Goal: Task Accomplishment & Management: Use online tool/utility

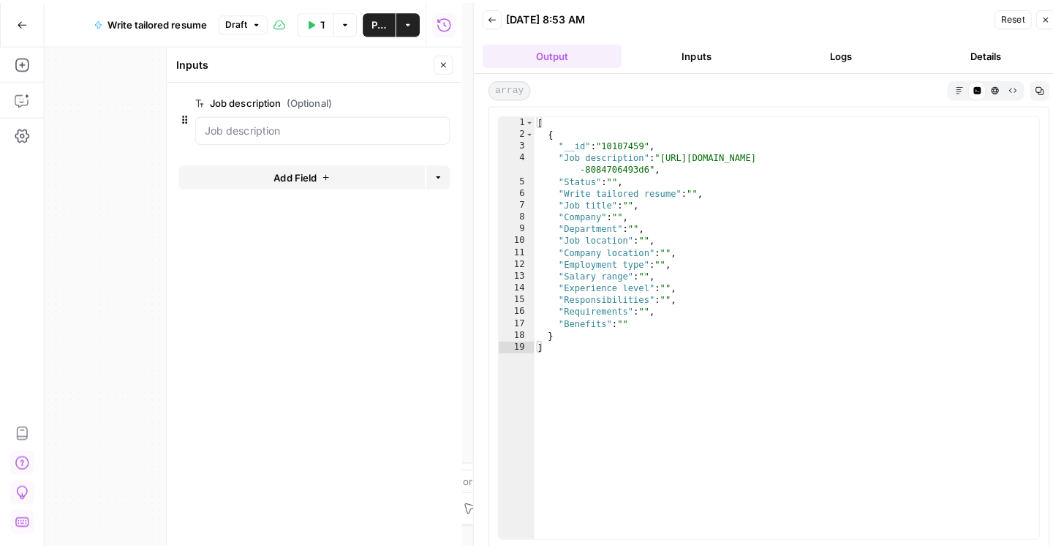
scroll to position [45, 0]
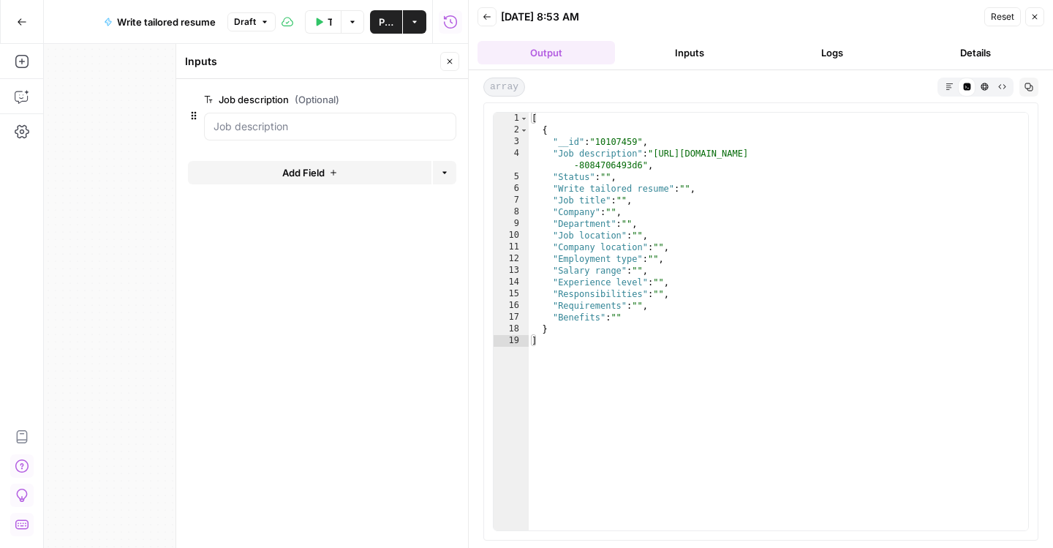
click at [370, 134] on description "Job description (Optional)" at bounding box center [329, 126] width 233 height 15
click at [332, 107] on span "(Optional)" at bounding box center [317, 99] width 45 height 15
click at [332, 119] on description "Job description (Optional)" at bounding box center [329, 126] width 233 height 15
click at [422, 104] on icon "button" at bounding box center [426, 100] width 8 height 8
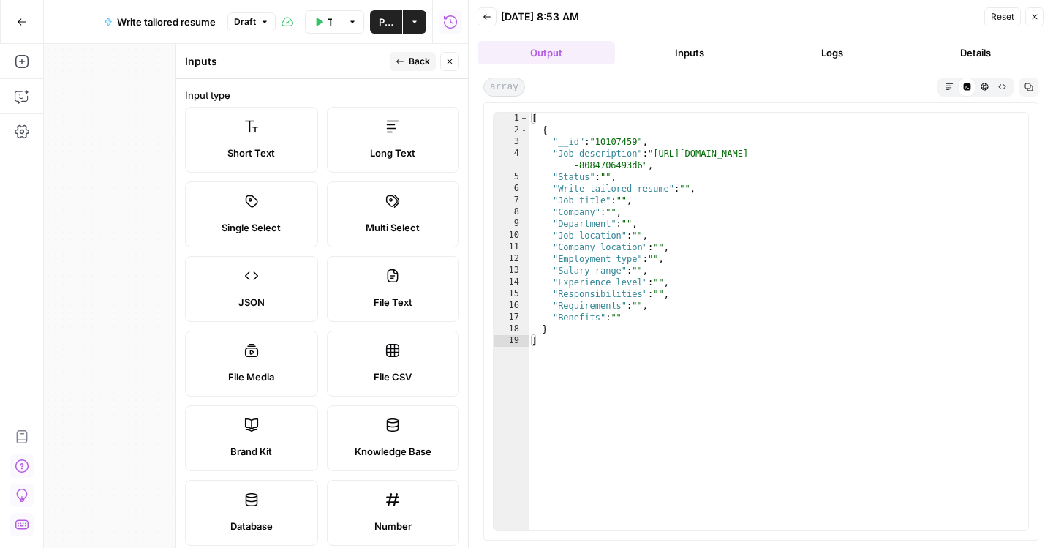
click at [388, 134] on icon at bounding box center [392, 126] width 15 height 15
click at [257, 134] on icon at bounding box center [251, 126] width 15 height 15
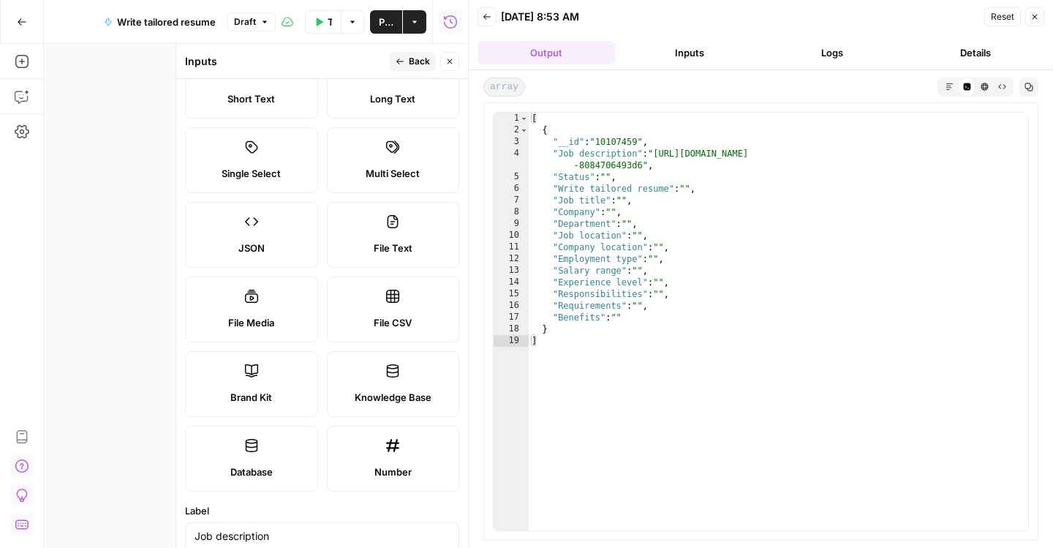
scroll to position [56, 0]
click at [256, 179] on label "Single Select" at bounding box center [251, 159] width 133 height 66
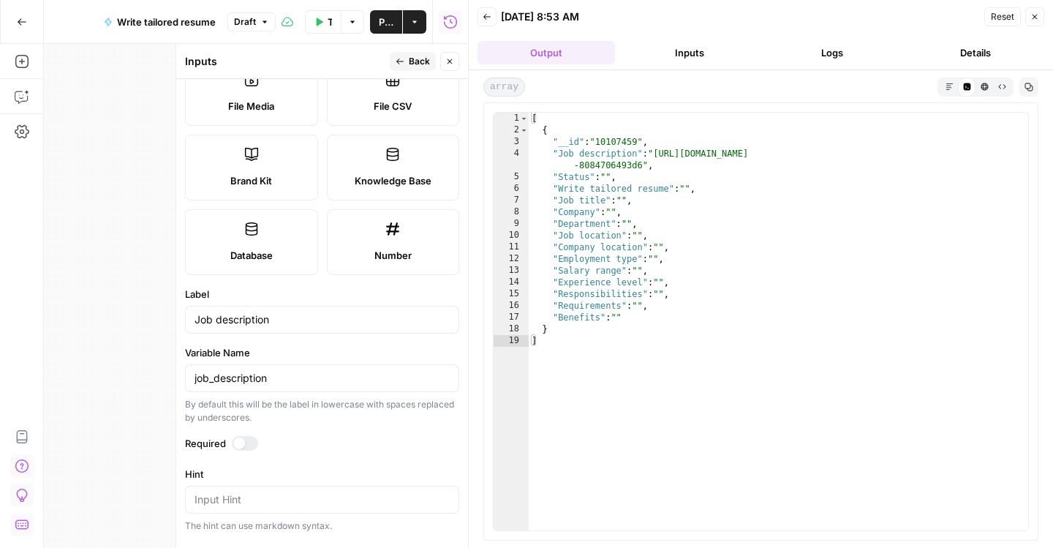
scroll to position [276, 0]
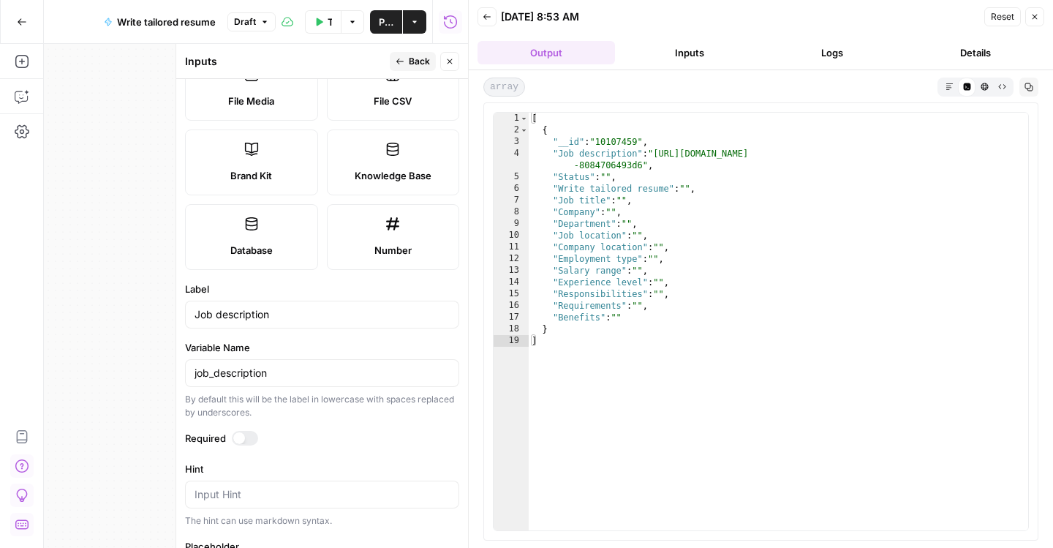
click at [269, 270] on label "Database" at bounding box center [251, 237] width 133 height 66
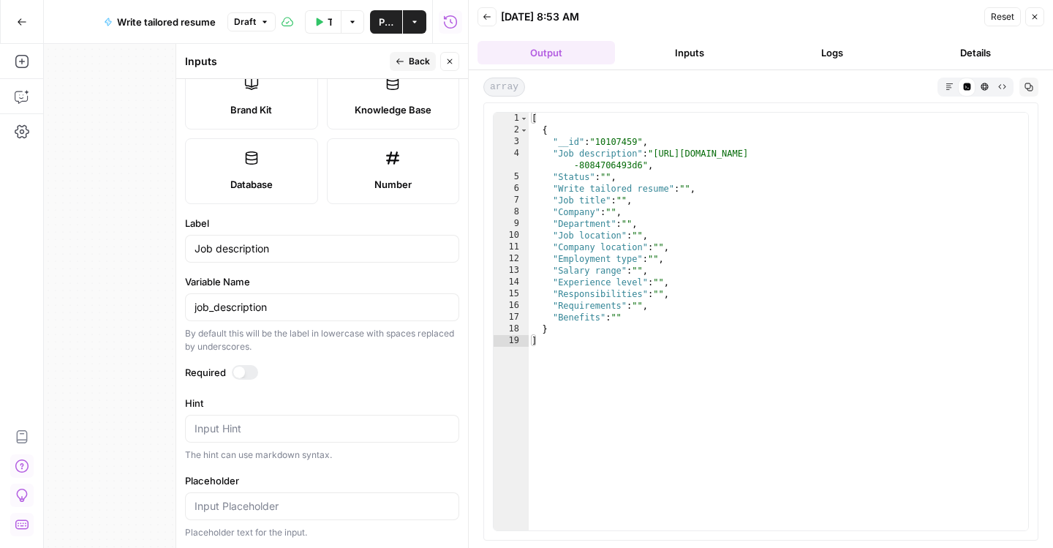
scroll to position [0, 0]
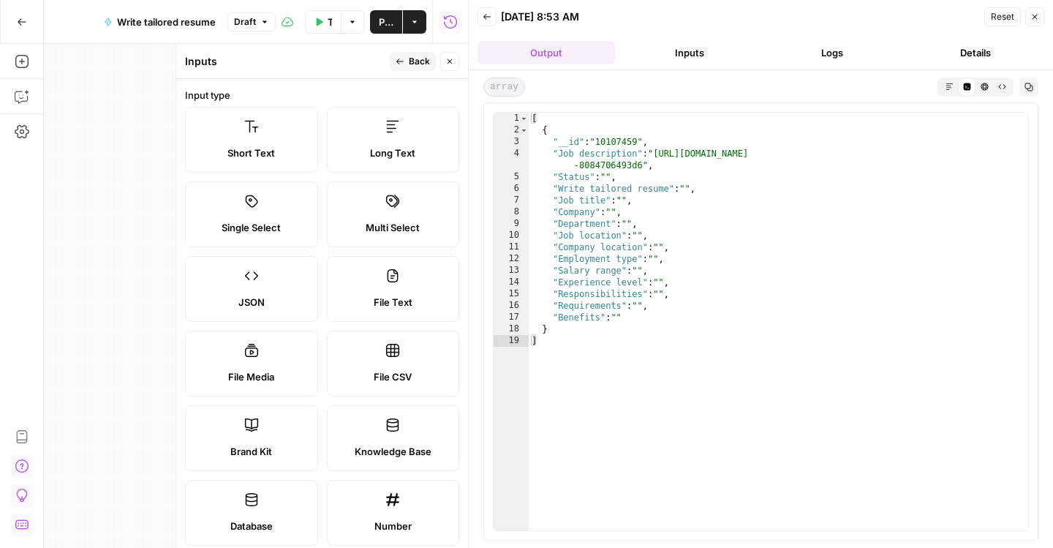
click at [409, 63] on span "Back" at bounding box center [419, 61] width 21 height 13
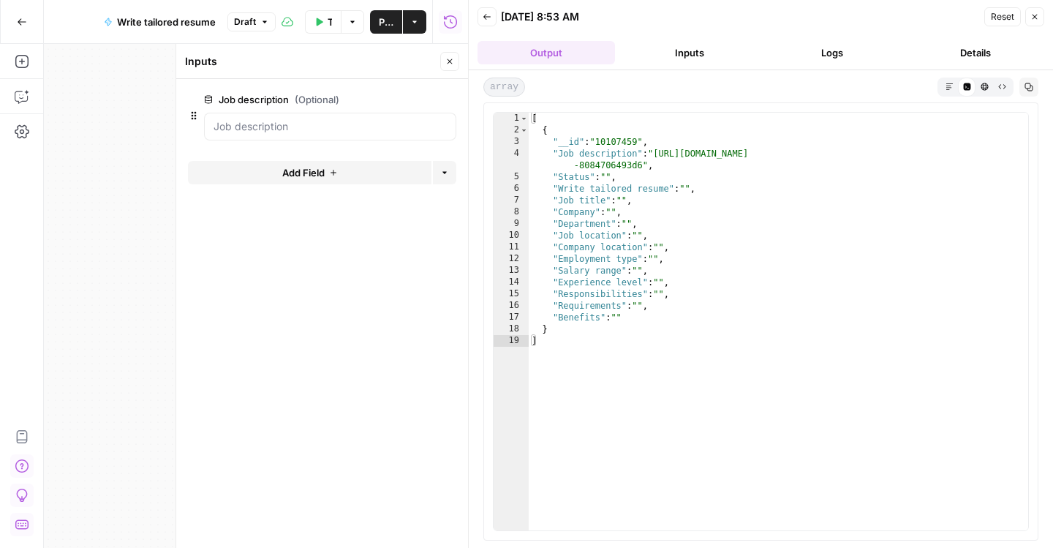
click at [448, 66] on icon "button" at bounding box center [449, 61] width 9 height 9
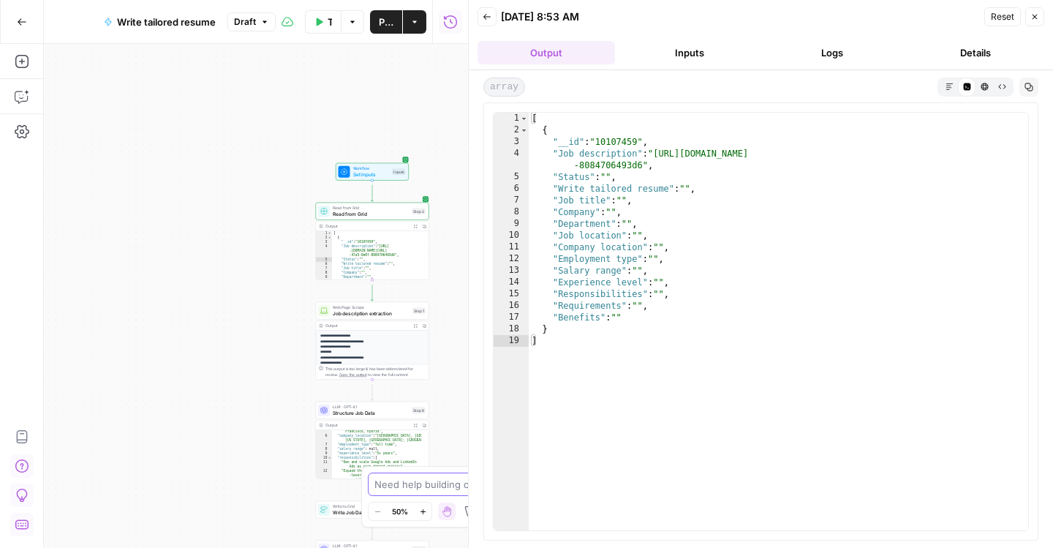
click at [420, 477] on textarea at bounding box center [518, 484] width 288 height 15
click at [427, 462] on textarea "The input comes from the grid. How do I add that to my workflow?" at bounding box center [511, 476] width 281 height 29
type textarea "The input, "Job description," comes from the grid. How do I add that to my work…"
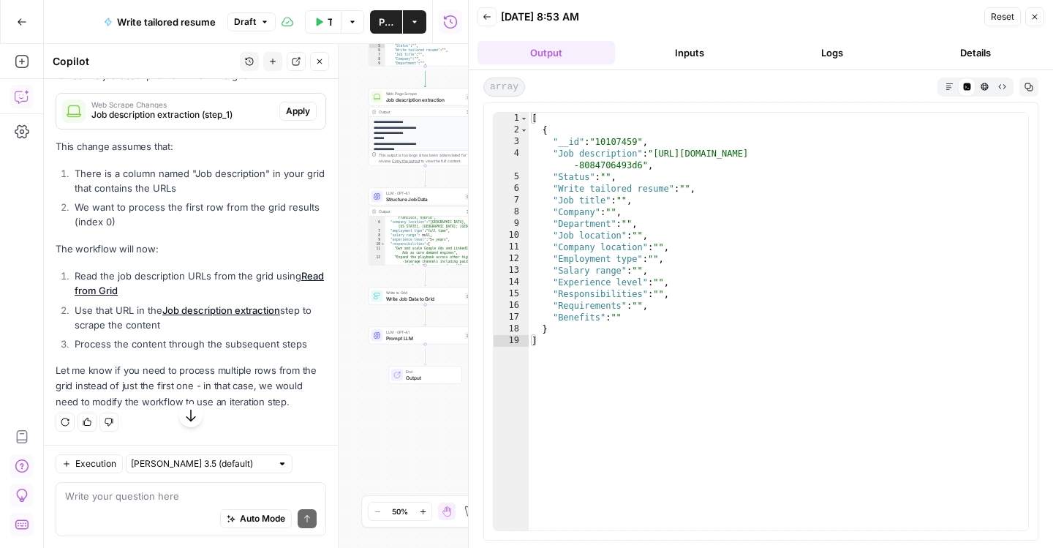
scroll to position [934, 0]
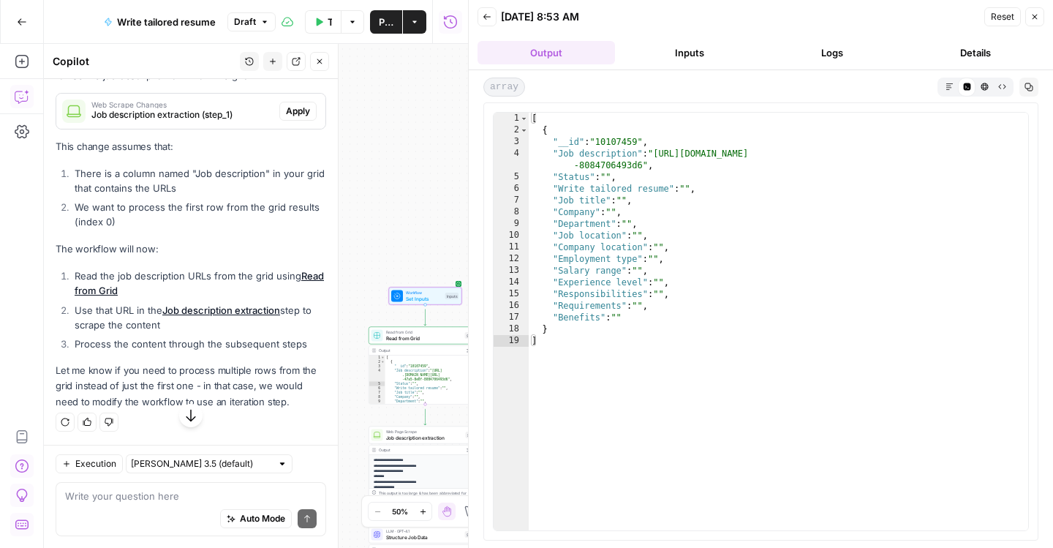
click at [260, 31] on span "Delete Input" at bounding box center [285, 24] width 50 height 13
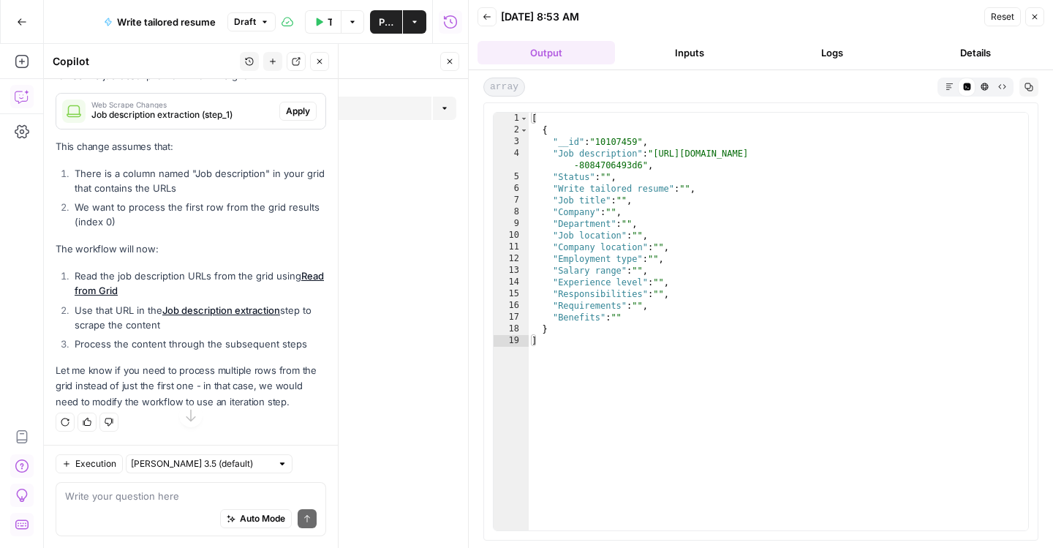
scroll to position [1100, 0]
click at [286, 118] on span "Apply" at bounding box center [298, 111] width 24 height 13
click at [388, 68] on span "Test" at bounding box center [397, 61] width 18 height 13
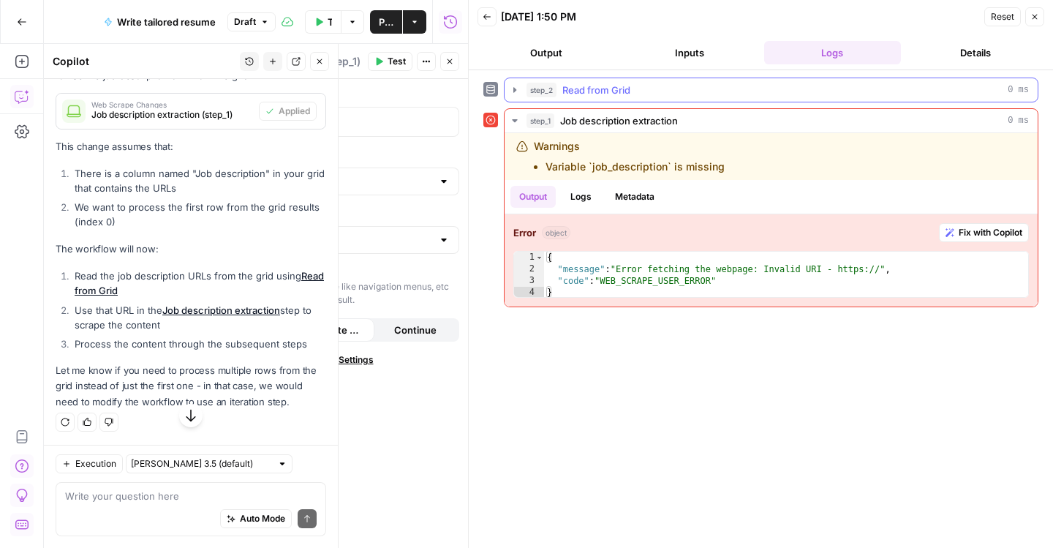
click at [757, 97] on div "step_2 Read from Grid 0 ms" at bounding box center [777, 90] width 502 height 15
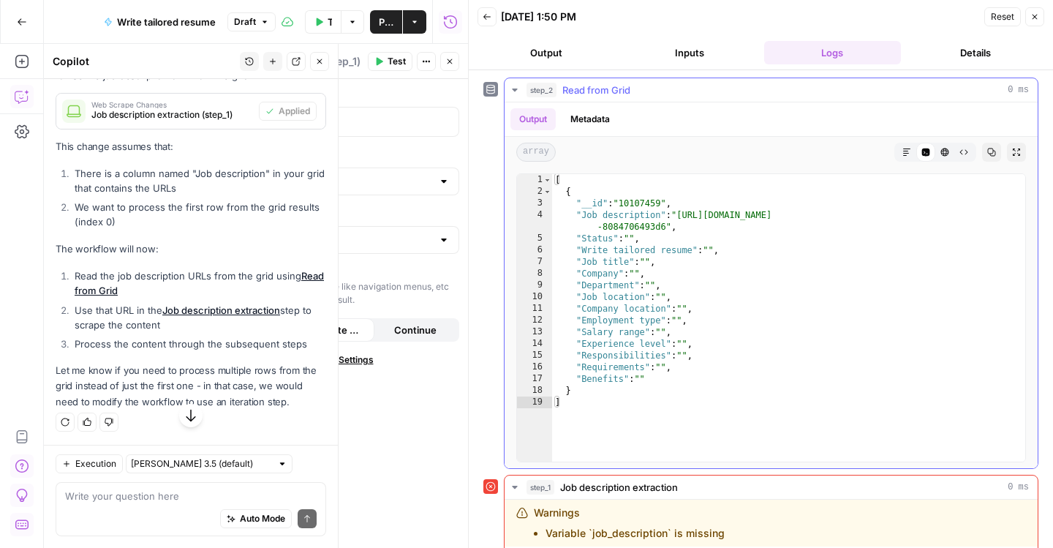
click at [703, 241] on div "[ { "__id" : "10107459" , "Job description" : "https://jobs.ashbyhq.com/airops/…" at bounding box center [788, 321] width 473 height 294
click at [724, 257] on div "[ { "__id" : "10107459" , "Job description" : "https://jobs.ashbyhq.com/airops/…" at bounding box center [788, 321] width 473 height 294
type textarea "**********"
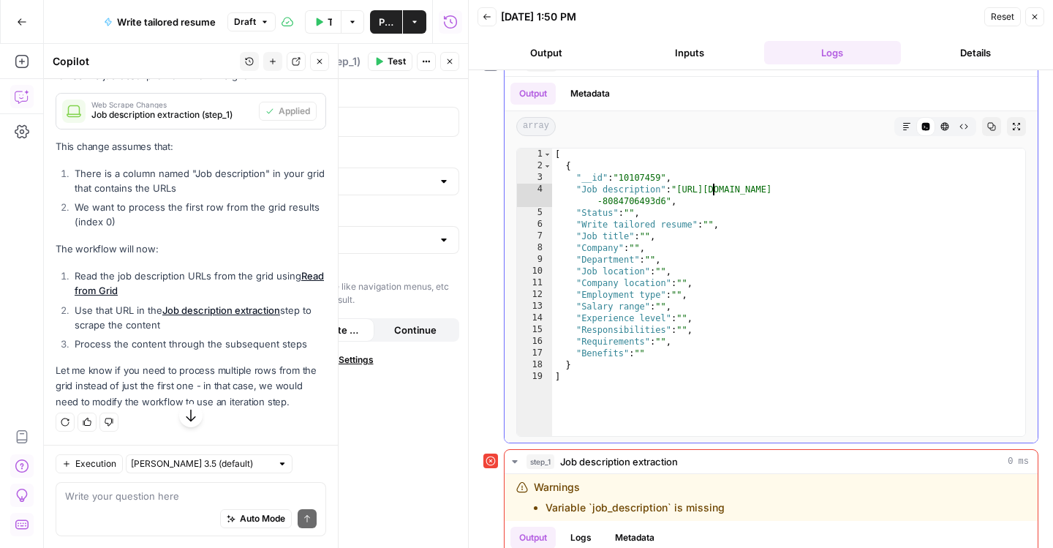
scroll to position [0, 0]
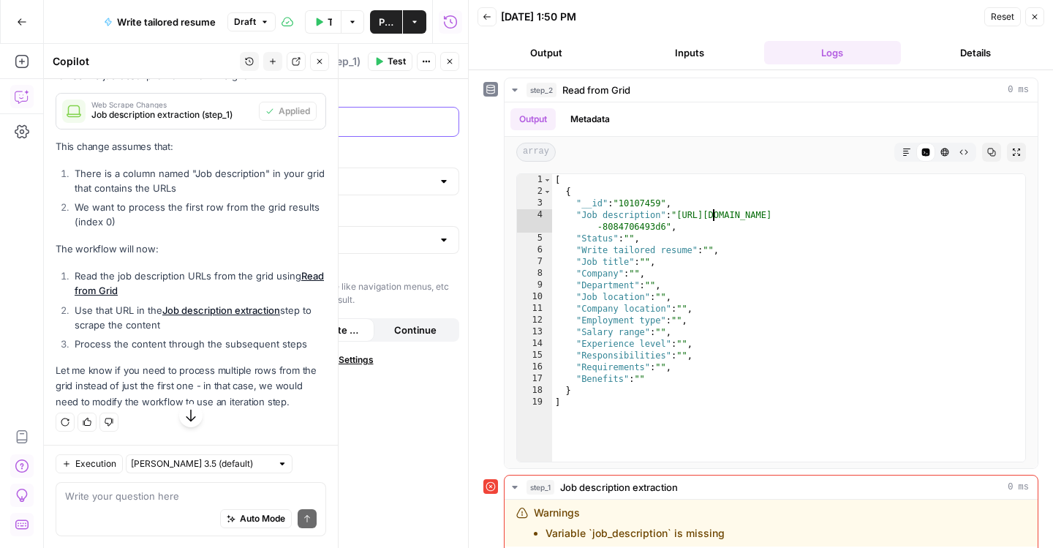
click at [327, 128] on p "**********" at bounding box center [310, 120] width 232 height 15
click at [331, 128] on p "**********" at bounding box center [310, 120] width 232 height 15
click at [387, 247] on input "Text" at bounding box center [313, 240] width 238 height 15
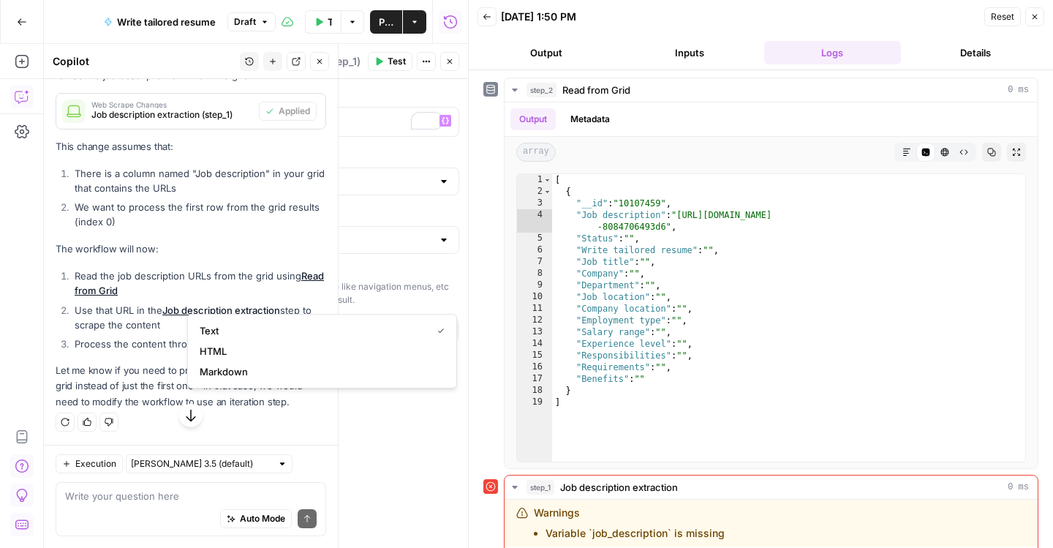
click at [412, 222] on label "Render Output As" at bounding box center [322, 214] width 274 height 15
click at [412, 247] on input "Render Output As" at bounding box center [313, 240] width 238 height 15
type input "Text"
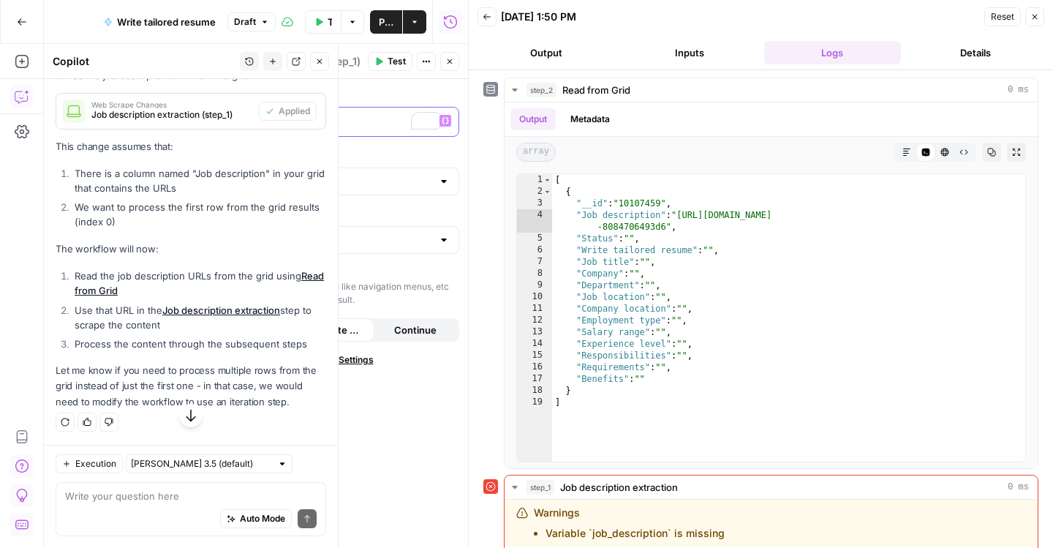
click at [325, 128] on p "**********" at bounding box center [310, 120] width 232 height 15
click at [388, 67] on span "Test" at bounding box center [397, 61] width 18 height 13
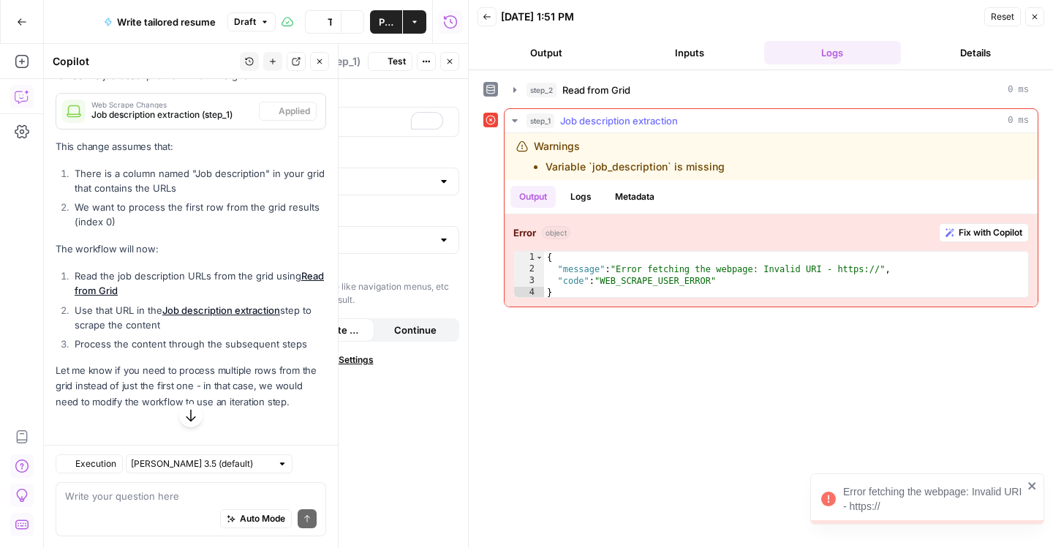
scroll to position [1100, 0]
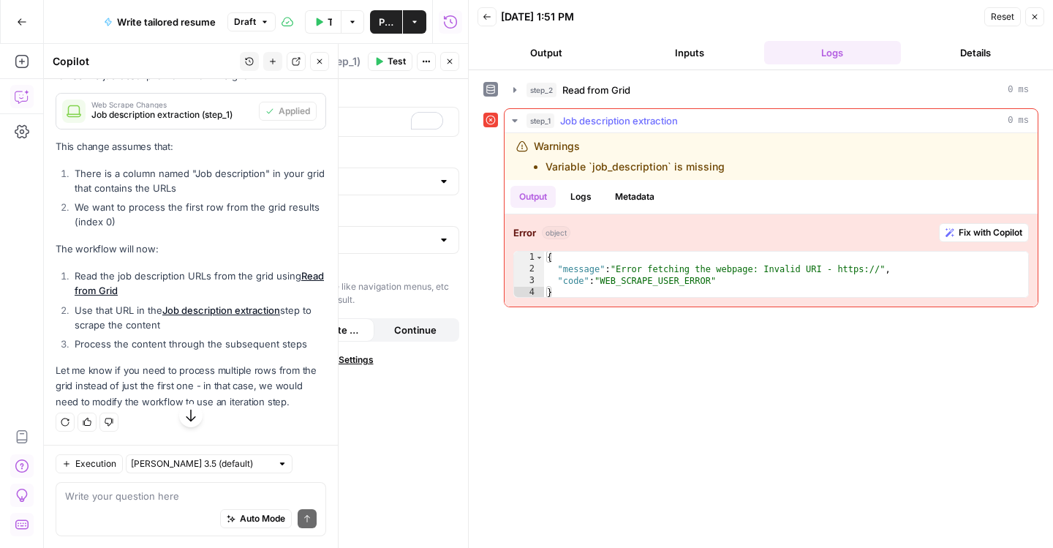
click at [600, 208] on button "Logs" at bounding box center [581, 197] width 39 height 22
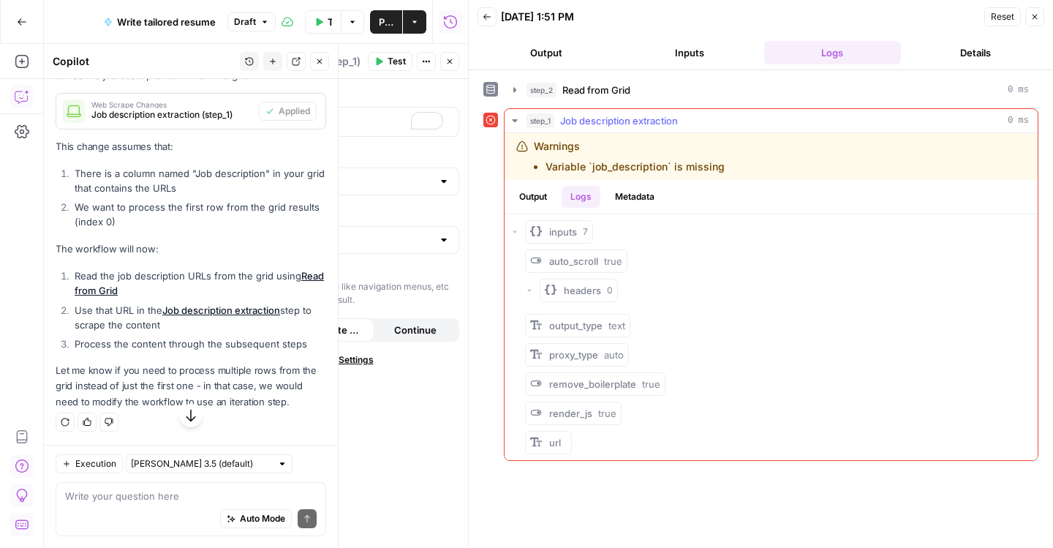
scroll to position [21, 0]
click at [568, 239] on span "inputs" at bounding box center [563, 231] width 28 height 15
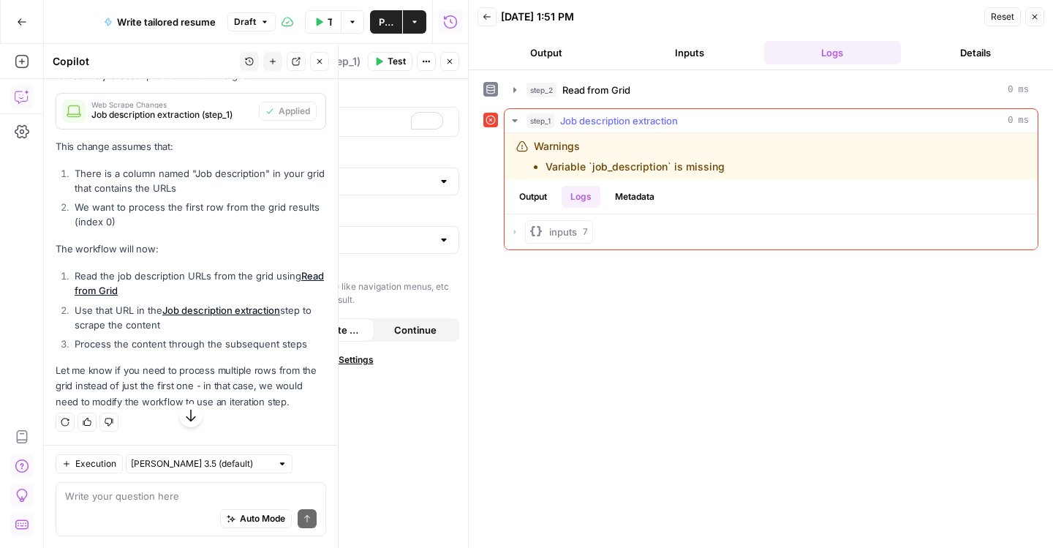
click at [572, 239] on span "inputs" at bounding box center [563, 231] width 28 height 15
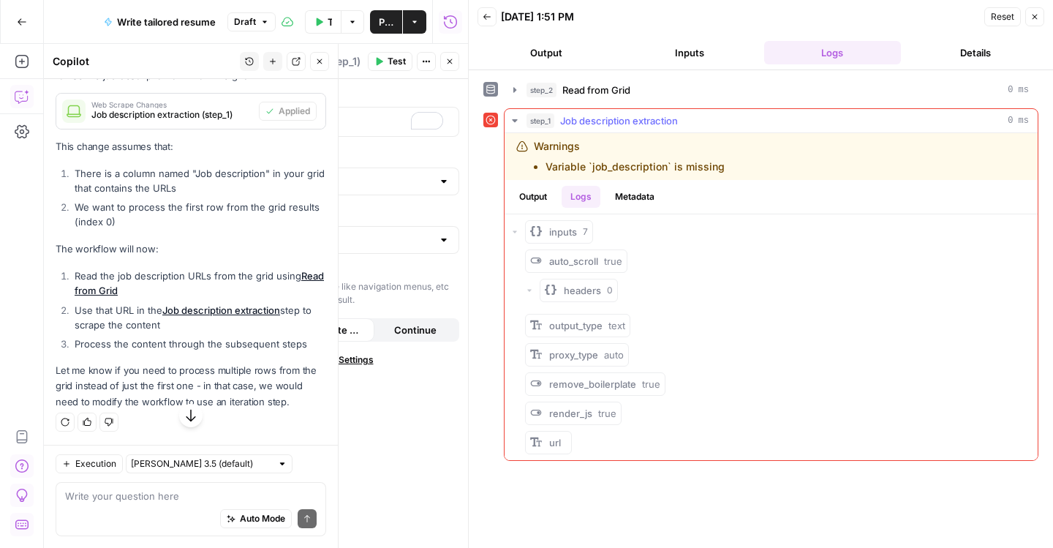
scroll to position [34, 0]
click at [561, 448] on span "url" at bounding box center [555, 442] width 12 height 12
click at [663, 206] on button "Metadata" at bounding box center [634, 197] width 57 height 22
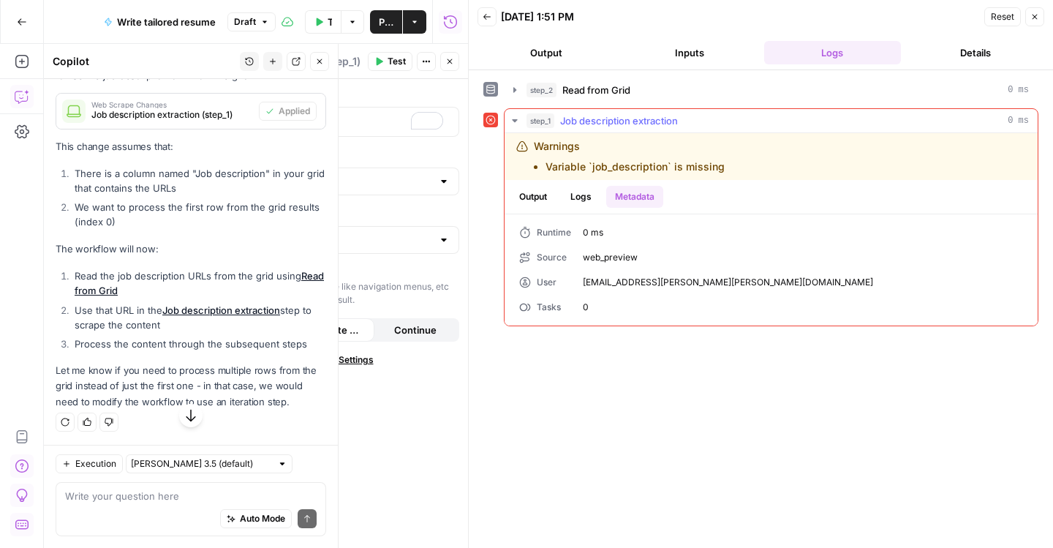
scroll to position [0, 0]
click at [548, 208] on button "Output" at bounding box center [532, 197] width 45 height 22
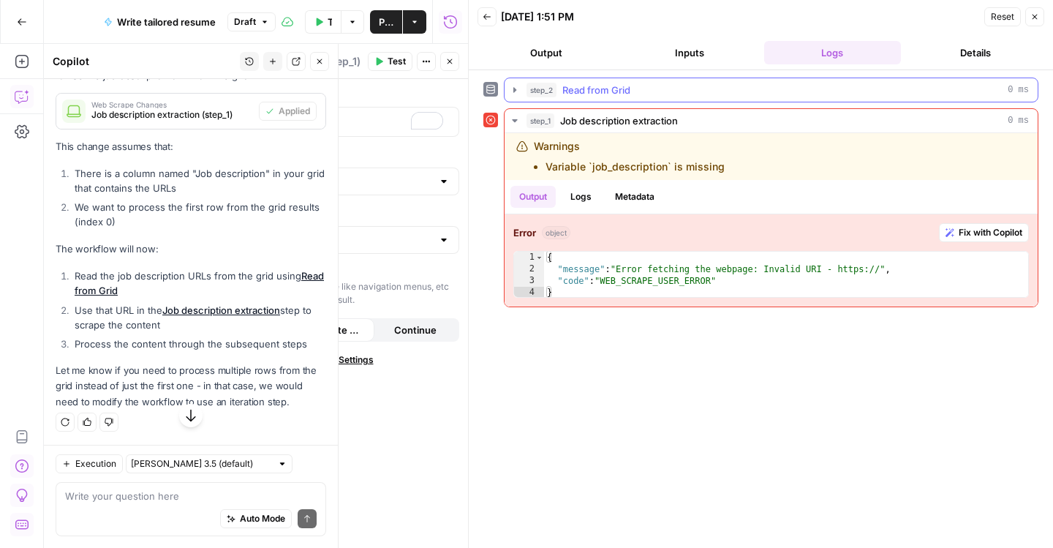
click at [521, 96] on icon "button" at bounding box center [515, 90] width 12 height 12
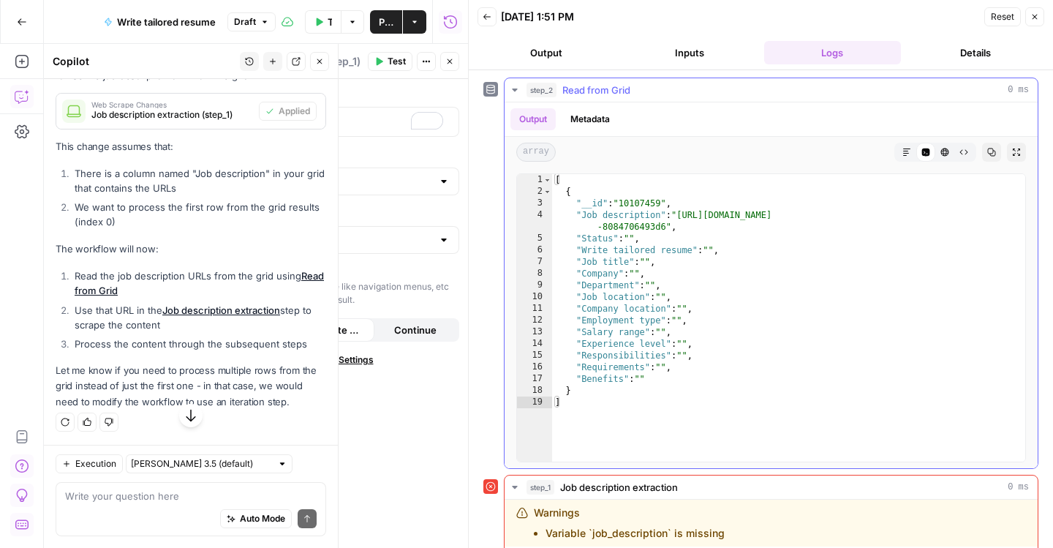
click at [692, 252] on div "[ { "__id" : "10107459" , "Job description" : "https://jobs.ashbyhq.com/airops/…" at bounding box center [788, 321] width 473 height 294
type textarea "**********"
click at [331, 128] on p "**********" at bounding box center [310, 120] width 232 height 15
click at [448, 121] on span "Variables Menu" at bounding box center [448, 121] width 1 height 1
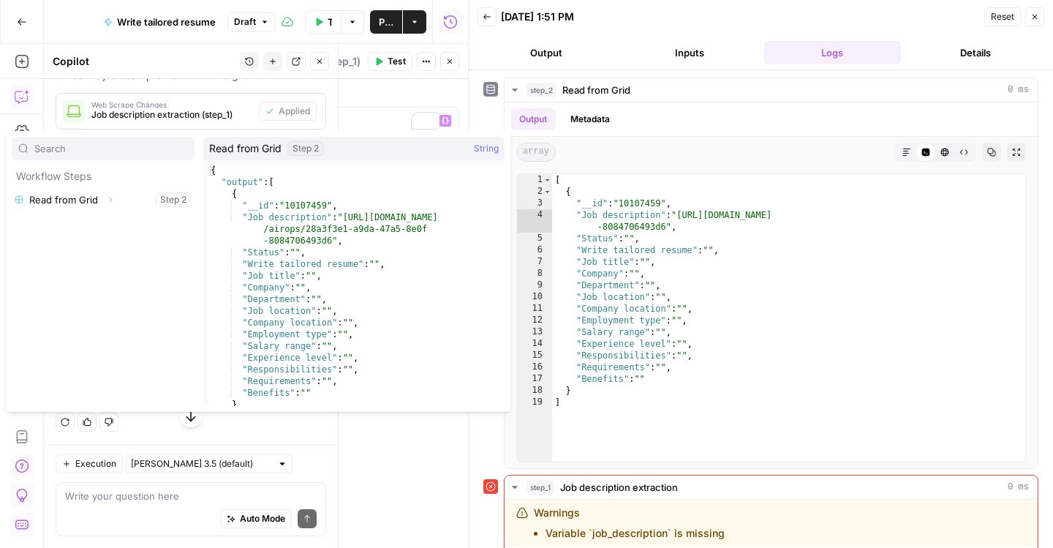
click at [339, 234] on div "{ "output" : [ { "__id" : "10107459" , "Job description" : "https://jobs.ashbyh…" at bounding box center [356, 327] width 297 height 325
click at [318, 227] on div "{ "output" : [ { "__id" : "10107459" , "Job description" : "https://jobs.ashbyh…" at bounding box center [356, 327] width 297 height 325
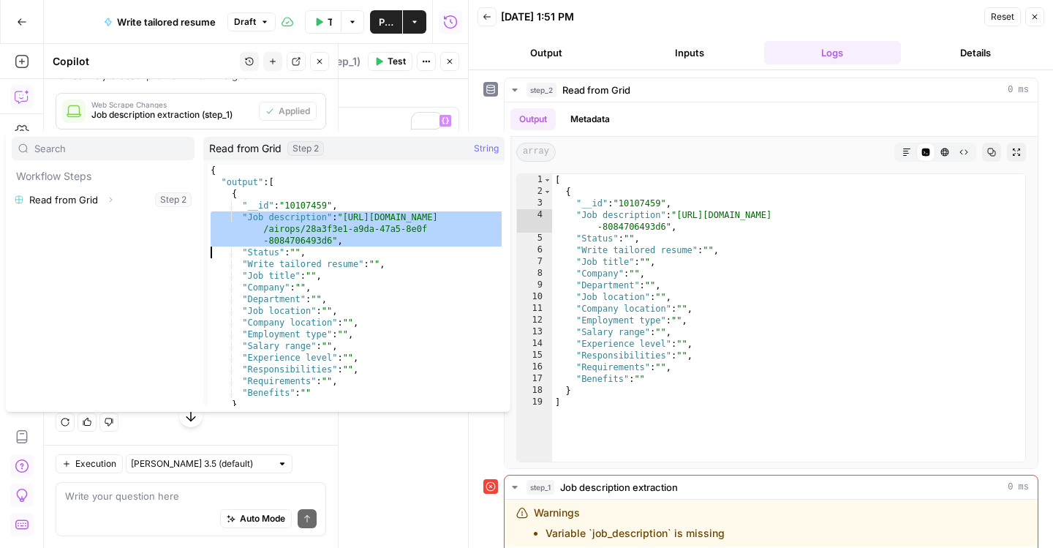
click at [314, 220] on div "{ "output" : [ { "__id" : "10107459" , "Job description" : "https://jobs.ashbyh…" at bounding box center [356, 327] width 297 height 325
type textarea "**********"
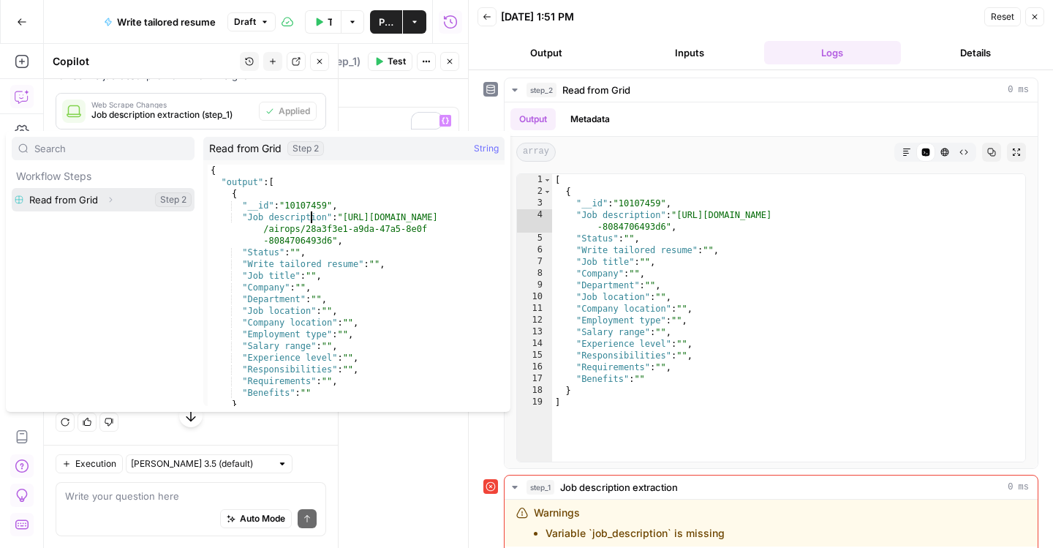
click at [115, 204] on icon "button" at bounding box center [110, 199] width 9 height 9
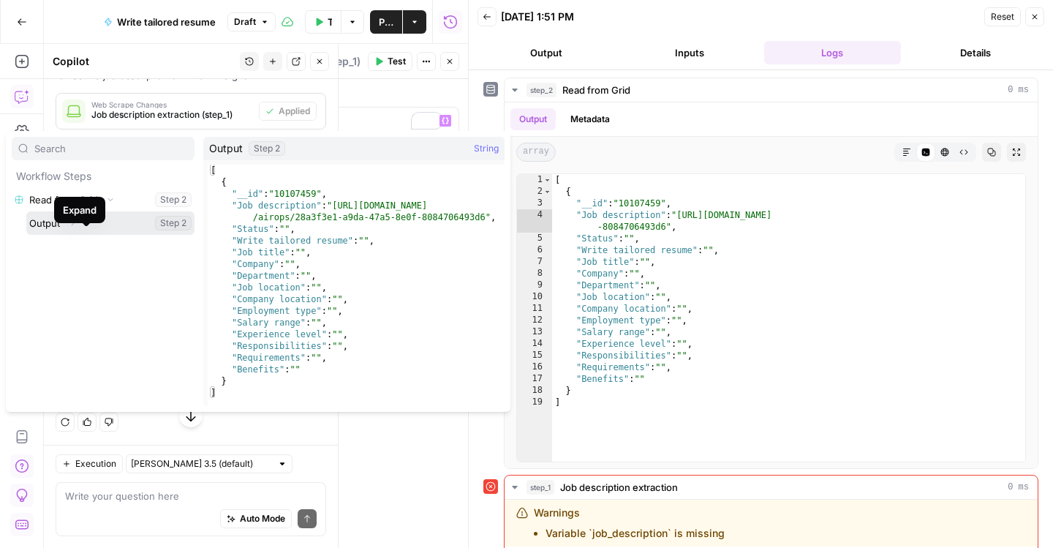
click at [77, 227] on icon "button" at bounding box center [72, 223] width 9 height 9
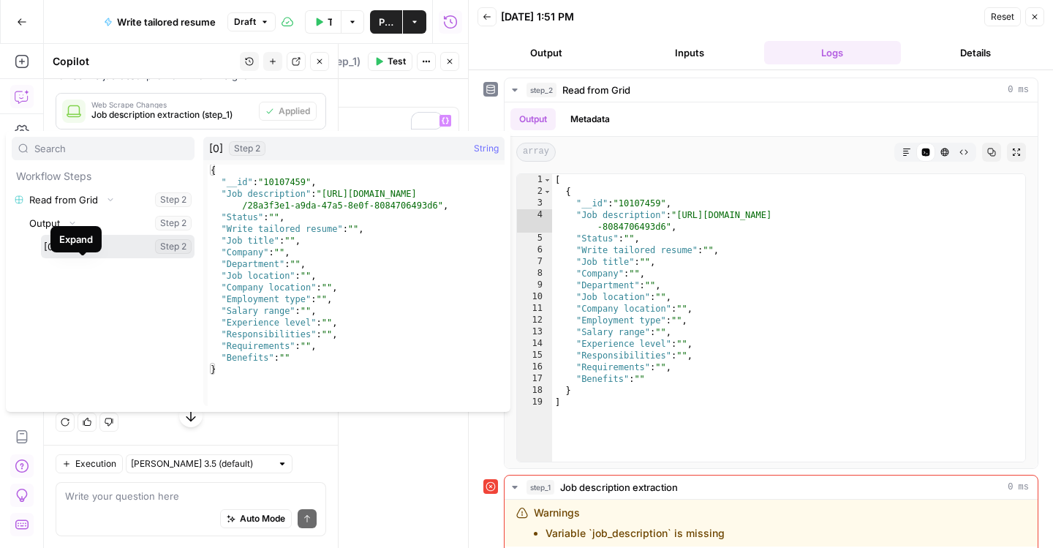
click at [74, 251] on icon "button" at bounding box center [69, 246] width 9 height 9
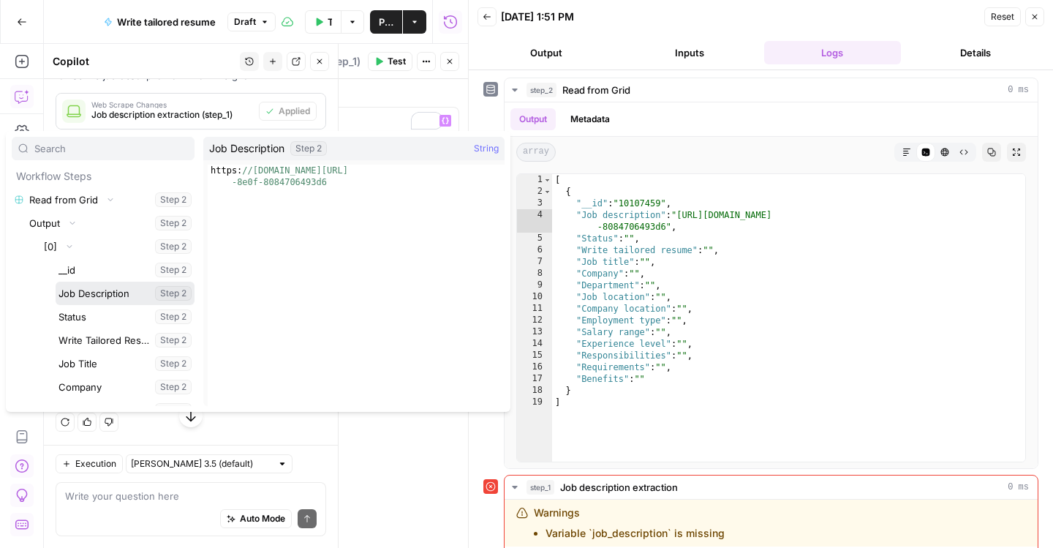
click at [109, 305] on button "Select variable Job Description" at bounding box center [125, 292] width 139 height 23
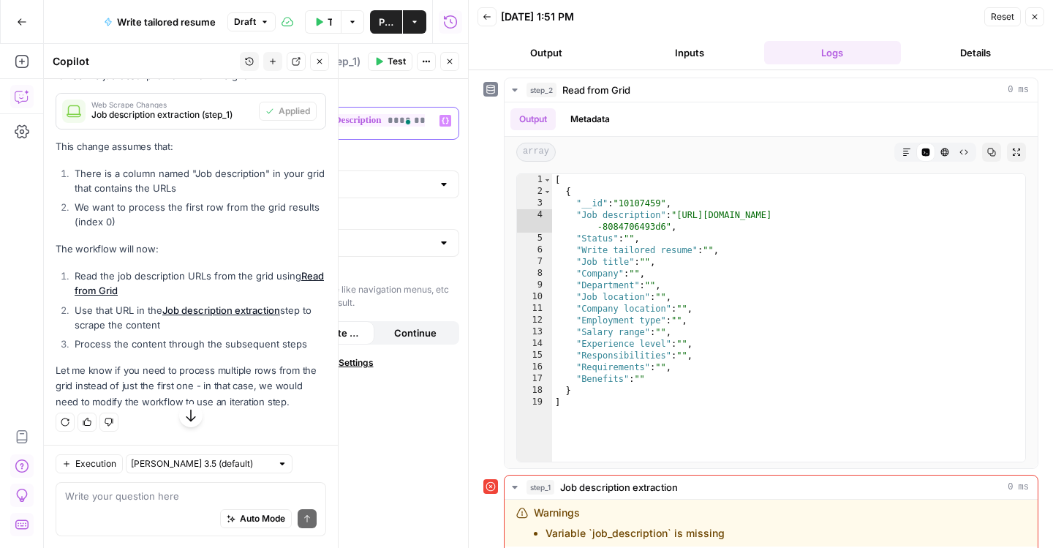
scroll to position [0, 0]
drag, startPoint x: 306, startPoint y: 149, endPoint x: 149, endPoint y: 138, distance: 156.9
click at [149, 138] on body "**********" at bounding box center [526, 274] width 1053 height 548
click at [483, 188] on div "**********" at bounding box center [761, 308] width 584 height 477
click at [388, 67] on span "Test" at bounding box center [397, 61] width 18 height 13
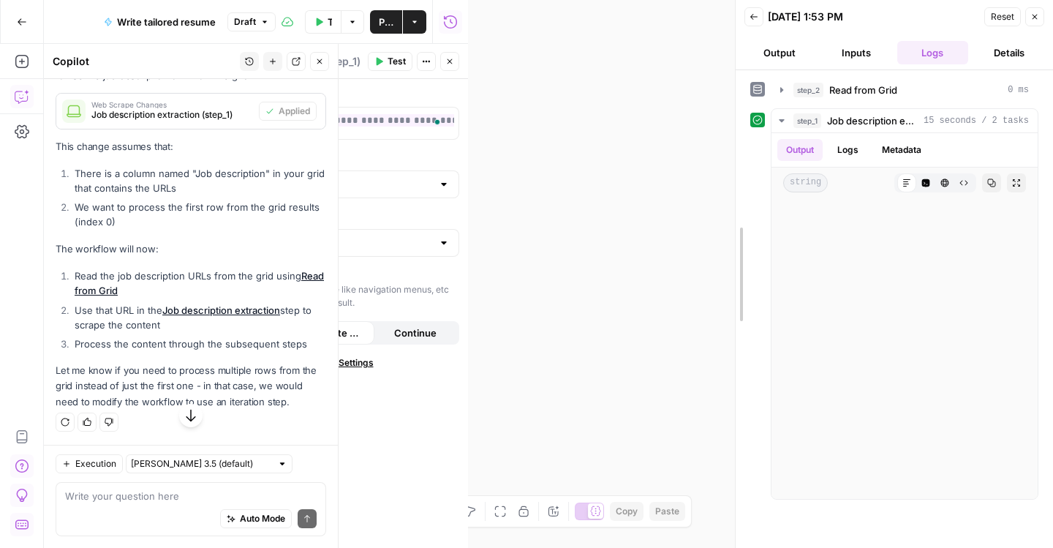
scroll to position [4543, 0]
drag, startPoint x: 465, startPoint y: 51, endPoint x: 732, endPoint y: 108, distance: 272.9
click at [732, 108] on div at bounding box center [735, 274] width 15 height 548
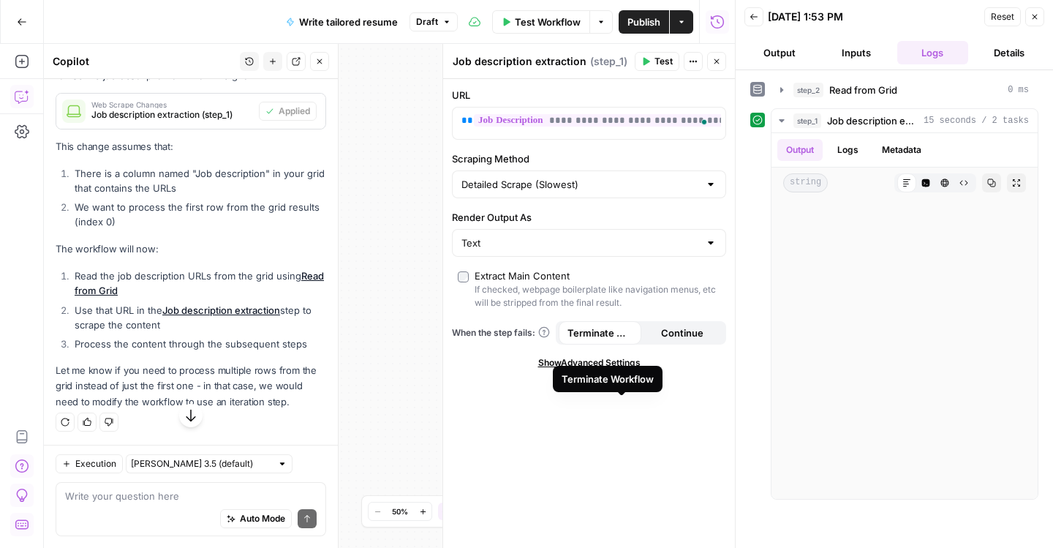
click at [618, 340] on span "Terminate Workflow" at bounding box center [599, 332] width 65 height 15
click at [712, 66] on icon "button" at bounding box center [716, 61] width 9 height 9
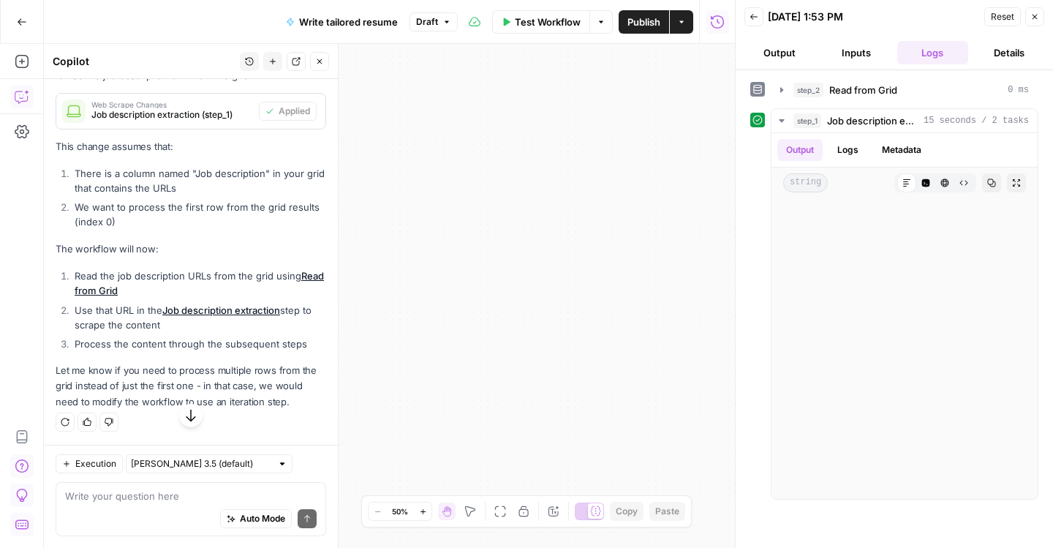
scroll to position [4448, 0]
drag, startPoint x: 539, startPoint y: 273, endPoint x: 684, endPoint y: 293, distance: 146.2
click at [683, 293] on div "**********" at bounding box center [389, 296] width 691 height 504
drag, startPoint x: 621, startPoint y: 287, endPoint x: 760, endPoint y: 345, distance: 150.1
click at [760, 345] on body "**********" at bounding box center [526, 274] width 1053 height 548
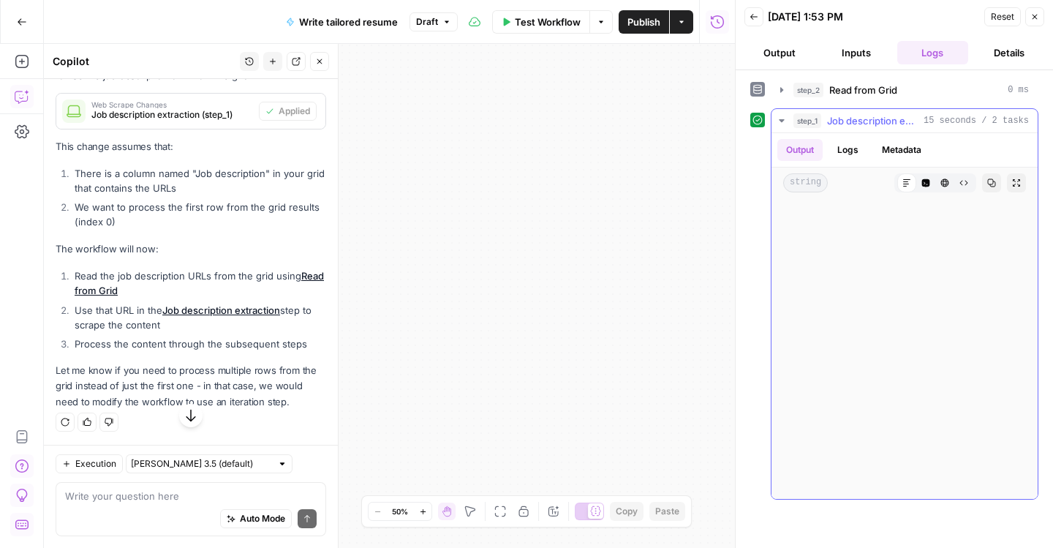
drag, startPoint x: 518, startPoint y: 387, endPoint x: 322, endPoint y: 317, distance: 207.9
click at [322, 317] on body "**********" at bounding box center [526, 274] width 1053 height 548
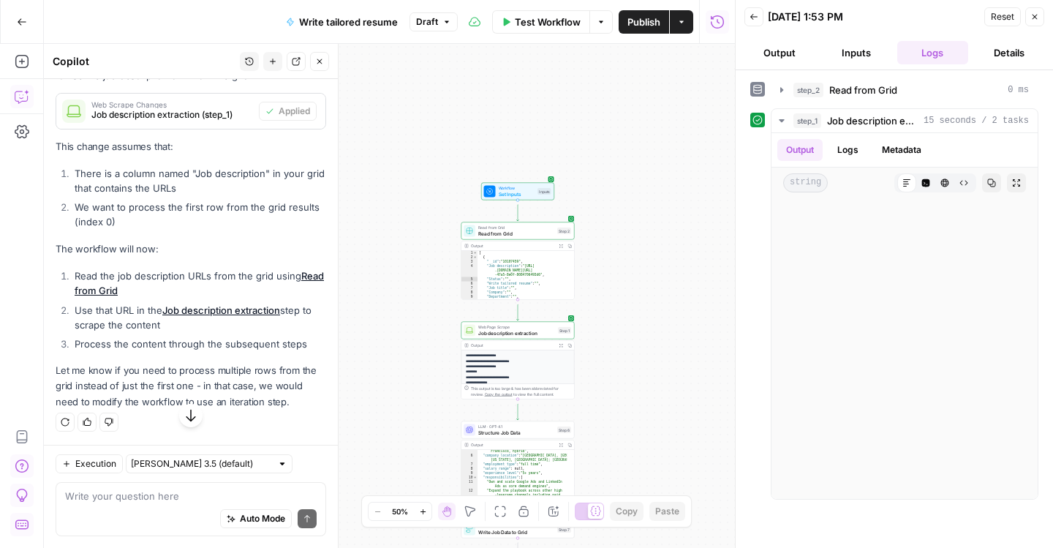
drag, startPoint x: 632, startPoint y: 349, endPoint x: 280, endPoint y: 357, distance: 352.5
click at [281, 354] on body "**********" at bounding box center [526, 274] width 1053 height 548
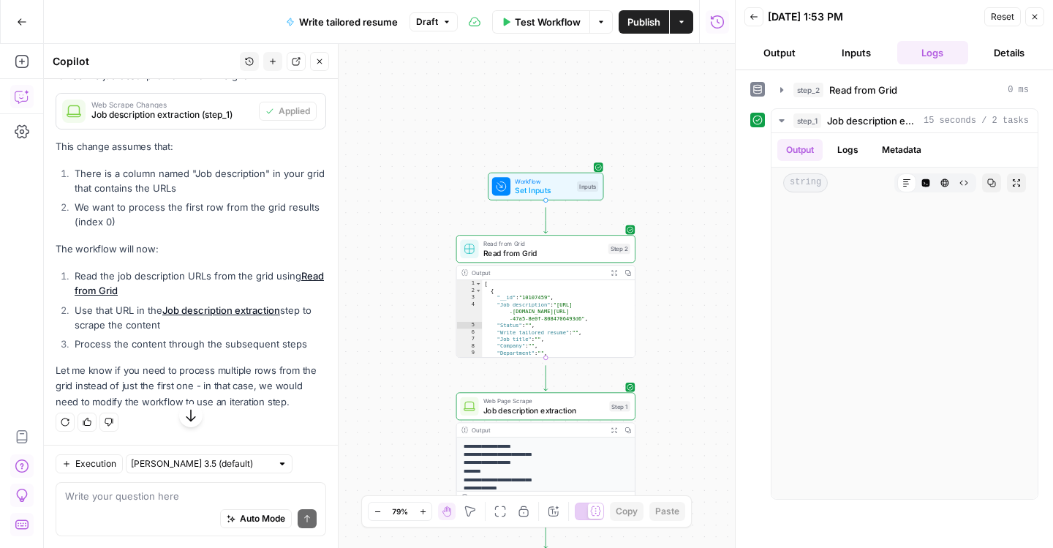
drag, startPoint x: 574, startPoint y: 219, endPoint x: 724, endPoint y: 262, distance: 155.8
click at [722, 262] on div "**********" at bounding box center [389, 296] width 691 height 504
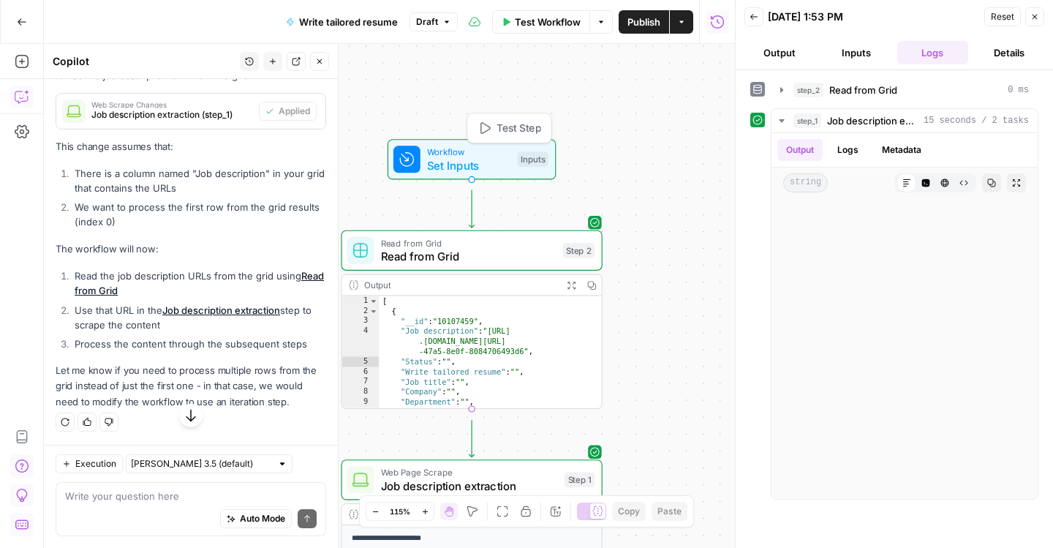
click at [479, 158] on span "Workflow" at bounding box center [468, 151] width 83 height 13
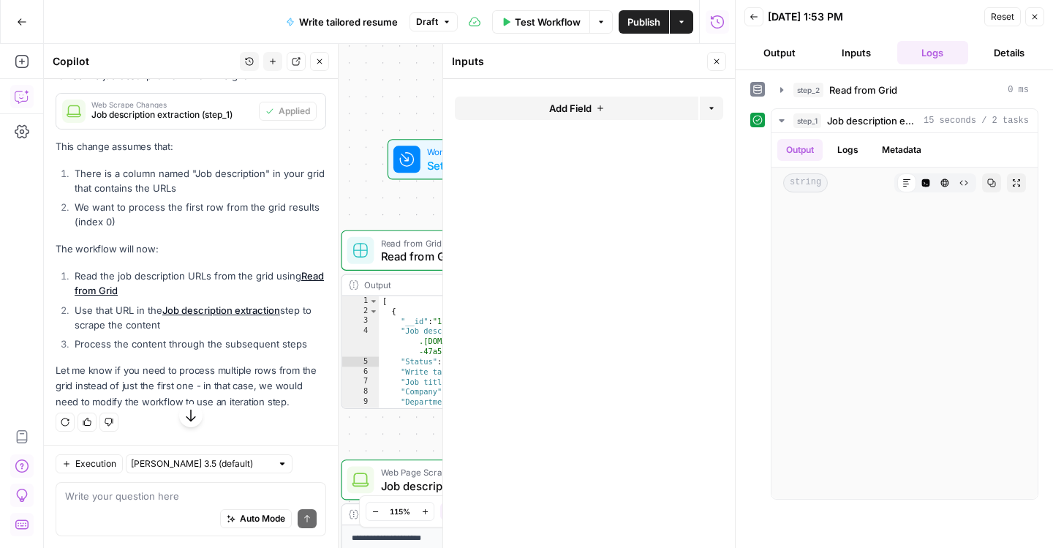
click at [385, 118] on div "**********" at bounding box center [389, 296] width 691 height 504
click at [712, 64] on icon "button" at bounding box center [716, 61] width 9 height 9
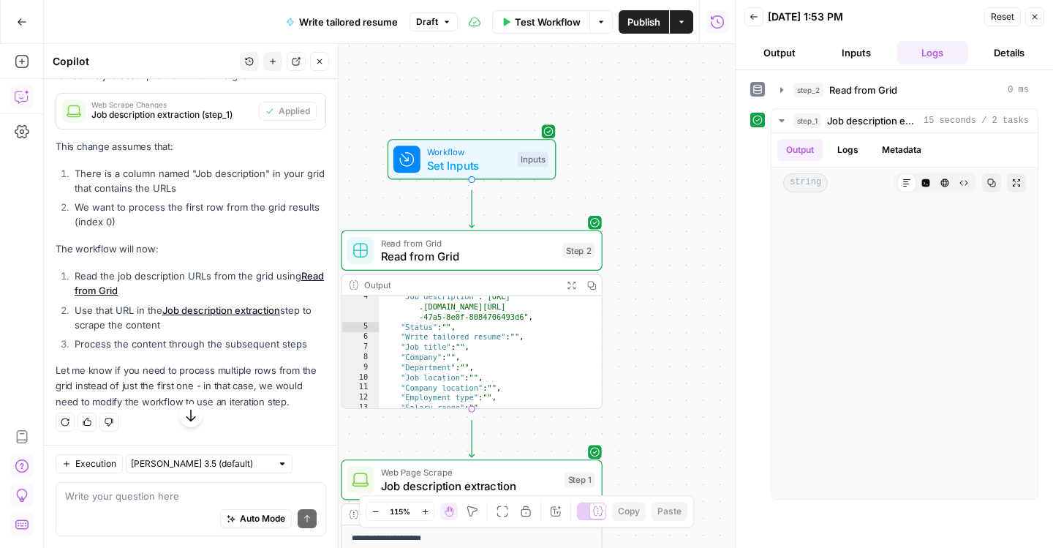
scroll to position [36, 0]
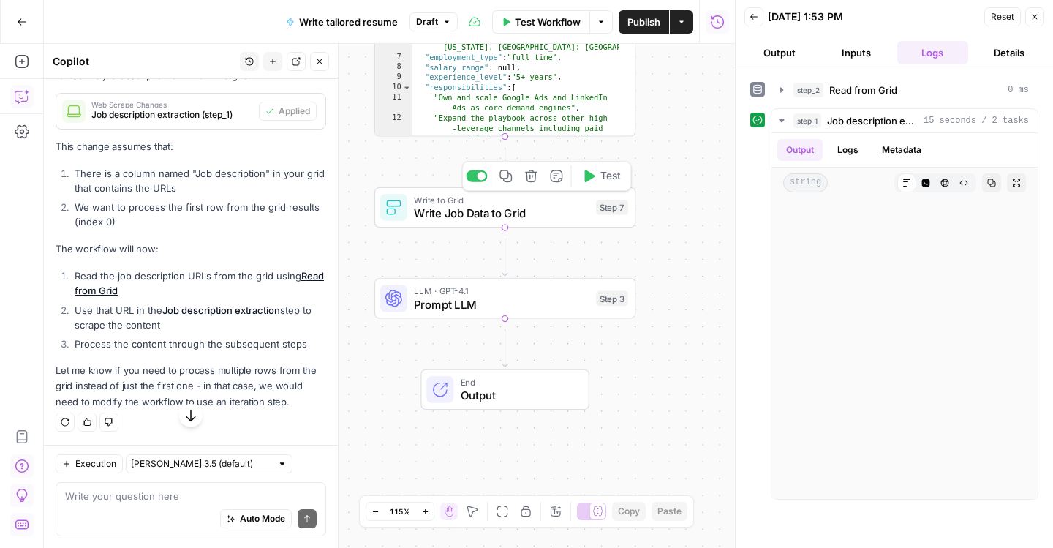
click at [546, 217] on span "Write Job Data to Grid" at bounding box center [501, 213] width 175 height 17
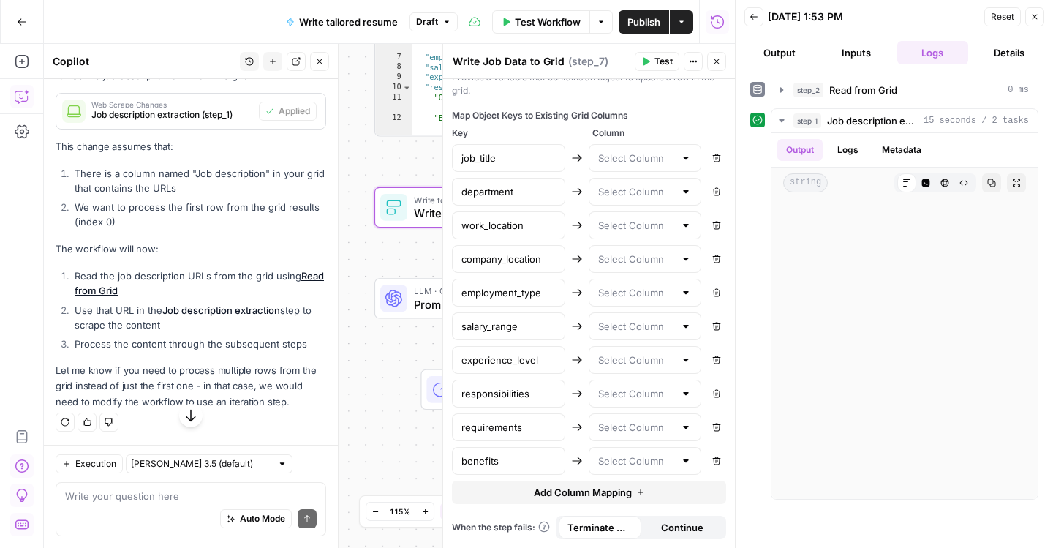
scroll to position [822, 0]
click at [627, 172] on div at bounding box center [645, 158] width 113 height 28
click at [680, 165] on div at bounding box center [686, 158] width 12 height 15
click at [638, 71] on button "Test" at bounding box center [657, 61] width 45 height 19
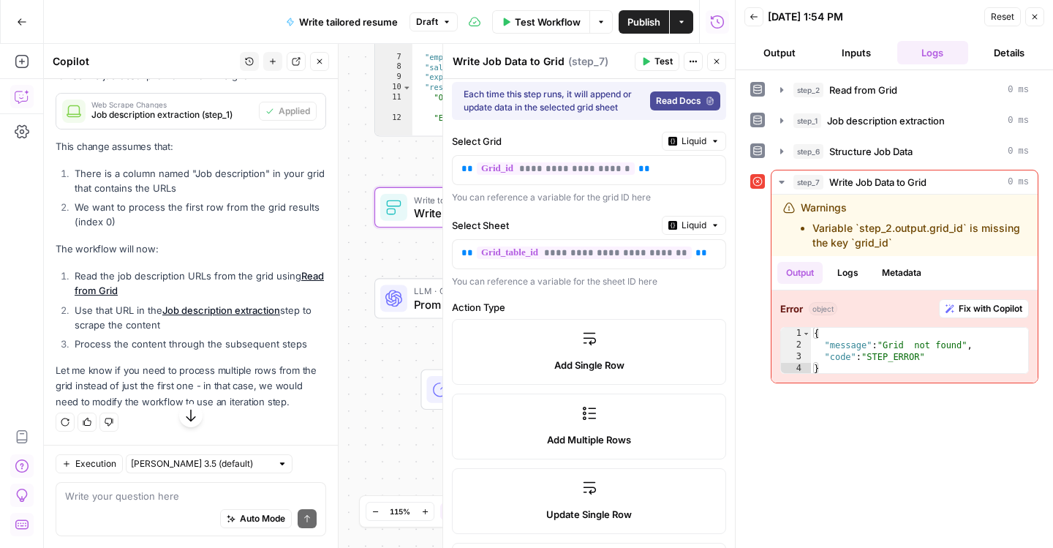
scroll to position [0, 0]
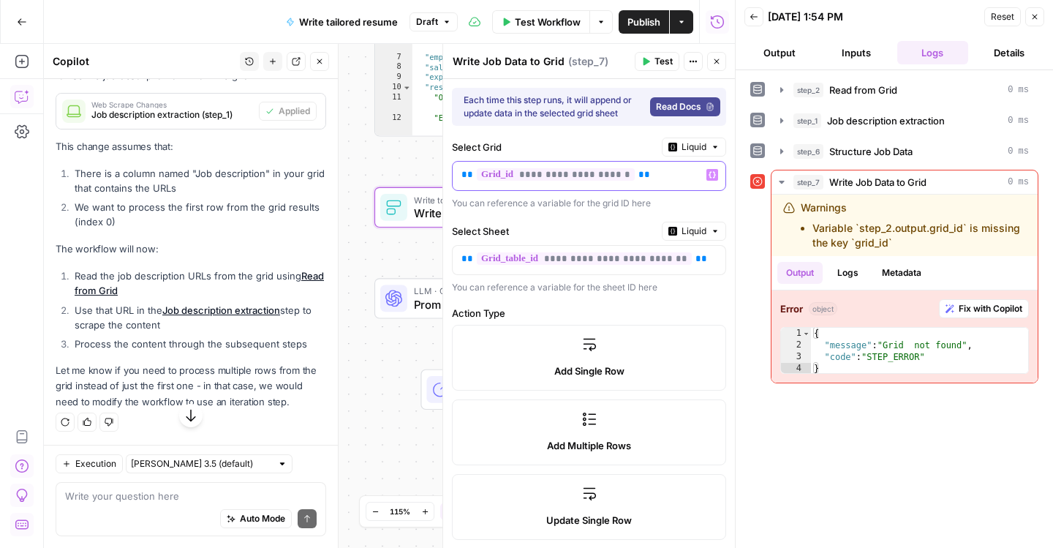
click at [635, 181] on span "**********" at bounding box center [556, 174] width 158 height 12
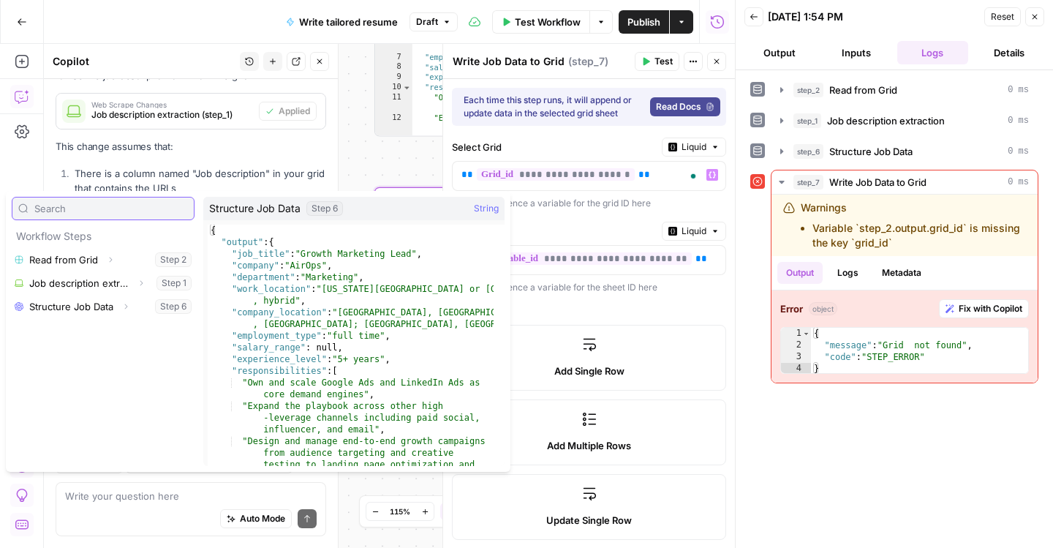
scroll to position [1, 0]
click at [543, 181] on span "**********" at bounding box center [556, 174] width 158 height 12
click at [563, 154] on label "Select Grid" at bounding box center [554, 147] width 204 height 15
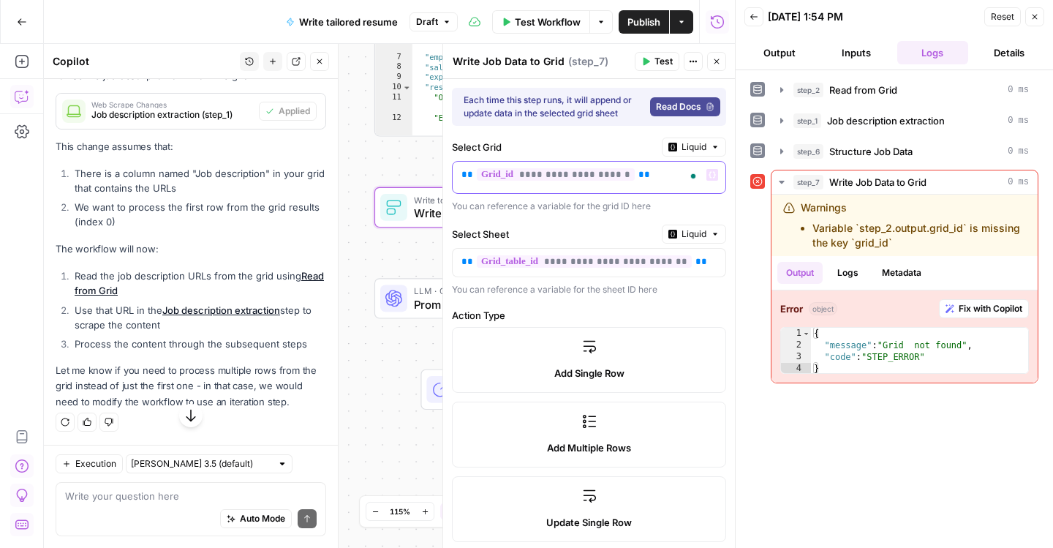
click at [564, 181] on span "**********" at bounding box center [556, 174] width 158 height 12
click at [708, 178] on icon "button" at bounding box center [711, 174] width 7 height 7
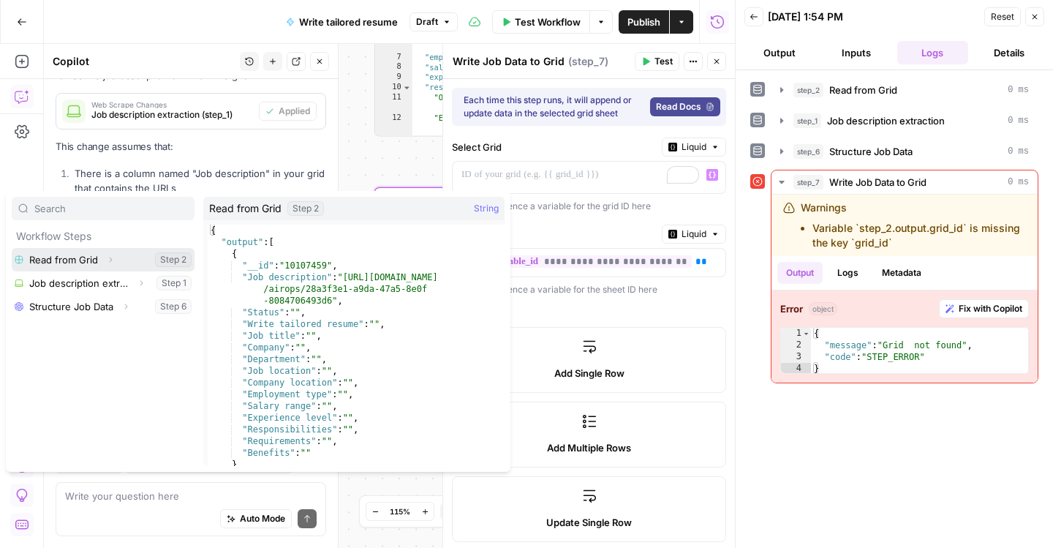
click at [115, 264] on icon "button" at bounding box center [110, 259] width 9 height 9
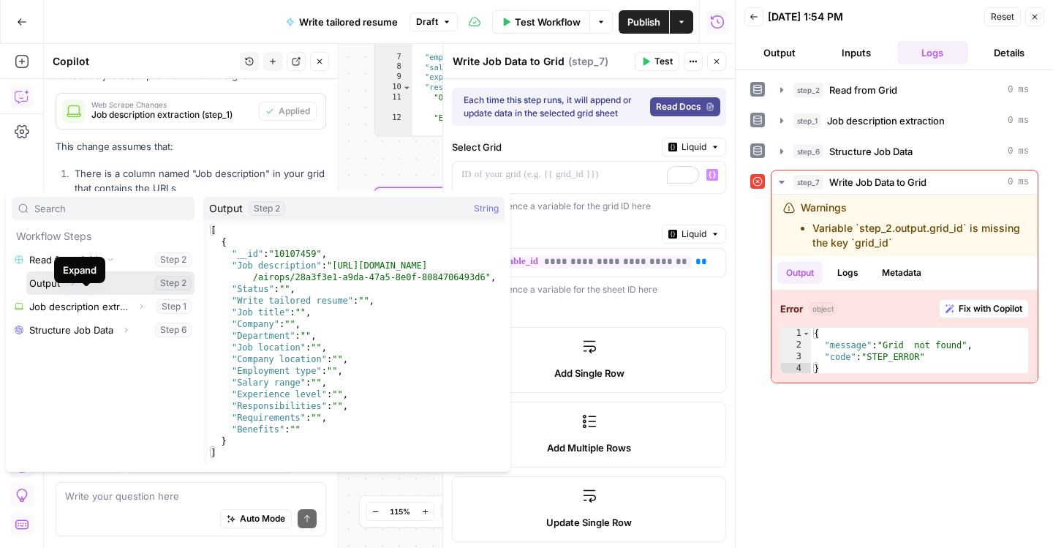
click at [77, 287] on icon "button" at bounding box center [72, 283] width 9 height 9
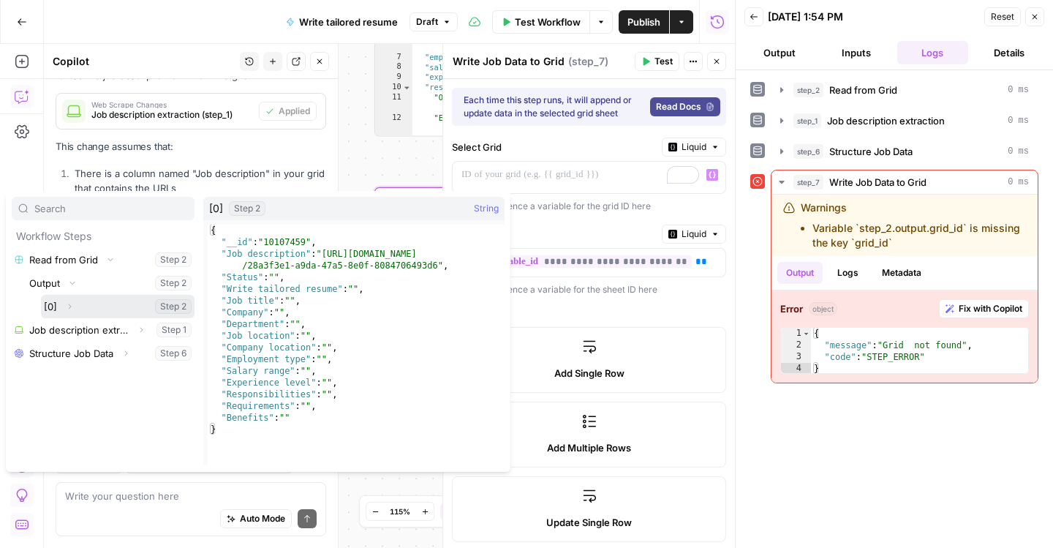
click at [74, 311] on icon "button" at bounding box center [69, 306] width 9 height 9
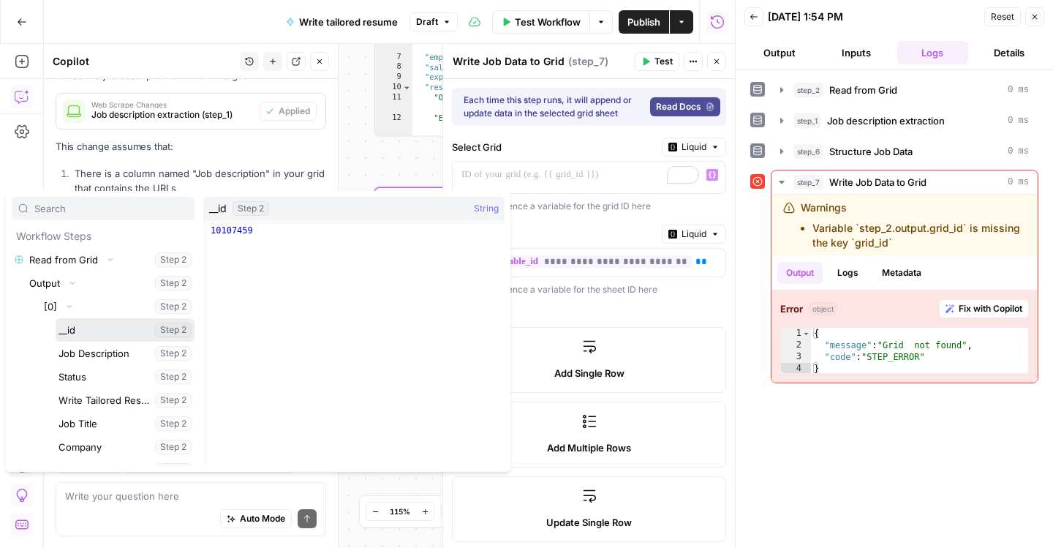
click at [86, 341] on button "Select variable __id" at bounding box center [125, 329] width 139 height 23
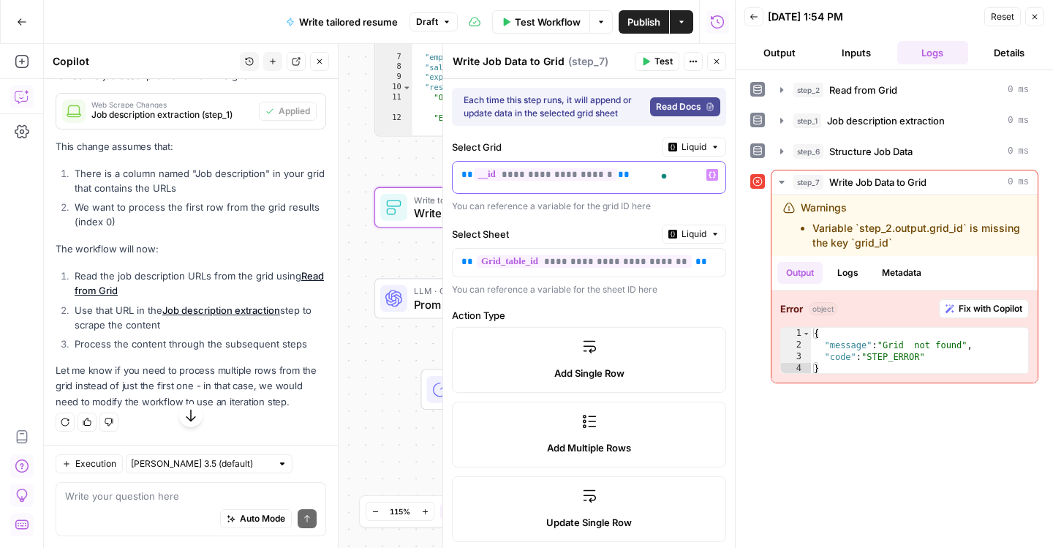
click at [681, 241] on span "Liquid" at bounding box center [693, 233] width 25 height 13
click at [601, 268] on span "**********" at bounding box center [584, 261] width 215 height 12
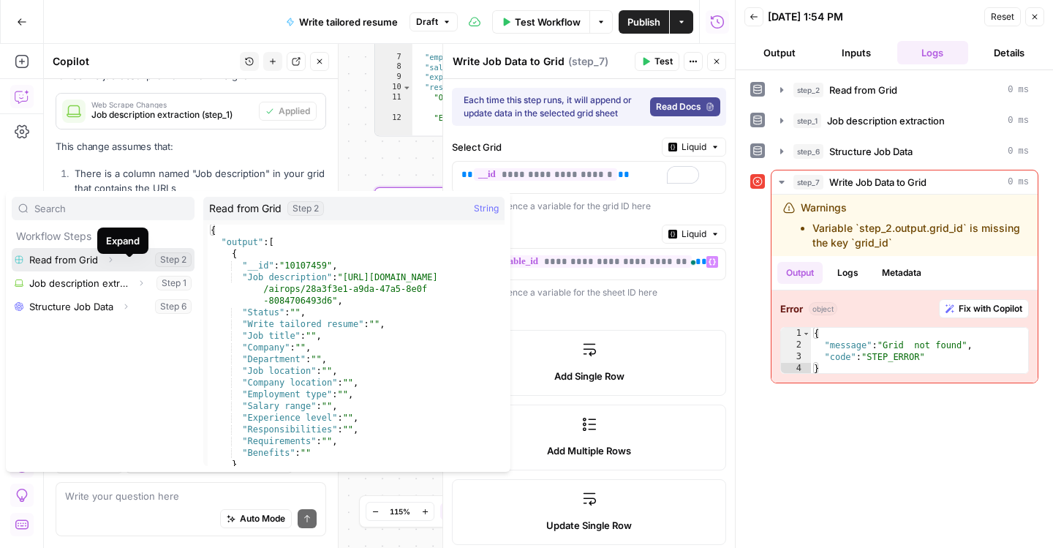
click at [115, 264] on icon "button" at bounding box center [110, 259] width 9 height 9
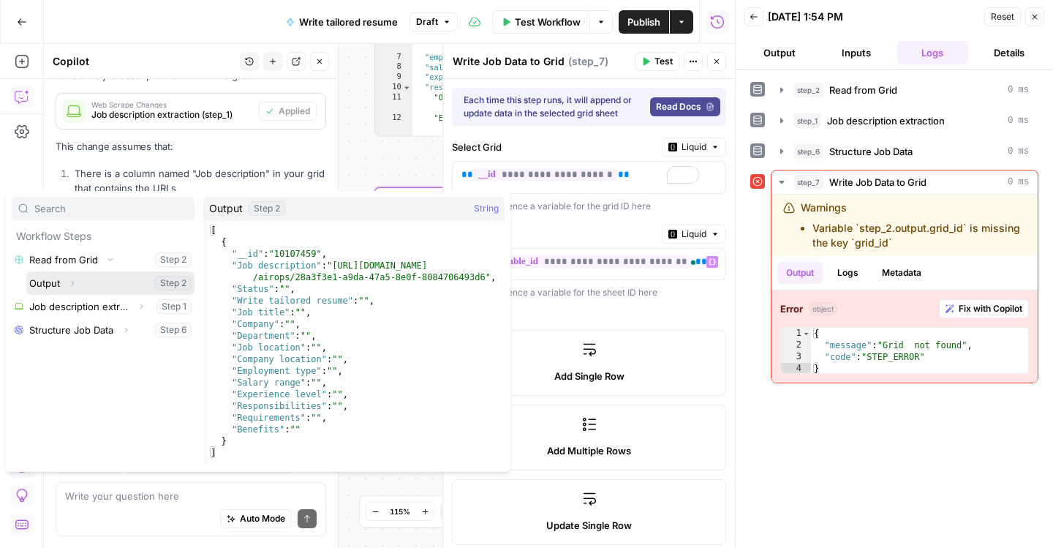
click at [77, 287] on icon "button" at bounding box center [72, 283] width 9 height 9
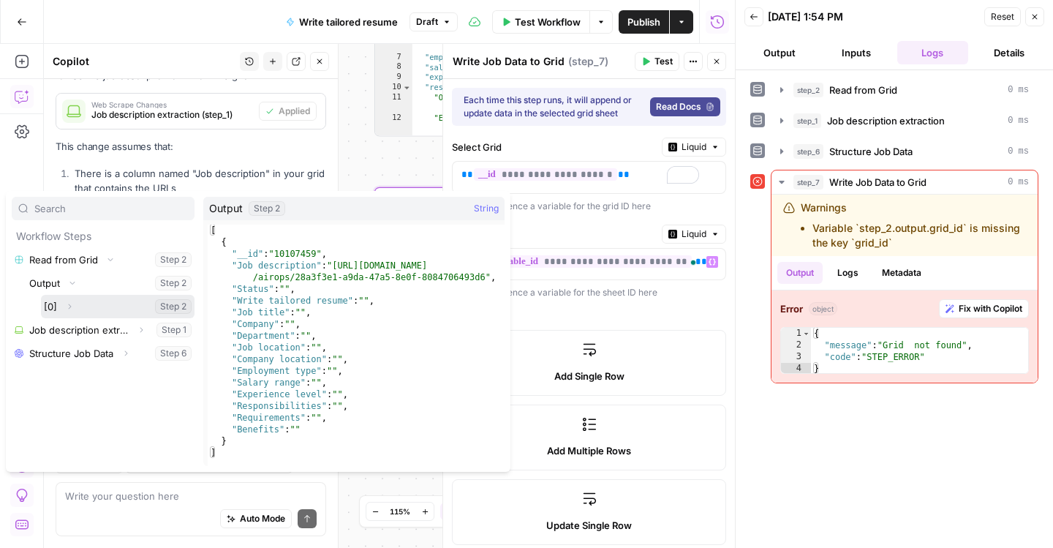
click at [74, 311] on icon "button" at bounding box center [69, 306] width 9 height 9
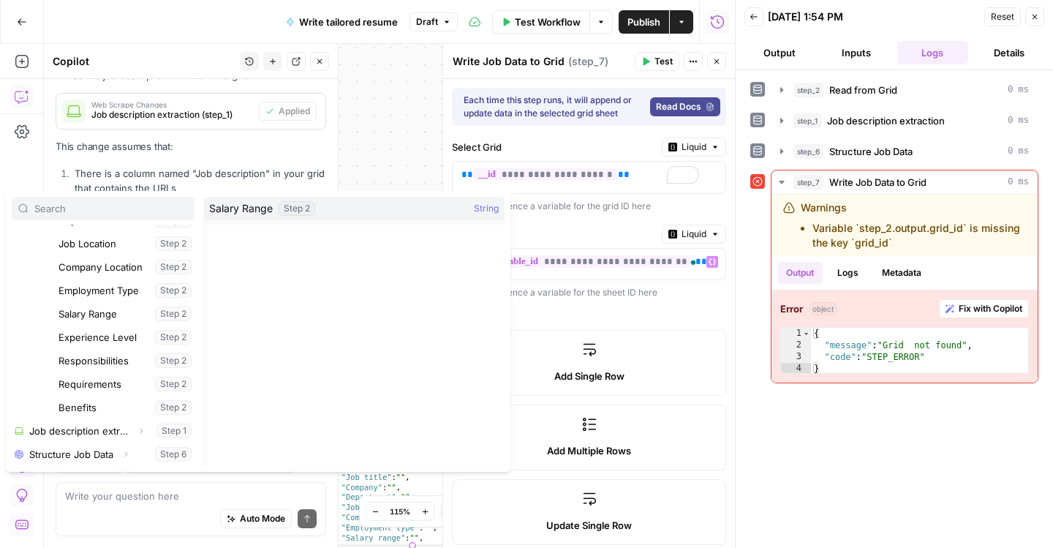
scroll to position [312, 0]
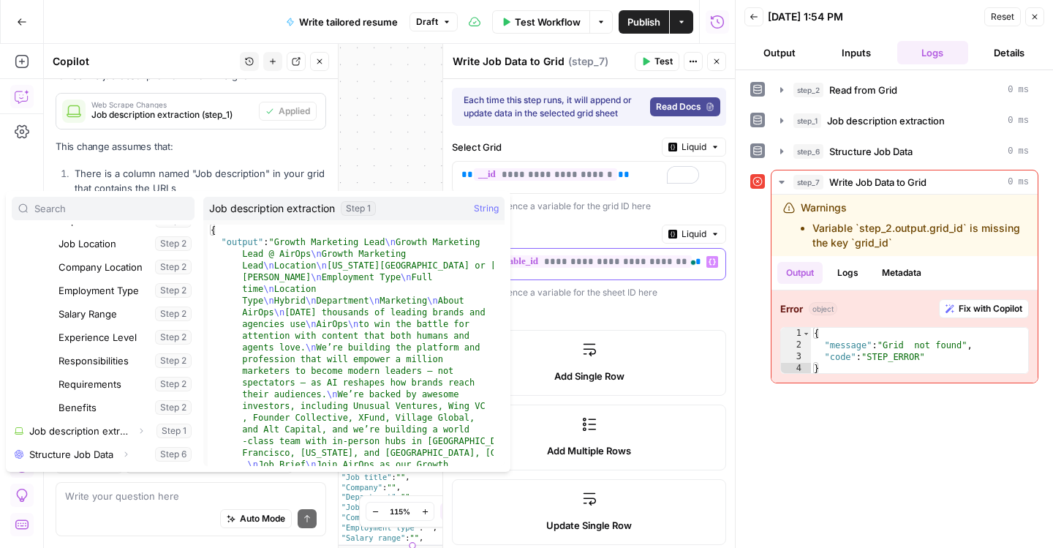
click at [605, 280] on div "**********" at bounding box center [581, 264] width 257 height 31
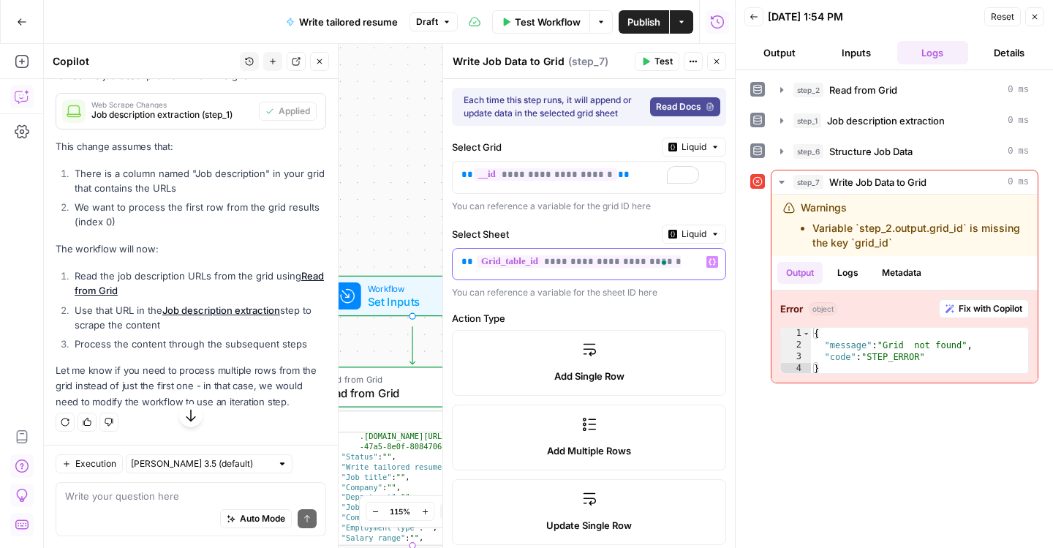
click at [681, 241] on span "Liquid" at bounding box center [693, 233] width 25 height 13
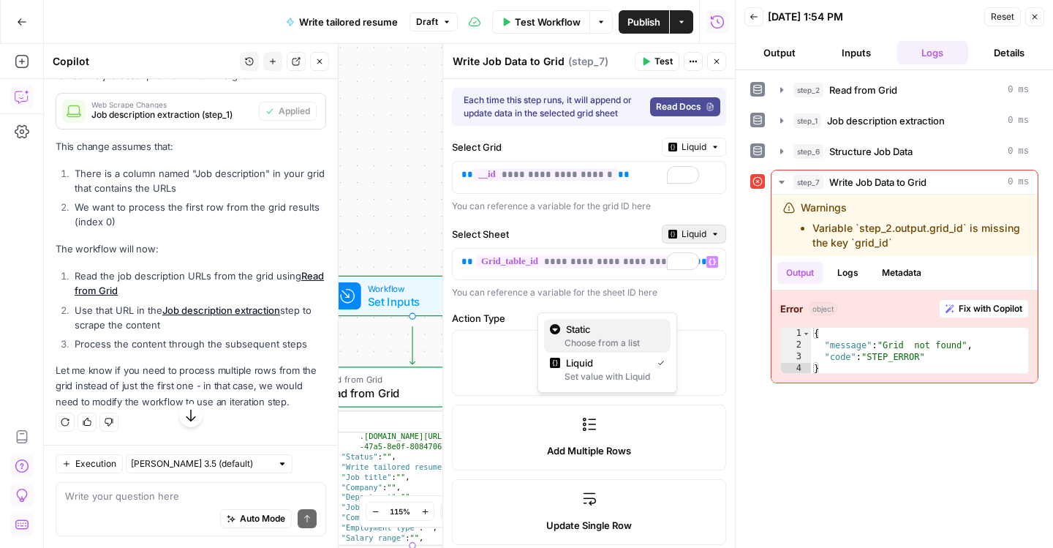
click at [655, 329] on span "Static" at bounding box center [612, 329] width 93 height 15
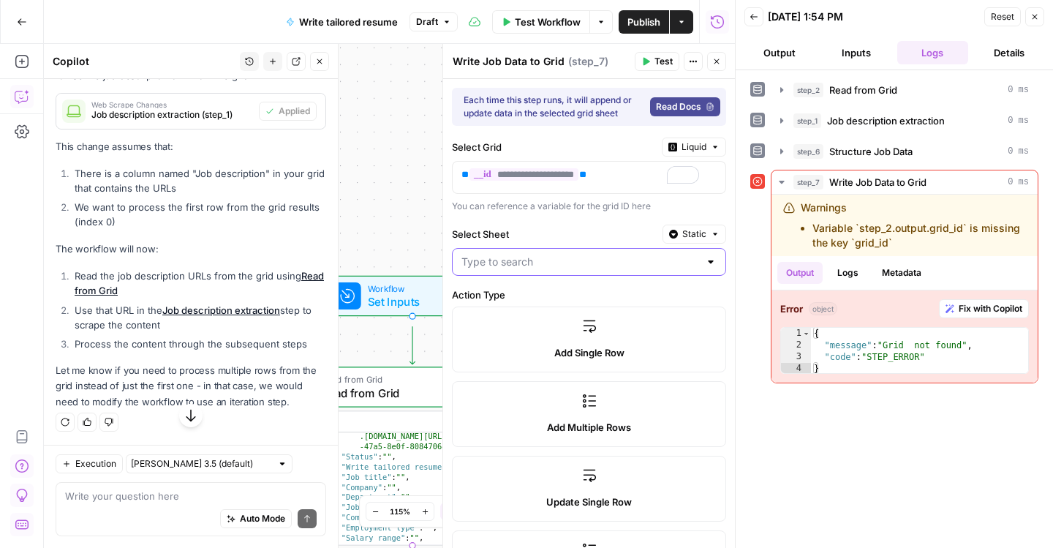
click at [613, 269] on input "Select Sheet" at bounding box center [580, 261] width 238 height 15
click at [705, 269] on div at bounding box center [711, 261] width 12 height 15
drag, startPoint x: 474, startPoint y: 328, endPoint x: 409, endPoint y: 328, distance: 65.1
click at [413, 328] on body "**********" at bounding box center [526, 274] width 1053 height 548
type input "Example sheet"
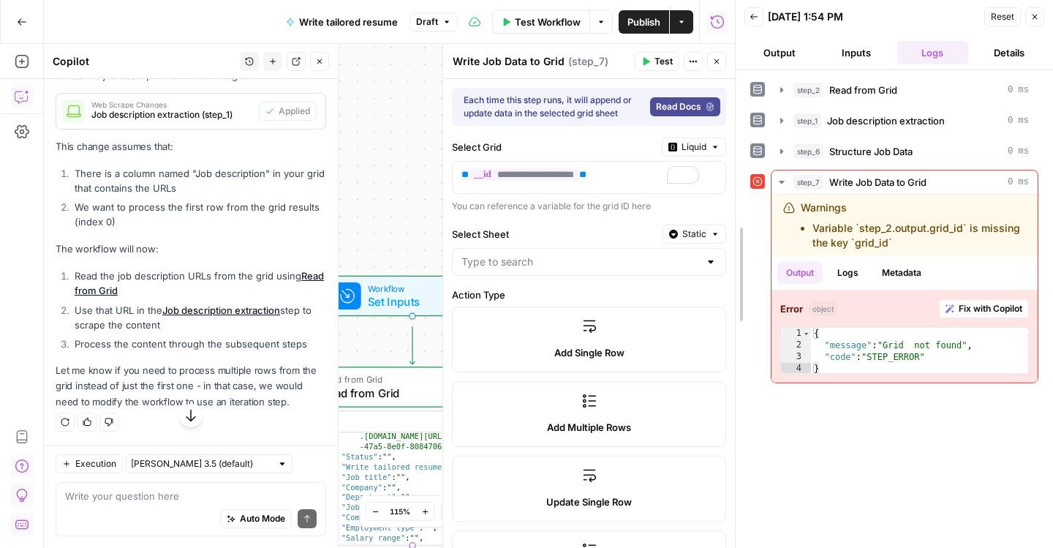
click at [732, 350] on div at bounding box center [735, 274] width 15 height 548
click at [654, 68] on span "Test" at bounding box center [663, 61] width 18 height 13
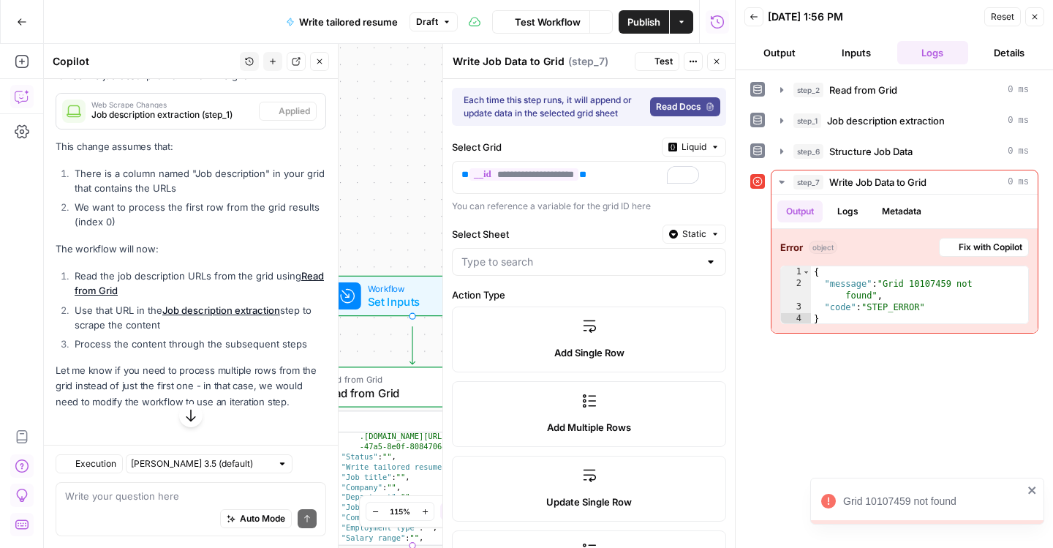
scroll to position [1052, 0]
click at [867, 222] on button "Logs" at bounding box center [847, 211] width 39 height 22
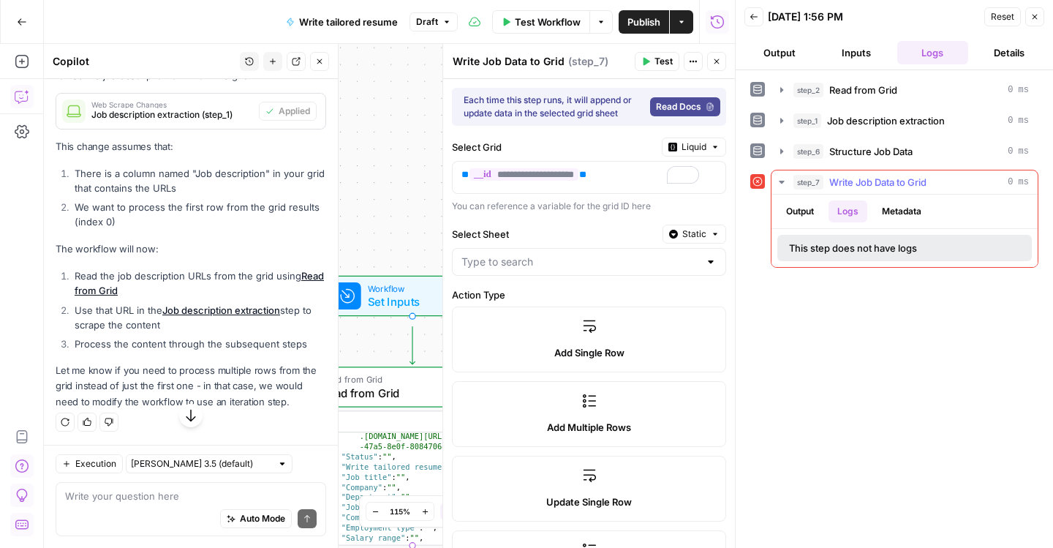
click at [928, 222] on button "Metadata" at bounding box center [901, 211] width 57 height 22
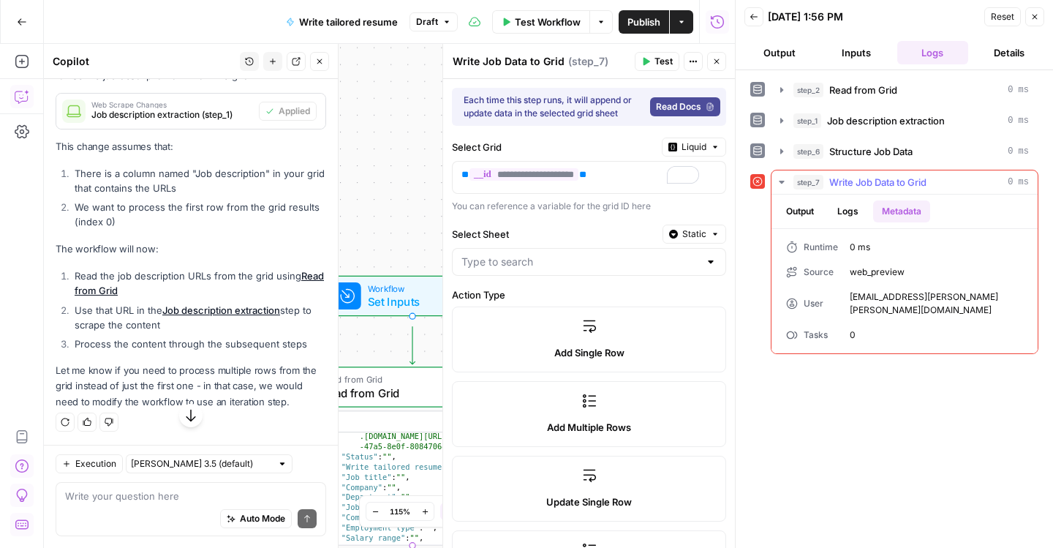
click at [808, 222] on button "Output" at bounding box center [799, 211] width 45 height 22
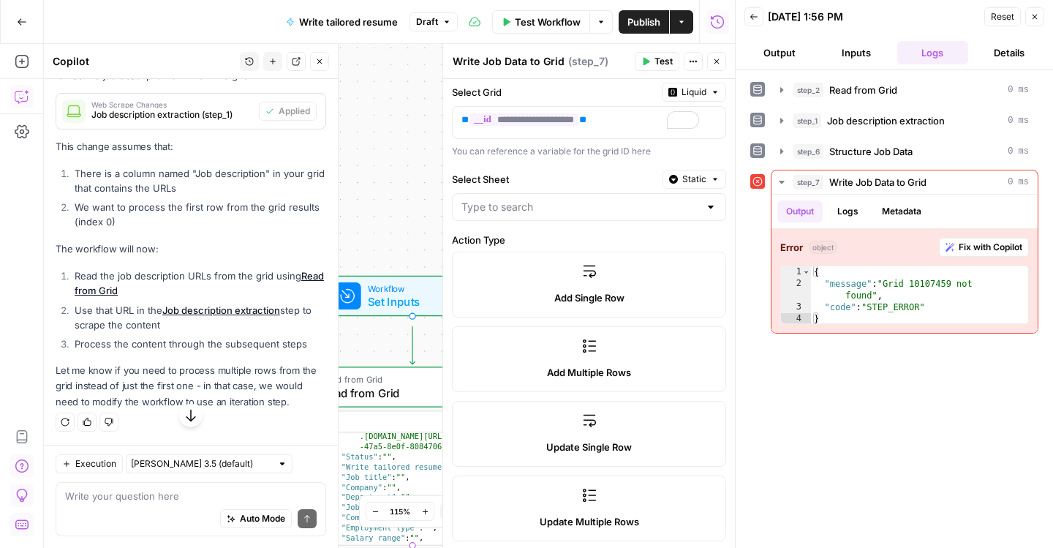
scroll to position [58, 0]
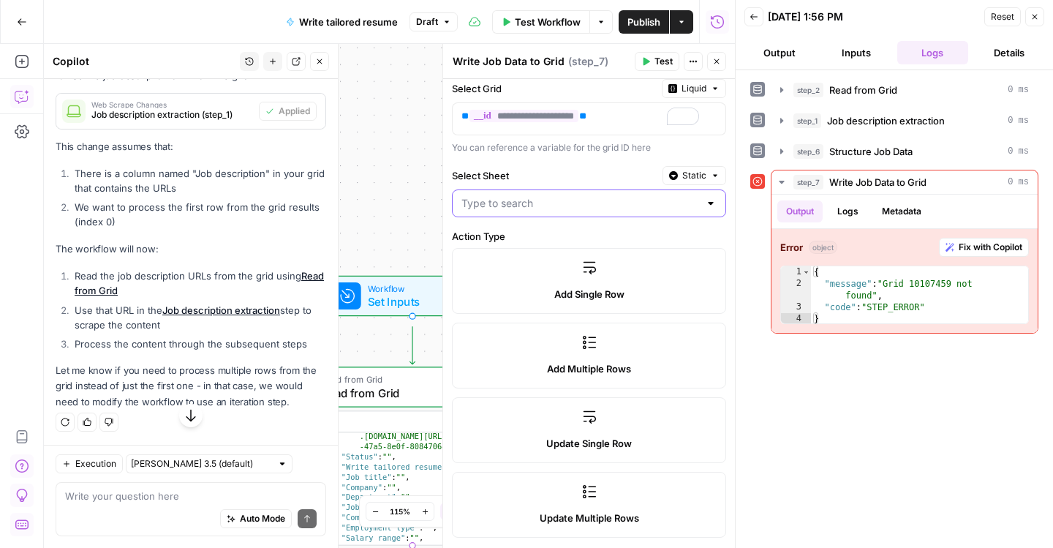
click at [605, 211] on input "Select Sheet" at bounding box center [580, 203] width 238 height 15
click at [690, 182] on span "Static" at bounding box center [694, 175] width 24 height 13
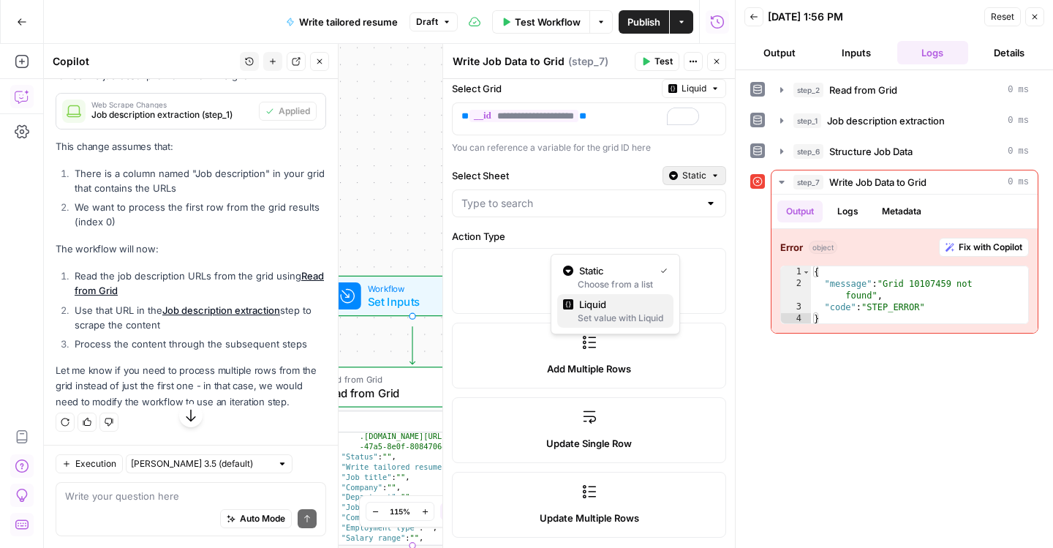
click at [618, 325] on div "Set value with Liquid" at bounding box center [615, 317] width 105 height 13
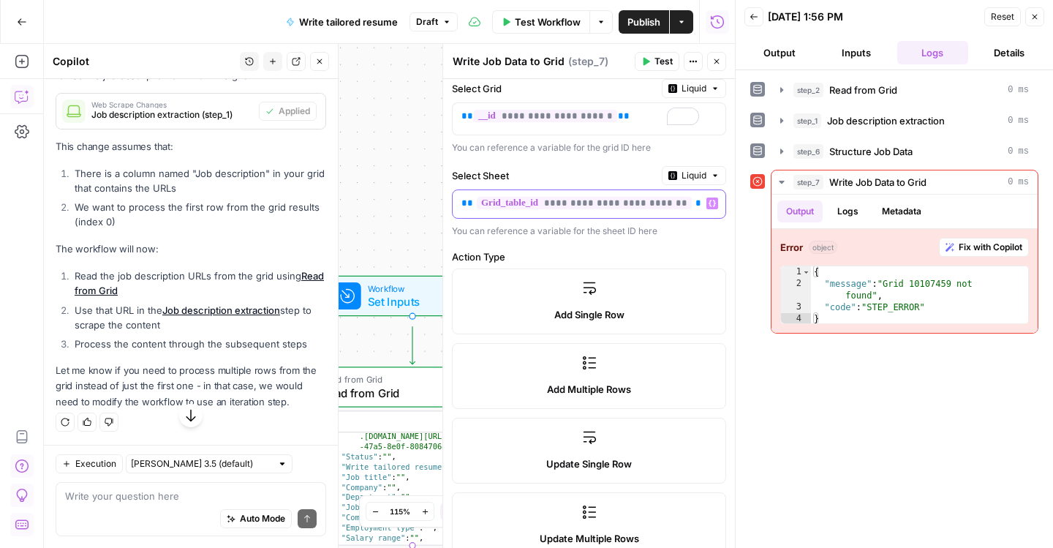
click at [596, 209] on span "**********" at bounding box center [584, 203] width 215 height 12
drag, startPoint x: 632, startPoint y: 277, endPoint x: 683, endPoint y: 288, distance: 52.3
click at [684, 241] on div "**********" at bounding box center [589, 203] width 274 height 75
click at [498, 209] on span "**********" at bounding box center [557, 203] width 215 height 12
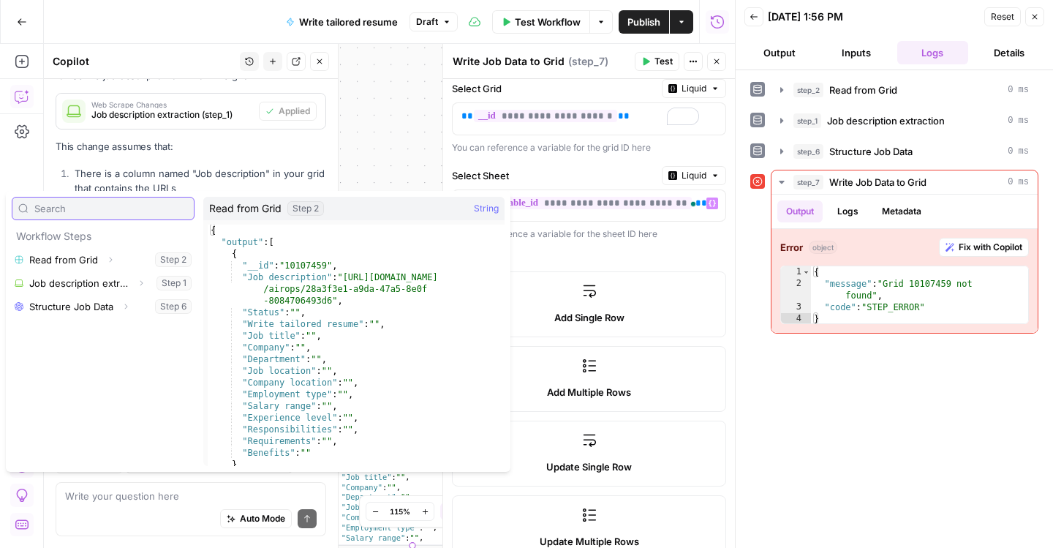
scroll to position [1, 25]
click at [115, 264] on icon "button" at bounding box center [110, 259] width 9 height 9
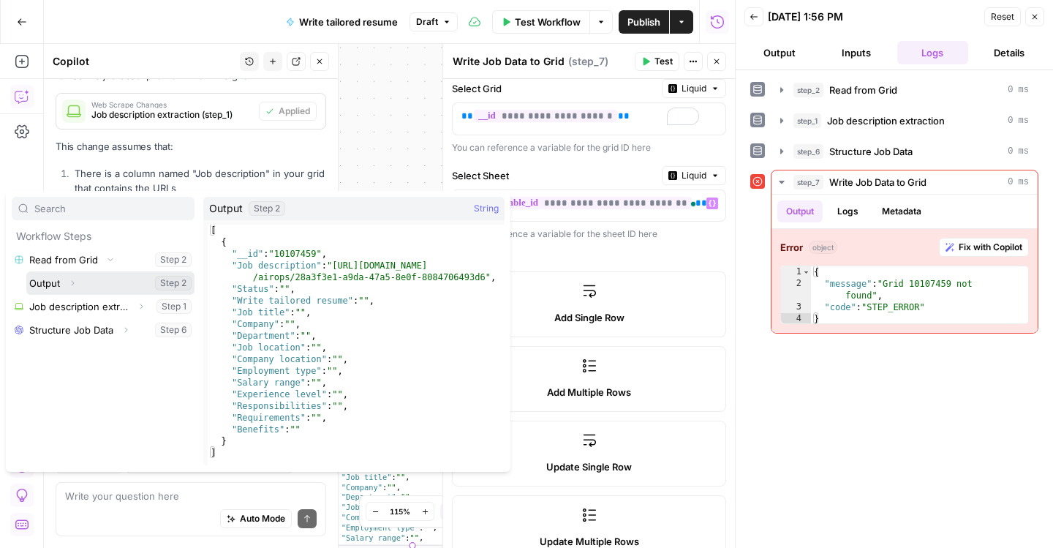
click at [100, 295] on button "Select variable Output" at bounding box center [110, 282] width 168 height 23
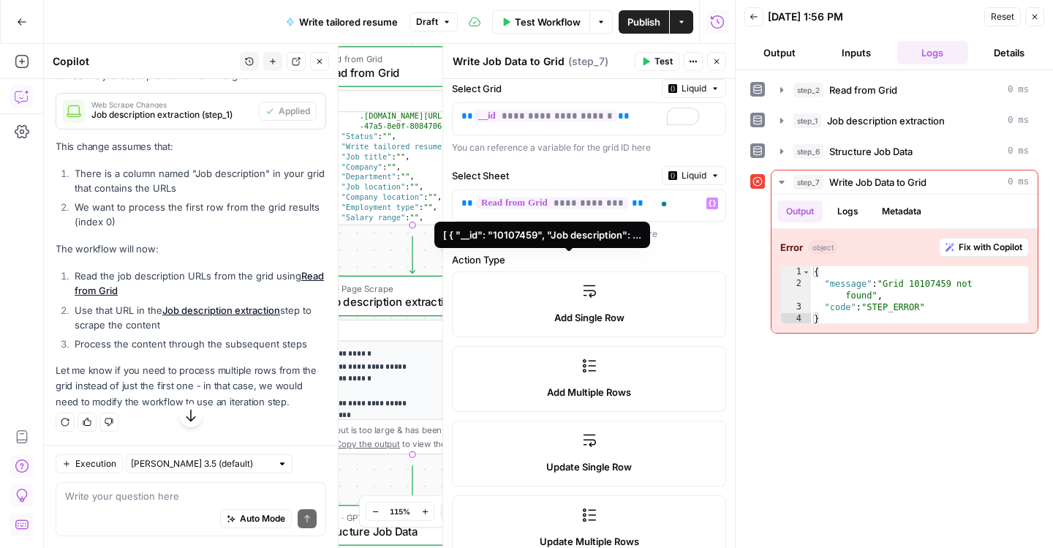
click at [575, 209] on span "**********" at bounding box center [552, 203] width 151 height 12
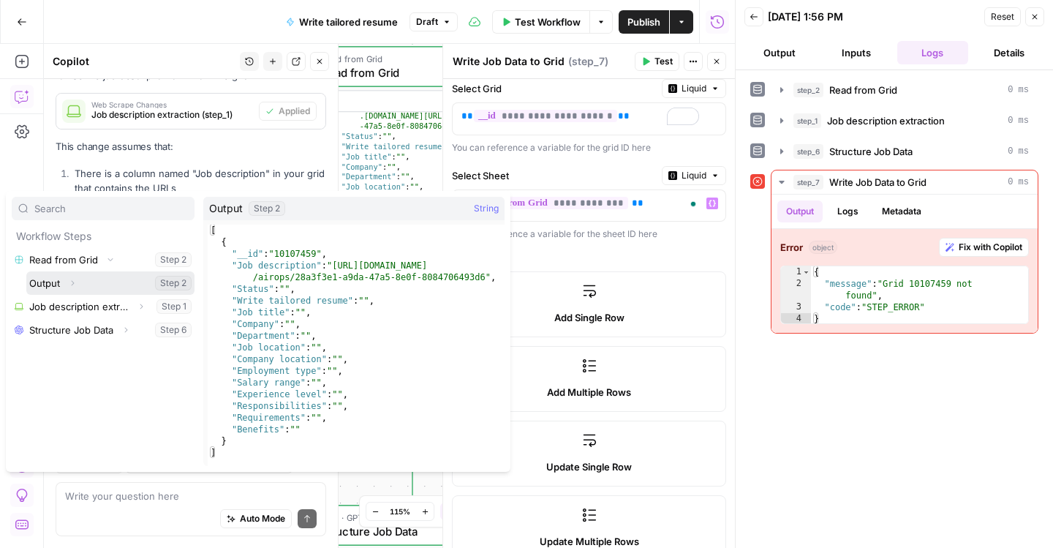
click at [77, 287] on icon "button" at bounding box center [72, 283] width 9 height 9
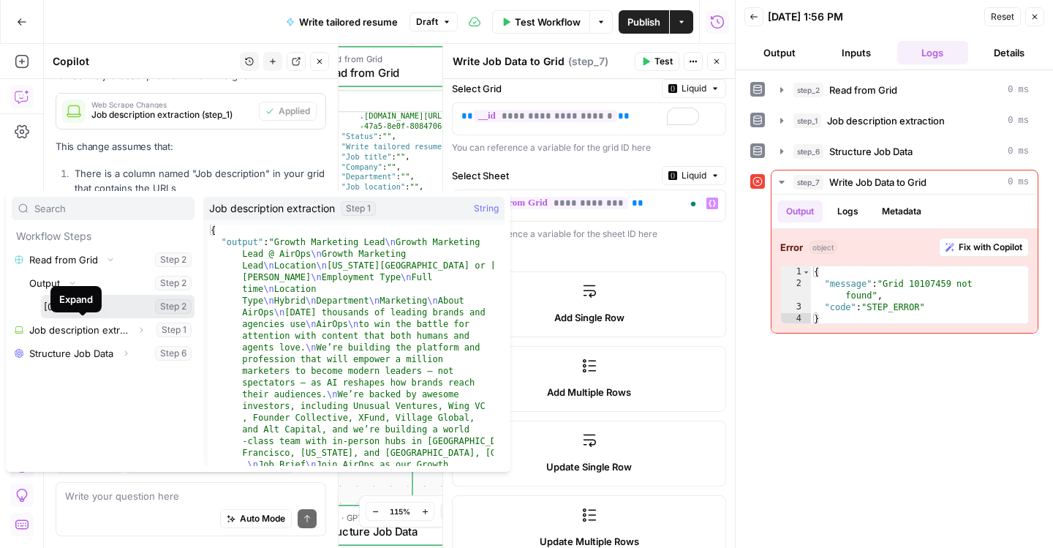
click at [74, 311] on icon "button" at bounding box center [69, 306] width 9 height 9
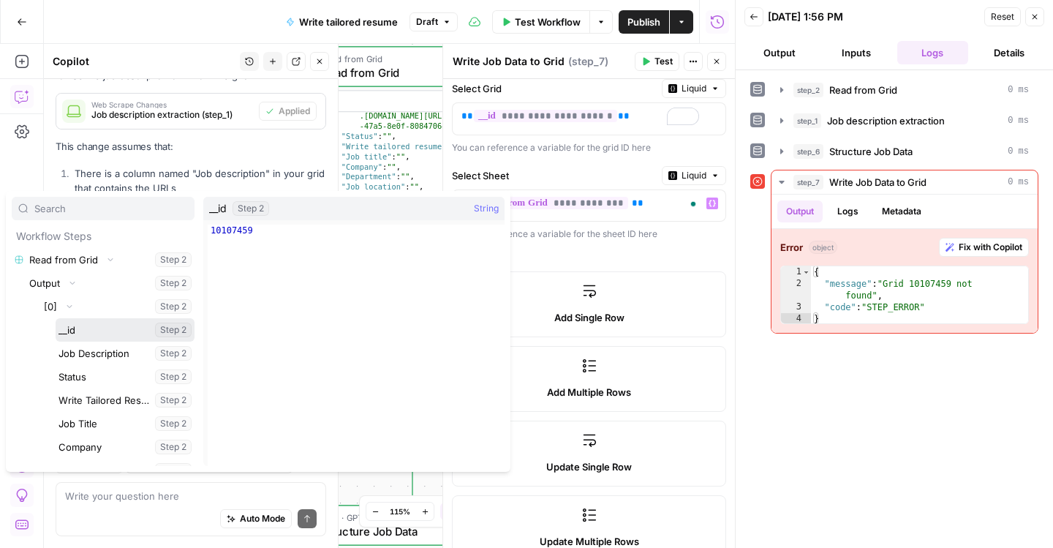
click at [86, 341] on button "Select variable __id" at bounding box center [125, 329] width 139 height 23
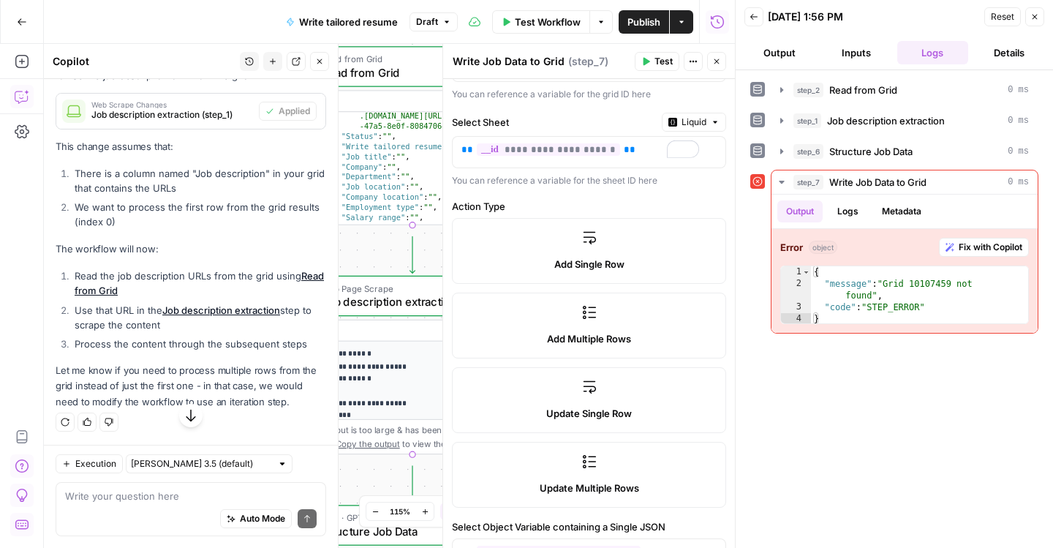
scroll to position [113, 0]
click at [654, 68] on span "Test" at bounding box center [663, 61] width 18 height 13
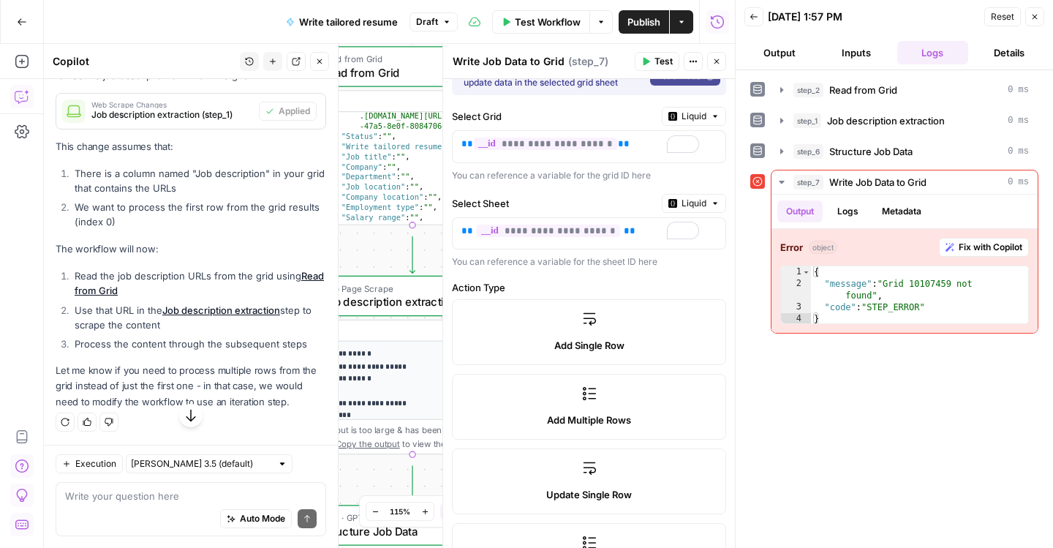
scroll to position [0, 0]
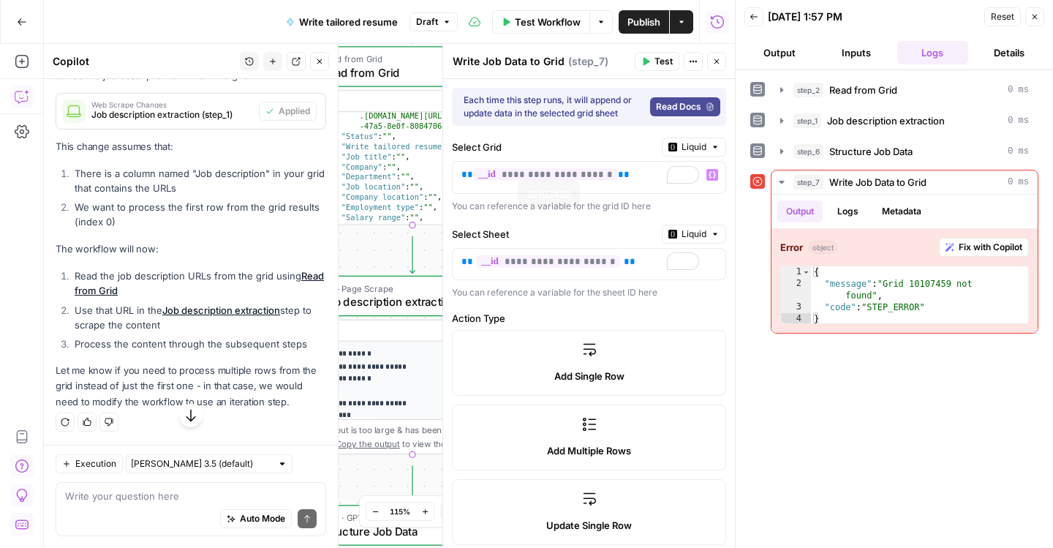
click at [571, 181] on span "**********" at bounding box center [545, 174] width 143 height 12
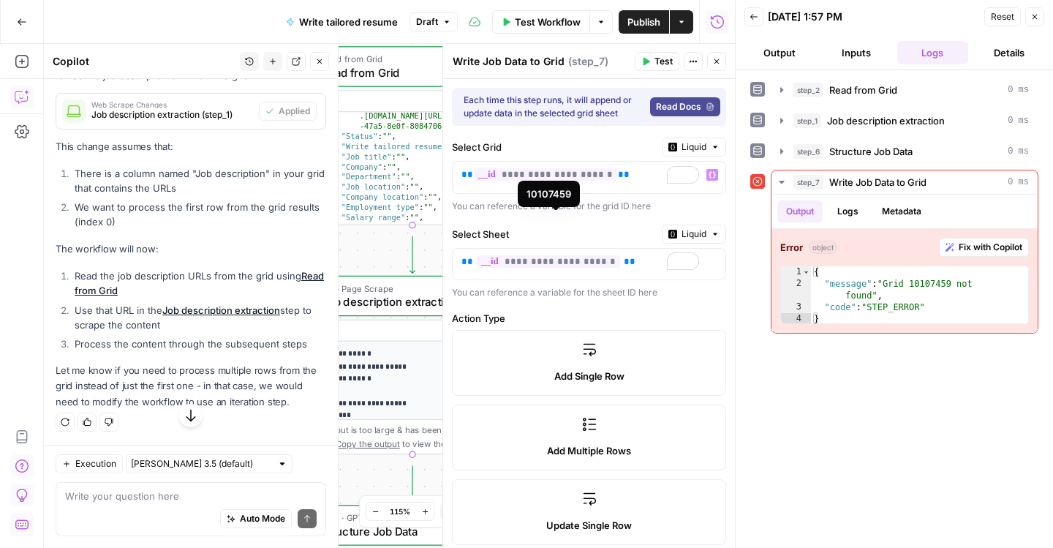
click at [532, 181] on span "**********" at bounding box center [545, 174] width 143 height 12
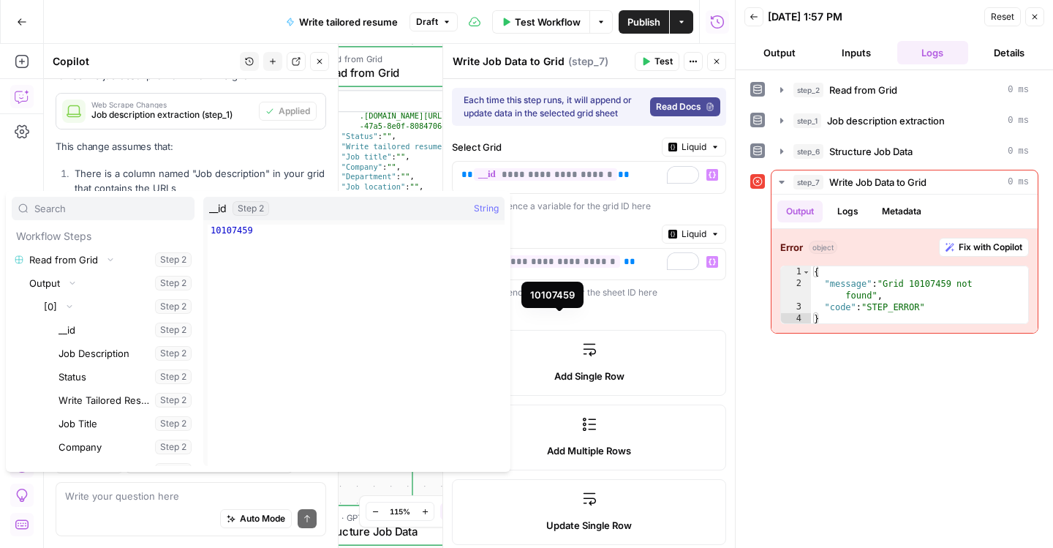
click at [592, 268] on span "**********" at bounding box center [548, 261] width 143 height 12
click at [608, 213] on div "You can reference a variable for the grid ID here" at bounding box center [589, 206] width 274 height 13
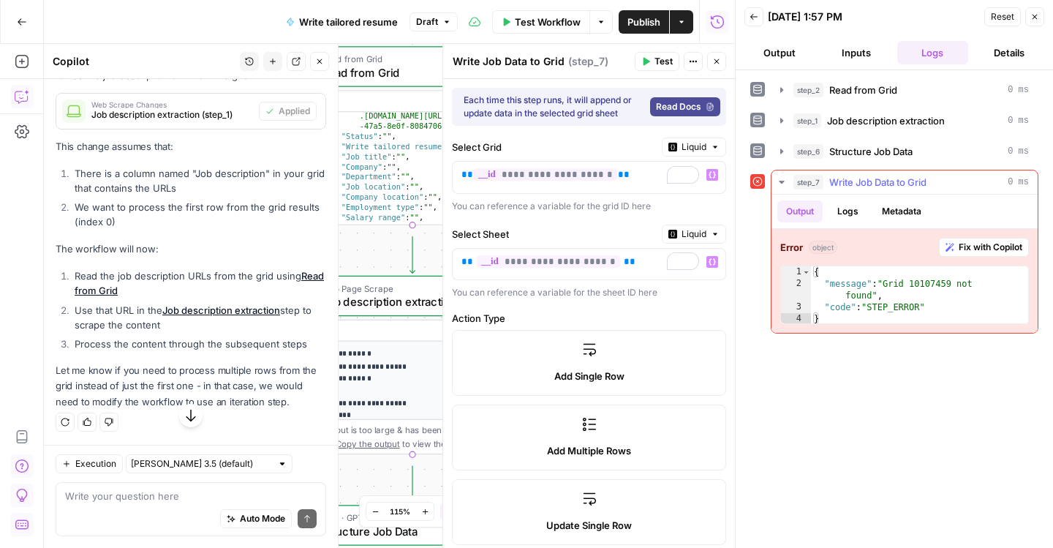
click at [867, 222] on button "Logs" at bounding box center [847, 211] width 39 height 22
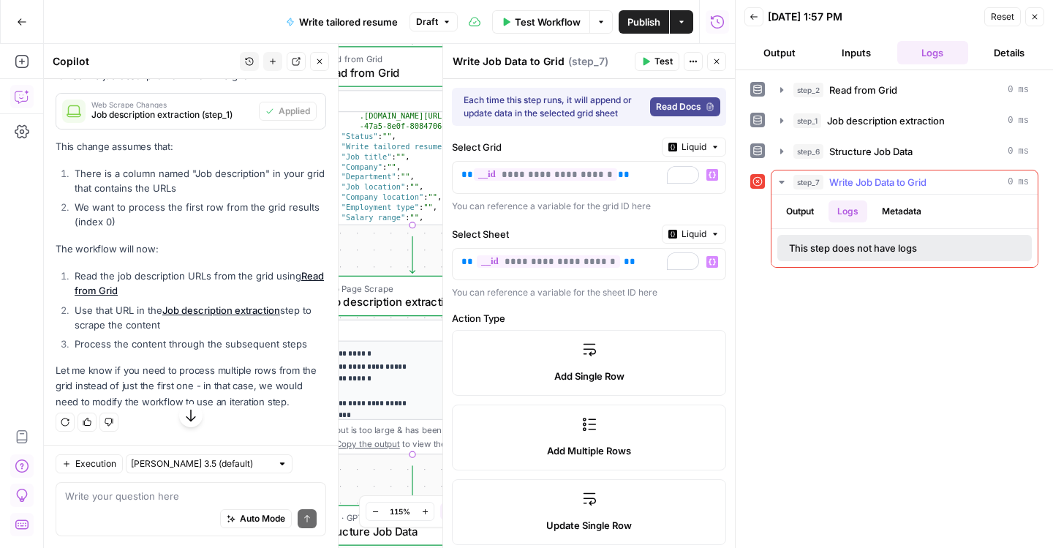
click at [930, 222] on button "Metadata" at bounding box center [901, 211] width 57 height 22
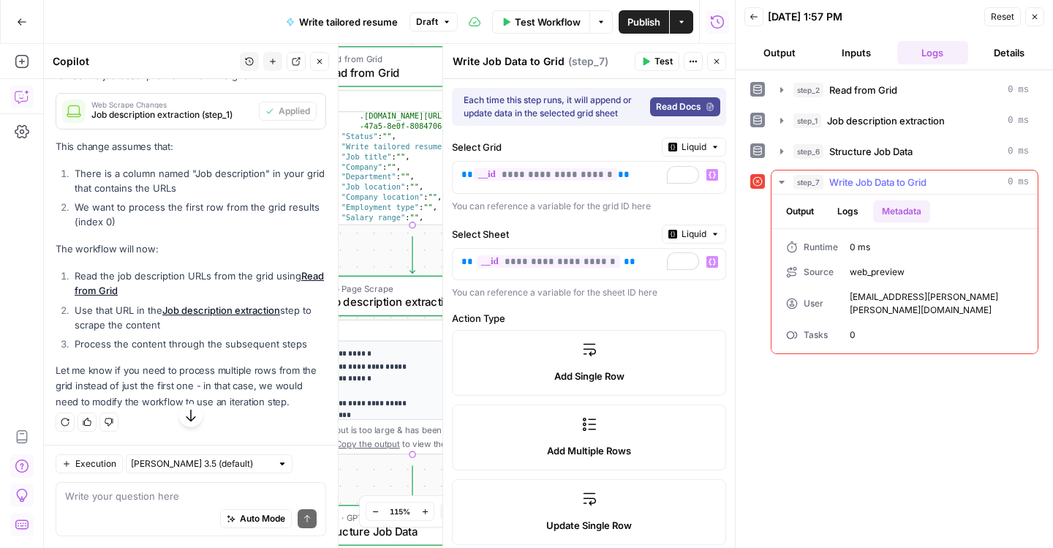
click at [800, 222] on button "Output" at bounding box center [799, 211] width 45 height 22
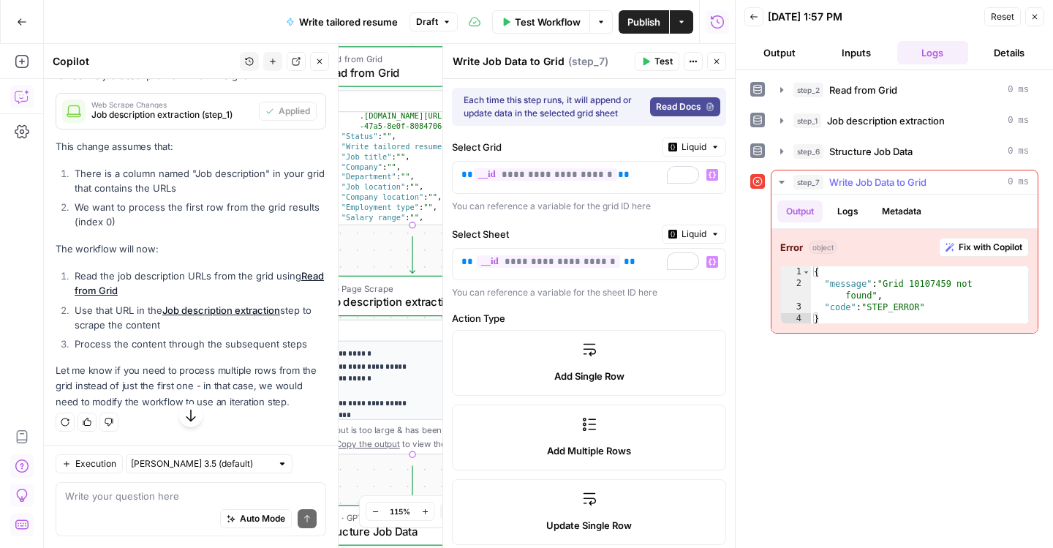
click at [959, 254] on span "Fix with Copilot" at bounding box center [991, 247] width 64 height 13
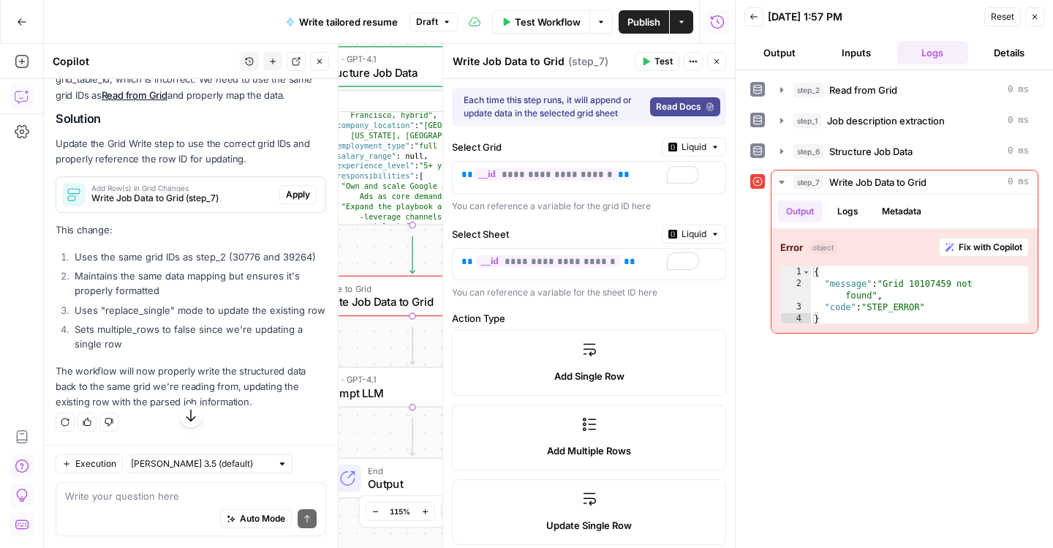
scroll to position [1810, 0]
click at [278, 206] on div "Add Row(s) in Grid Changes Write Job Data to Grid (step_7) Apply" at bounding box center [190, 194] width 269 height 23
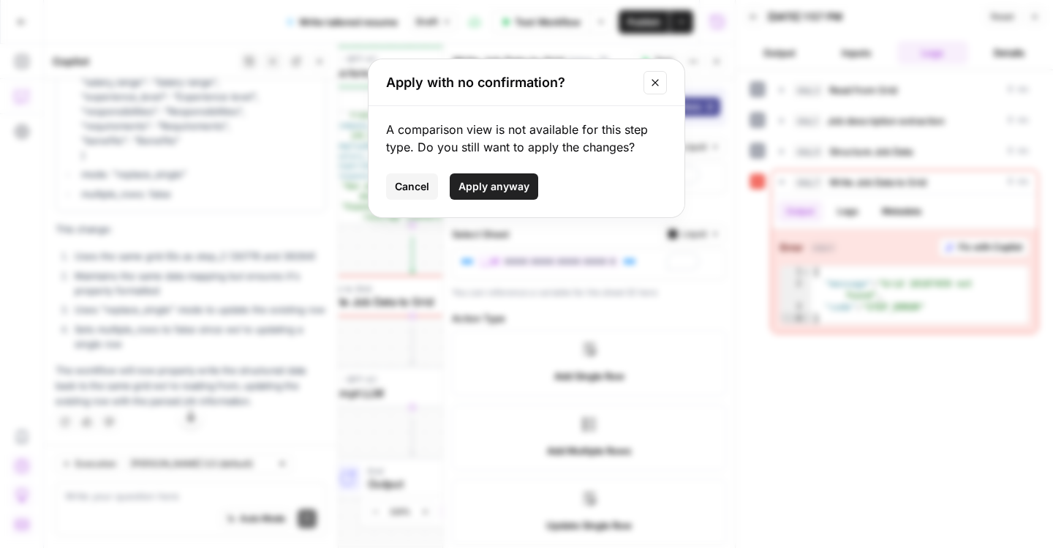
click at [472, 194] on span "Apply anyway" at bounding box center [493, 186] width 71 height 15
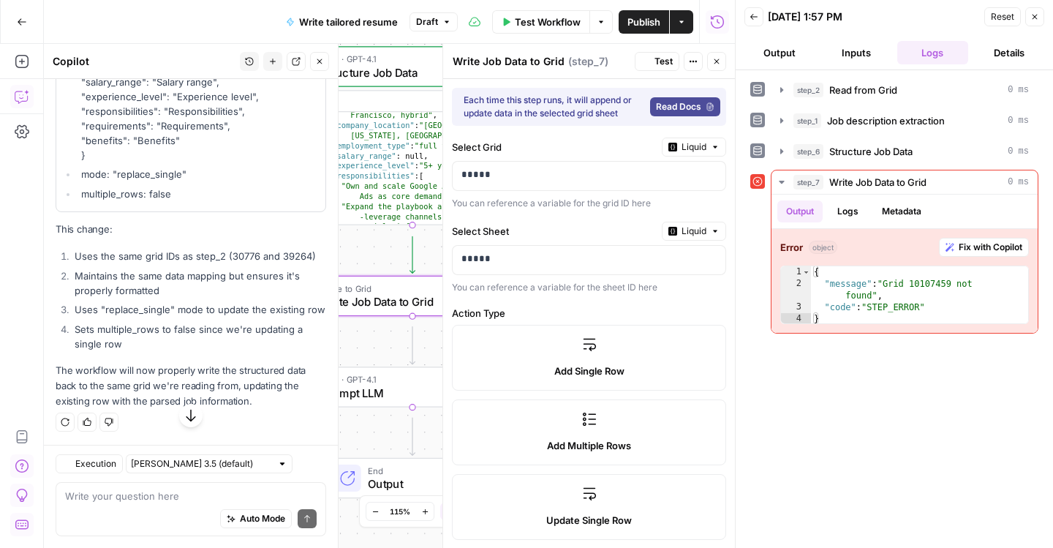
type input "company"
type input "department"
type input "work_location"
type input "company_location"
type input "employment_type"
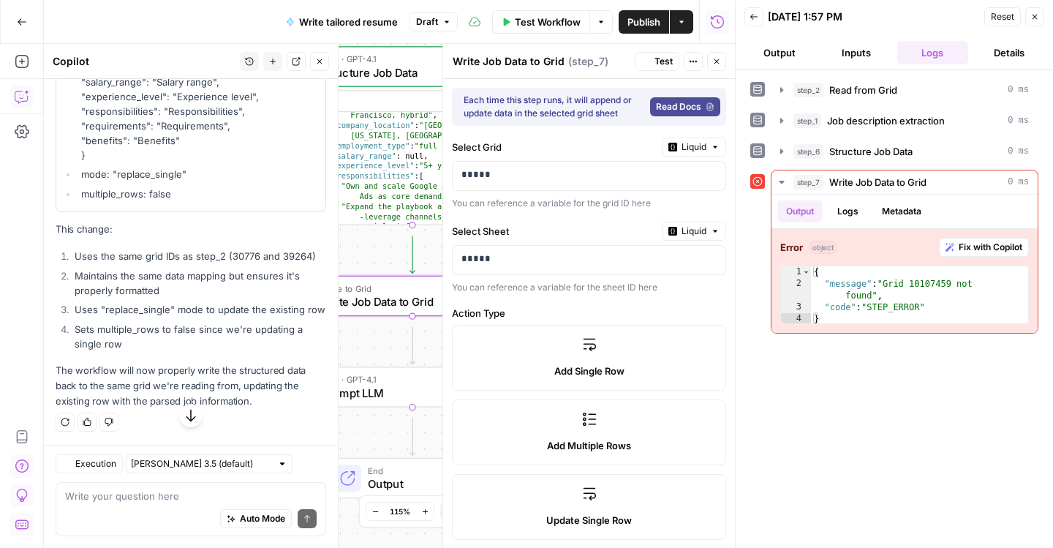
type input "salary_range"
type input "experience_level"
type input "responsibilities"
type input "requirements"
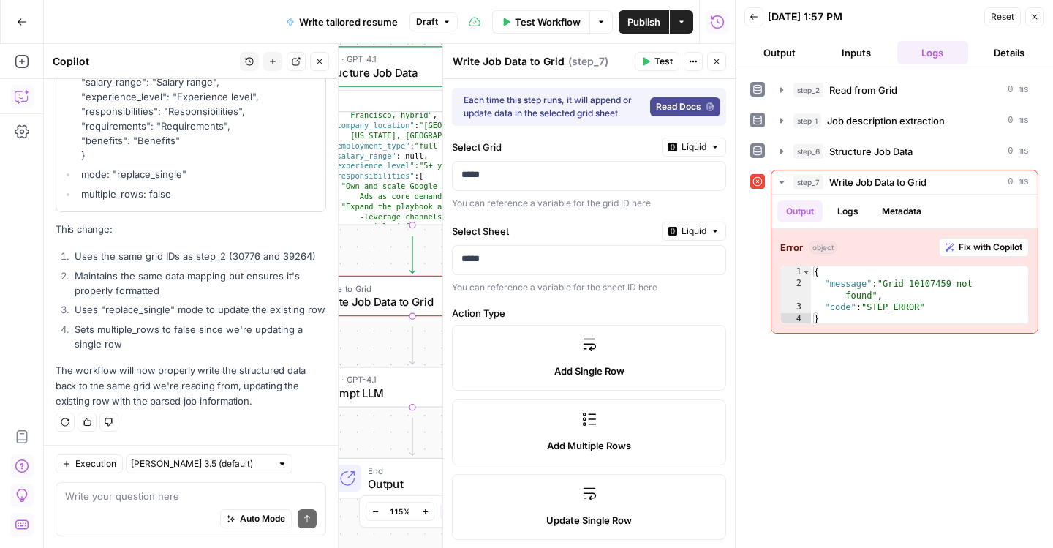
click at [654, 68] on span "Test" at bounding box center [663, 61] width 18 height 13
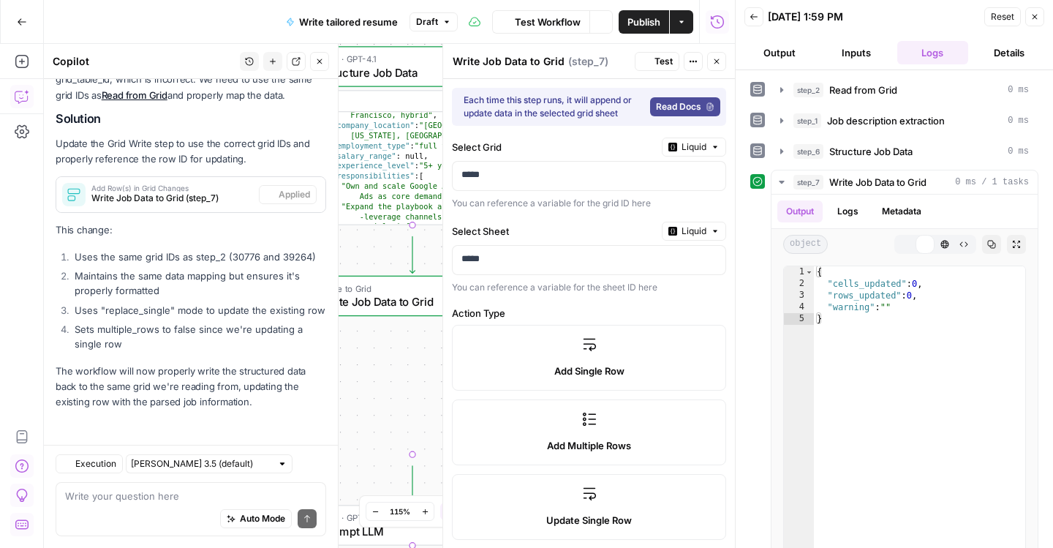
scroll to position [2010, 0]
click at [787, 96] on icon "button" at bounding box center [782, 90] width 12 height 12
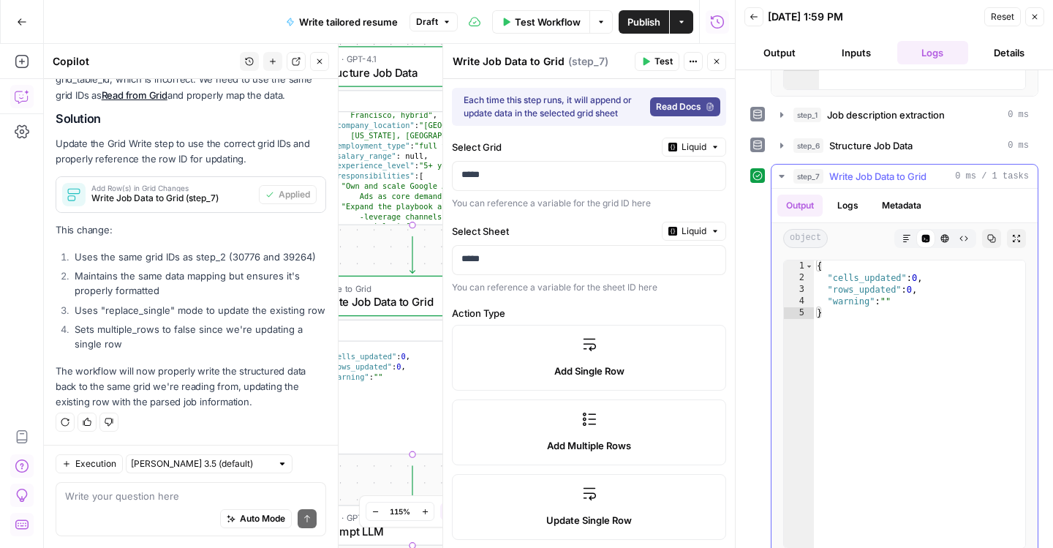
scroll to position [406, 0]
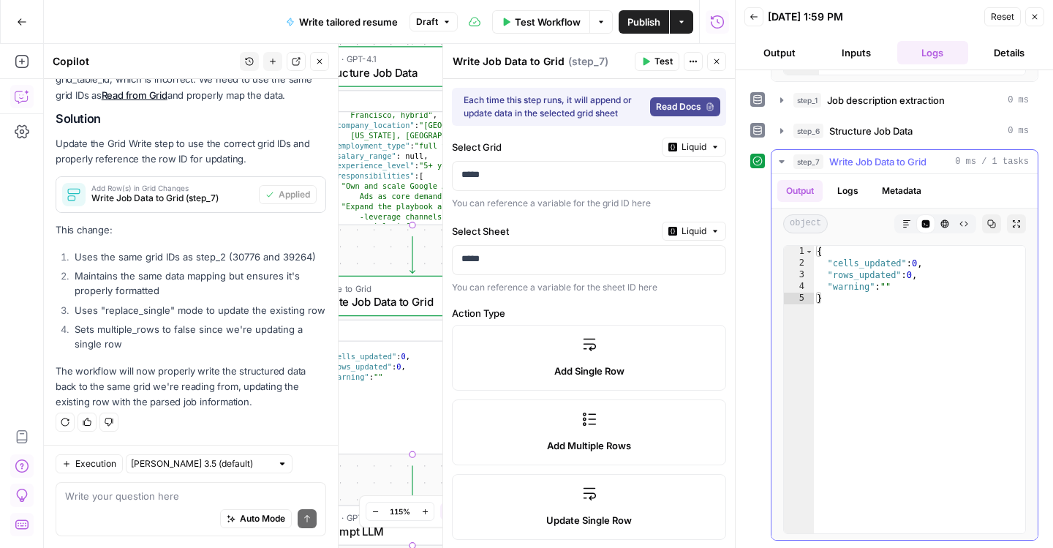
click at [867, 202] on button "Logs" at bounding box center [847, 191] width 39 height 22
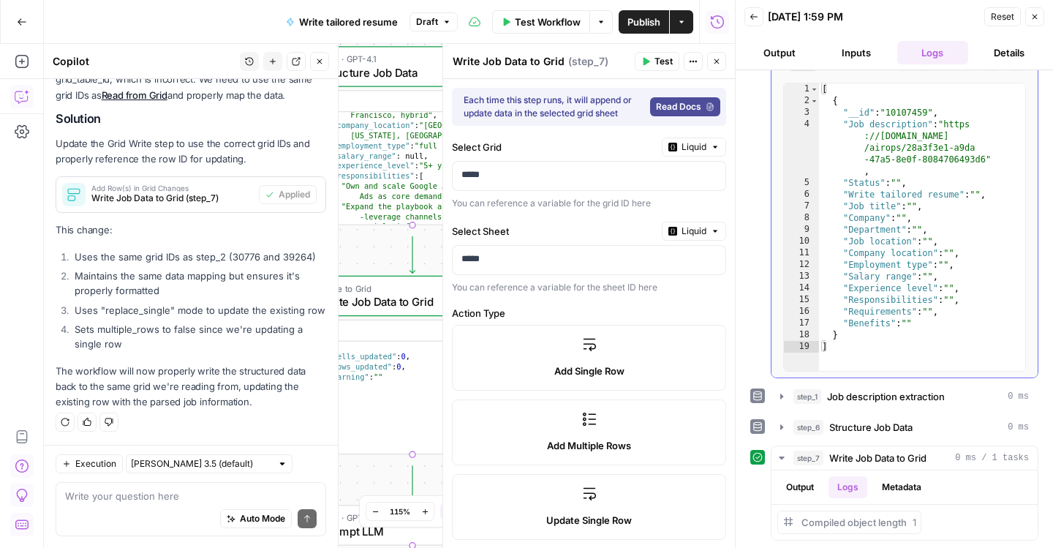
scroll to position [155, 0]
click at [930, 476] on button "Metadata" at bounding box center [901, 487] width 57 height 22
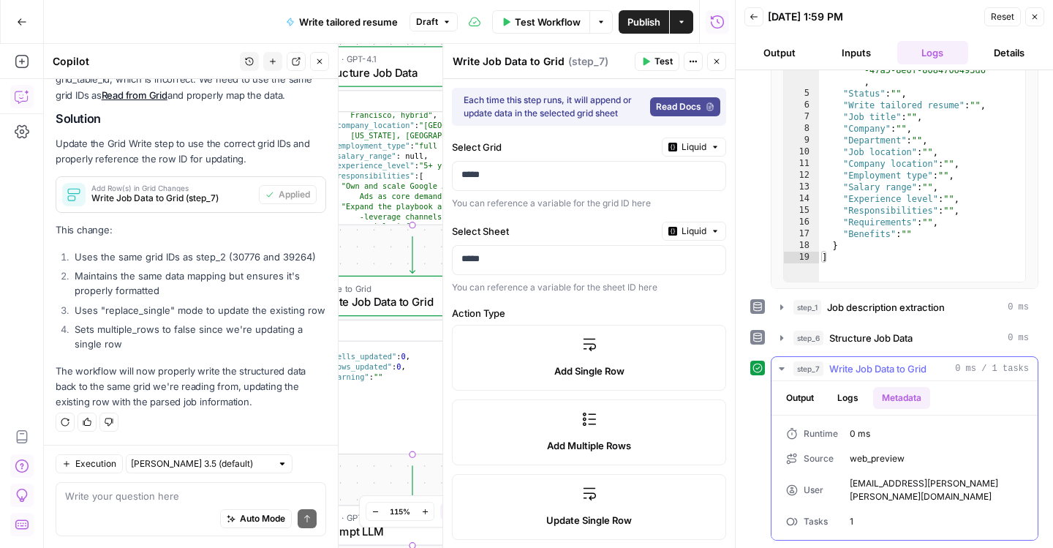
scroll to position [261, 0]
click at [823, 387] on button "Output" at bounding box center [799, 398] width 45 height 22
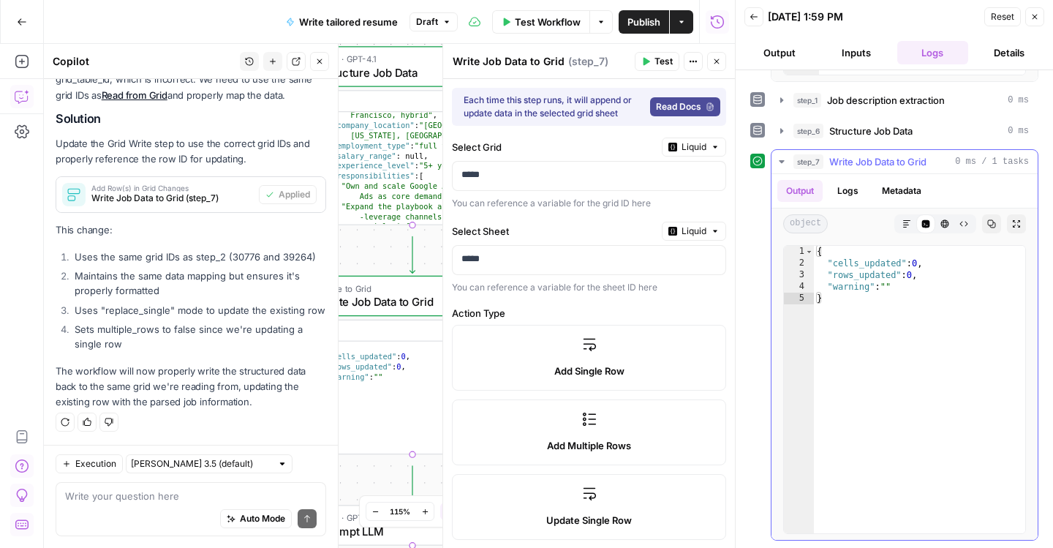
scroll to position [429, 0]
click at [504, 186] on p "*****" at bounding box center [578, 176] width 235 height 18
click at [492, 186] on p "*****" at bounding box center [564, 176] width 206 height 18
click at [562, 186] on p "*****" at bounding box center [564, 176] width 206 height 18
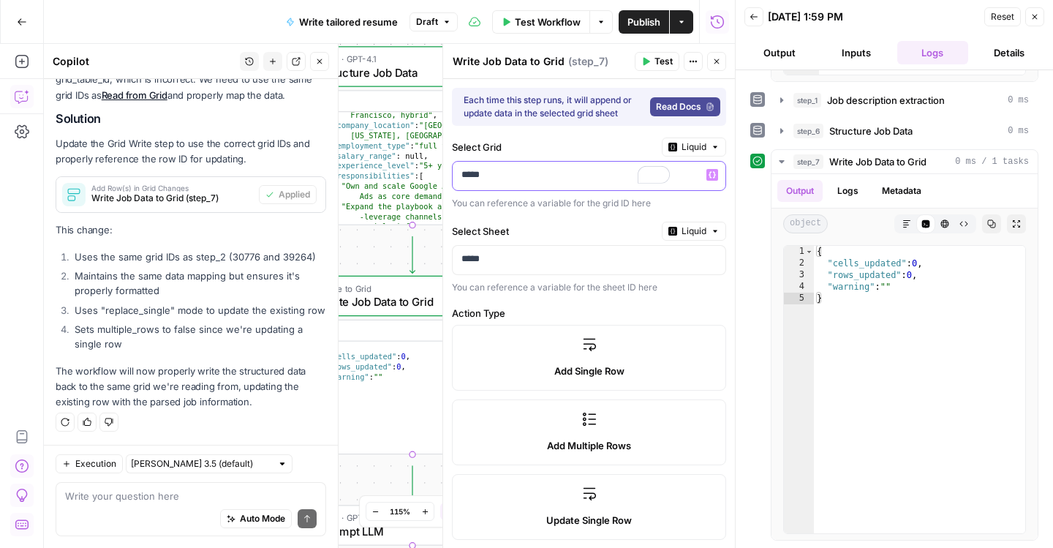
click at [562, 186] on p "*****" at bounding box center [564, 176] width 206 height 18
click at [706, 181] on button "Variables Menu" at bounding box center [712, 175] width 12 height 12
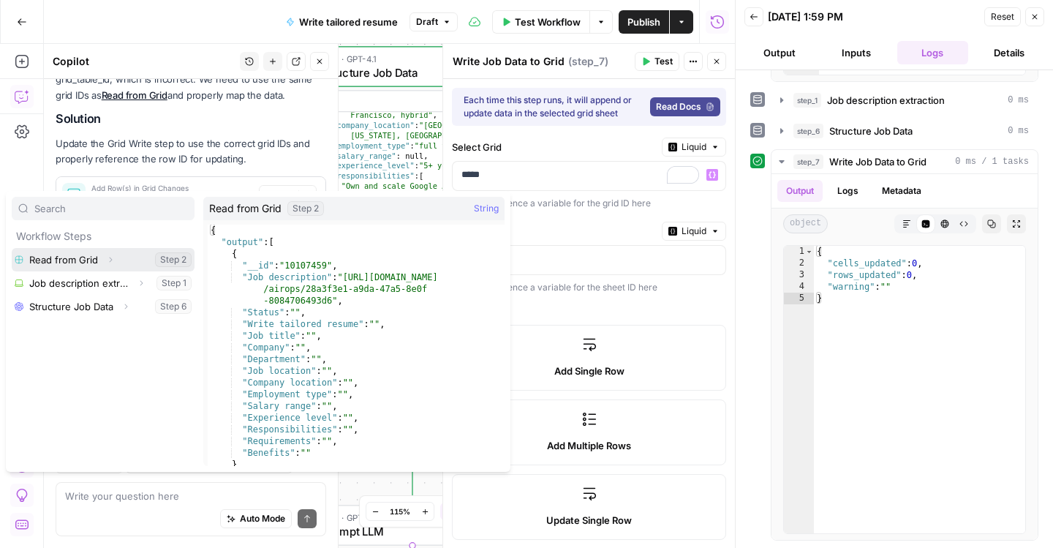
click at [115, 264] on icon "button" at bounding box center [110, 259] width 9 height 9
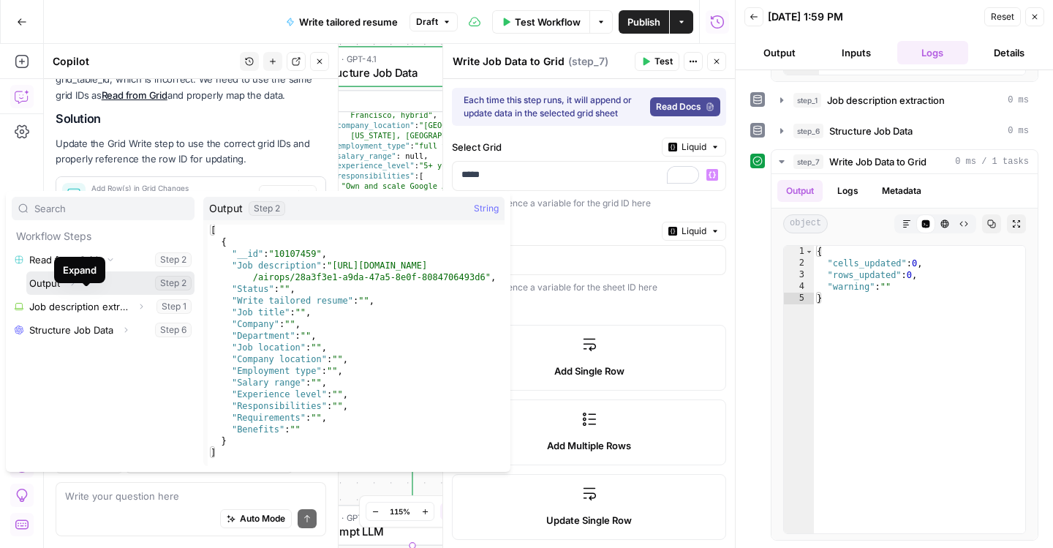
click at [77, 287] on icon "button" at bounding box center [72, 283] width 9 height 9
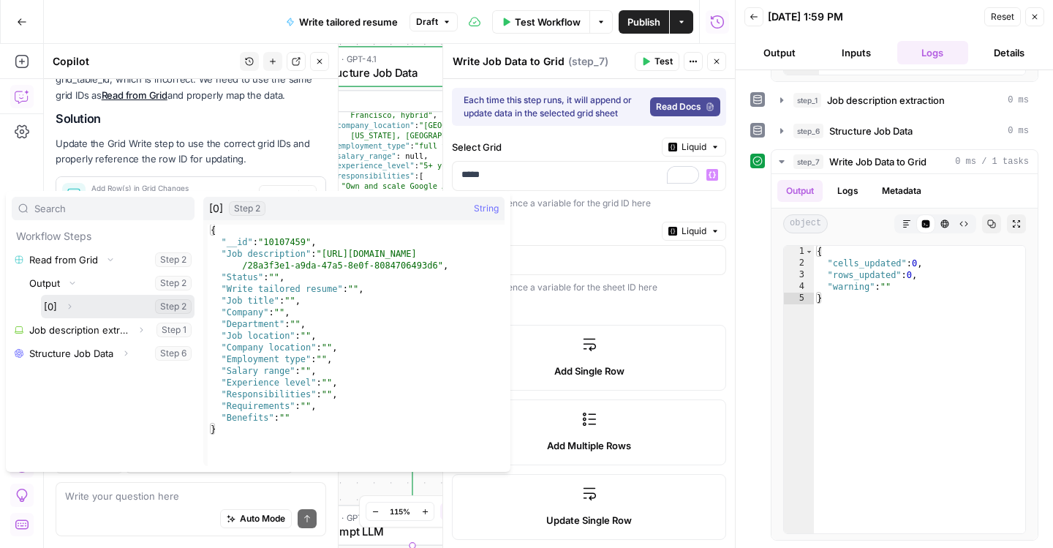
click at [74, 311] on icon "button" at bounding box center [69, 306] width 9 height 9
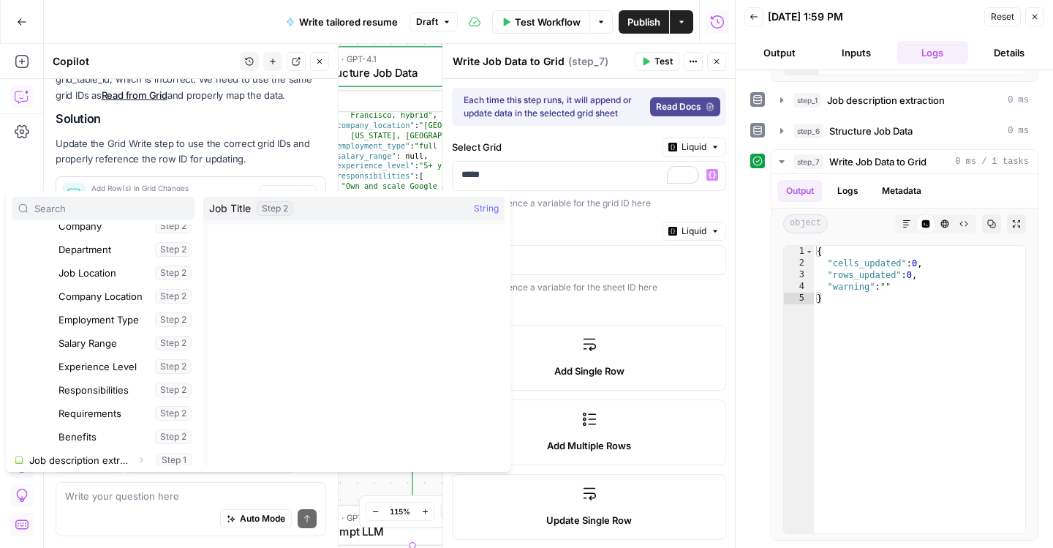
scroll to position [0, 0]
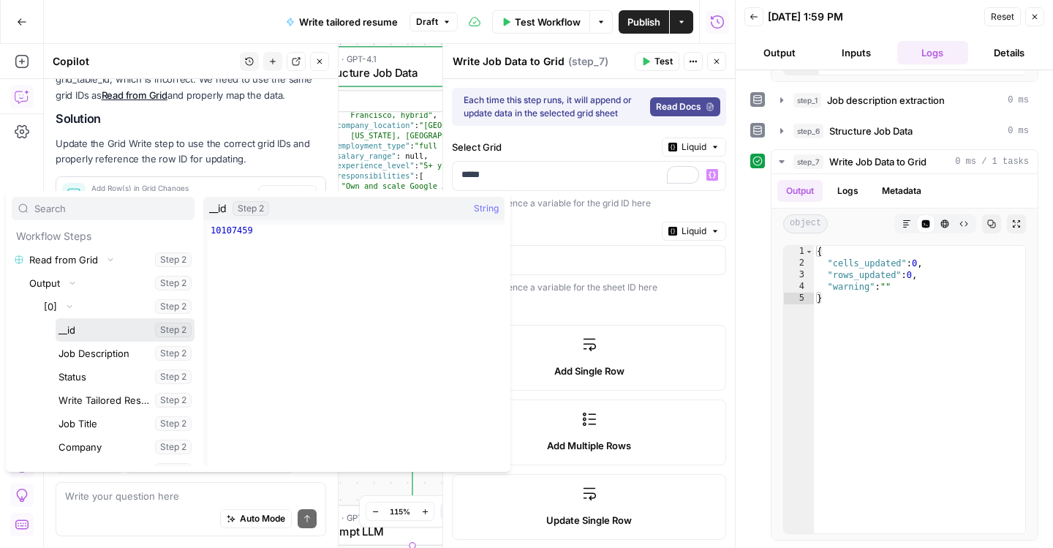
click at [150, 341] on button "Select variable __id" at bounding box center [125, 329] width 139 height 23
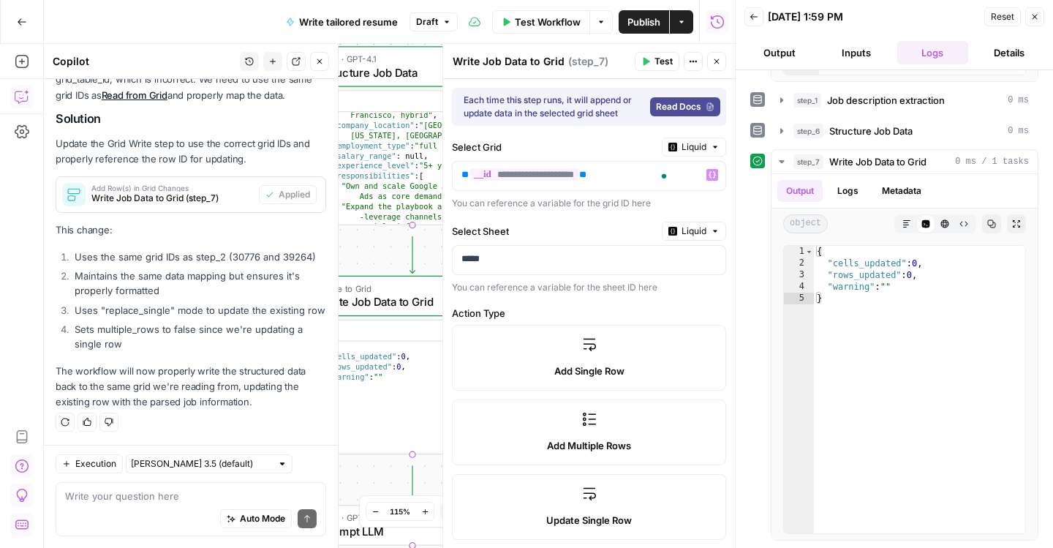
click at [564, 238] on label "Select Sheet" at bounding box center [554, 231] width 204 height 15
click at [581, 270] on p "*****" at bounding box center [578, 261] width 235 height 18
click at [570, 270] on p "*****" at bounding box center [564, 261] width 206 height 18
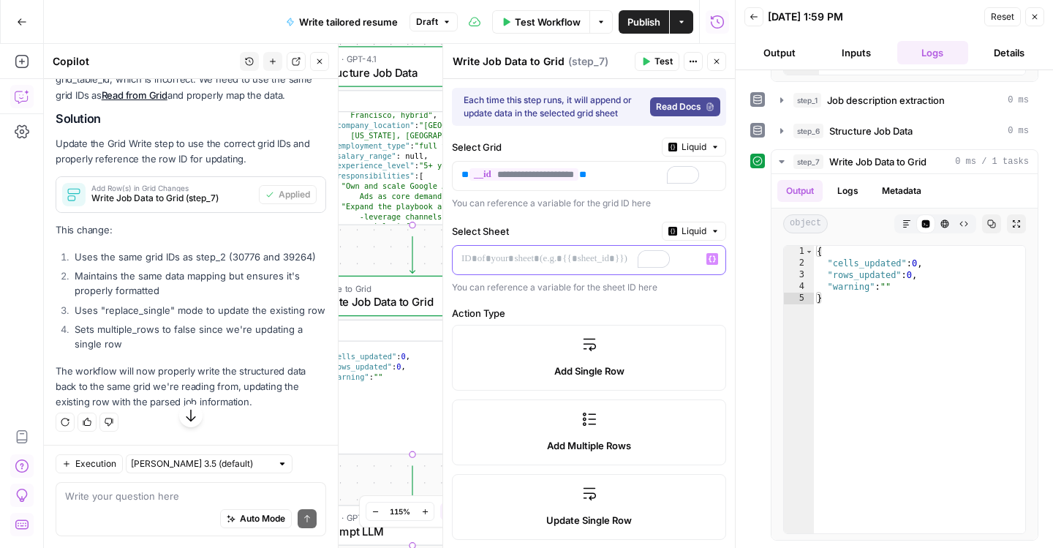
scroll to position [1648, 0]
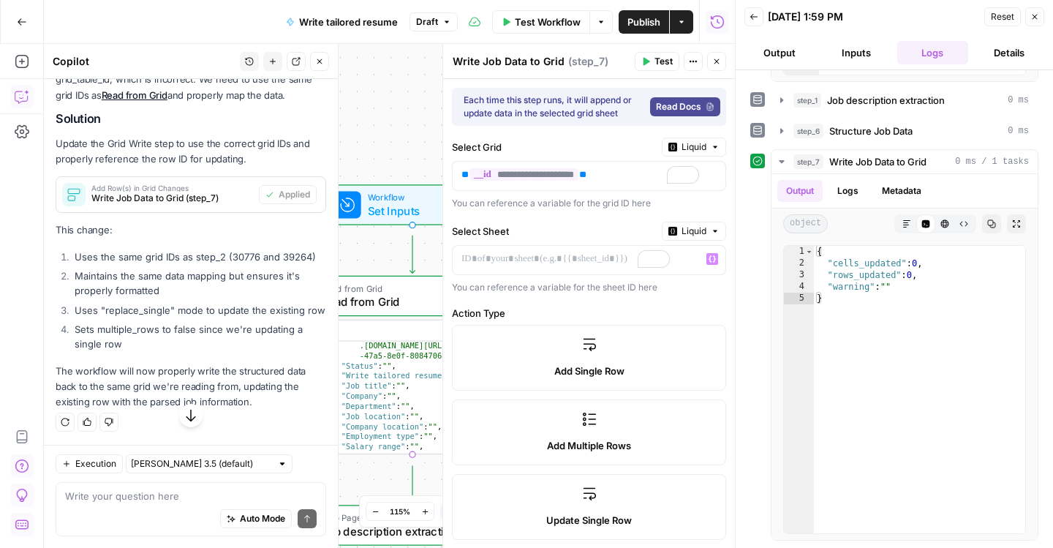
click at [386, 302] on span "Read from Grid" at bounding box center [409, 301] width 175 height 17
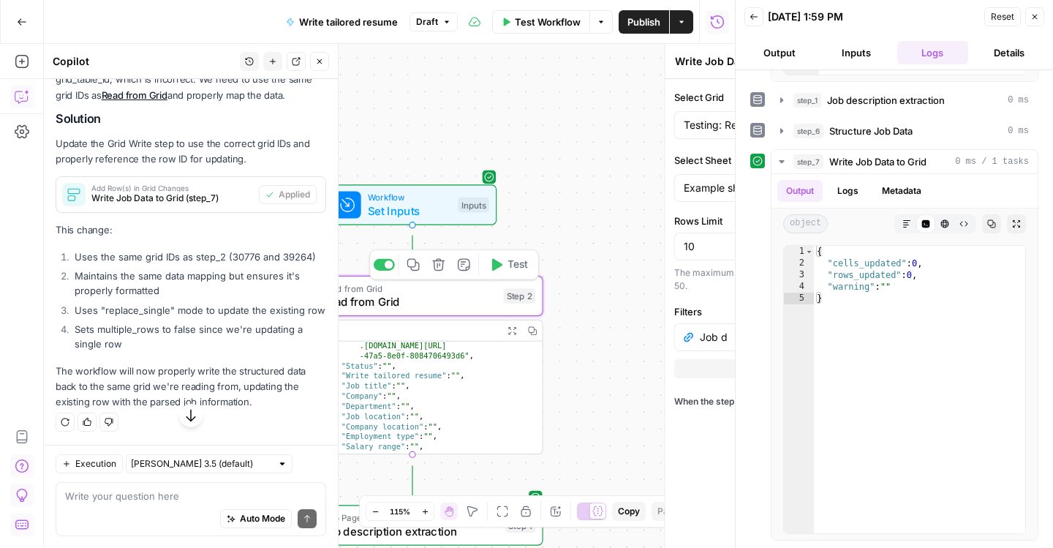
type textarea "Read from Grid"
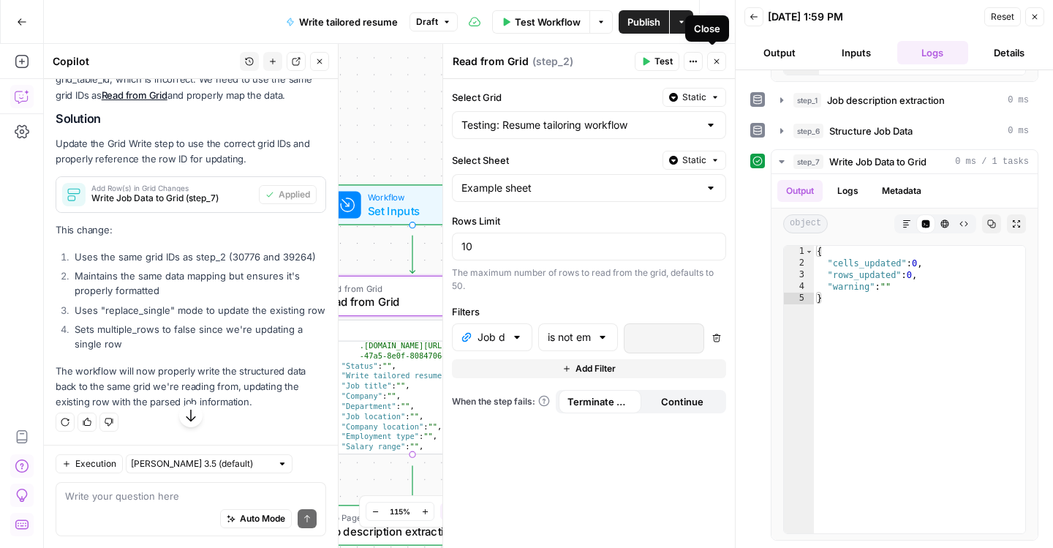
click at [714, 64] on icon "button" at bounding box center [716, 61] width 5 height 5
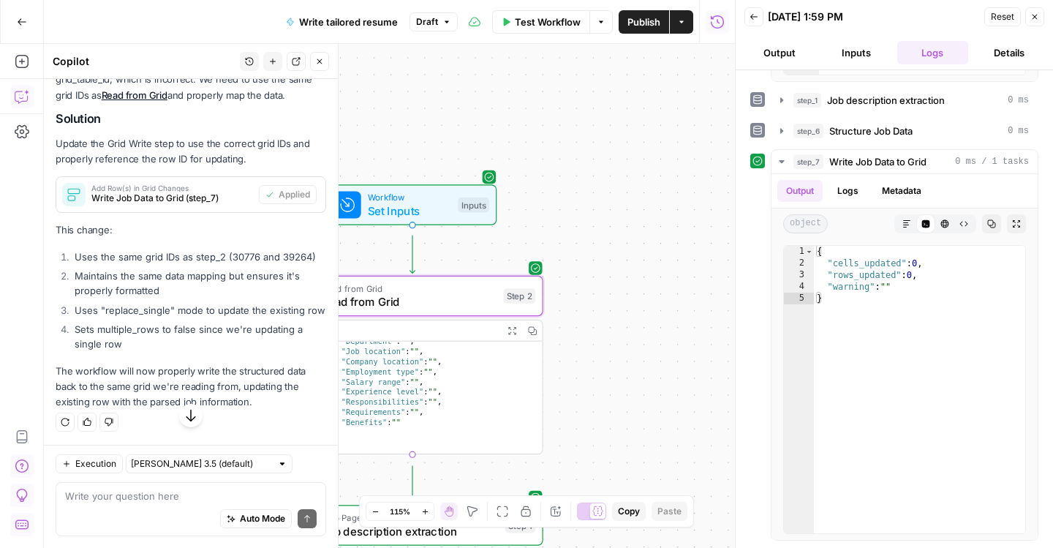
scroll to position [92, 0]
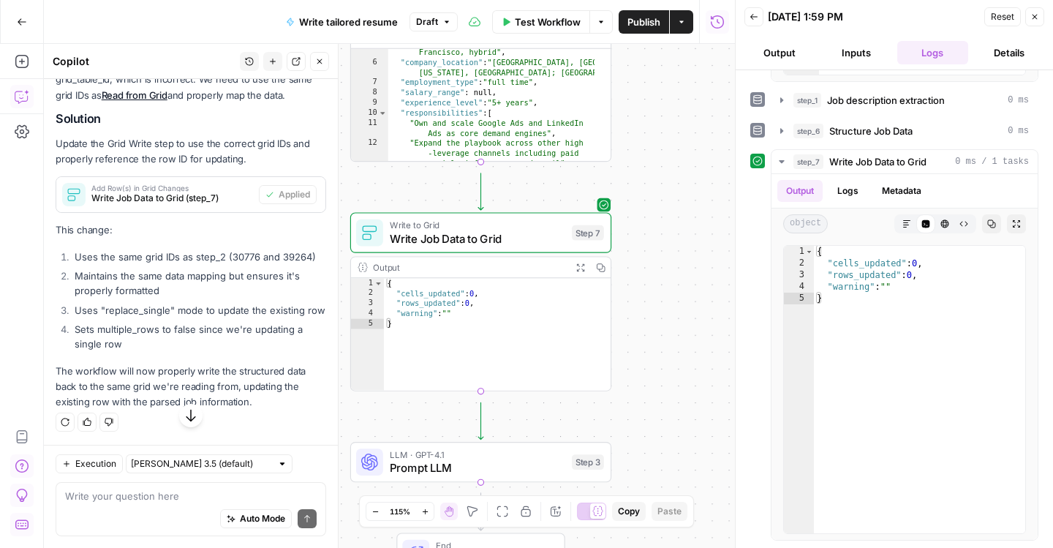
click at [450, 239] on span "Write Job Data to Grid" at bounding box center [477, 238] width 175 height 17
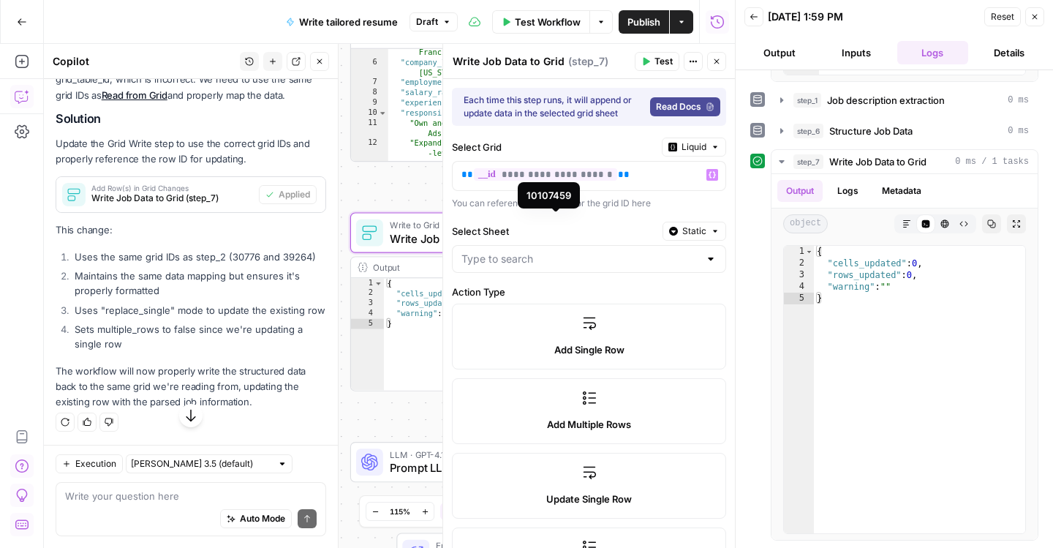
click at [586, 181] on span "**********" at bounding box center [545, 174] width 143 height 12
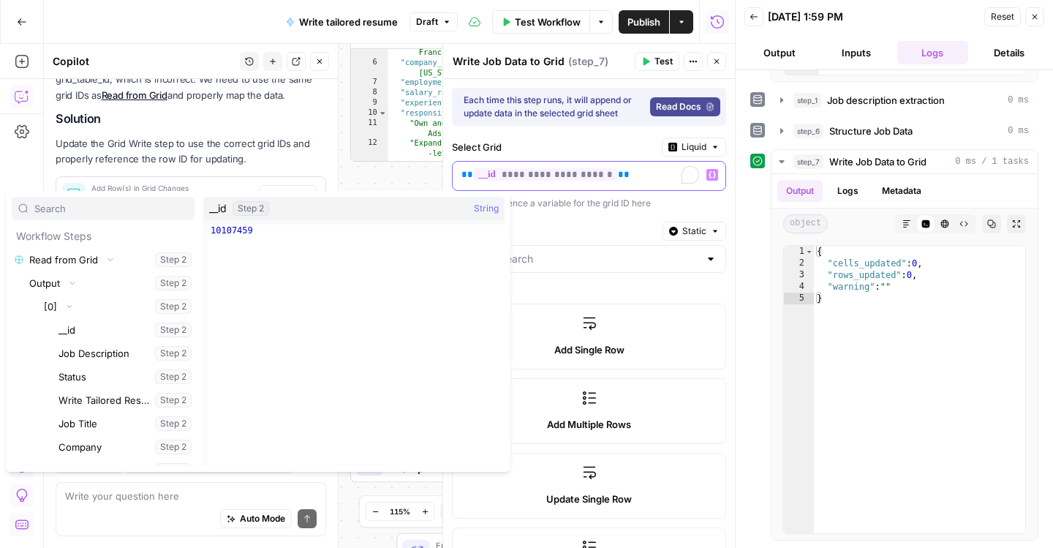
click at [660, 190] on div "**********" at bounding box center [577, 176] width 249 height 29
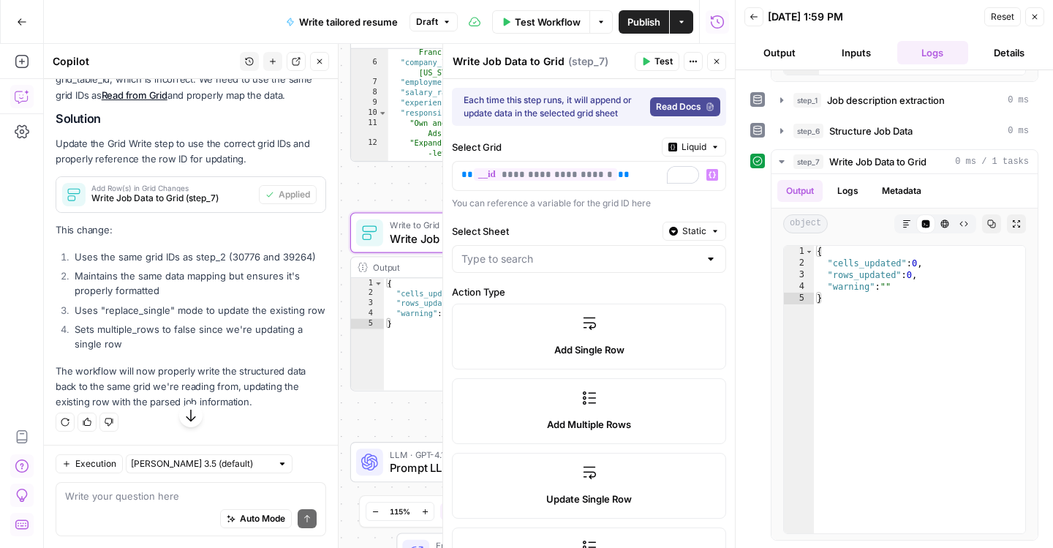
click at [660, 190] on div "**********" at bounding box center [589, 176] width 273 height 29
click at [660, 190] on div "**********" at bounding box center [577, 176] width 249 height 29
click at [706, 181] on button "Variables Menu" at bounding box center [712, 175] width 12 height 12
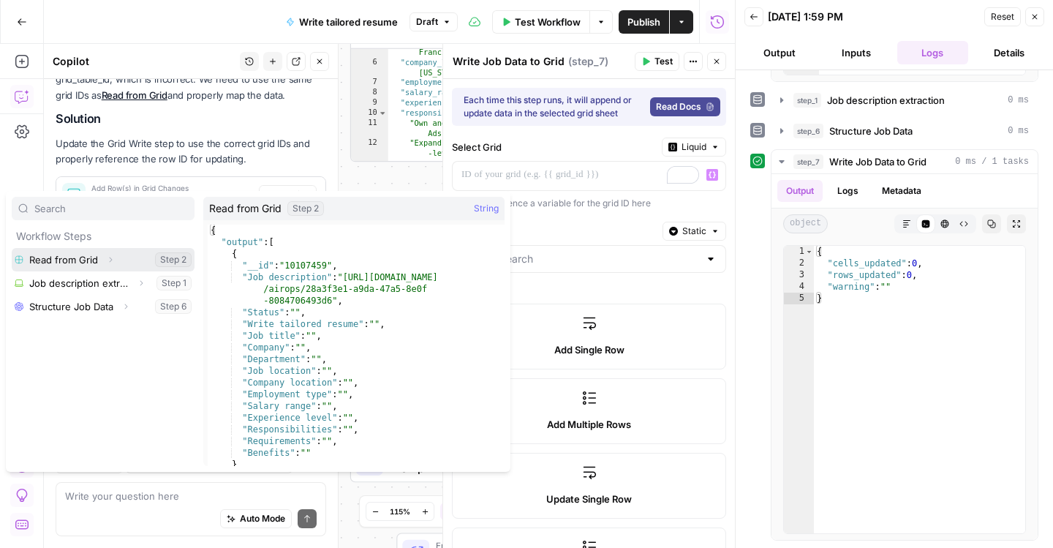
click at [79, 271] on button "Select variable Read from Grid" at bounding box center [103, 259] width 183 height 23
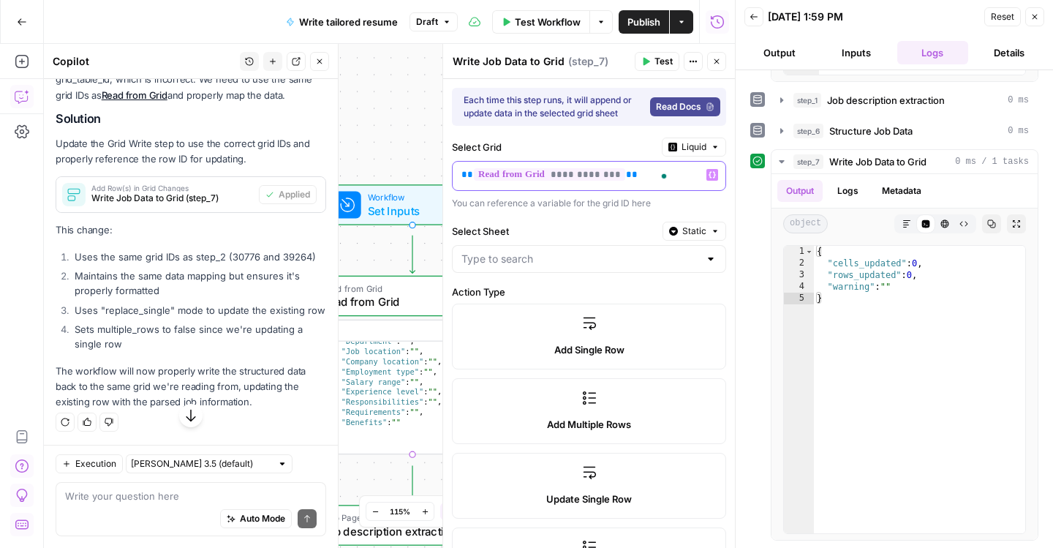
scroll to position [1679, 0]
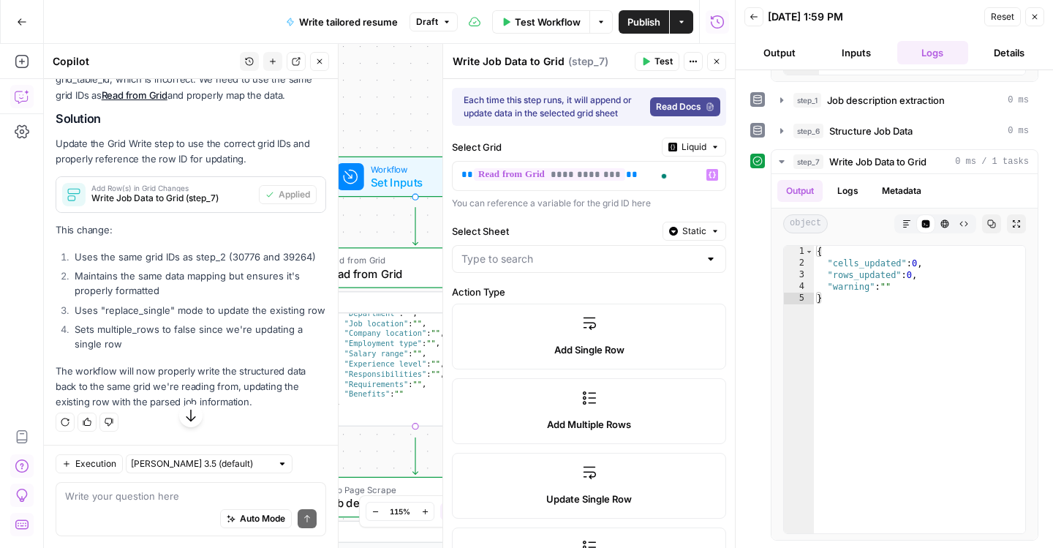
click at [317, 64] on icon "button" at bounding box center [319, 61] width 5 height 5
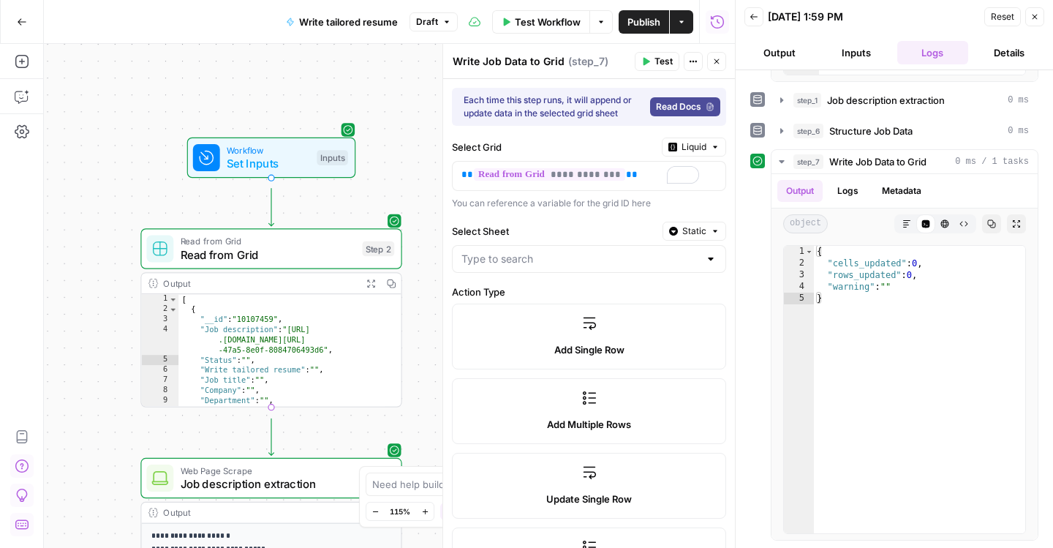
scroll to position [0, 0]
click at [182, 290] on div "Output" at bounding box center [259, 282] width 192 height 13
click at [264, 167] on span "Set Inputs" at bounding box center [268, 163] width 83 height 17
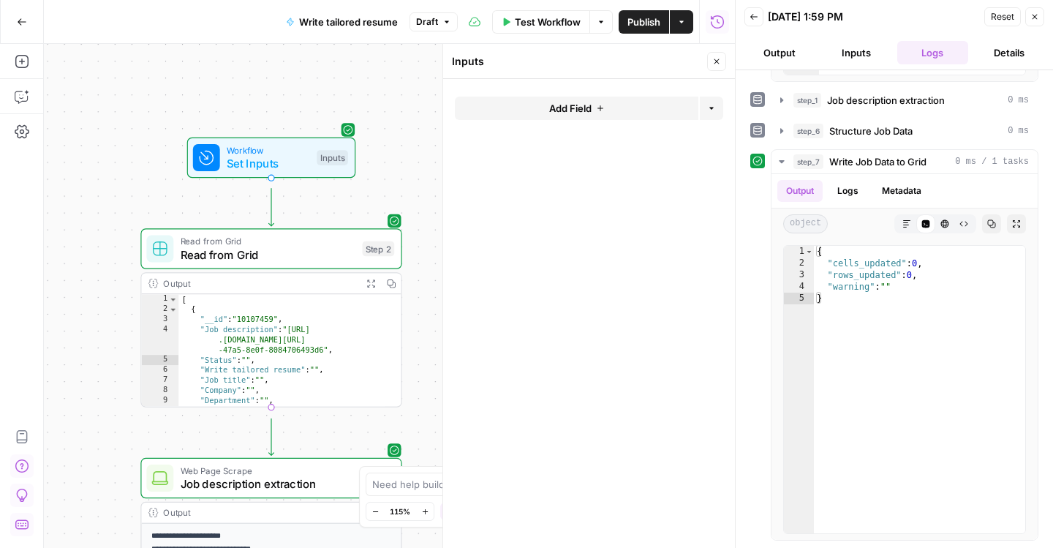
click at [276, 247] on span "Read from Grid" at bounding box center [268, 240] width 175 height 13
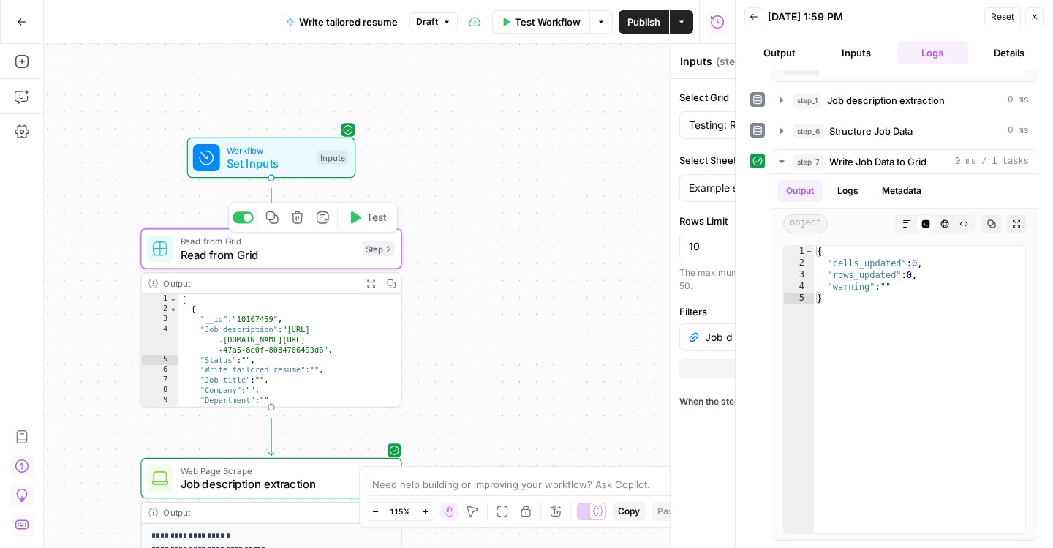
type textarea "Read from Grid"
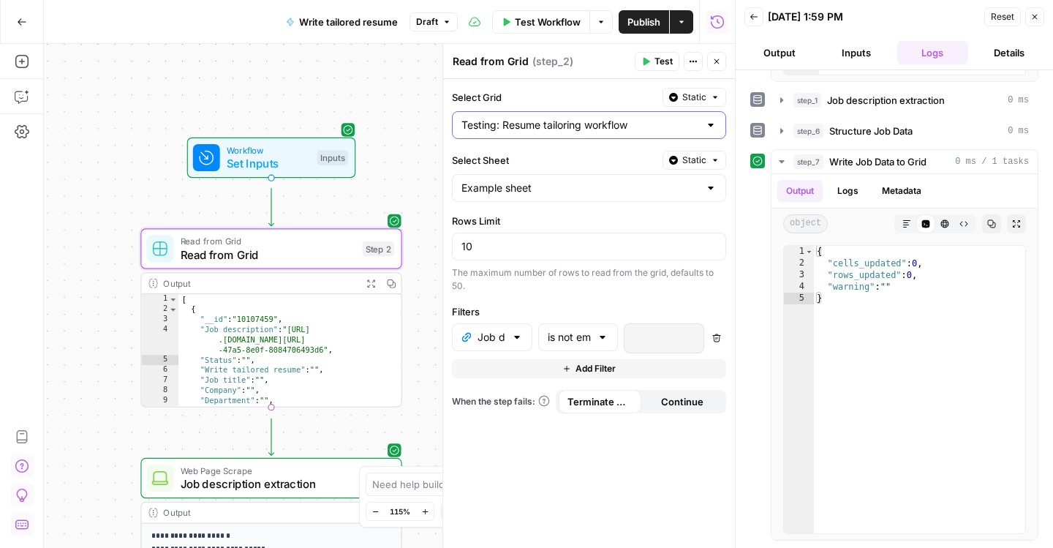
click at [666, 132] on input "Testing: Resume tailoring workflow" at bounding box center [580, 125] width 238 height 15
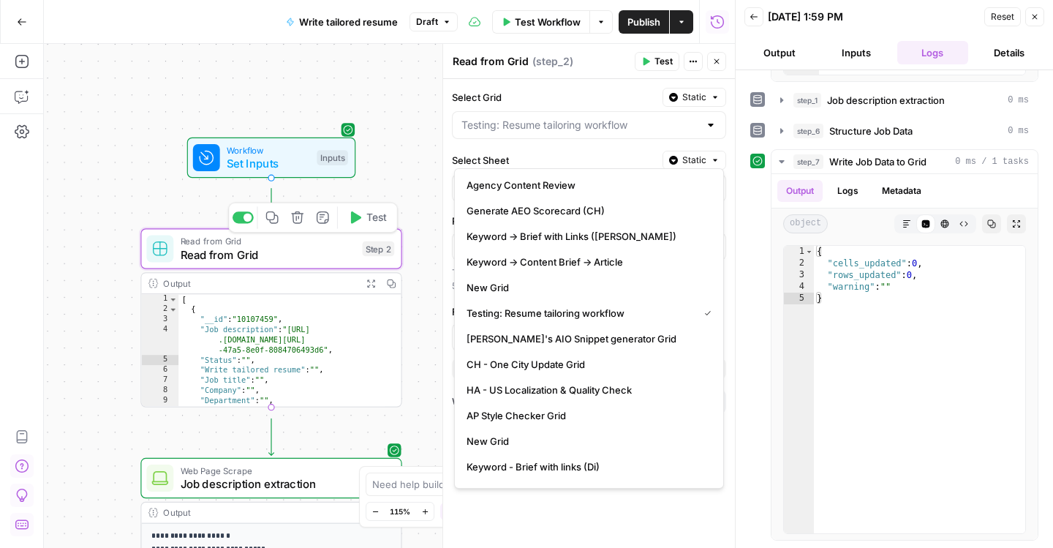
click at [208, 262] on span "Read from Grid" at bounding box center [268, 254] width 175 height 17
type input "Testing: Resume tailoring workflow"
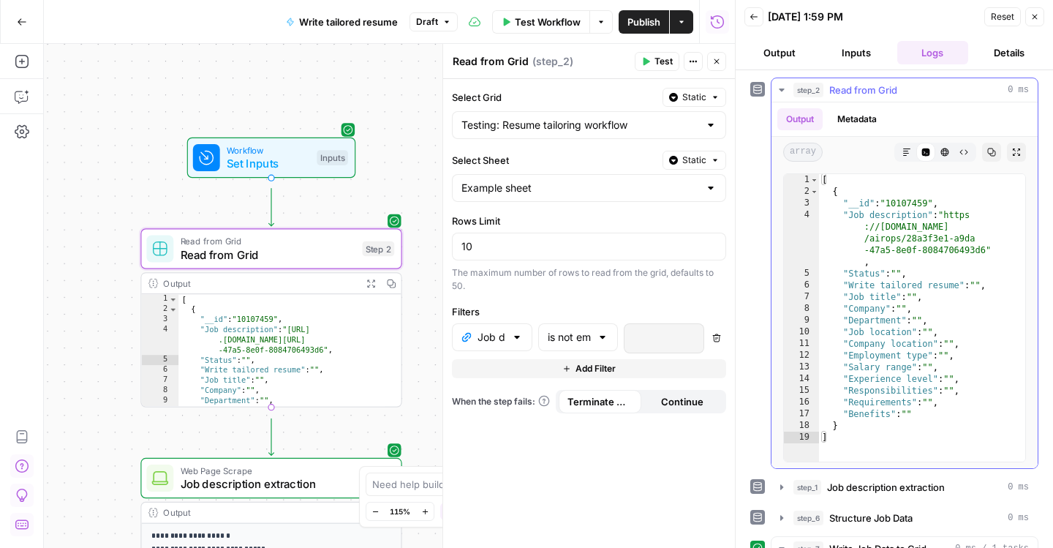
click at [885, 130] on button "Metadata" at bounding box center [856, 119] width 57 height 22
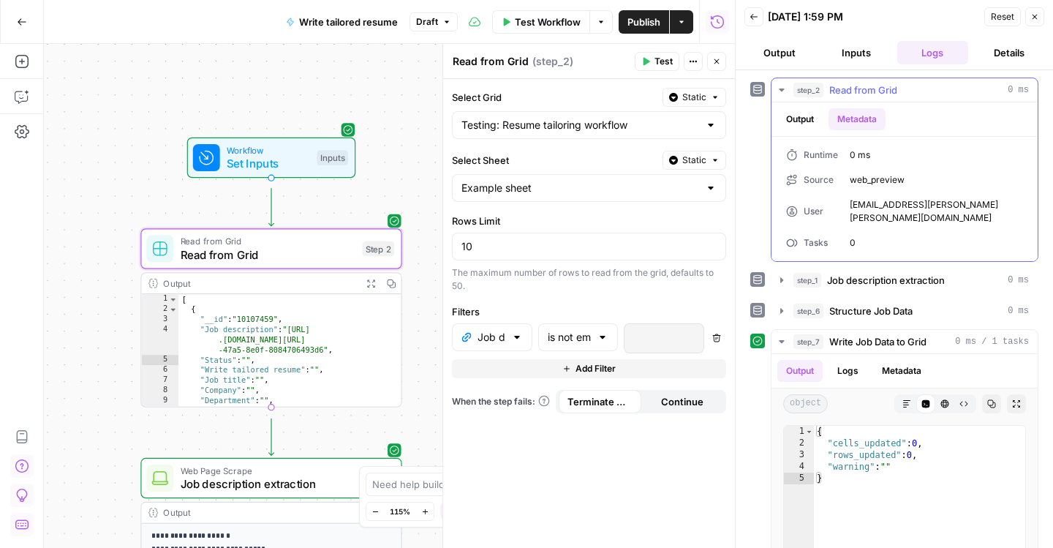
click at [802, 130] on button "Output" at bounding box center [799, 119] width 45 height 22
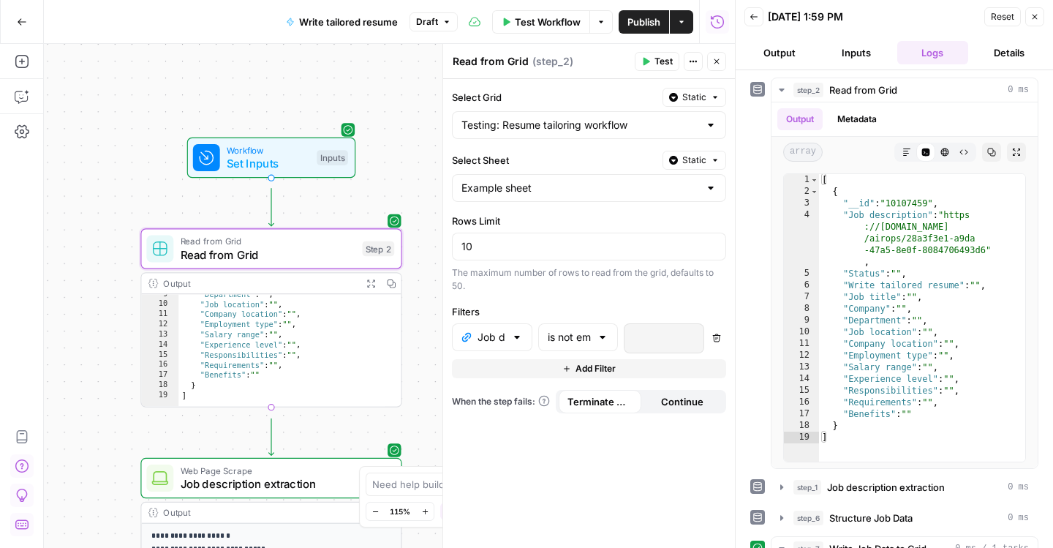
scroll to position [92, 0]
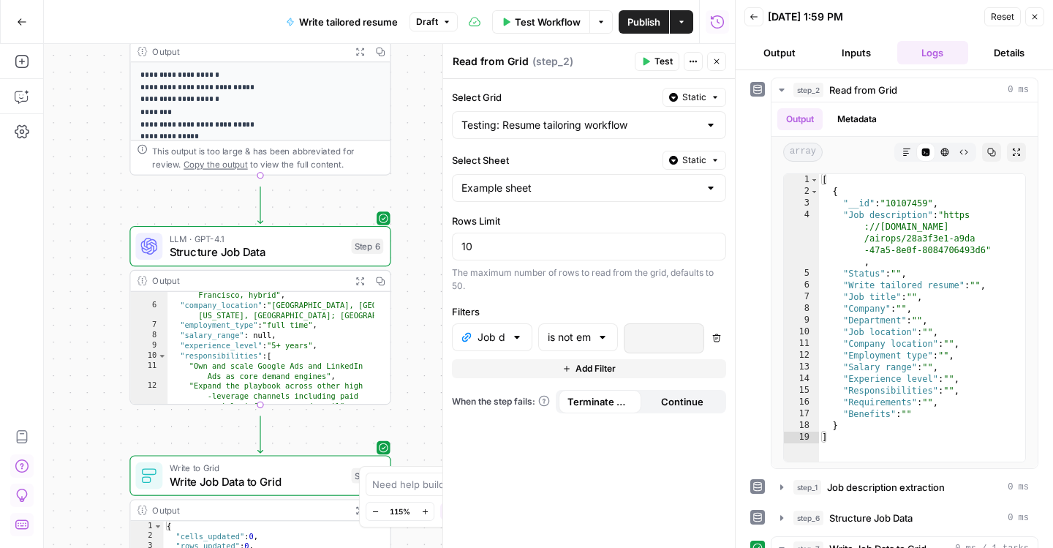
drag, startPoint x: 121, startPoint y: 384, endPoint x: 98, endPoint y: -14, distance: 398.4
click at [98, 0] on html "**********" at bounding box center [526, 274] width 1053 height 548
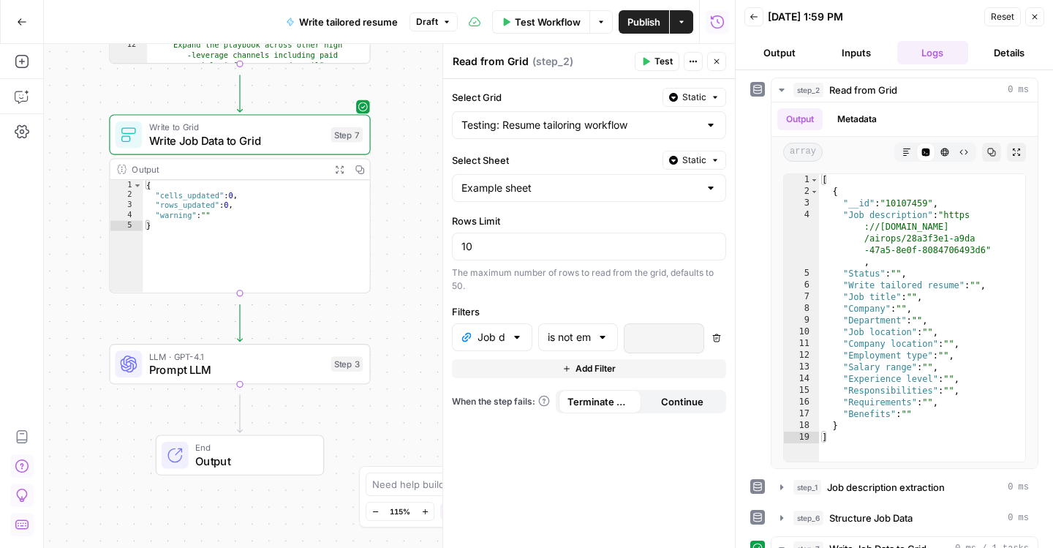
drag, startPoint x: 109, startPoint y: 472, endPoint x: 89, endPoint y: 151, distance: 321.6
click at [89, 151] on div "**********" at bounding box center [389, 296] width 691 height 504
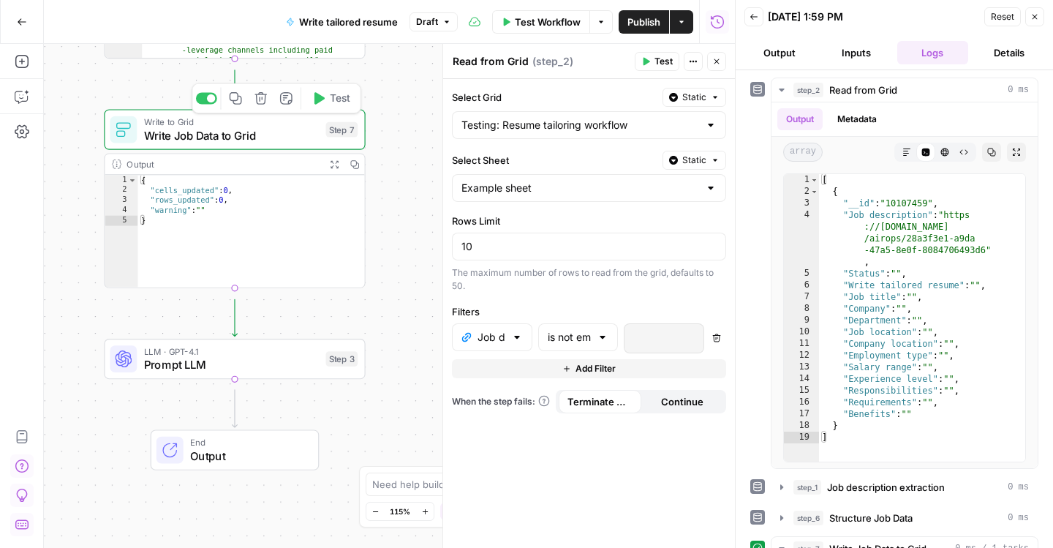
click at [206, 144] on span "Write Job Data to Grid" at bounding box center [231, 135] width 175 height 17
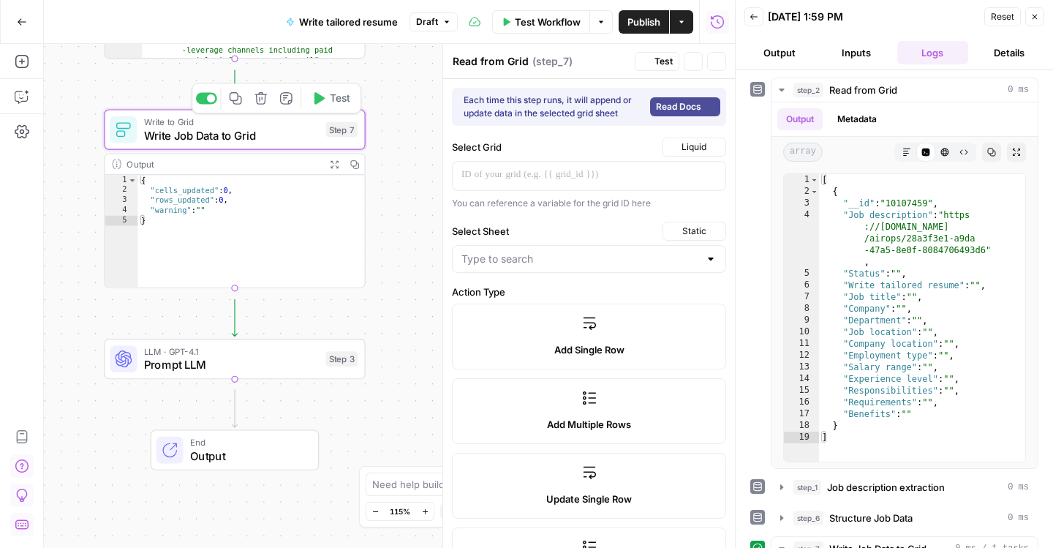
type textarea "Write Job Data to Grid"
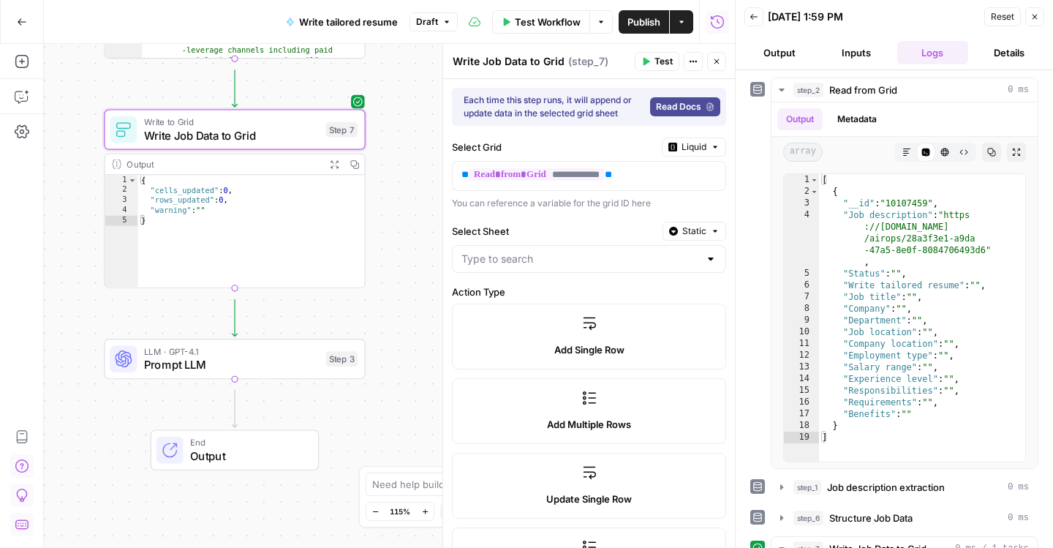
click at [662, 156] on button "Liquid" at bounding box center [694, 146] width 64 height 19
click at [643, 235] on span "Static" at bounding box center [612, 229] width 93 height 15
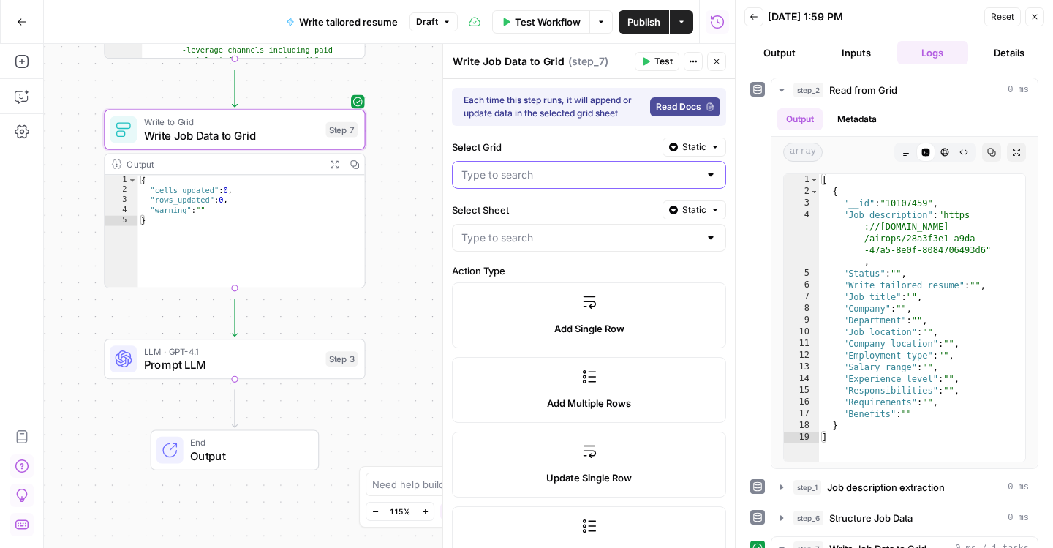
click at [611, 182] on input "Select Grid" at bounding box center [580, 174] width 238 height 15
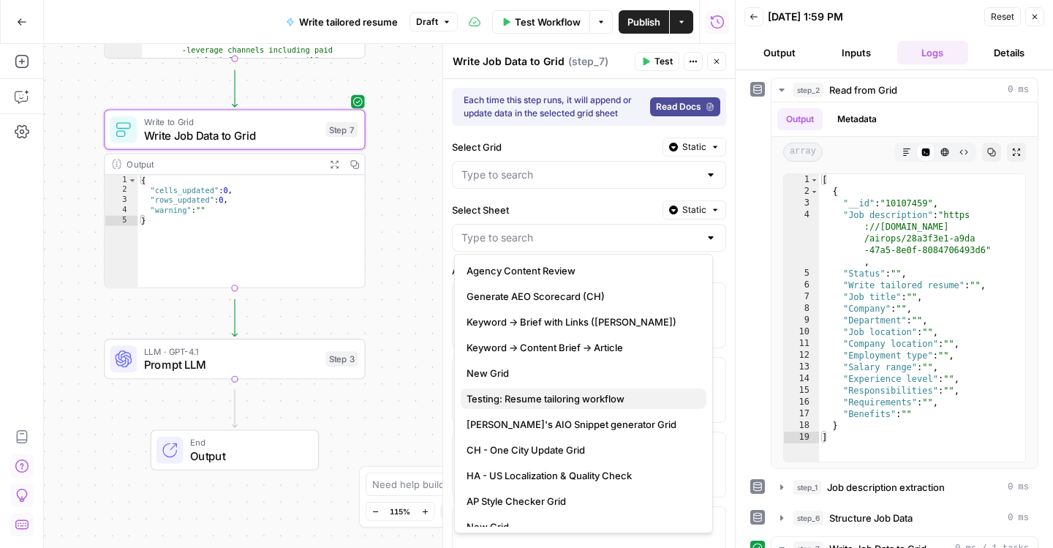
click at [623, 397] on span "Testing: Resume tailoring workflow" at bounding box center [580, 398] width 228 height 15
type input "Testing: Resume tailoring workflow"
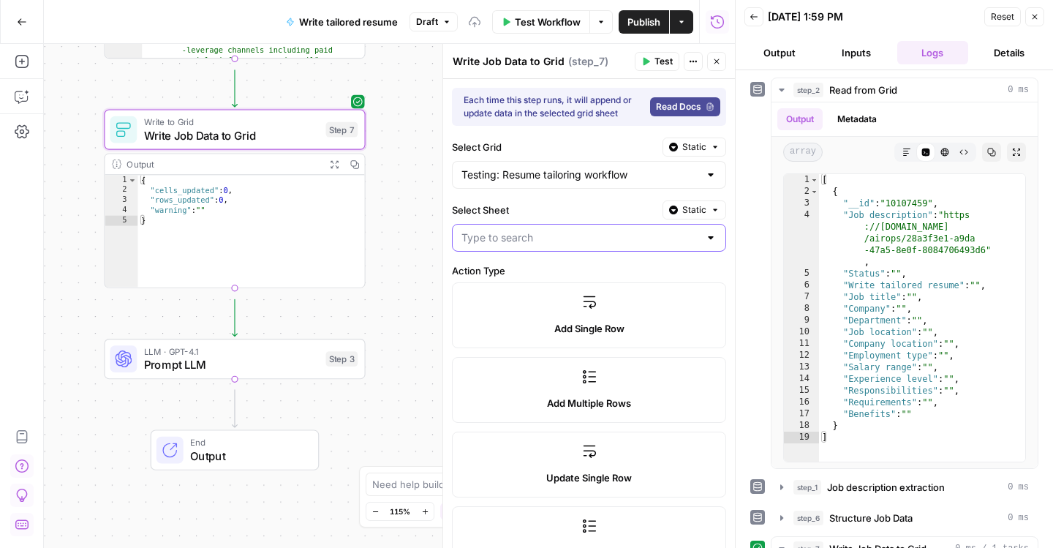
click at [573, 245] on input "Select Sheet" at bounding box center [580, 237] width 238 height 15
type input "Example sheet"
click at [712, 358] on div "Action Type Add Single Row Add Multiple Rows Update Single Row Update Multiple …" at bounding box center [589, 417] width 274 height 309
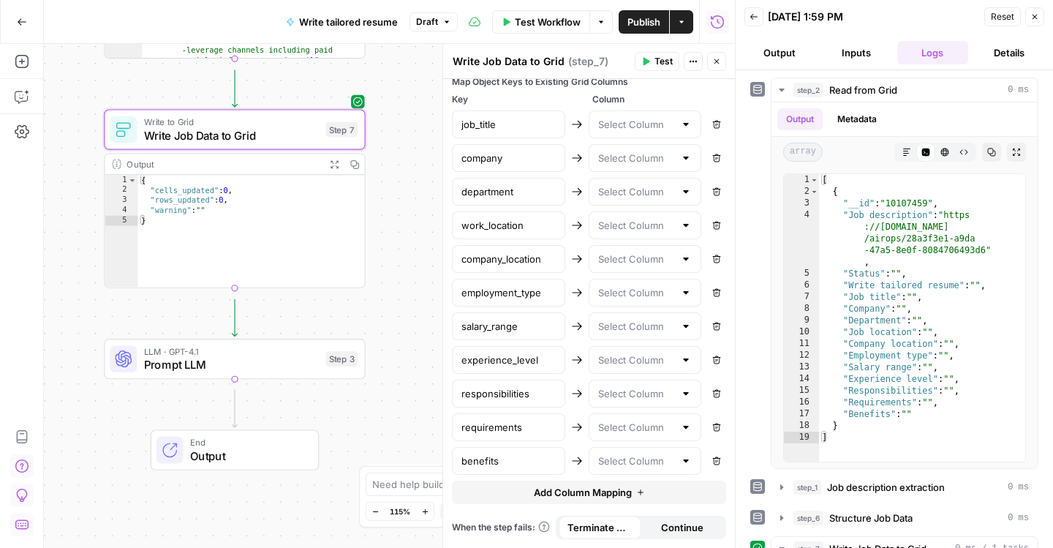
scroll to position [703, 0]
click at [643, 132] on input "text" at bounding box center [636, 124] width 77 height 15
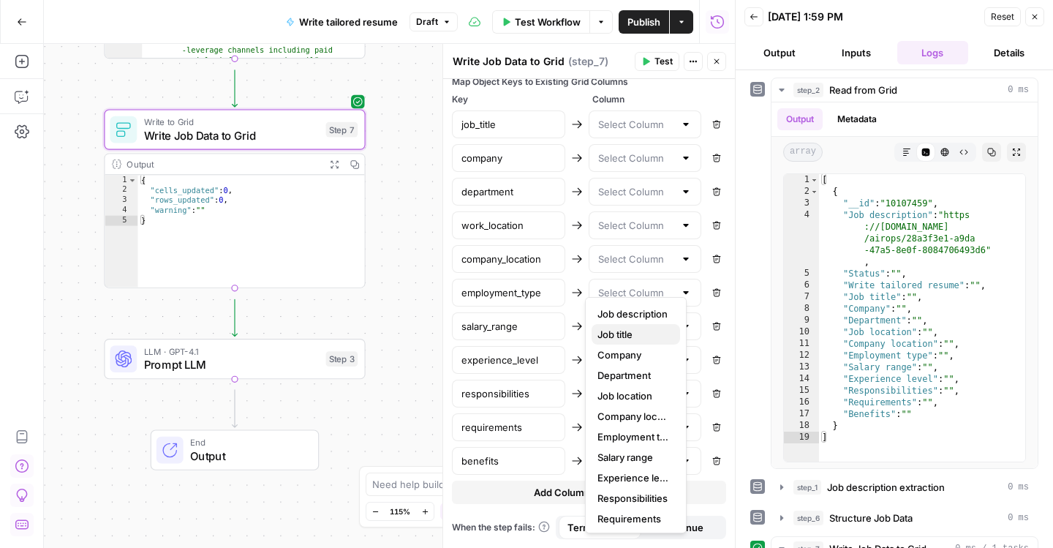
click at [638, 341] on span "Job title" at bounding box center [632, 334] width 71 height 15
type input "Job title"
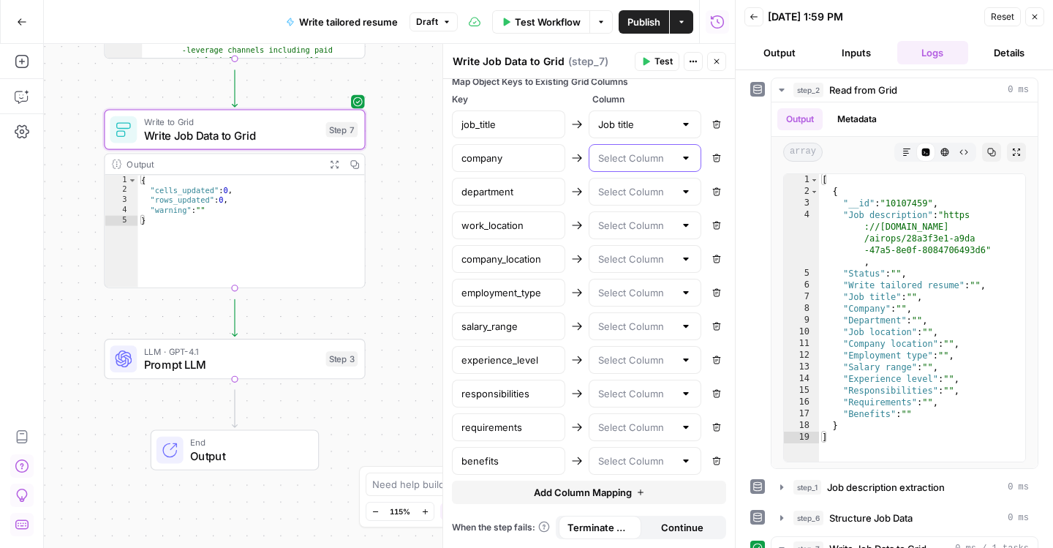
click at [627, 165] on input "text" at bounding box center [636, 158] width 77 height 15
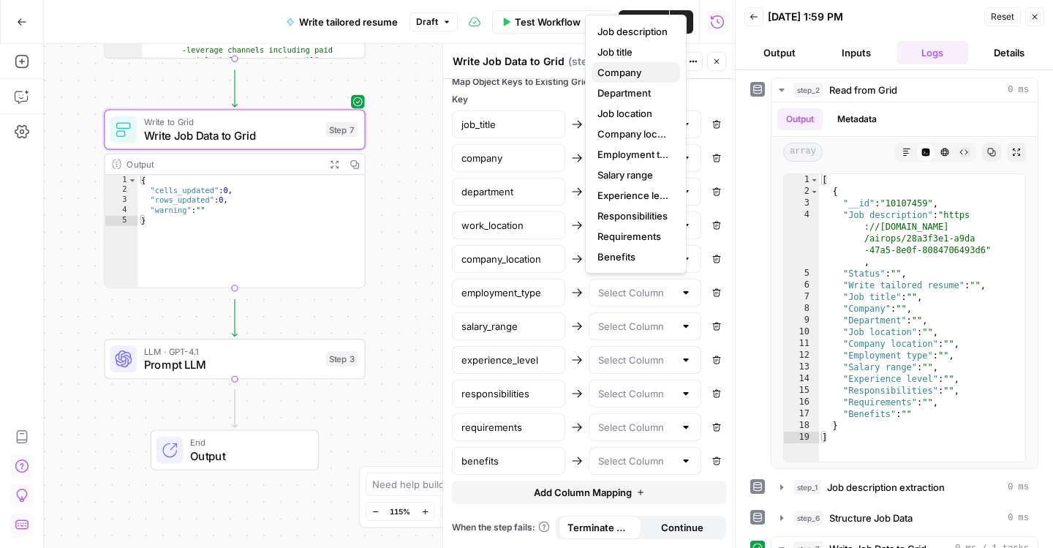
click at [639, 80] on span "Company" at bounding box center [632, 72] width 71 height 15
type input "Company"
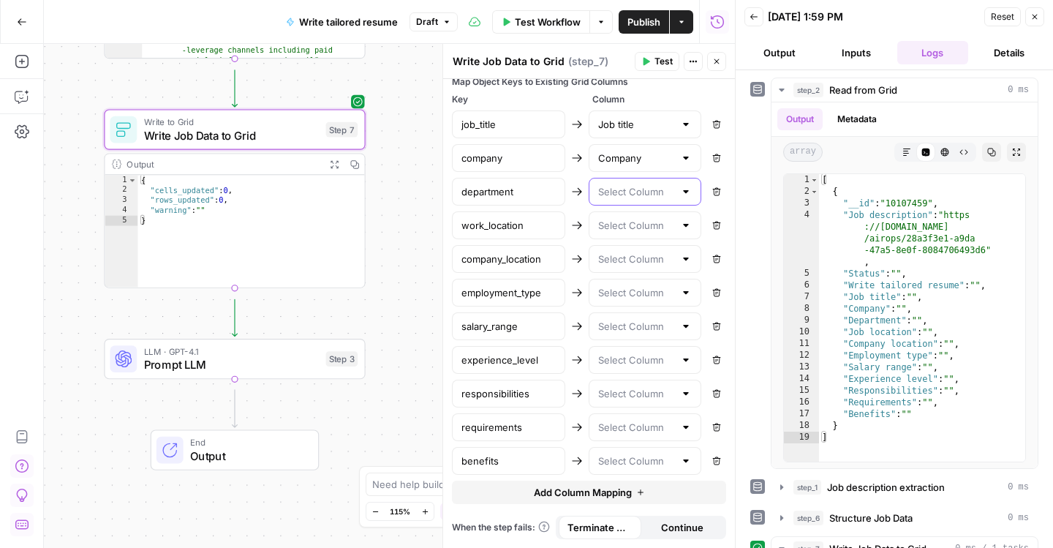
click at [627, 199] on input "text" at bounding box center [636, 191] width 77 height 15
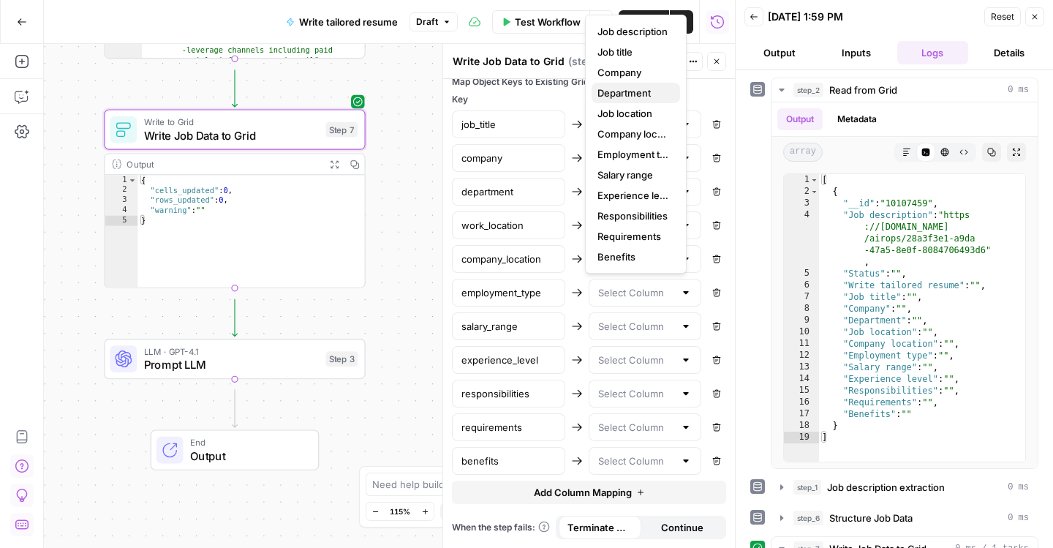
click at [638, 100] on span "Department" at bounding box center [632, 93] width 71 height 15
type input "Department"
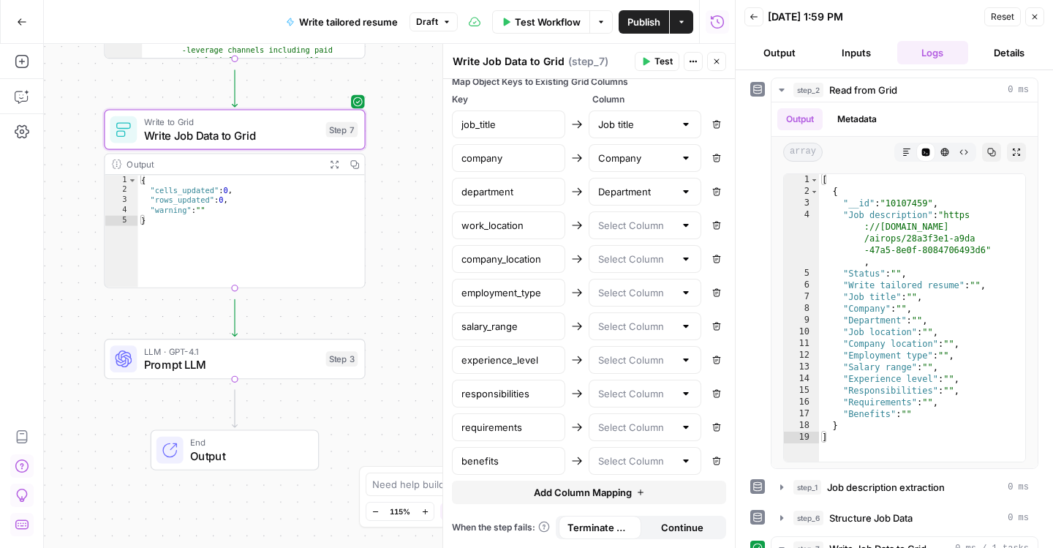
click at [636, 239] on div at bounding box center [645, 225] width 113 height 28
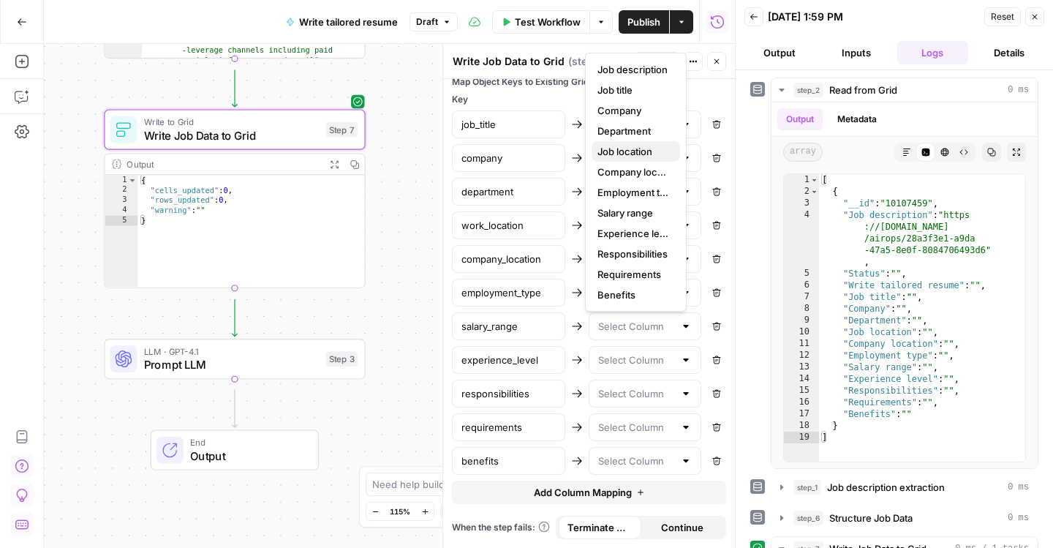
click at [636, 159] on span "Job location" at bounding box center [632, 151] width 71 height 15
type input "Job location"
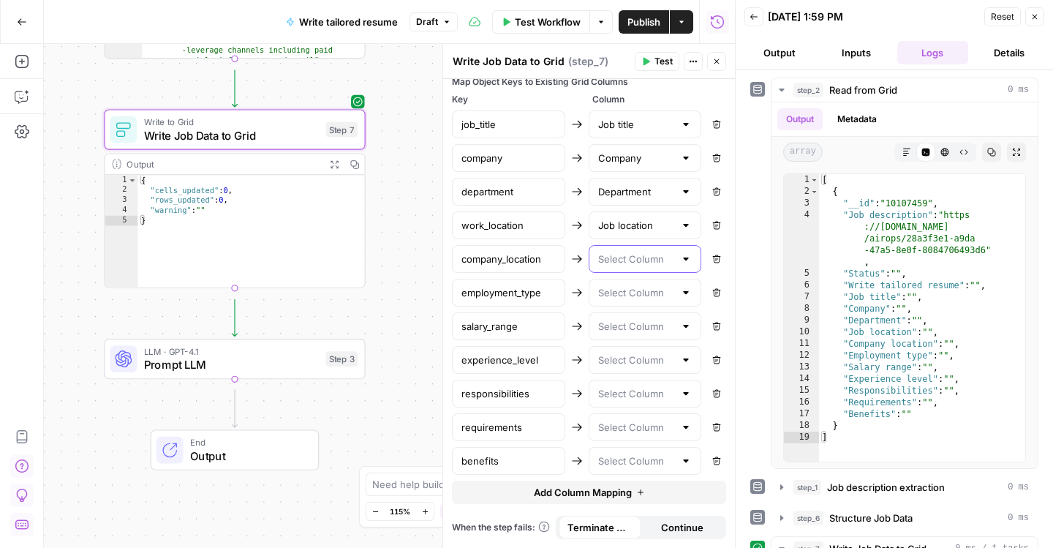
click at [630, 266] on input "text" at bounding box center [636, 259] width 77 height 15
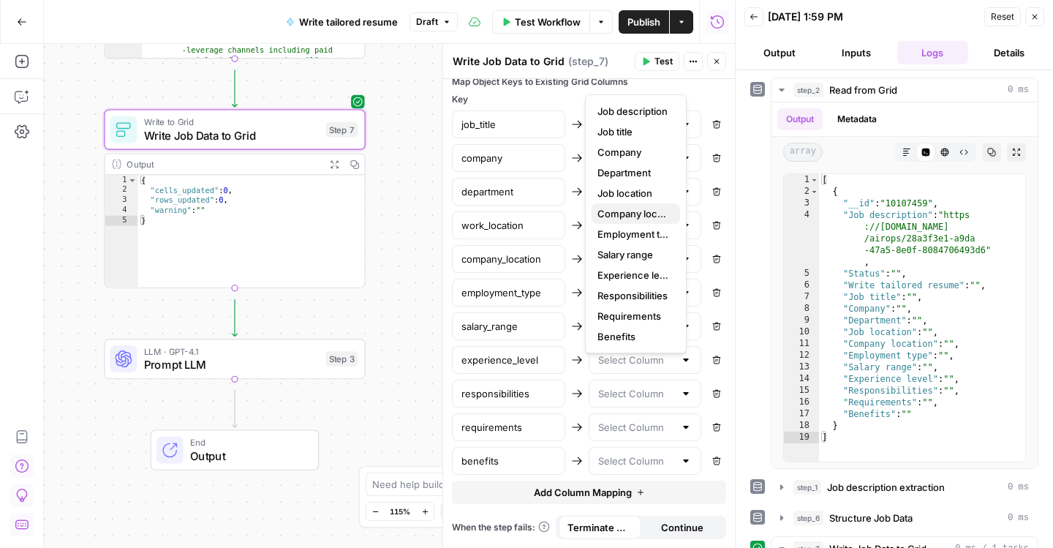
click at [640, 221] on span "Company location" at bounding box center [632, 213] width 71 height 15
type input "Company location"
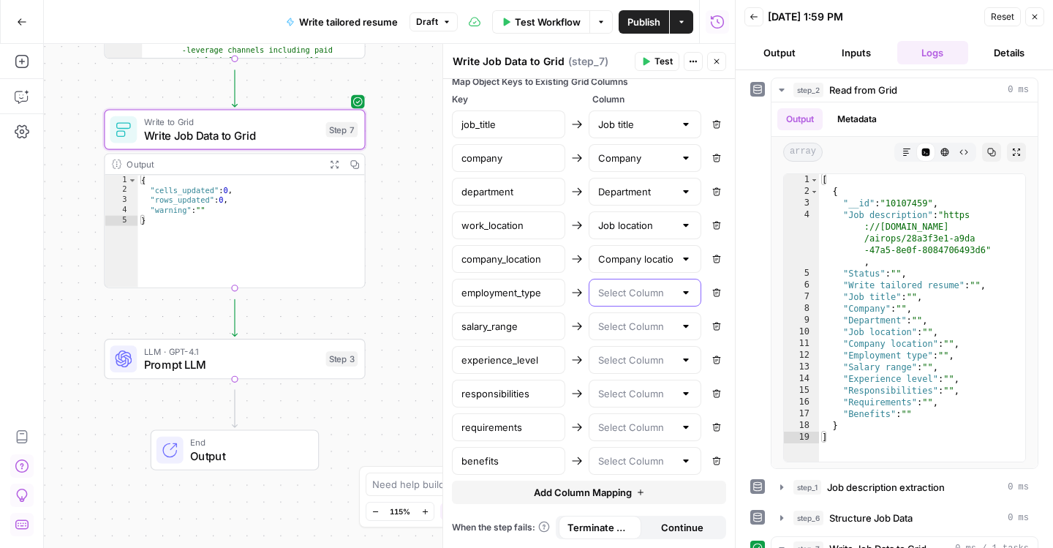
click at [623, 300] on input "text" at bounding box center [636, 292] width 77 height 15
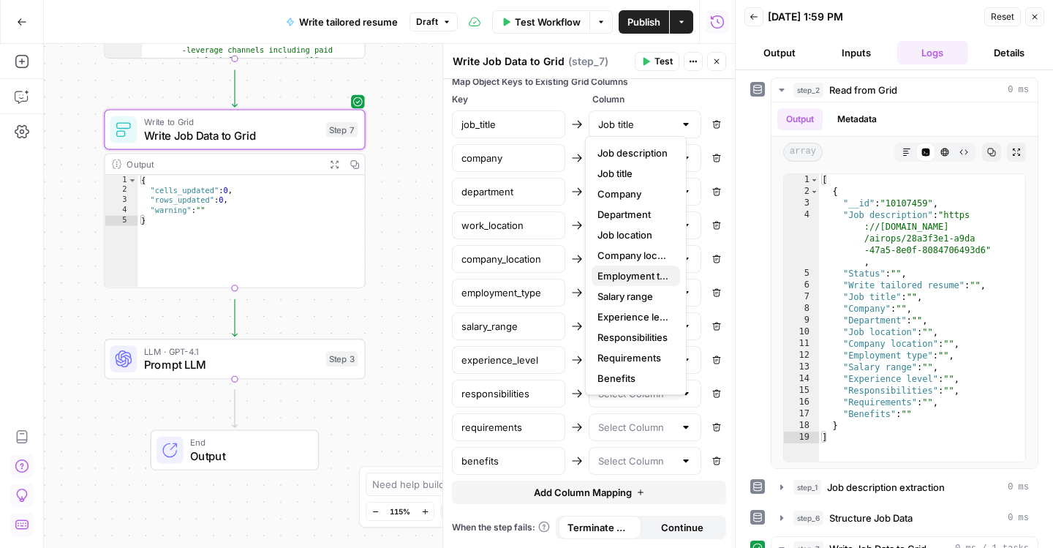
click at [634, 283] on span "Employment type" at bounding box center [632, 275] width 71 height 15
type input "Employment type"
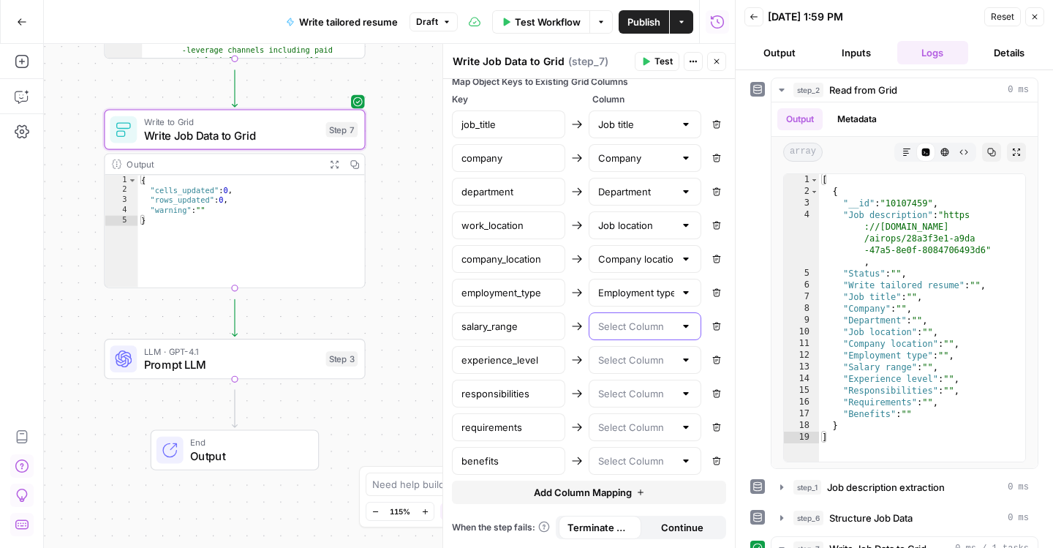
click at [631, 333] on input "text" at bounding box center [636, 326] width 77 height 15
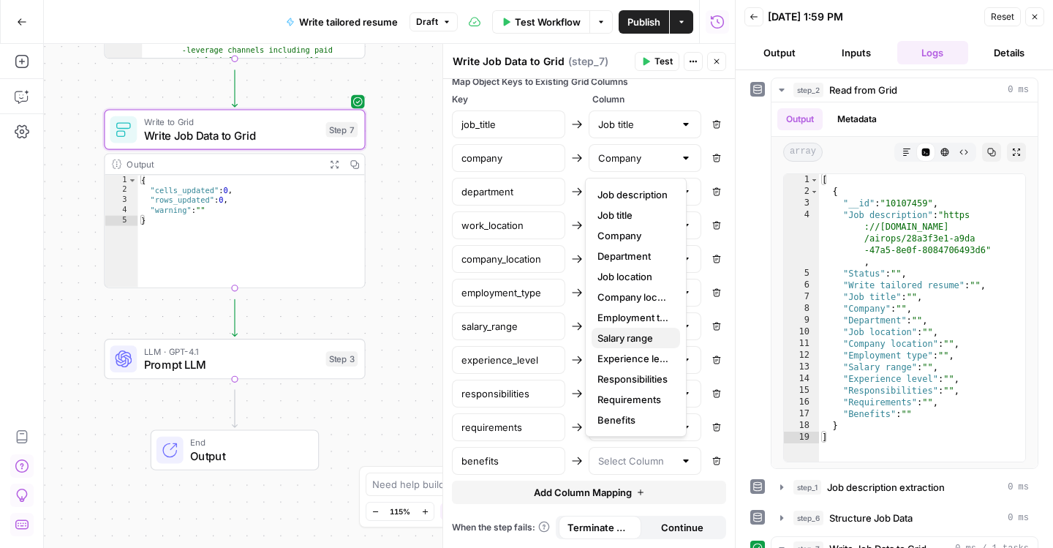
click at [637, 345] on span "Salary range" at bounding box center [632, 337] width 71 height 15
type input "Salary range"
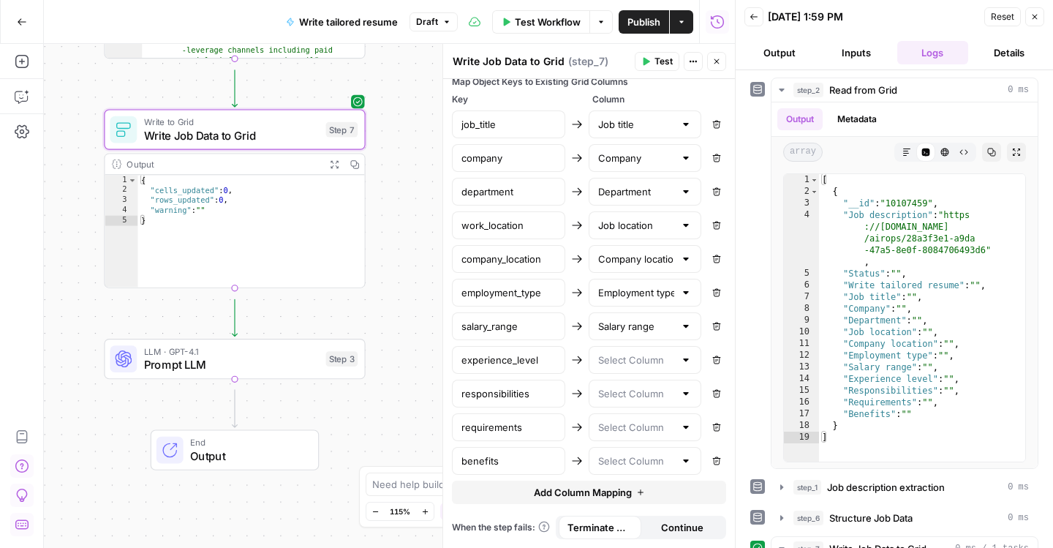
scroll to position [954, 0]
click at [613, 352] on input "text" at bounding box center [636, 359] width 77 height 15
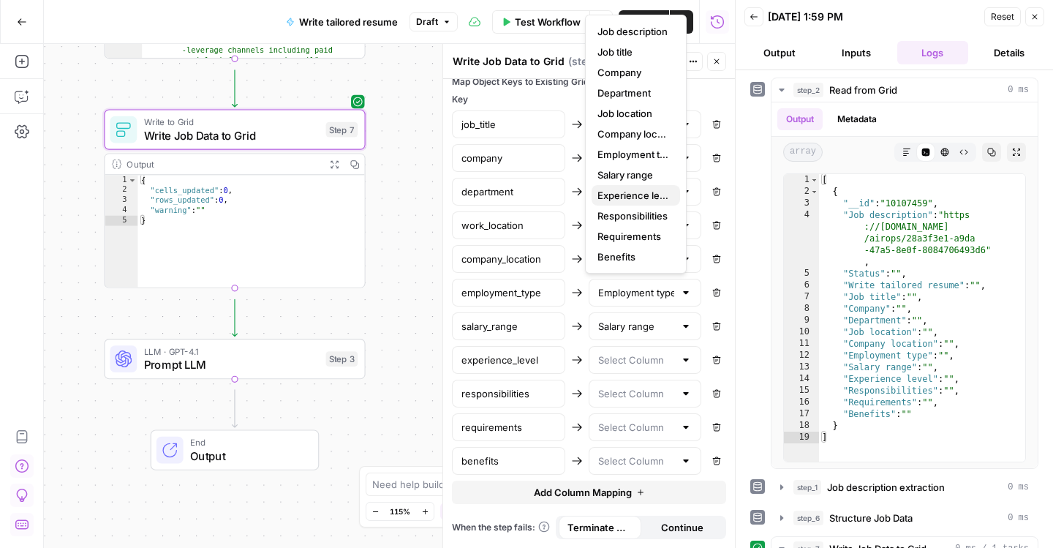
click at [635, 203] on span "Experience level" at bounding box center [632, 195] width 71 height 15
type input "Experience level"
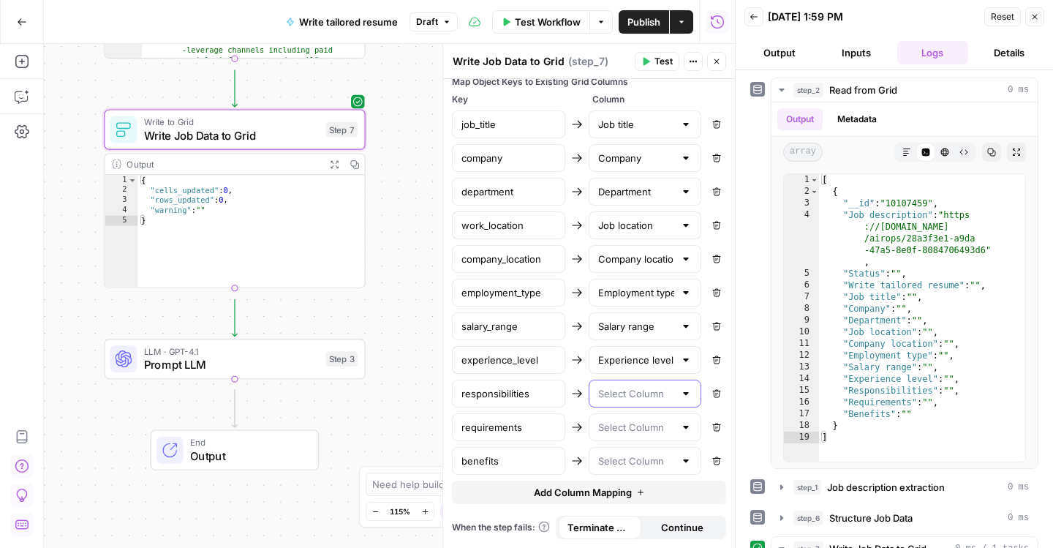
click at [633, 386] on input "text" at bounding box center [636, 393] width 77 height 15
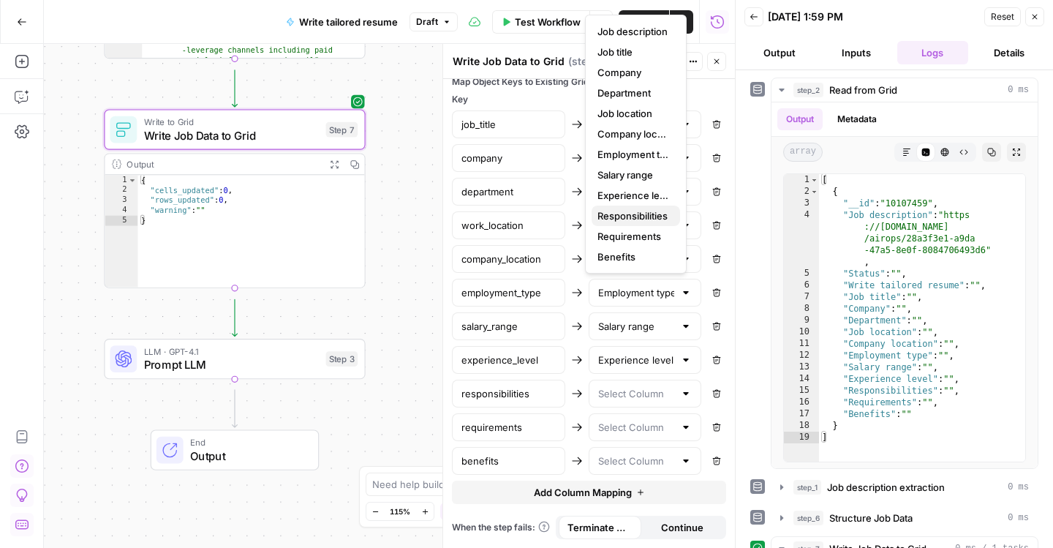
click at [631, 223] on span "Responsibilities" at bounding box center [632, 215] width 71 height 15
type input "Responsibilities"
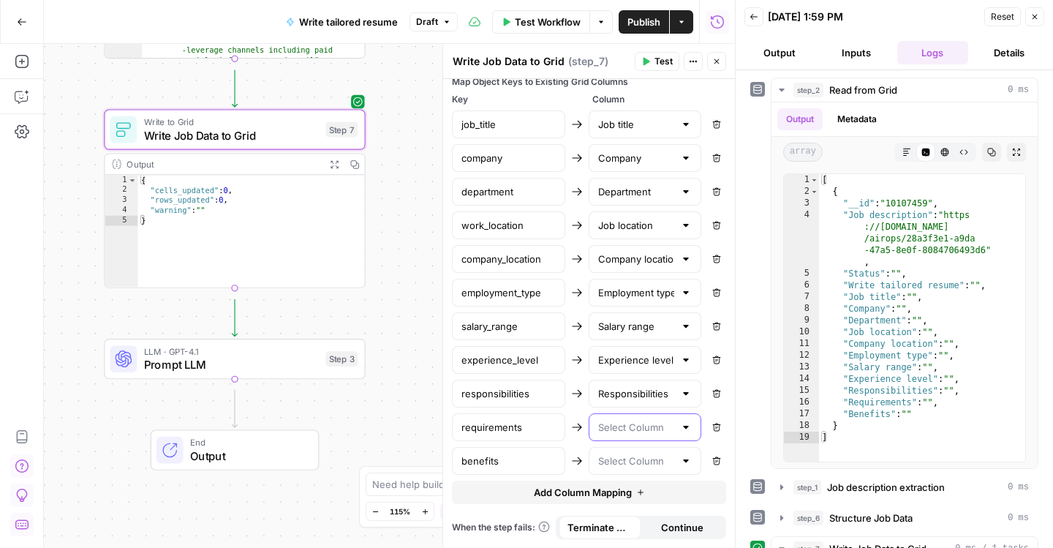
click at [637, 420] on input "text" at bounding box center [636, 427] width 77 height 15
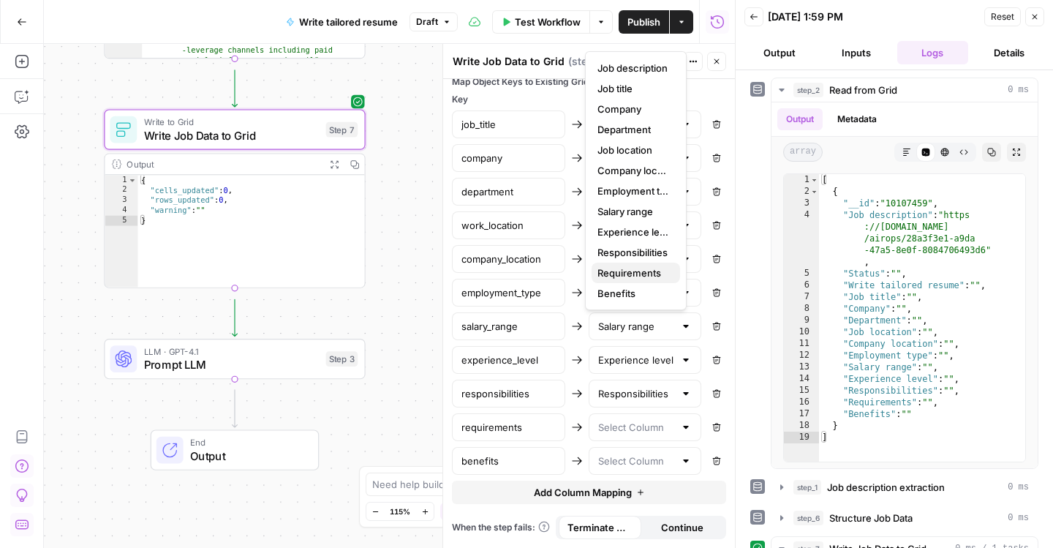
click at [632, 280] on span "Requirements" at bounding box center [632, 272] width 71 height 15
type input "Requirements"
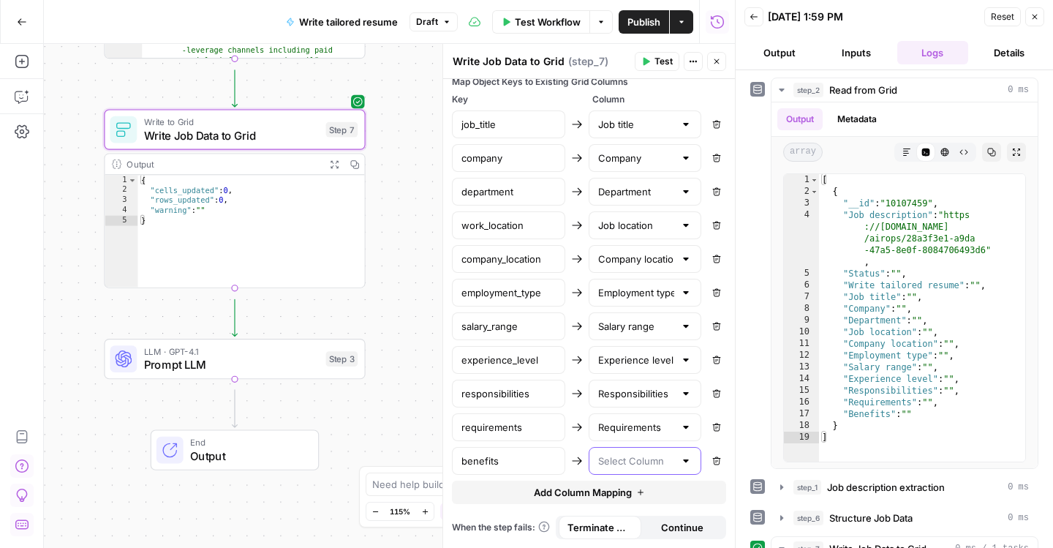
click at [630, 453] on input "text" at bounding box center [636, 460] width 77 height 15
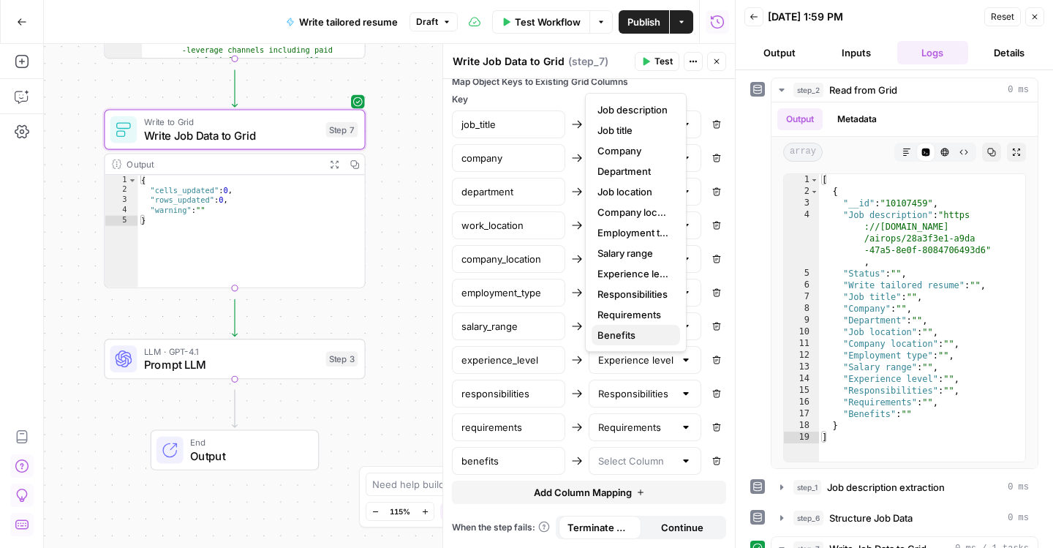
click at [626, 342] on span "Benefits" at bounding box center [632, 335] width 71 height 15
type input "Benefits"
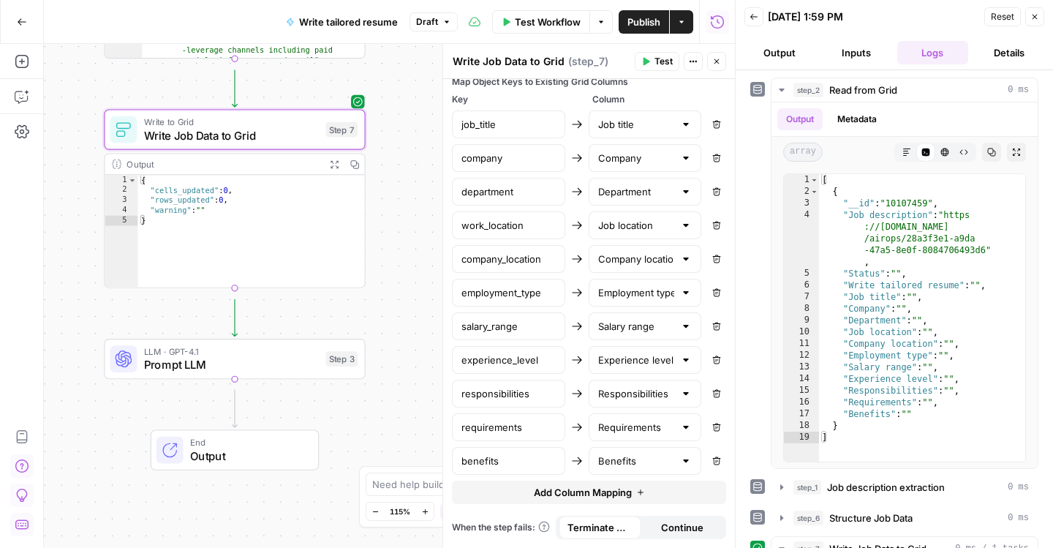
click at [566, 485] on span "Add Column Mapping" at bounding box center [583, 492] width 98 height 15
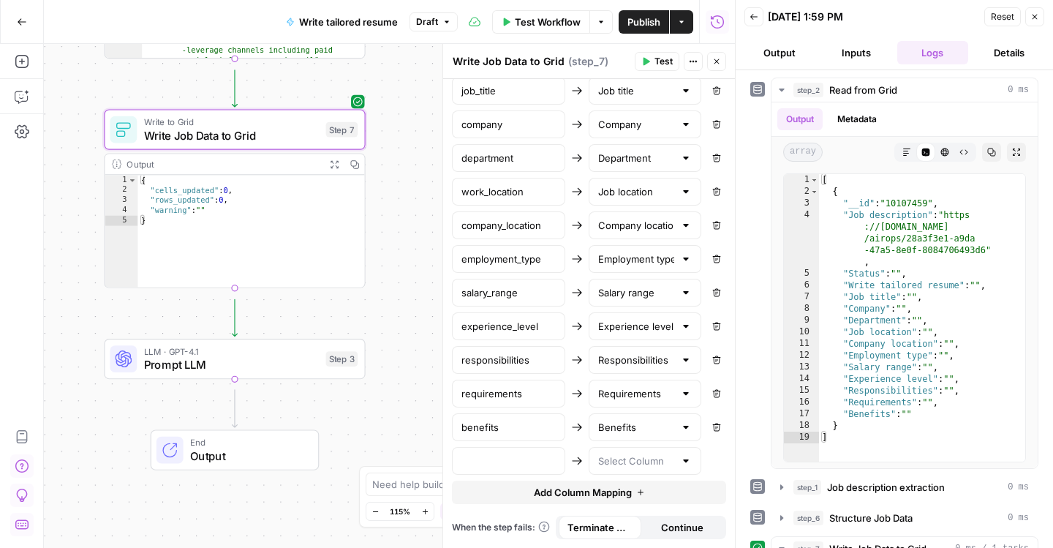
scroll to position [996, 0]
click at [623, 453] on input "text" at bounding box center [636, 460] width 77 height 15
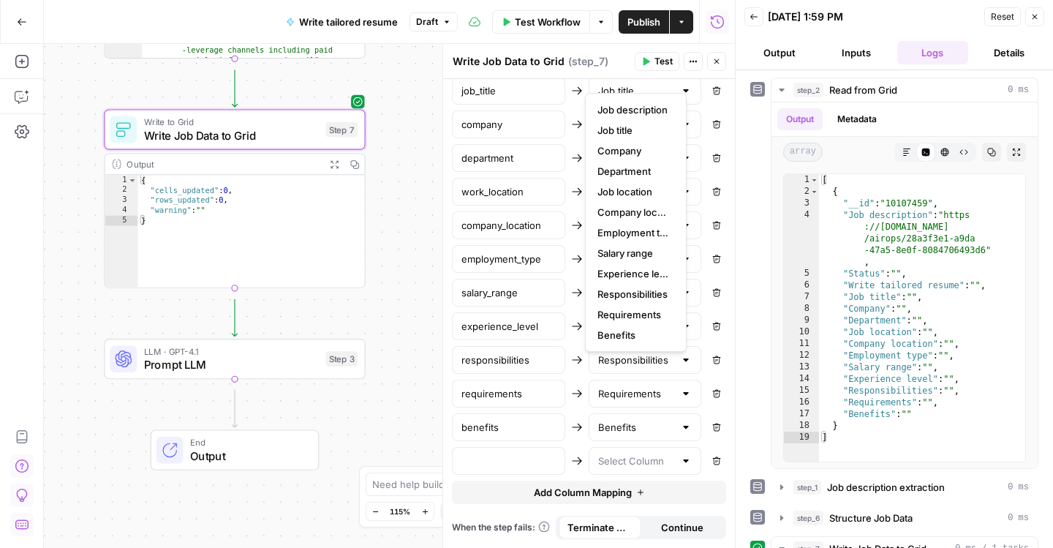
click at [589, 485] on span "Add Column Mapping" at bounding box center [583, 492] width 98 height 15
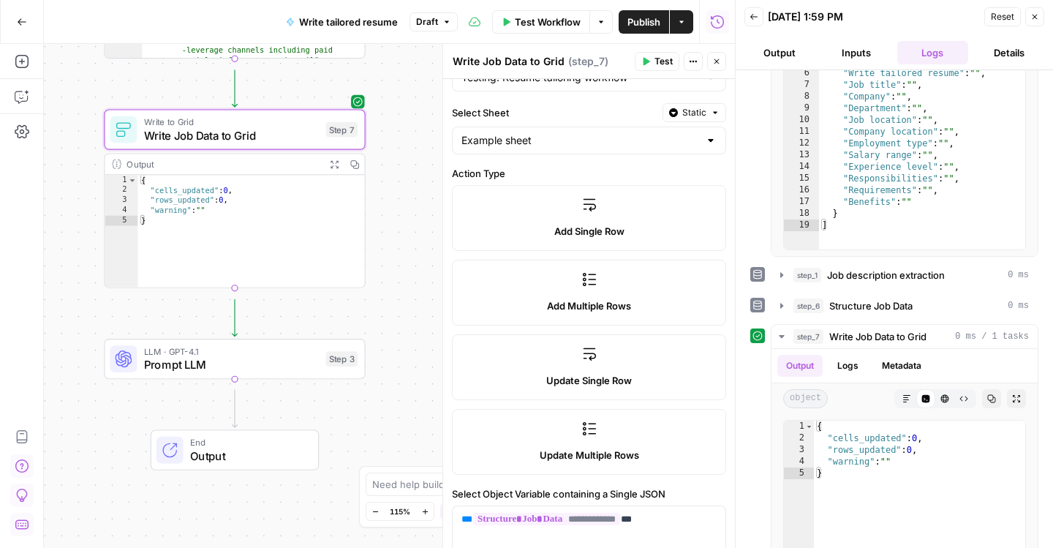
scroll to position [0, 0]
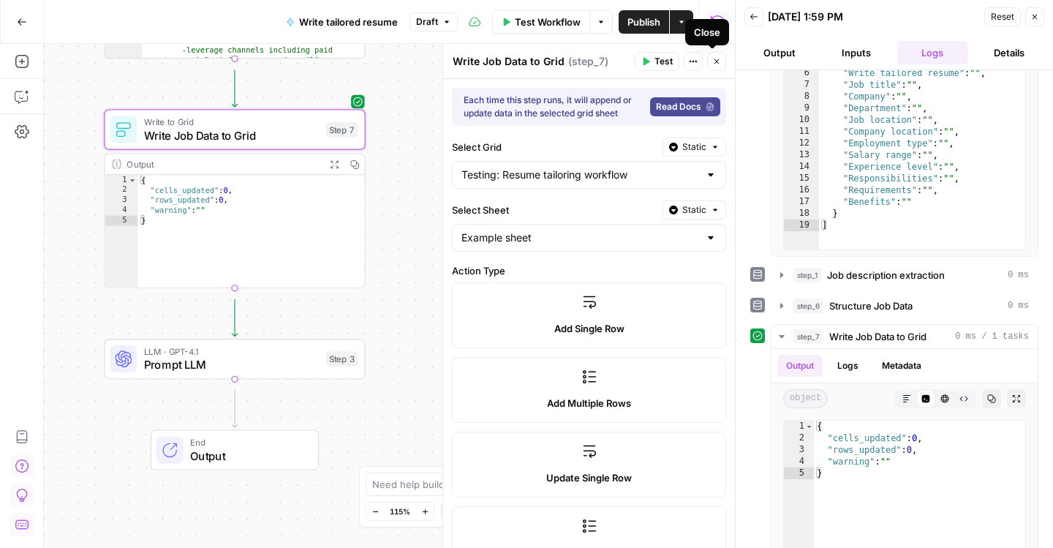
click at [717, 69] on button "Close" at bounding box center [716, 61] width 19 height 19
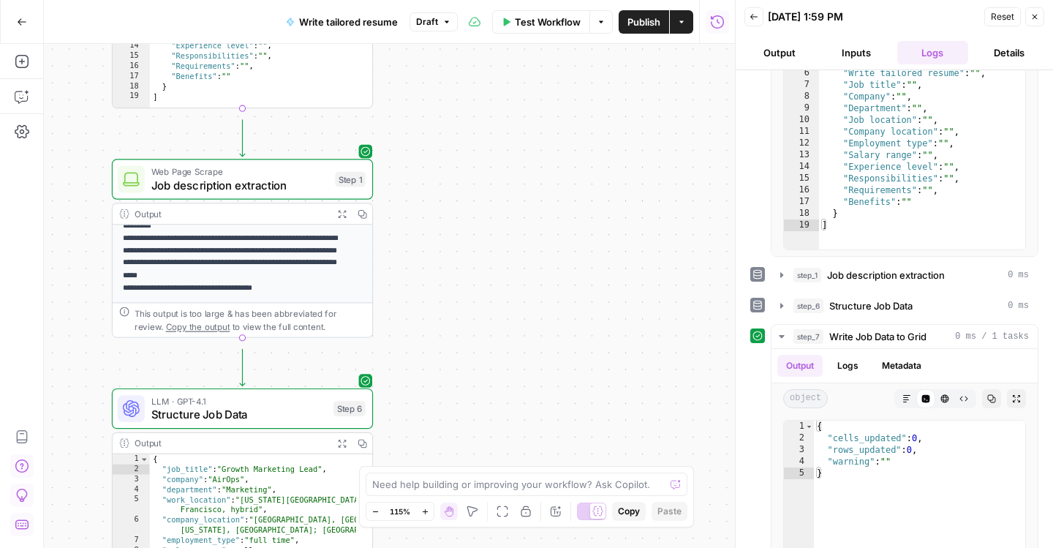
scroll to position [294, 0]
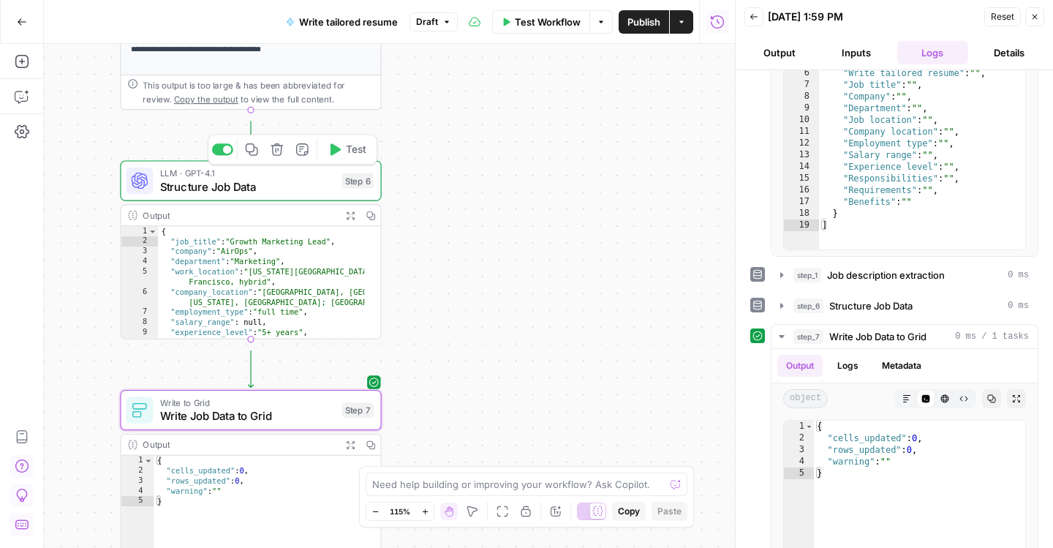
click at [262, 194] on span "Structure Job Data" at bounding box center [247, 186] width 175 height 17
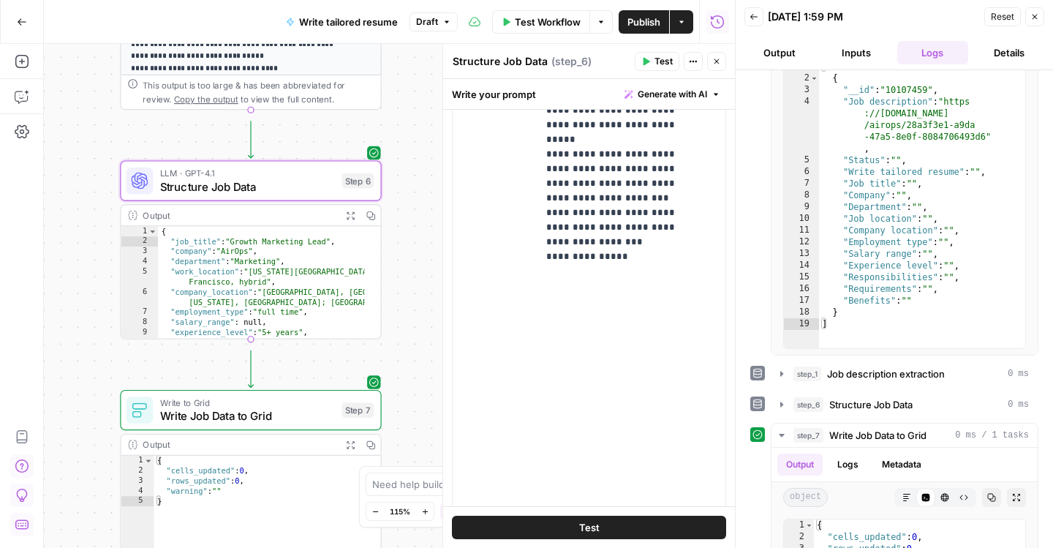
scroll to position [1385, 0]
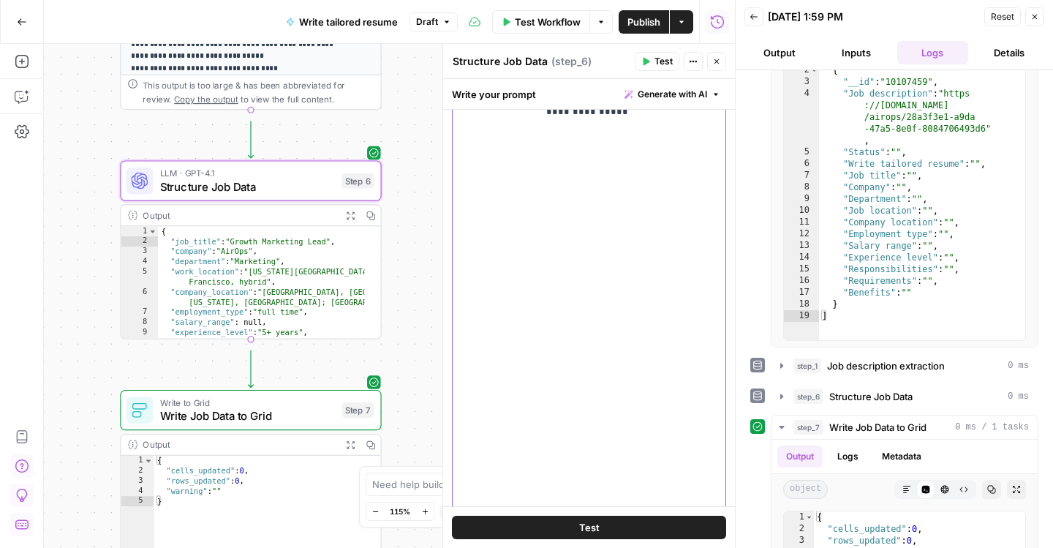
scroll to position [1604, 0]
click at [570, 526] on button "Test" at bounding box center [589, 526] width 274 height 23
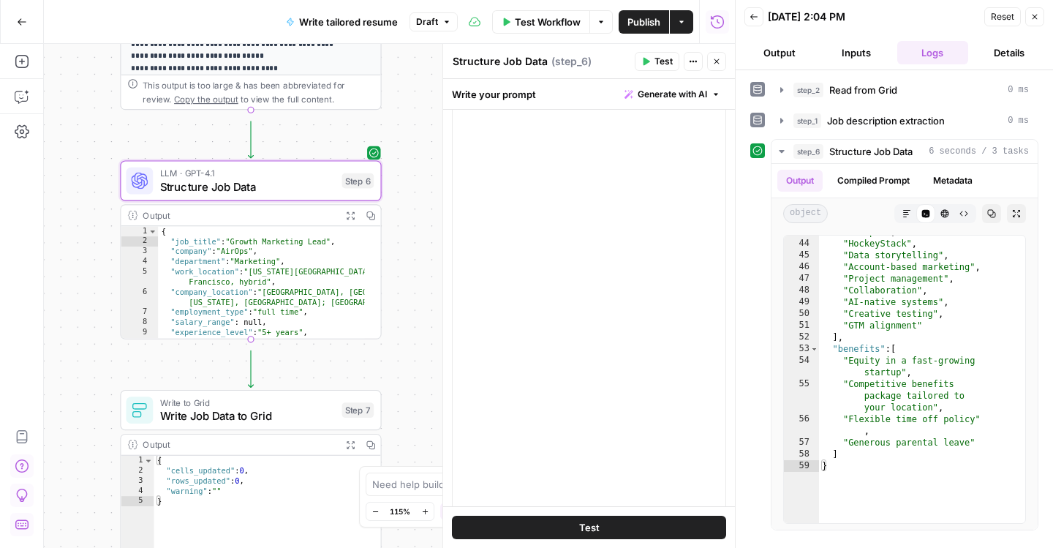
scroll to position [1764, 0]
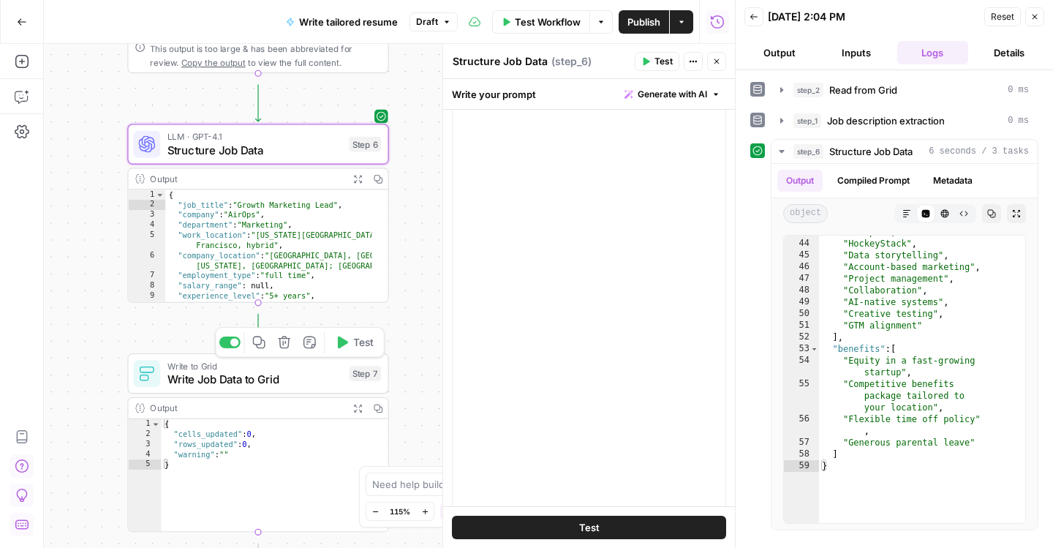
click at [255, 388] on span "Write Job Data to Grid" at bounding box center [254, 379] width 175 height 17
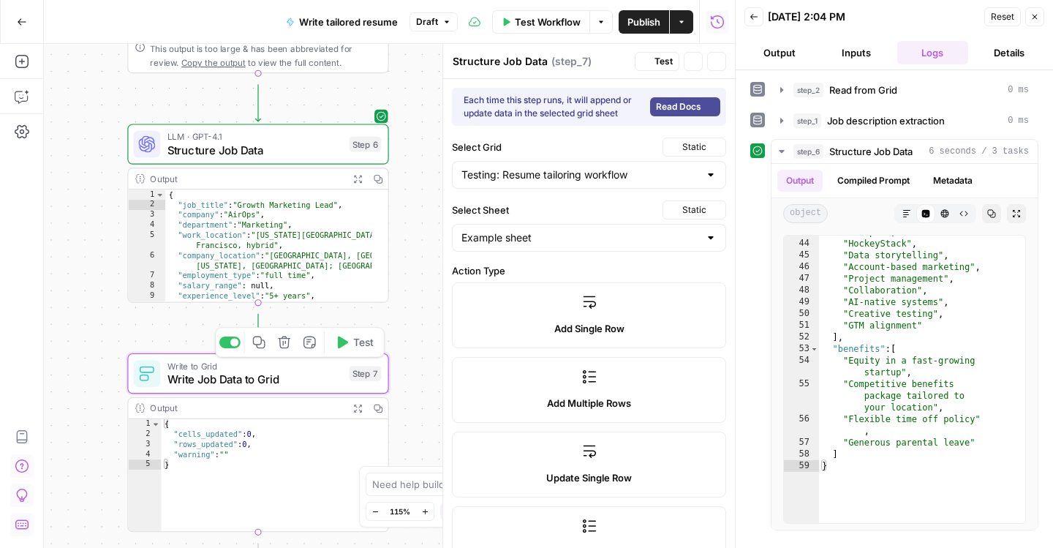
type textarea "Write Job Data to Grid"
click at [275, 458] on div "{ "cells_updated" : 0 , "rows_updated" : 0 , "warning" : "" }" at bounding box center [274, 482] width 227 height 127
type textarea "**********"
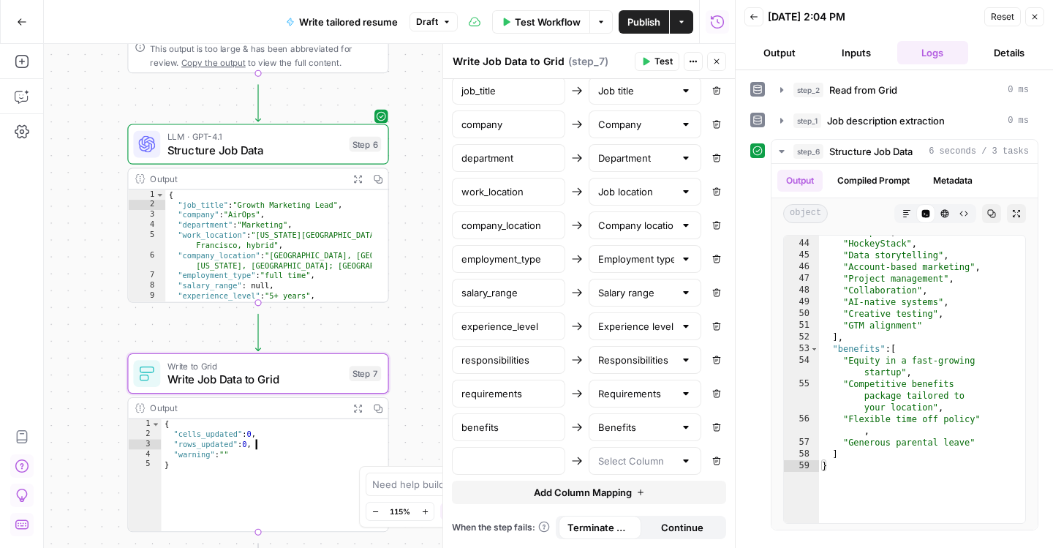
scroll to position [996, 0]
click at [521, 453] on input "text" at bounding box center [508, 460] width 94 height 15
type input "skills"
click at [645, 453] on input "text" at bounding box center [636, 460] width 77 height 15
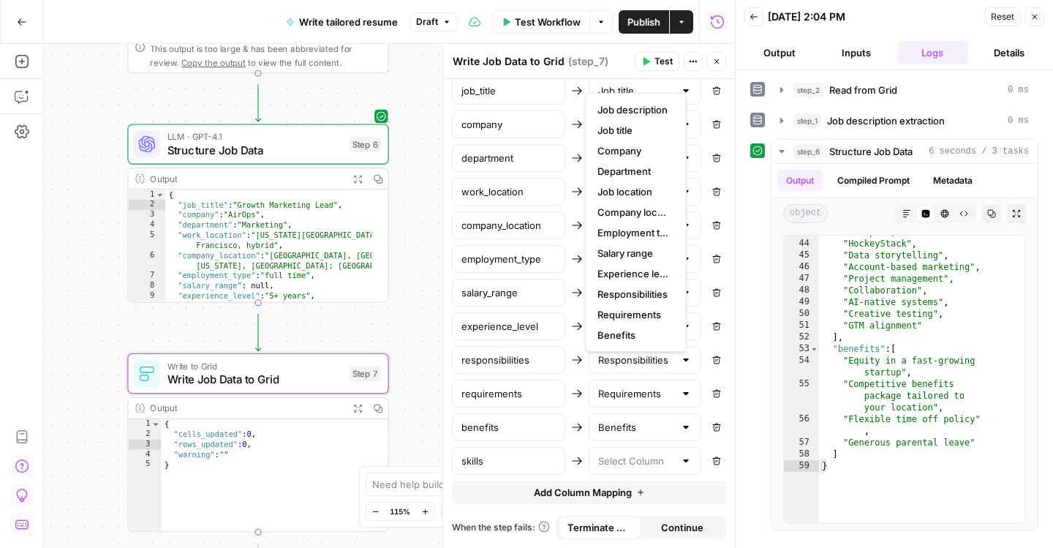
click at [629, 448] on div at bounding box center [645, 461] width 113 height 28
click at [486, 480] on button "Add Column Mapping" at bounding box center [589, 491] width 274 height 23
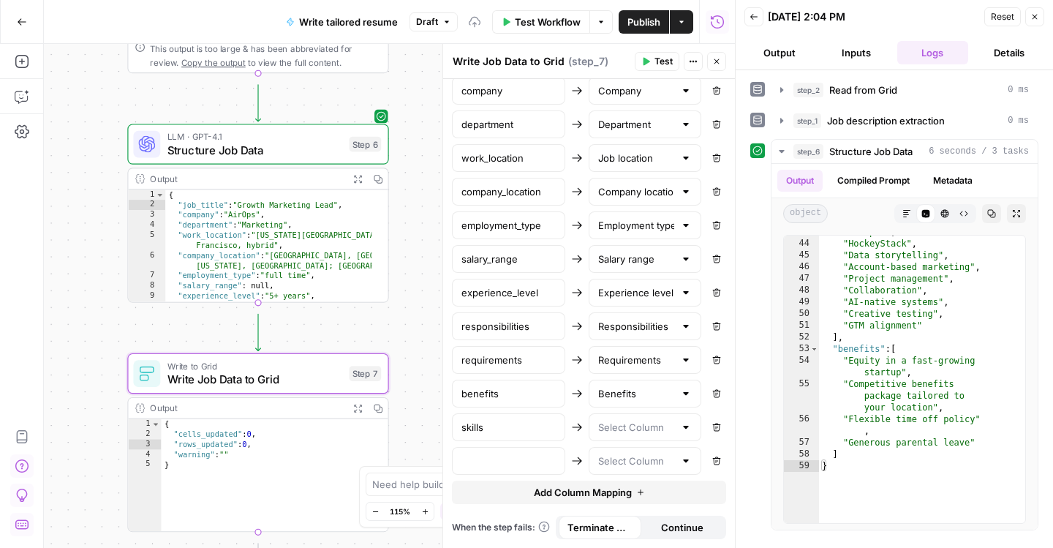
click at [713, 464] on icon "button" at bounding box center [717, 460] width 8 height 8
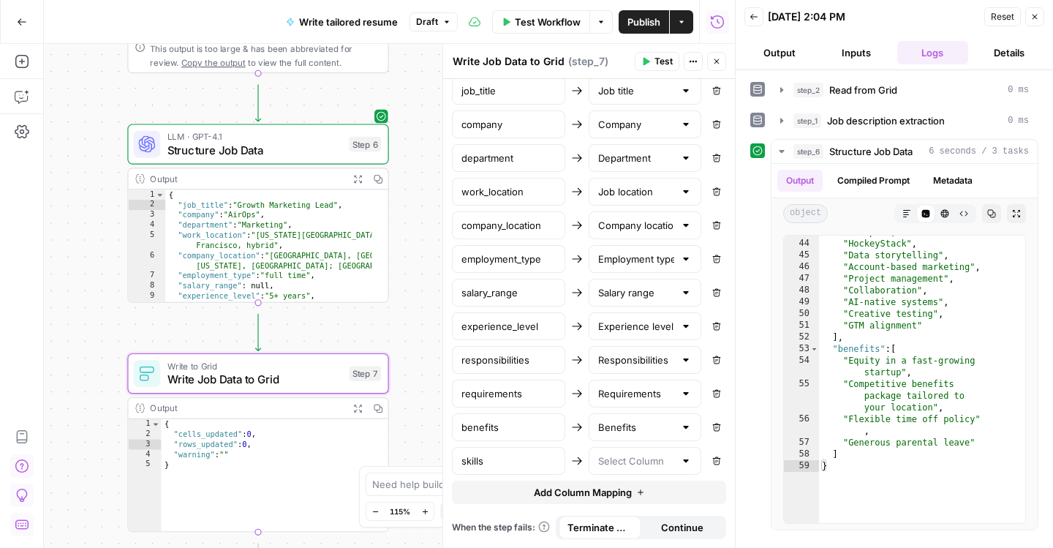
click at [654, 68] on span "Test" at bounding box center [663, 61] width 18 height 13
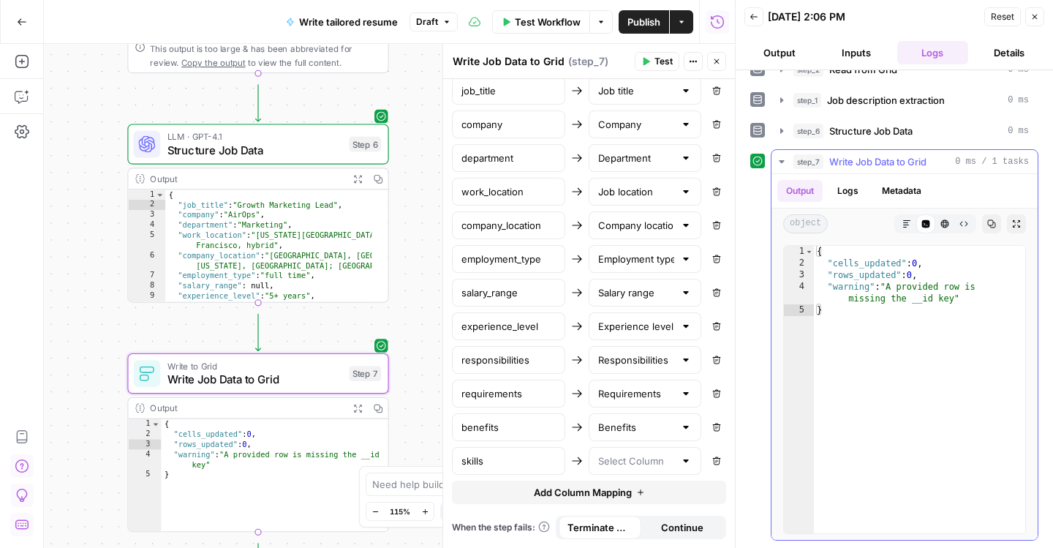
scroll to position [67, 0]
click at [627, 453] on input "text" at bounding box center [636, 460] width 77 height 15
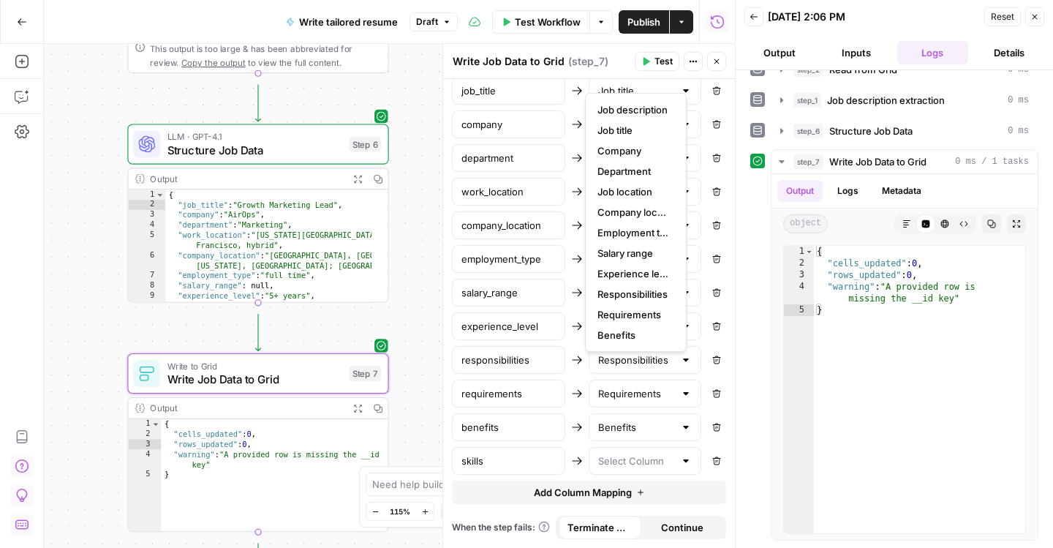
click at [712, 456] on icon "button" at bounding box center [716, 460] width 9 height 9
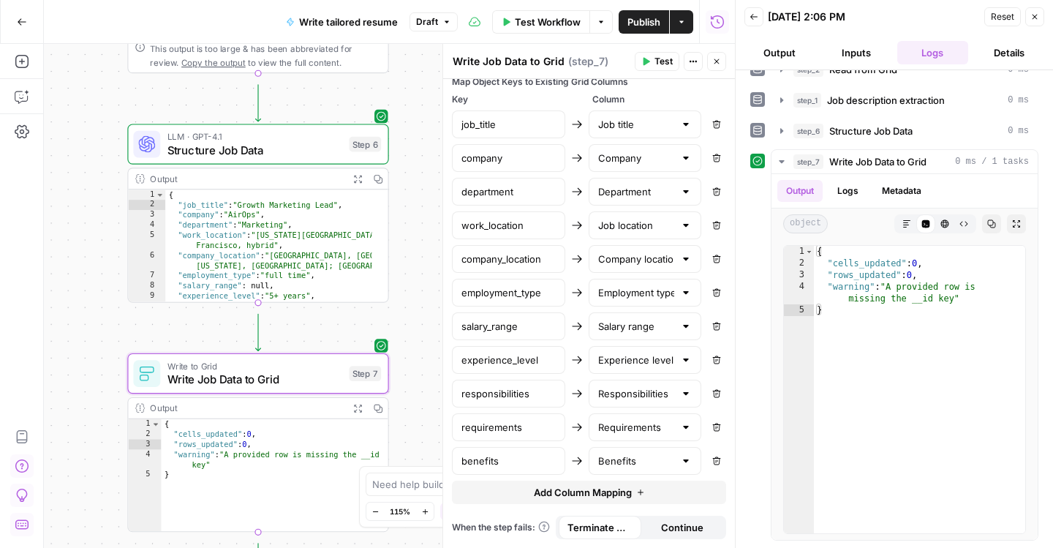
scroll to position [954, 0]
click at [654, 68] on span "Test" at bounding box center [663, 61] width 18 height 13
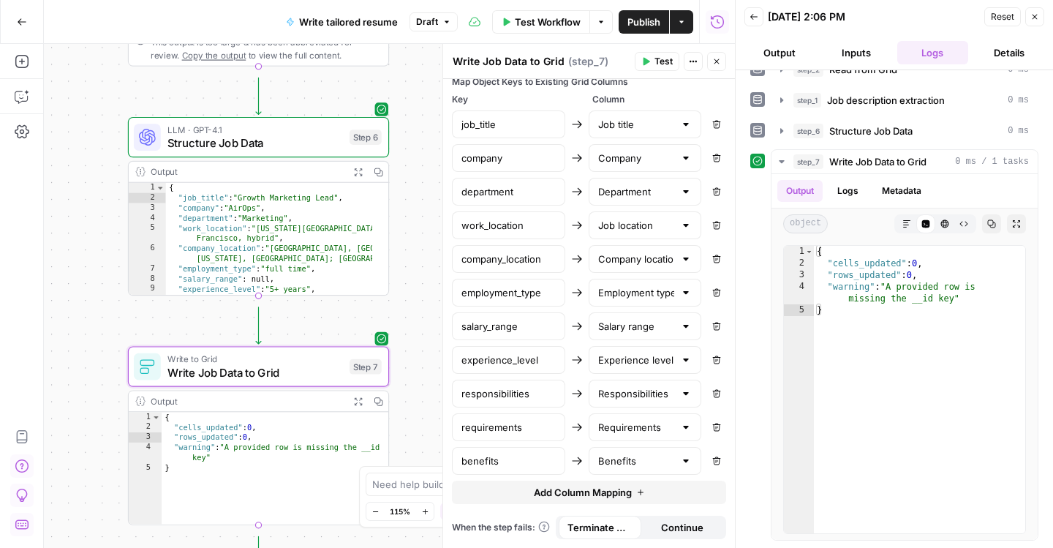
click at [294, 471] on div "{ "cells_updated" : 0 , "rows_updated" : 0 , "warning" : "A provided row is mis…" at bounding box center [275, 475] width 227 height 127
type textarea "**********"
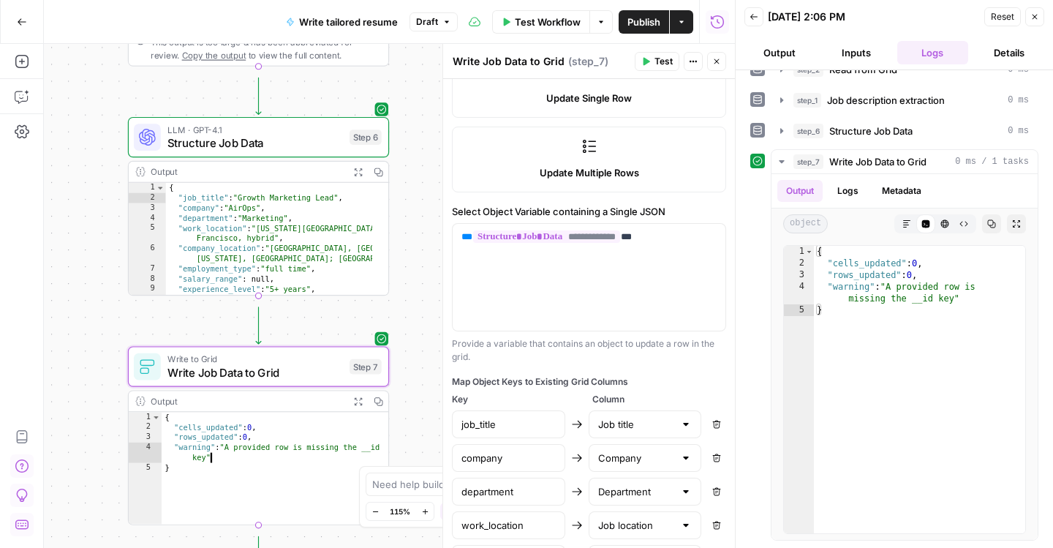
scroll to position [373, 0]
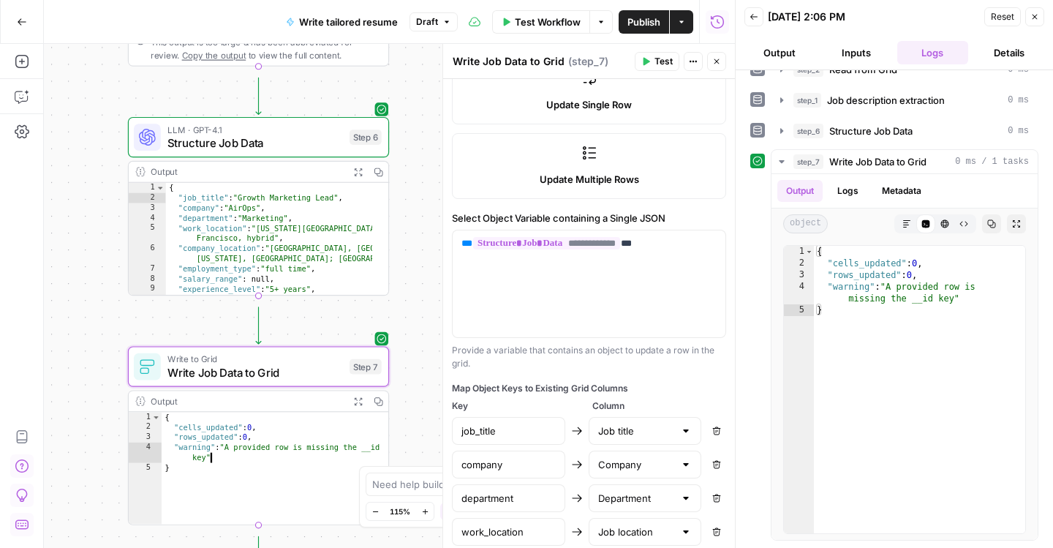
click at [559, 225] on label "Select Object Variable containing a Single JSON" at bounding box center [589, 218] width 274 height 15
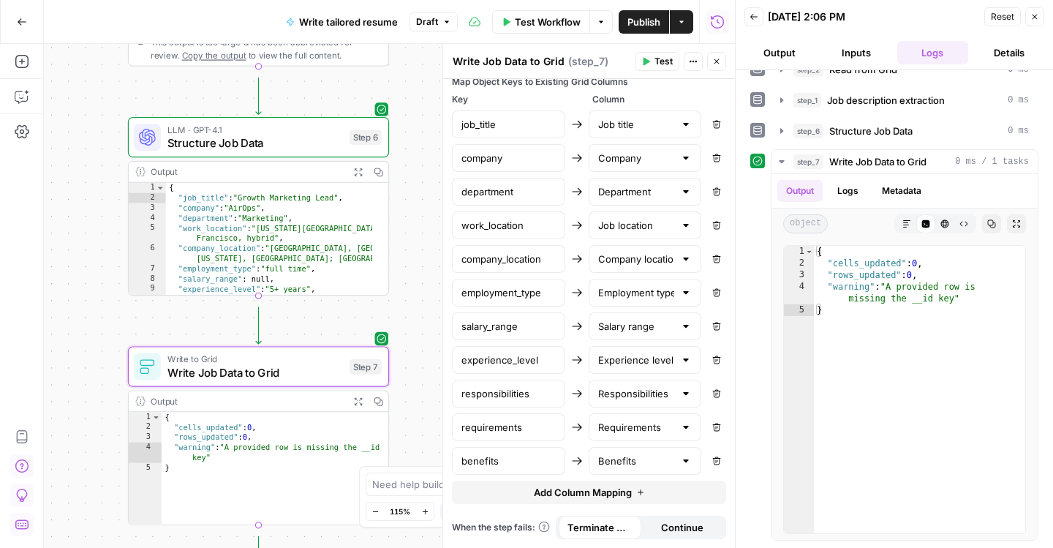
scroll to position [954, 0]
click at [867, 202] on button "Logs" at bounding box center [847, 191] width 39 height 22
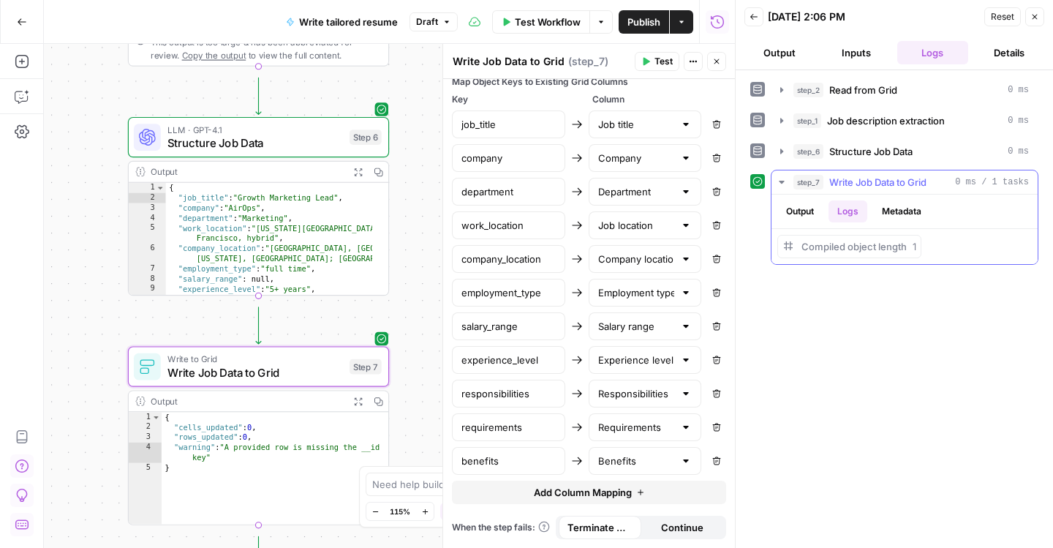
scroll to position [0, 0]
click at [687, 71] on button "Actions" at bounding box center [693, 61] width 19 height 19
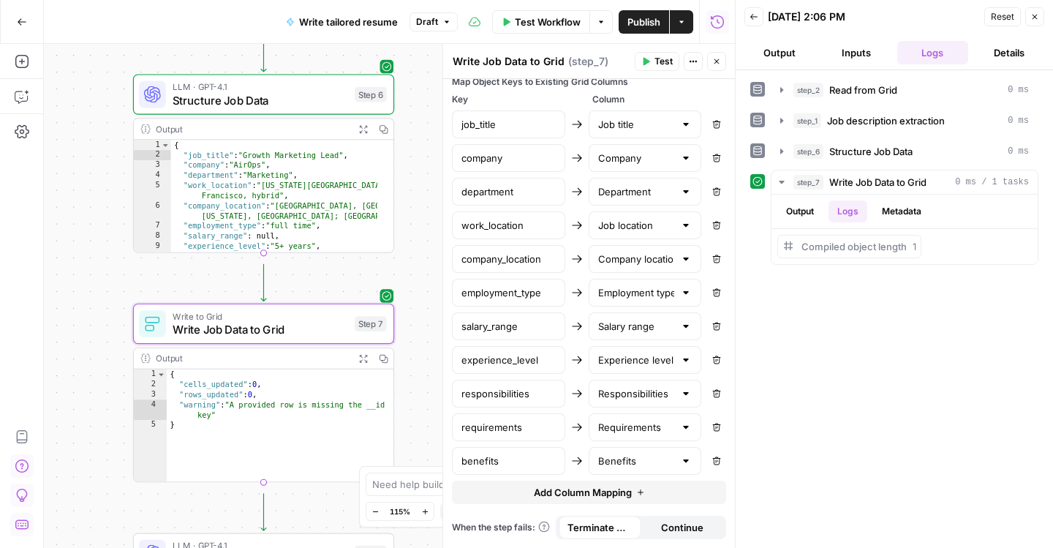
click at [288, 428] on div "{ "cells_updated" : 0 , "rows_updated" : 0 , "warning" : "A provided row is mis…" at bounding box center [280, 432] width 227 height 127
click at [621, 522] on span "Terminate Workflow" at bounding box center [599, 527] width 65 height 15
click at [815, 222] on button "Output" at bounding box center [799, 211] width 45 height 22
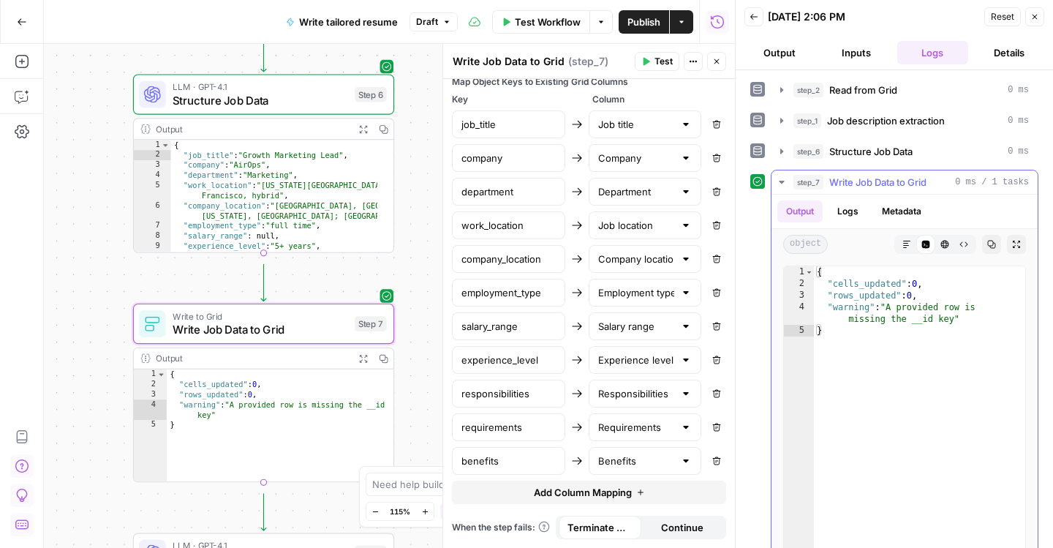
click at [869, 337] on div "{ "cells_updated" : 0 , "rows_updated" : 0 , "warning" : "A provided row is mis…" at bounding box center [919, 413] width 211 height 294
type textarea "*"
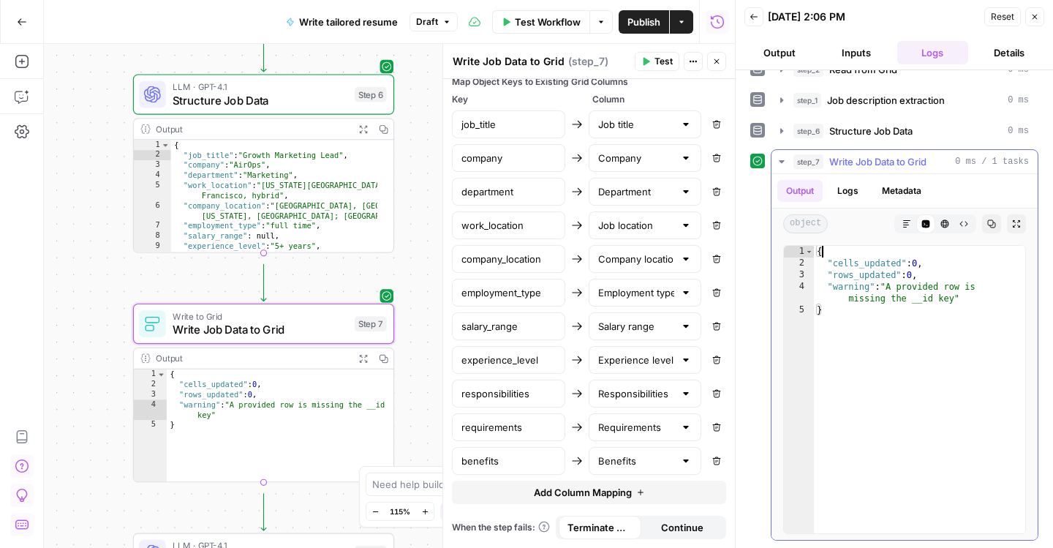
scroll to position [67, 0]
click at [654, 68] on span "Test" at bounding box center [663, 61] width 18 height 13
click at [871, 298] on div "{ "cells_updated" : 0 , "rows_updated" : 0 , "warning" : "A provided row is mis…" at bounding box center [919, 393] width 211 height 294
type textarea "**********"
click at [904, 299] on div "{ "cells_updated" : 0 , "rows_updated" : 0 , "warning" : "A provided row is mis…" at bounding box center [919, 393] width 211 height 294
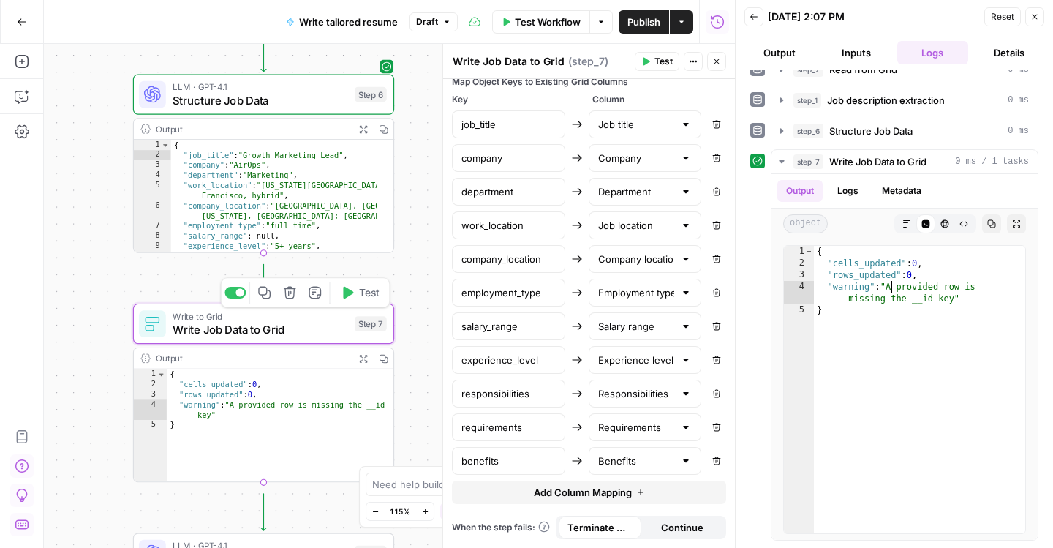
click at [347, 292] on button "Test" at bounding box center [359, 292] width 52 height 22
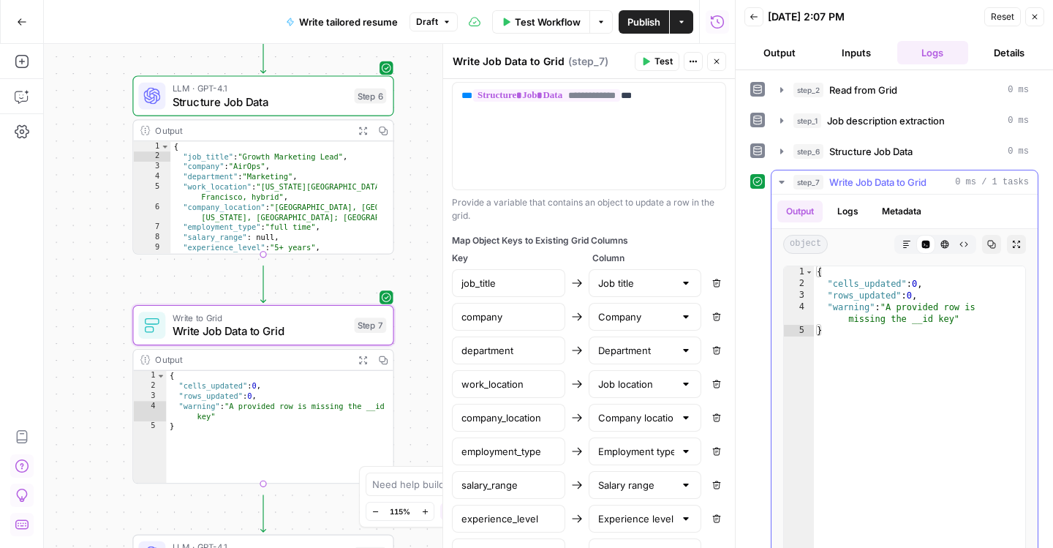
scroll to position [4, 0]
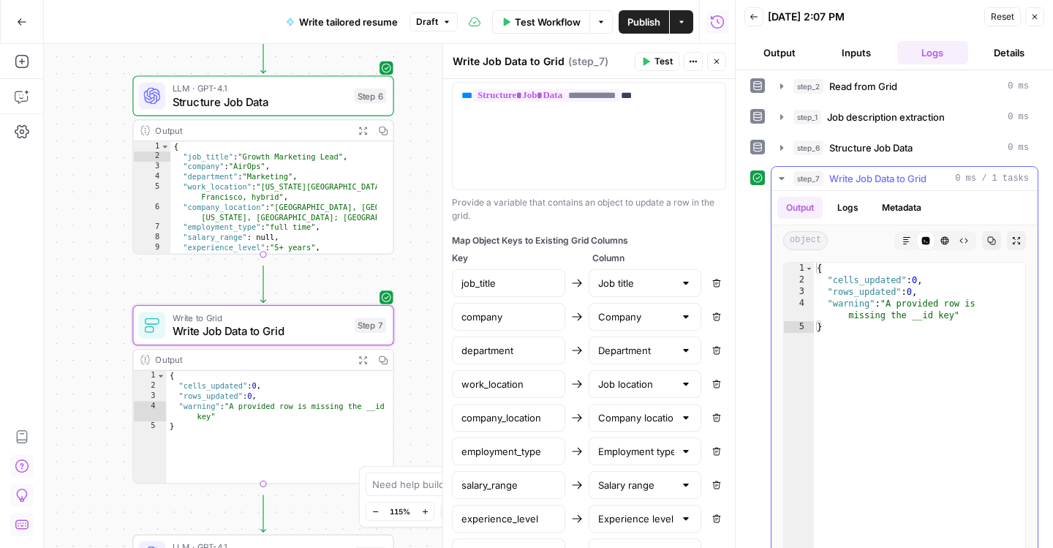
click at [930, 219] on button "Metadata" at bounding box center [901, 208] width 57 height 22
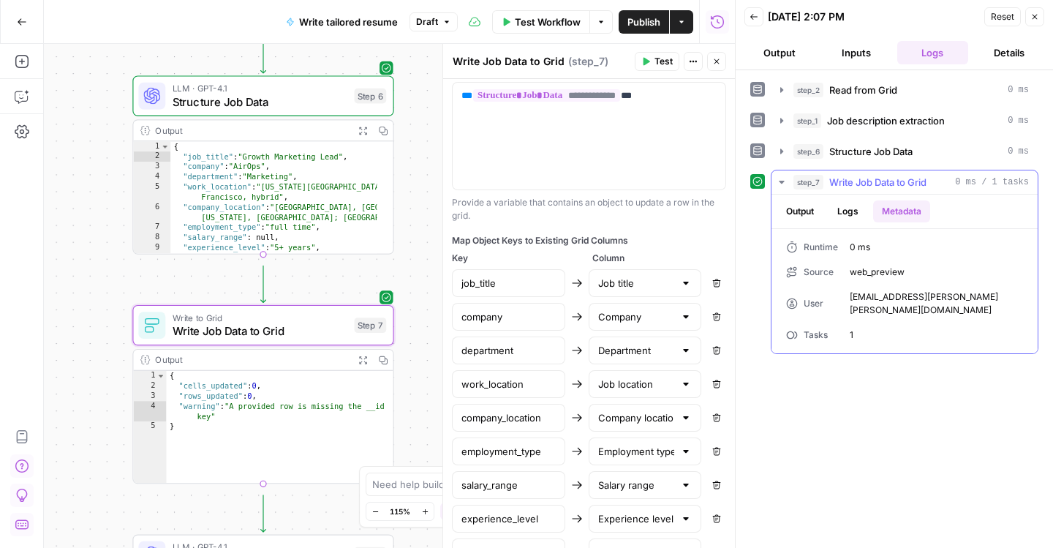
click at [867, 222] on button "Logs" at bounding box center [847, 211] width 39 height 22
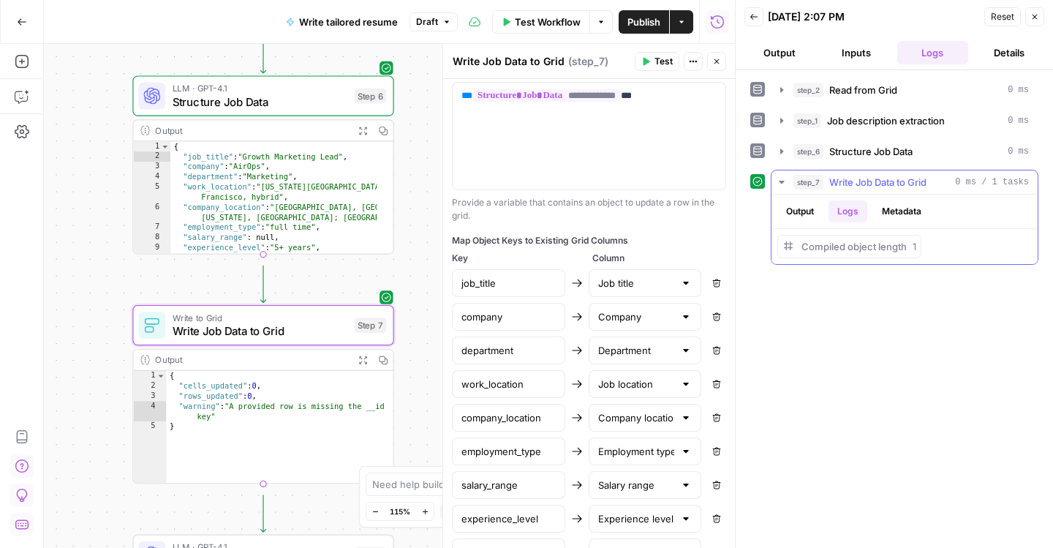
click at [806, 222] on button "Output" at bounding box center [799, 211] width 45 height 22
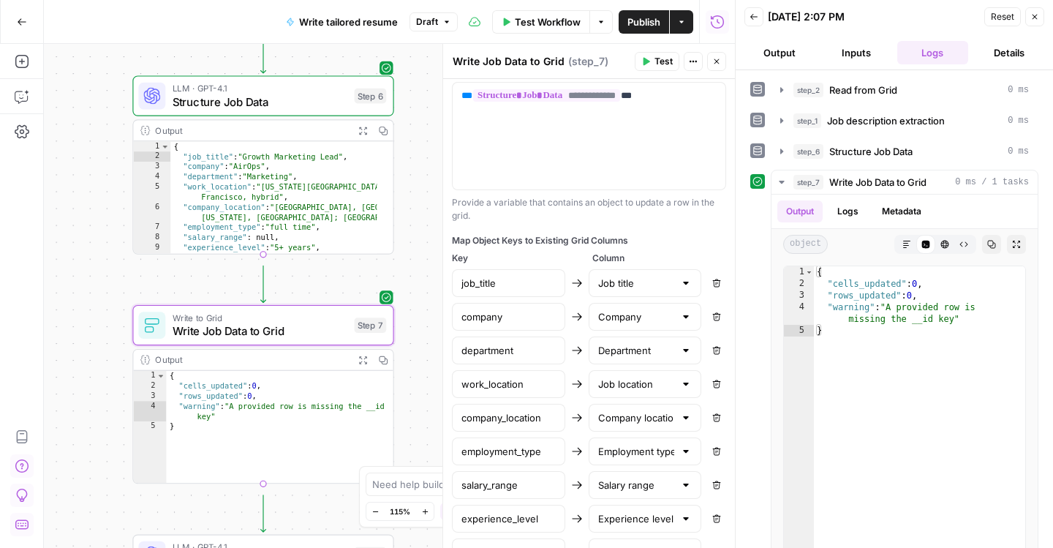
click at [997, 64] on button "Details" at bounding box center [1009, 52] width 71 height 23
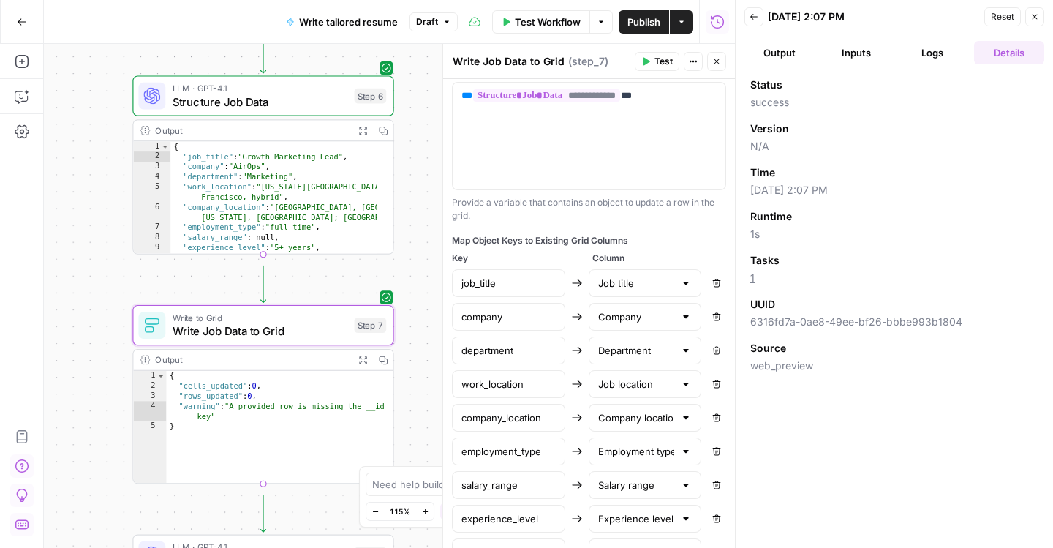
click at [948, 64] on button "Logs" at bounding box center [932, 52] width 71 height 23
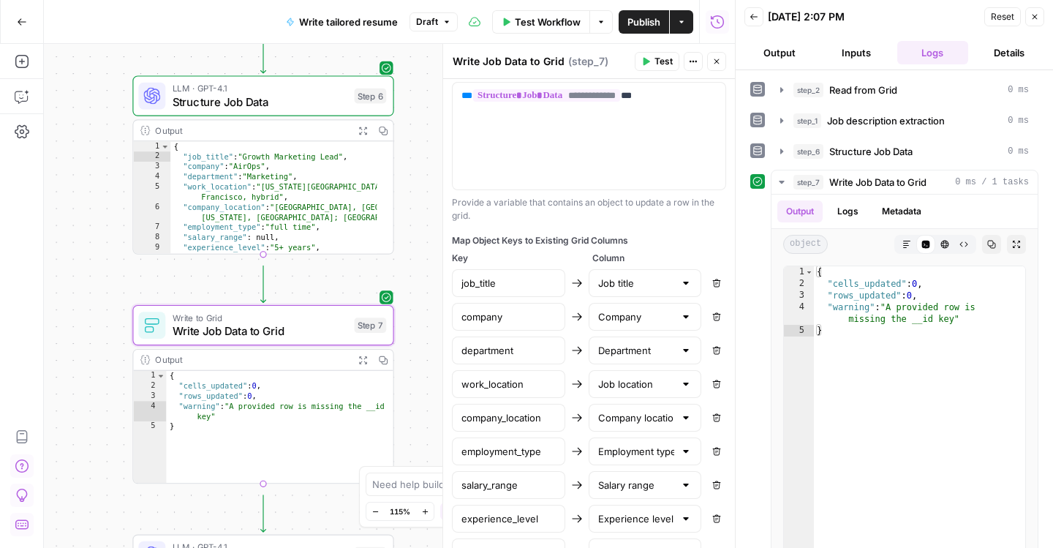
click at [1015, 64] on button "Details" at bounding box center [1009, 52] width 71 height 23
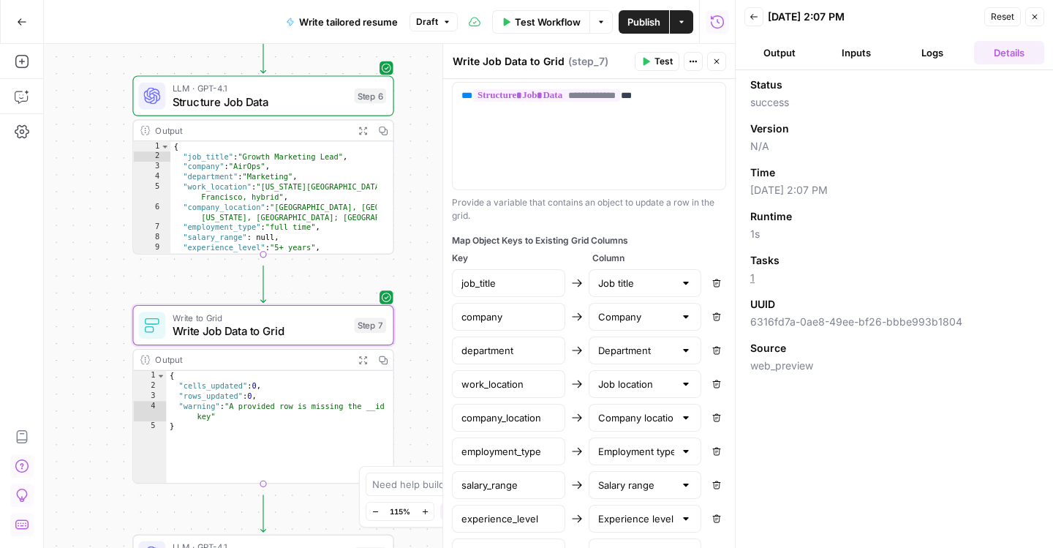
click at [931, 64] on button "Logs" at bounding box center [932, 52] width 71 height 23
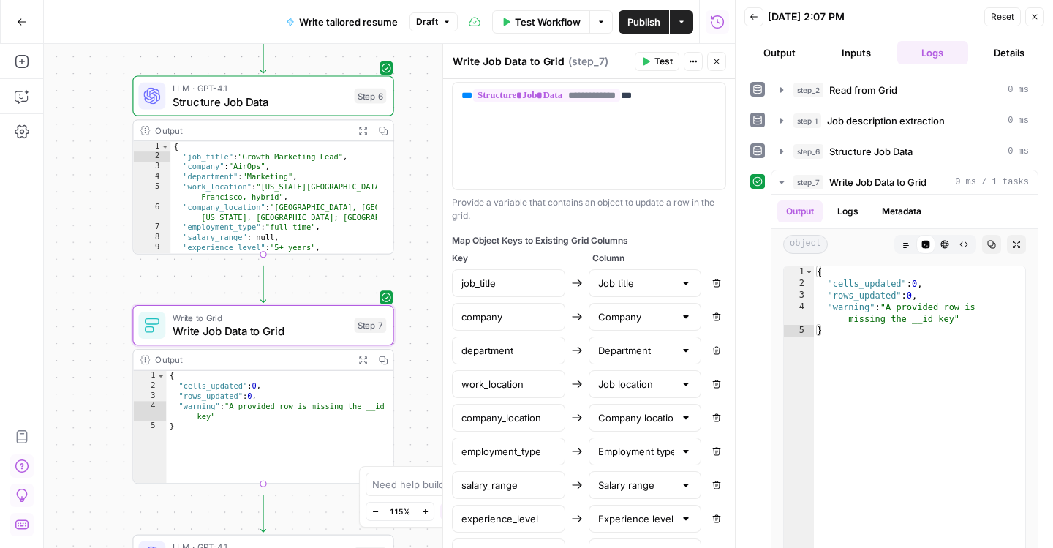
click at [792, 64] on button "Output" at bounding box center [779, 52] width 71 height 23
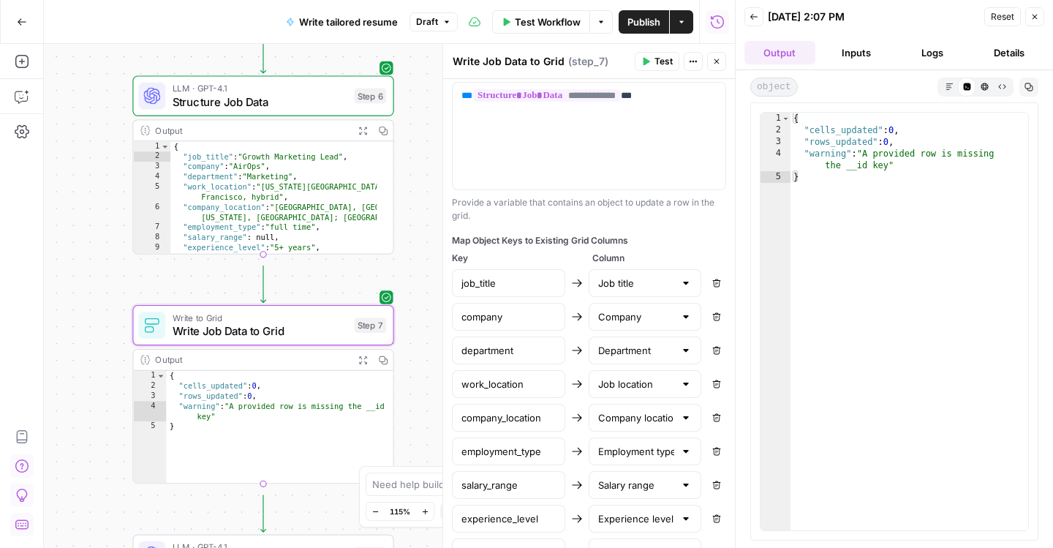
click at [861, 64] on button "Inputs" at bounding box center [856, 52] width 71 height 23
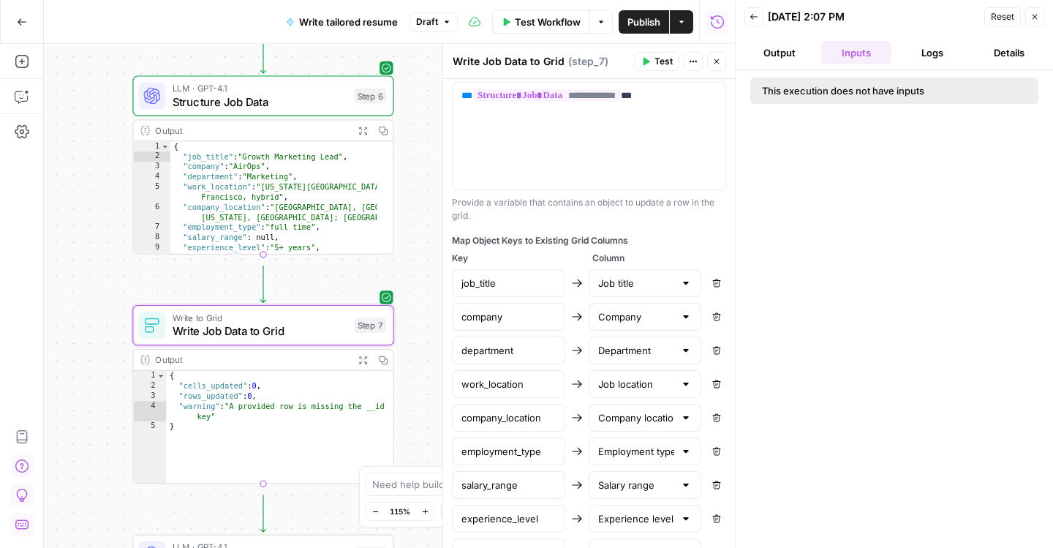
click at [926, 64] on button "Logs" at bounding box center [932, 52] width 71 height 23
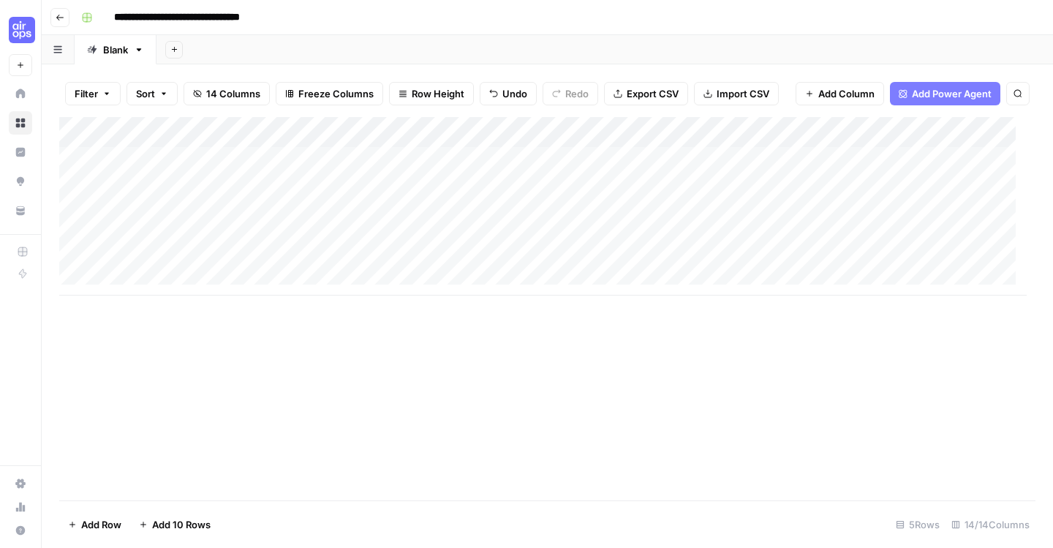
click at [142, 51] on icon "button" at bounding box center [139, 49] width 5 height 3
click at [202, 98] on span "Rename Sheet" at bounding box center [221, 90] width 70 height 15
type input "*"
type input "**********"
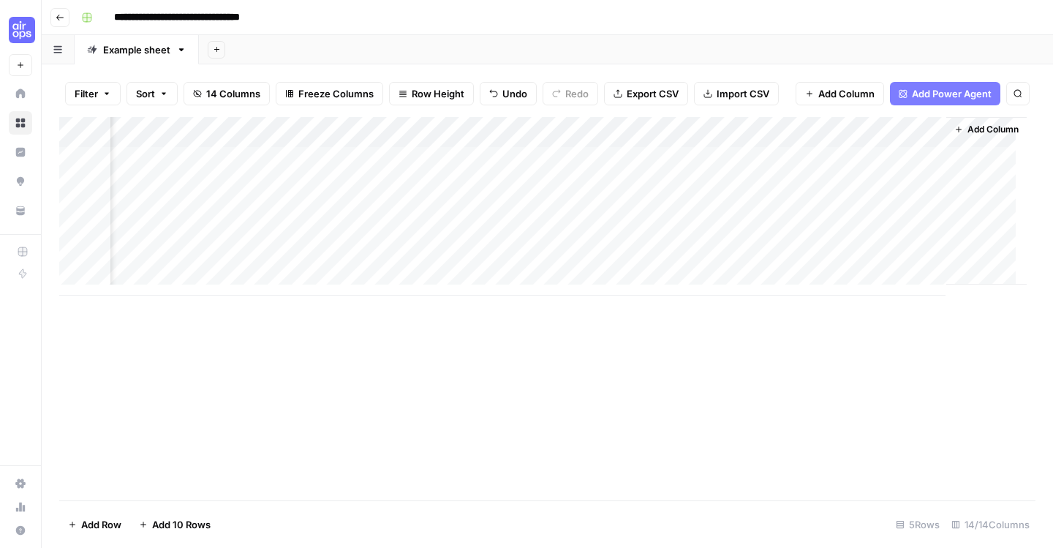
click at [967, 136] on span "Add Column" at bounding box center [992, 129] width 51 height 13
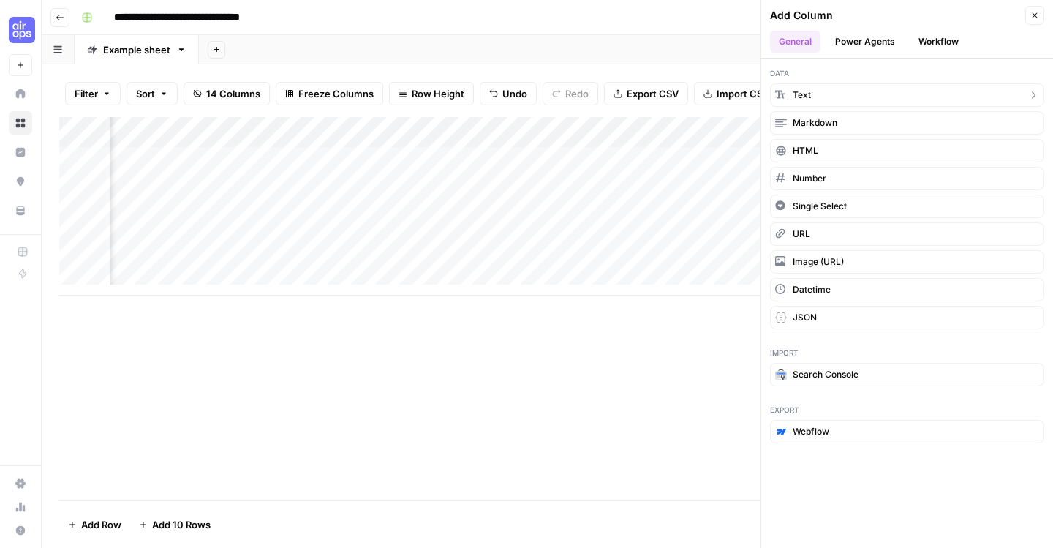
click at [811, 102] on span "Text" at bounding box center [802, 94] width 18 height 13
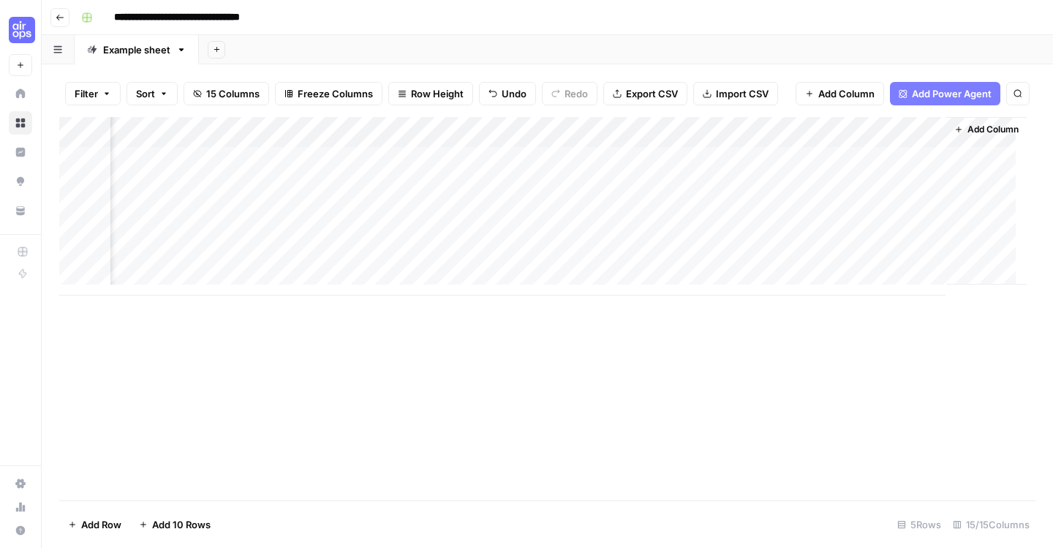
scroll to position [0, 2152]
click at [775, 171] on div "Add Column" at bounding box center [542, 206] width 967 height 178
click at [771, 218] on input "New Column" at bounding box center [796, 210] width 148 height 15
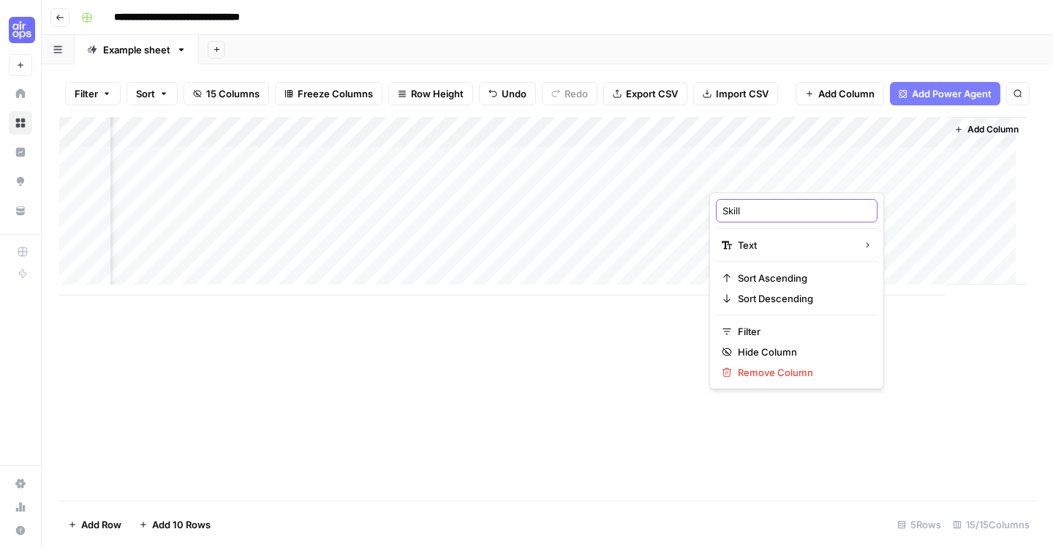
type input "Skills"
drag, startPoint x: 769, startPoint y: 165, endPoint x: 226, endPoint y: 176, distance: 543.4
click at [226, 176] on div "Add Column" at bounding box center [542, 206] width 967 height 178
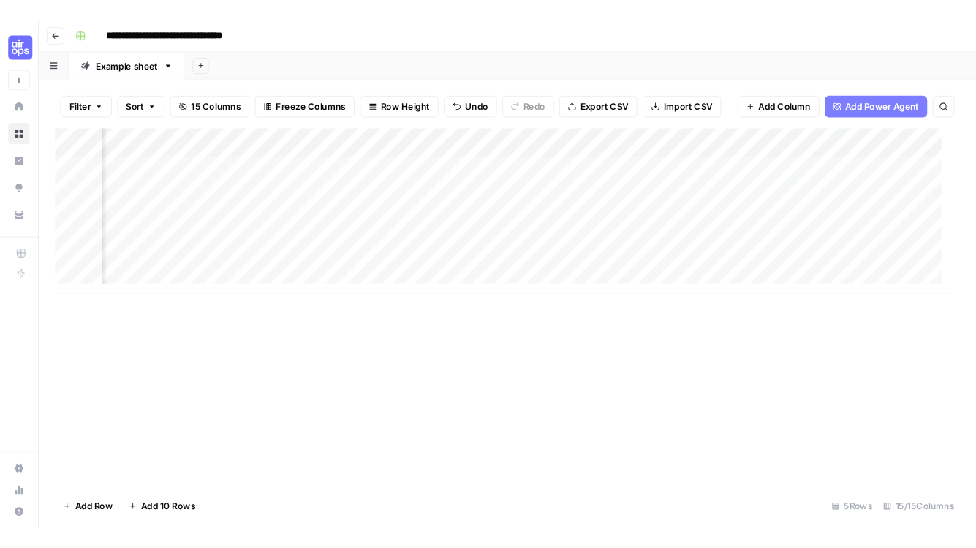
scroll to position [0, 0]
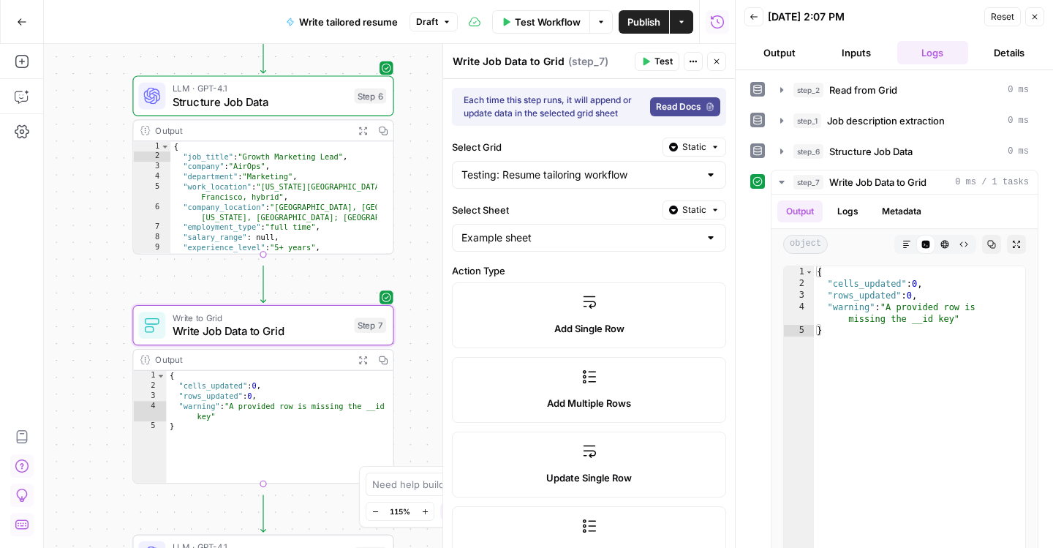
scroll to position [521, 0]
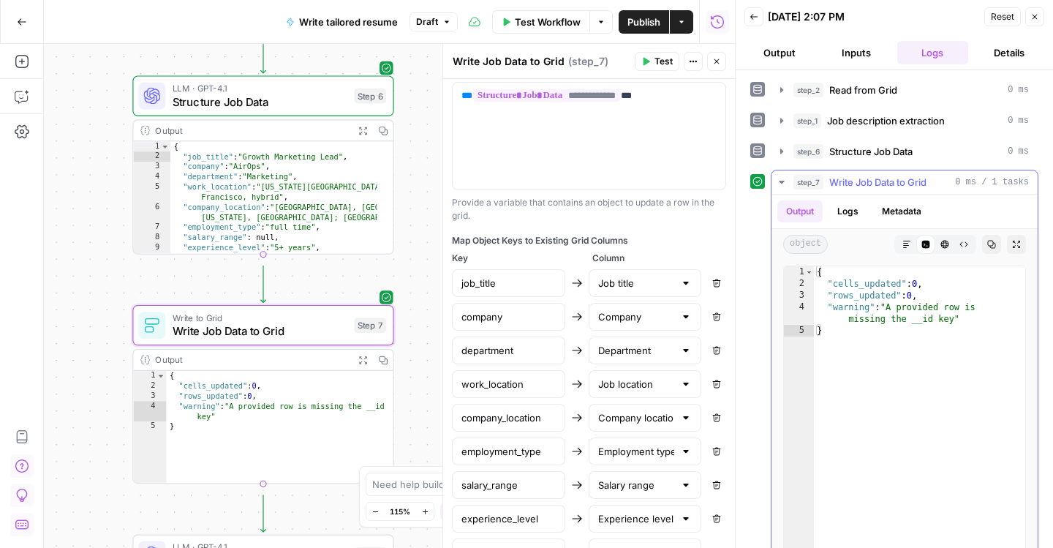
click at [900, 367] on div "{ "cells_updated" : 0 , "rows_updated" : 0 , "warning" : "A provided row is mis…" at bounding box center [919, 413] width 211 height 294
type textarea "**********"
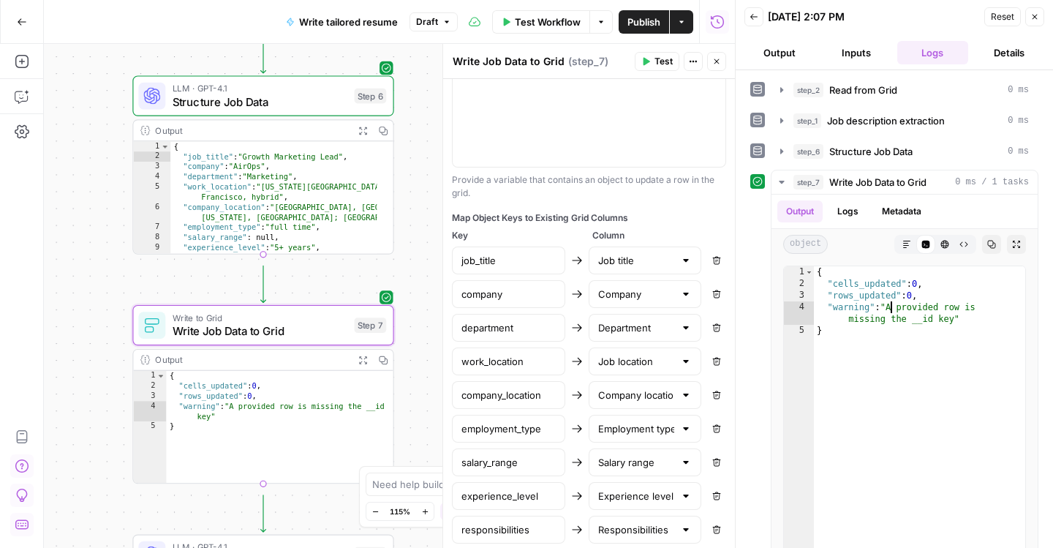
scroll to position [549, 0]
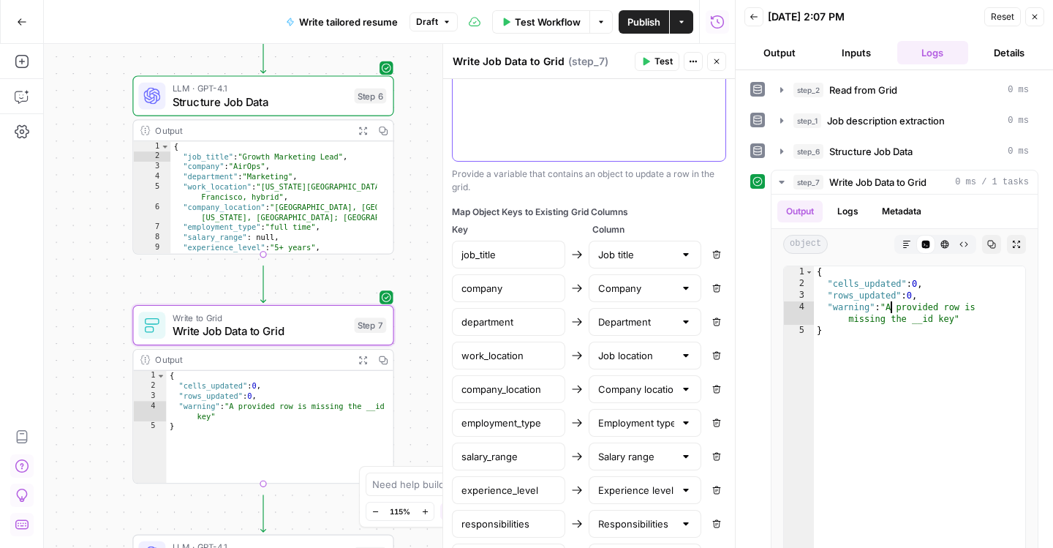
click at [569, 161] on div "**********" at bounding box center [589, 107] width 273 height 107
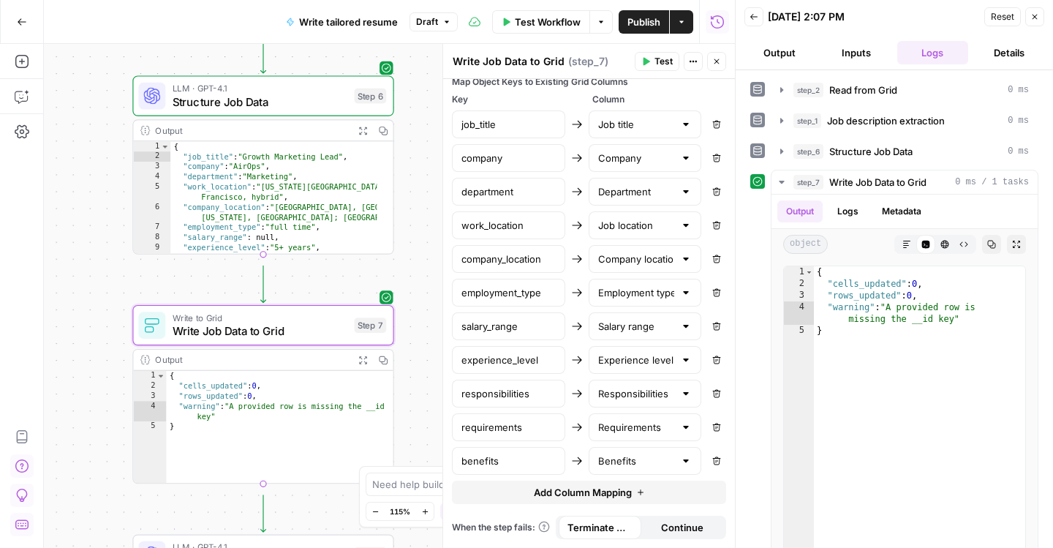
scroll to position [954, 0]
click at [398, 477] on textarea at bounding box center [518, 484] width 292 height 15
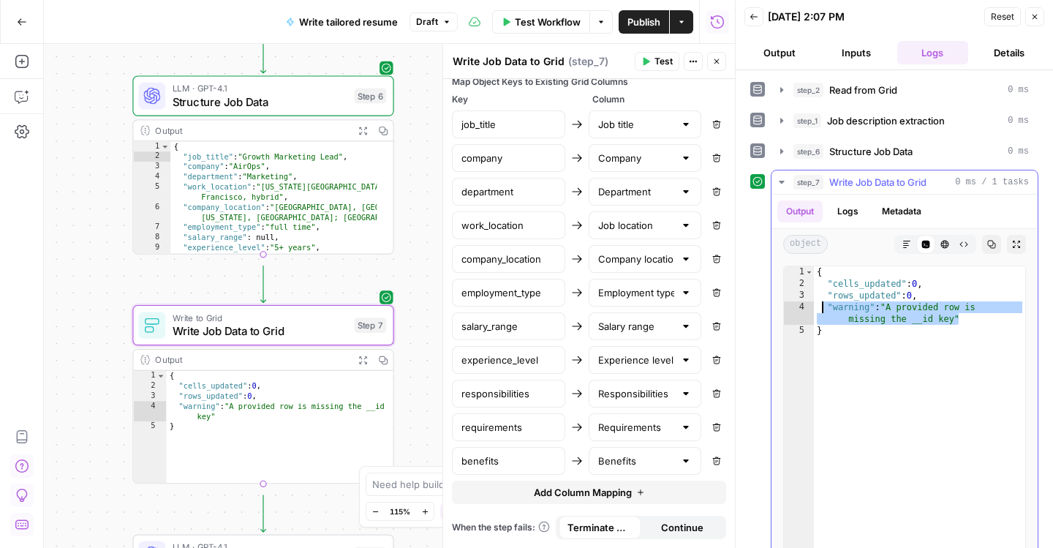
drag, startPoint x: 986, startPoint y: 382, endPoint x: 832, endPoint y: 369, distance: 154.8
click at [832, 369] on div "{ "cells_updated" : 0 , "rows_updated" : 0 , "warning" : "A provided row is mis…" at bounding box center [919, 413] width 211 height 294
click at [442, 477] on textarea at bounding box center [518, 484] width 292 height 15
paste textarea ""warning": "A provided row is missing the __id key""
type textarea "Why is step 7 returning this error? " "warning": "A provided row is missing the…"
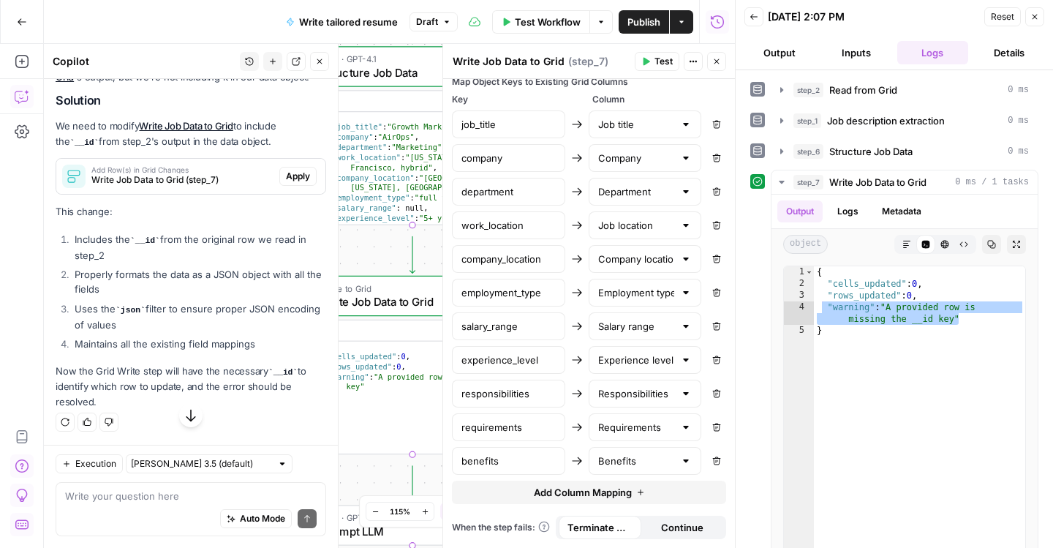
scroll to position [2580, 0]
click at [286, 170] on span "Apply" at bounding box center [298, 176] width 24 height 13
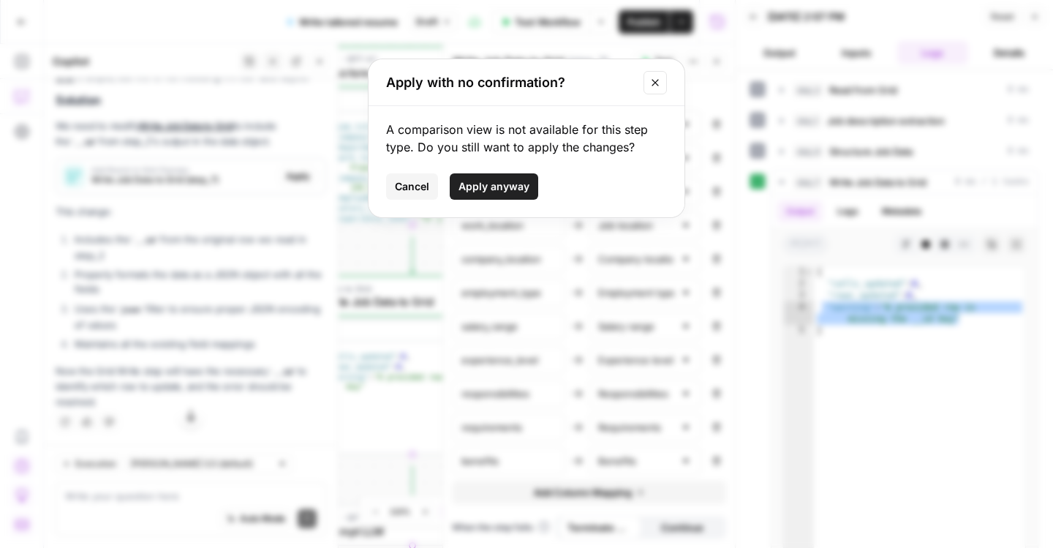
click at [480, 194] on span "Apply anyway" at bounding box center [493, 186] width 71 height 15
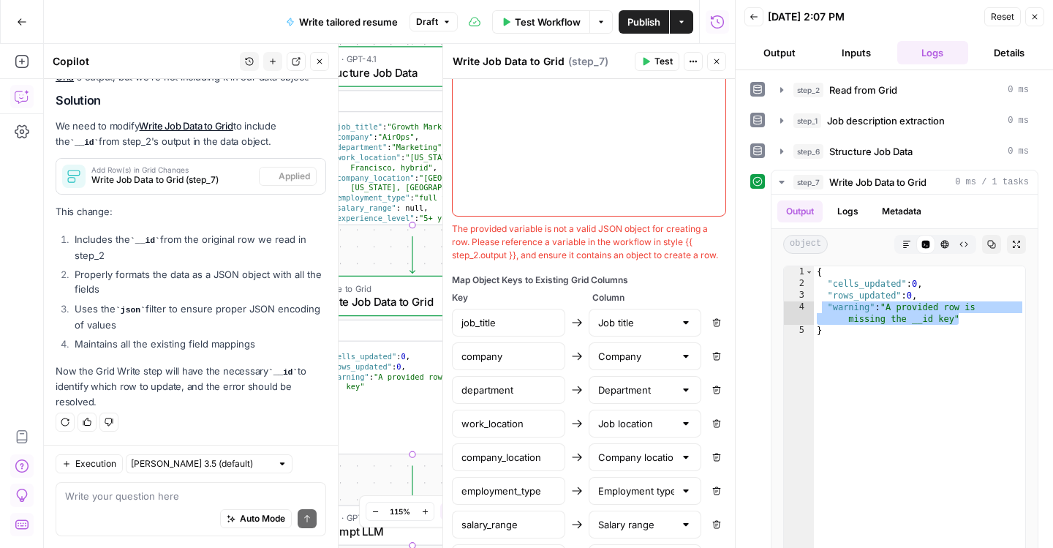
scroll to position [1494, 0]
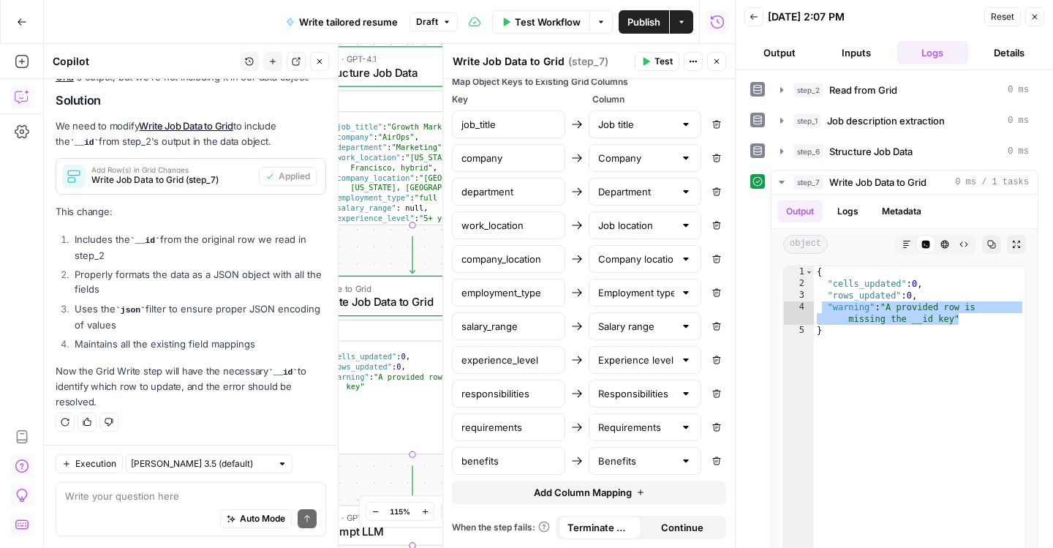
click at [654, 65] on span "Test" at bounding box center [663, 61] width 18 height 13
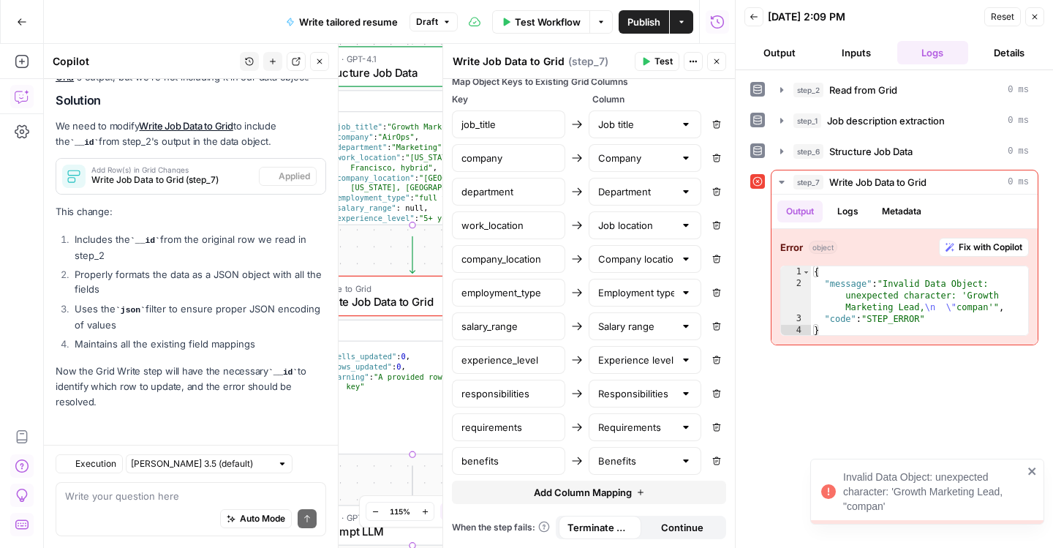
scroll to position [2683, 0]
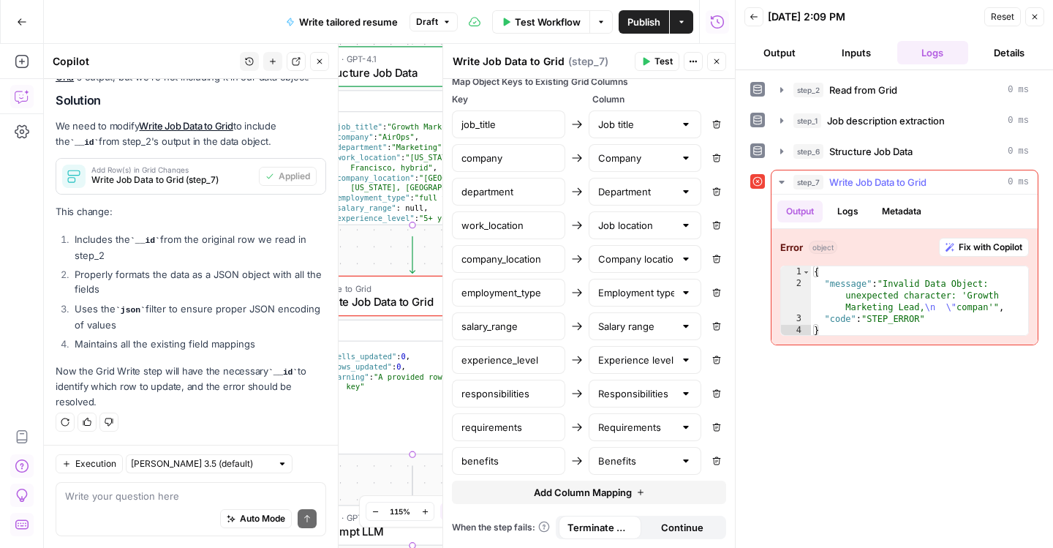
click at [975, 254] on span "Fix with Copilot" at bounding box center [991, 247] width 64 height 13
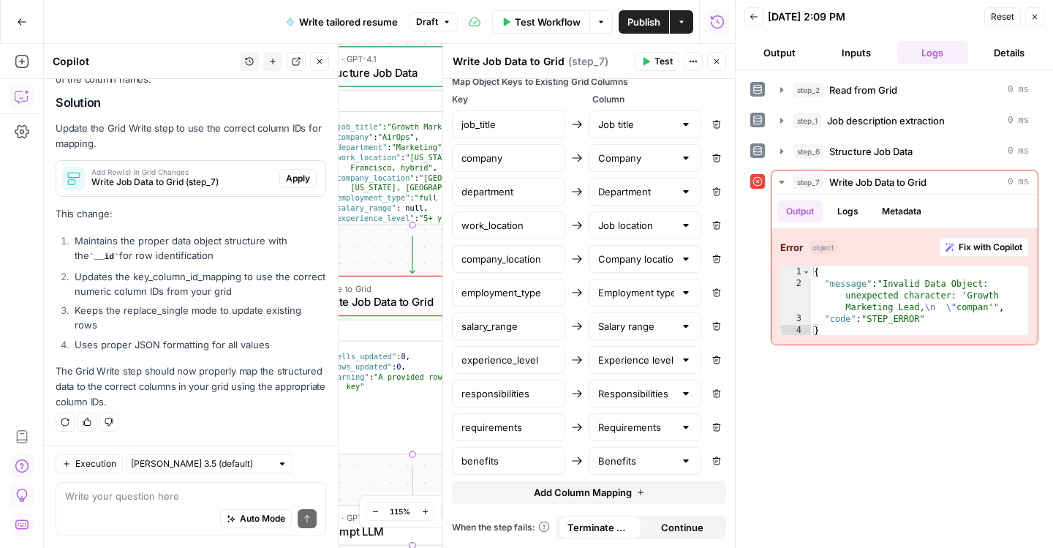
scroll to position [3173, 0]
click at [286, 172] on span "Apply" at bounding box center [298, 178] width 24 height 13
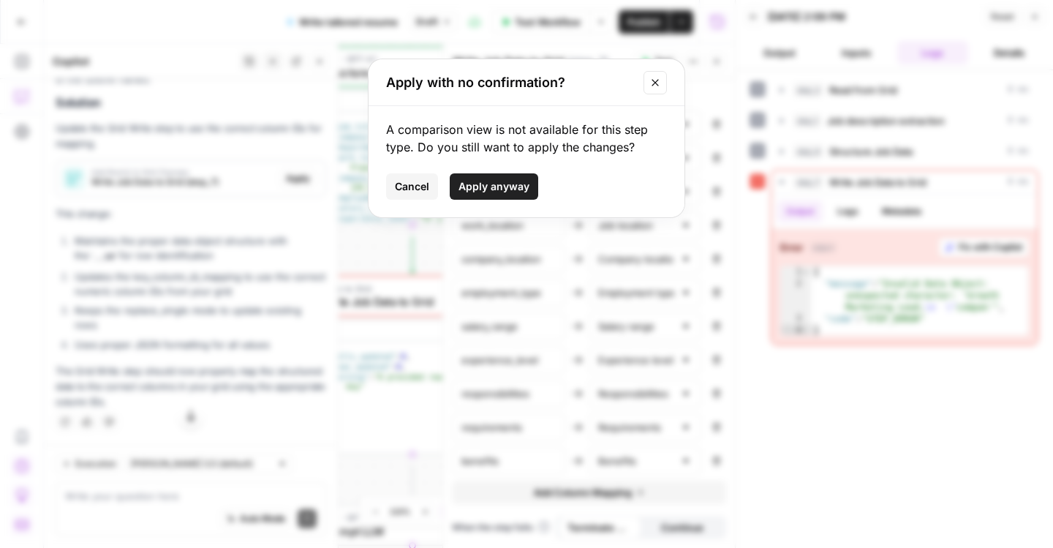
click at [488, 194] on span "Apply anyway" at bounding box center [493, 186] width 71 height 15
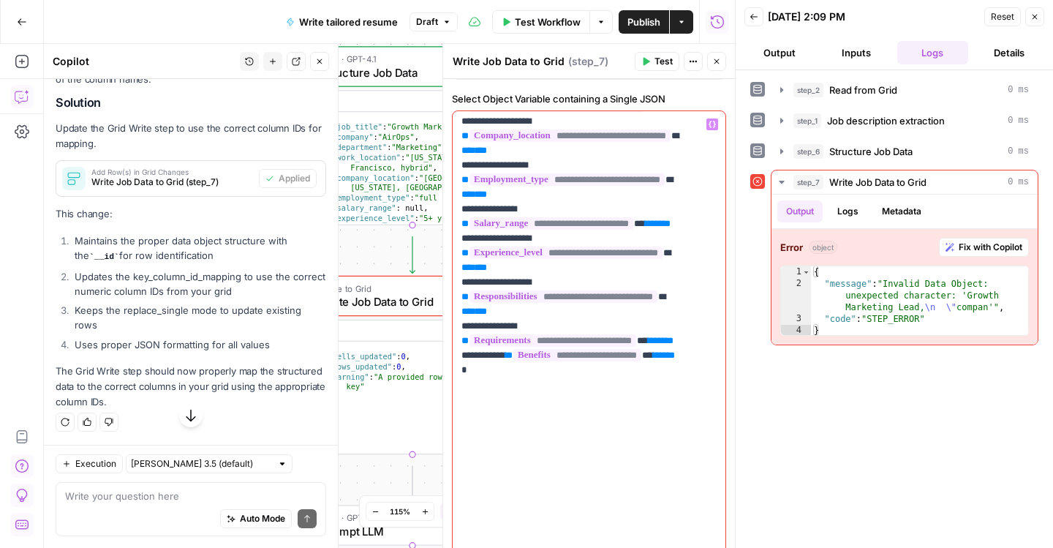
scroll to position [145, 0]
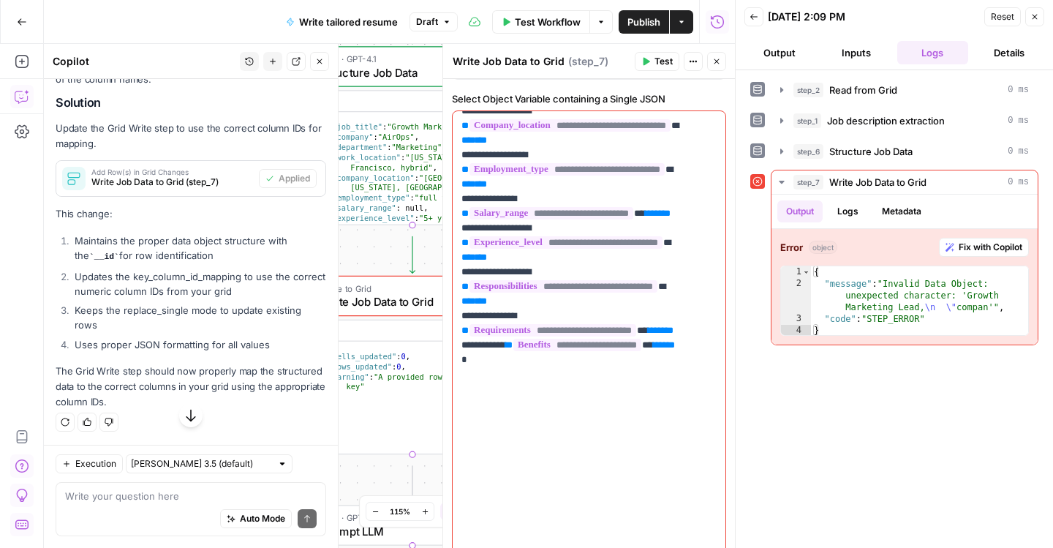
click at [317, 64] on icon "button" at bounding box center [319, 61] width 5 height 5
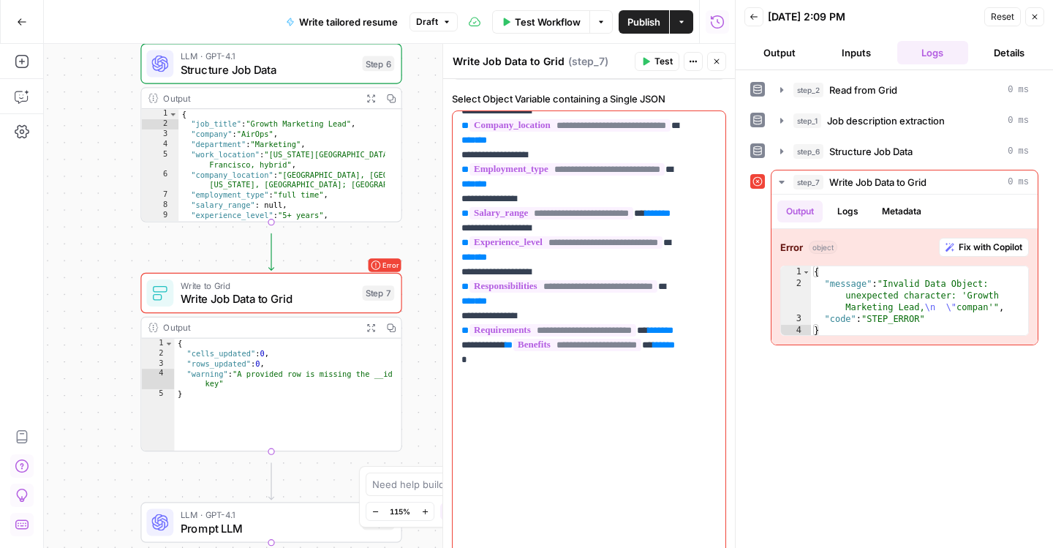
drag, startPoint x: 241, startPoint y: 233, endPoint x: 99, endPoint y: 230, distance: 141.1
click at [99, 230] on div "**********" at bounding box center [389, 296] width 691 height 504
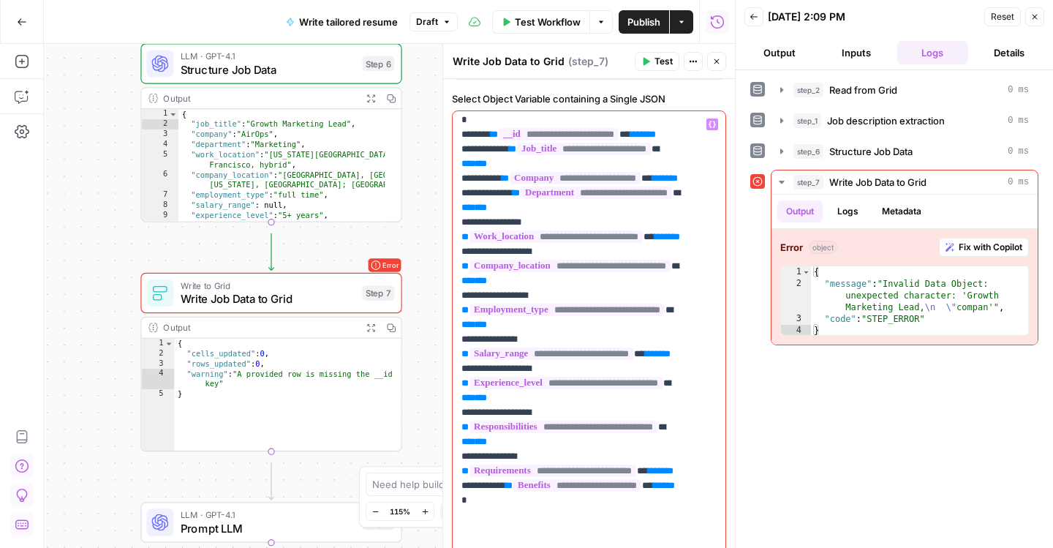
scroll to position [0, 0]
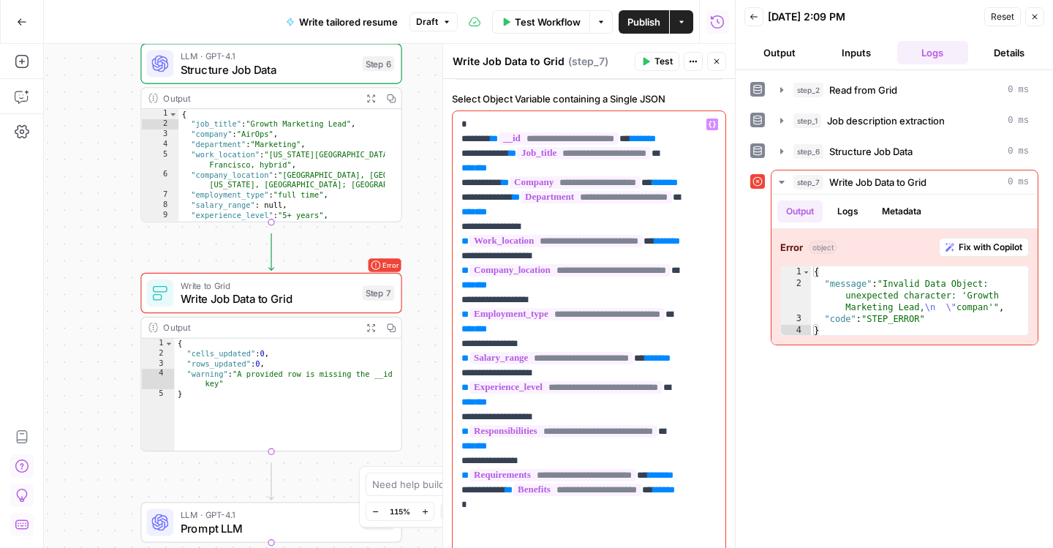
click at [553, 145] on span "**********" at bounding box center [559, 138] width 120 height 12
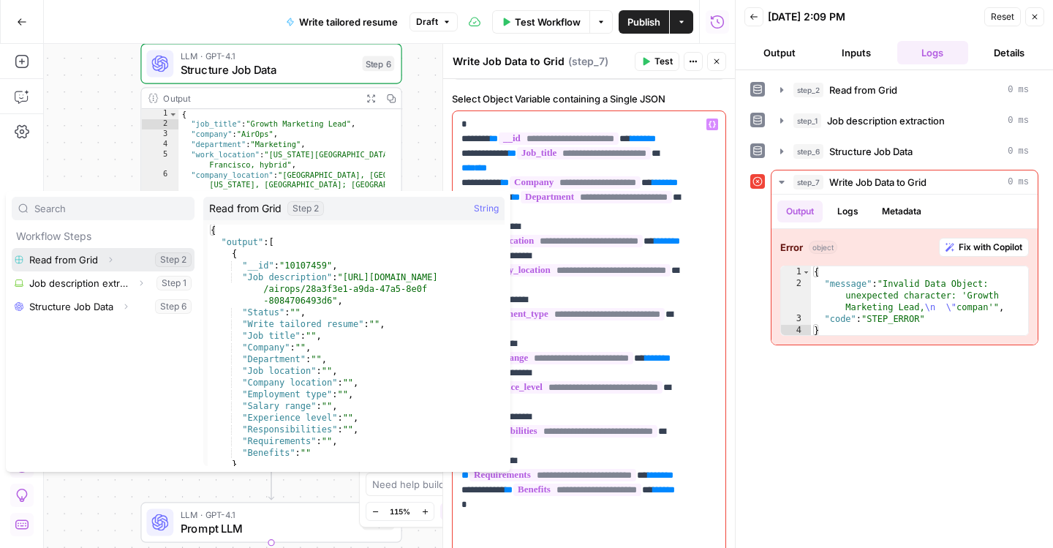
click at [53, 271] on button "Select variable Read from Grid" at bounding box center [103, 259] width 183 height 23
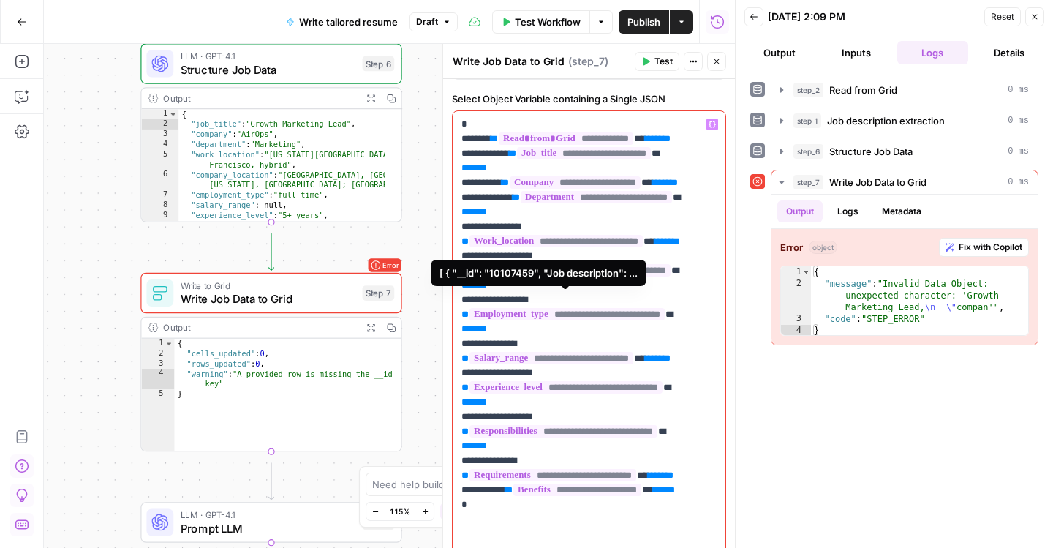
click at [519, 145] on span "**********" at bounding box center [566, 138] width 135 height 12
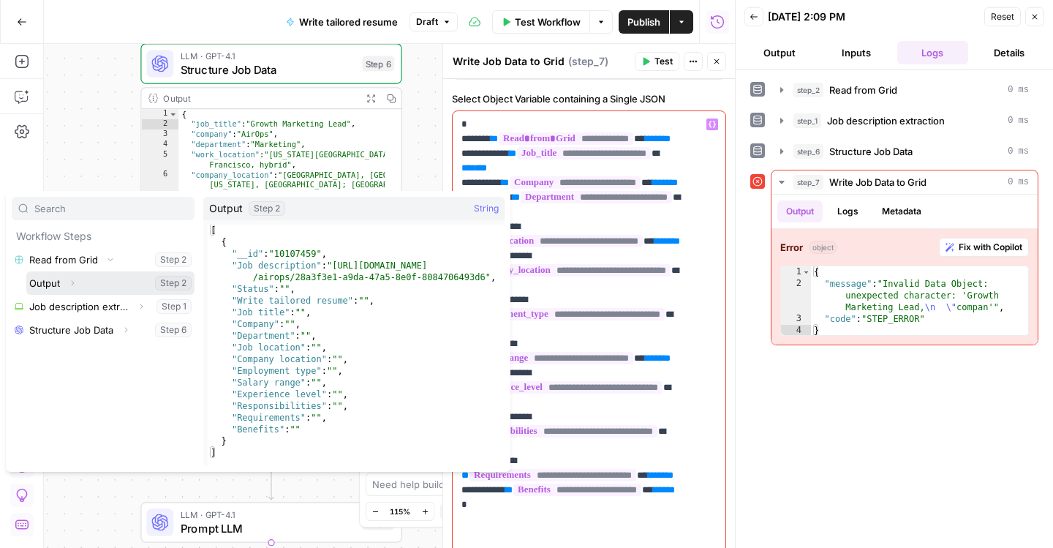
click at [79, 292] on button "Expand" at bounding box center [72, 282] width 19 height 19
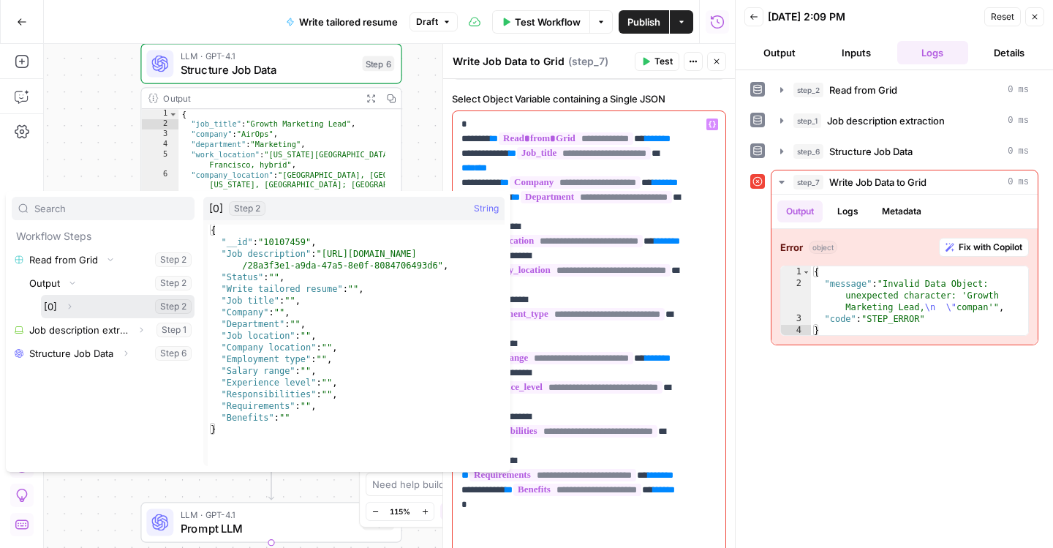
click at [74, 311] on icon "button" at bounding box center [69, 306] width 9 height 9
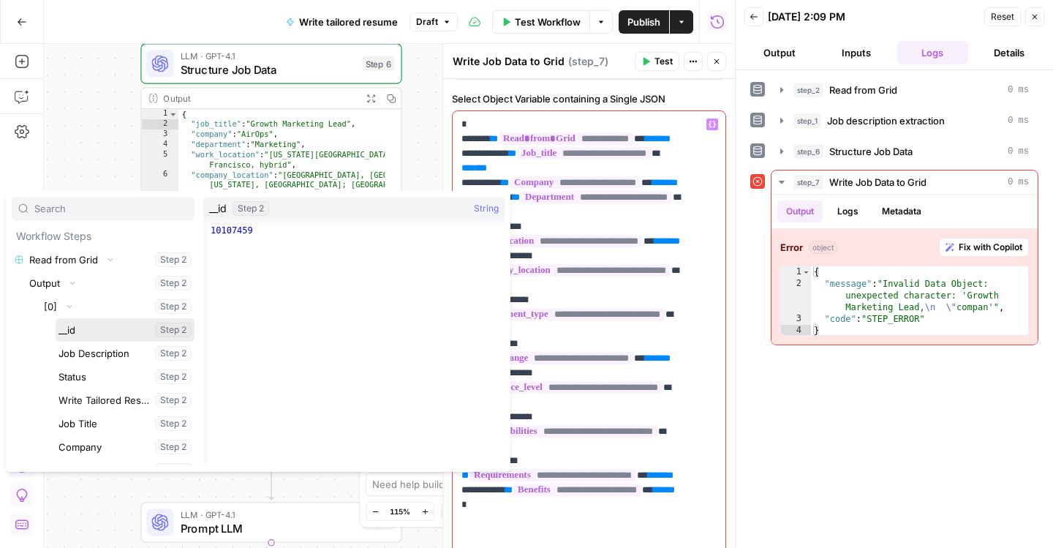
click at [112, 341] on button "Select variable __id" at bounding box center [125, 329] width 139 height 23
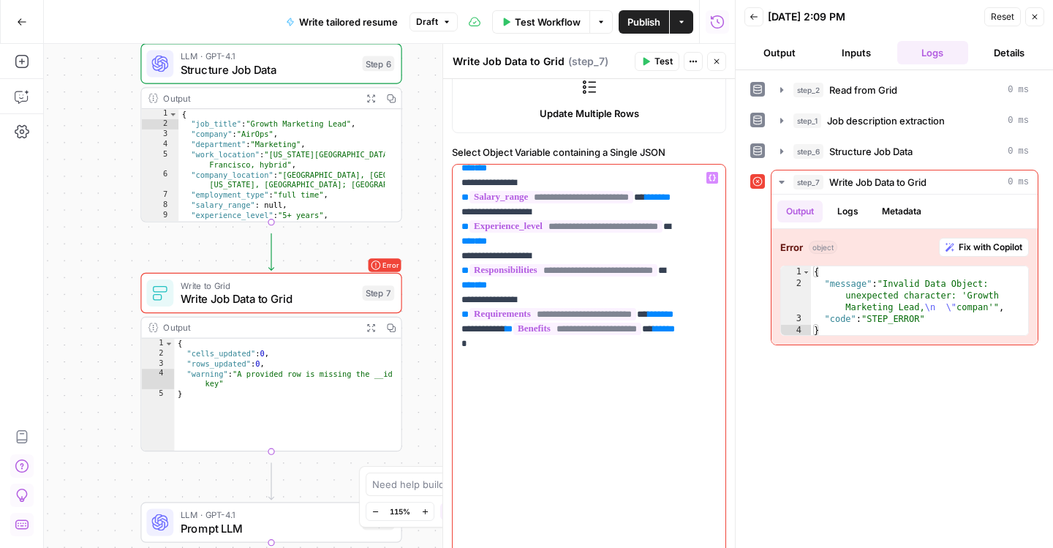
click at [654, 68] on span "Test" at bounding box center [663, 61] width 18 height 13
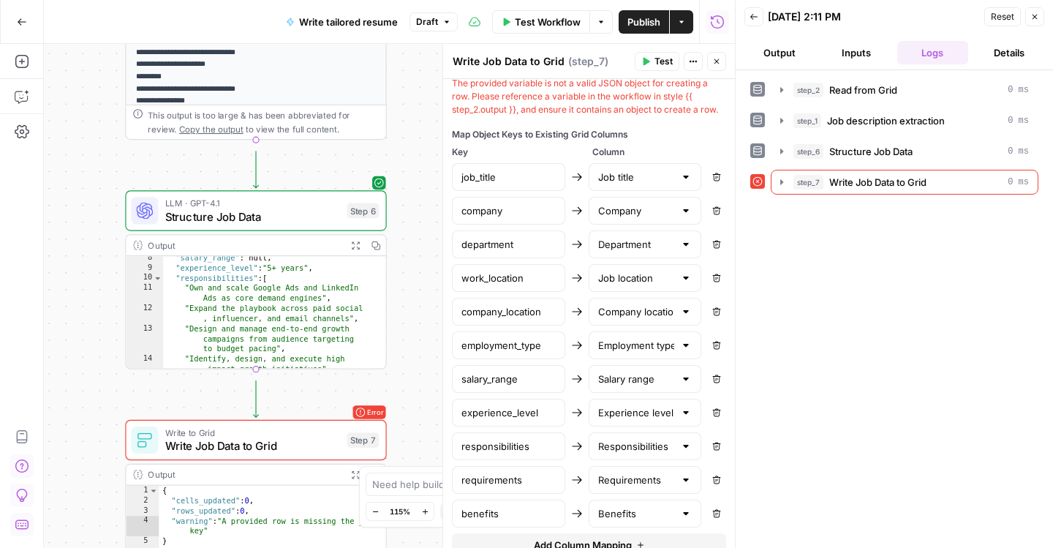
scroll to position [82, 0]
click at [323, 342] on div ""salary_range" : null , "experience_level" : "5+ years" , "responsibilities" : …" at bounding box center [266, 321] width 207 height 137
type textarea "**********"
click at [265, 256] on div "Output Expand Output Copy" at bounding box center [256, 245] width 260 height 21
click at [265, 252] on div "Output" at bounding box center [244, 244] width 192 height 13
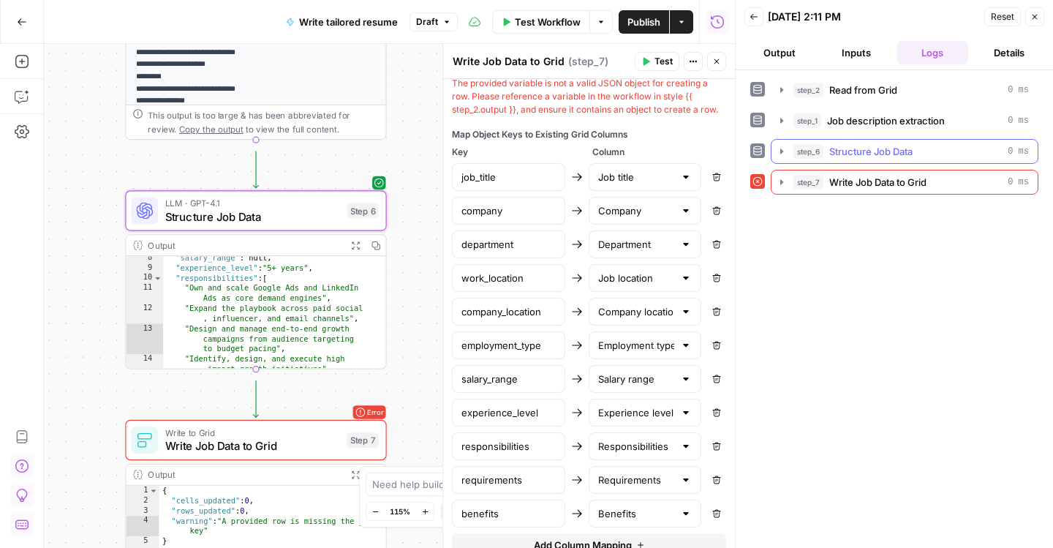
click at [783, 154] on icon "button" at bounding box center [781, 150] width 3 height 5
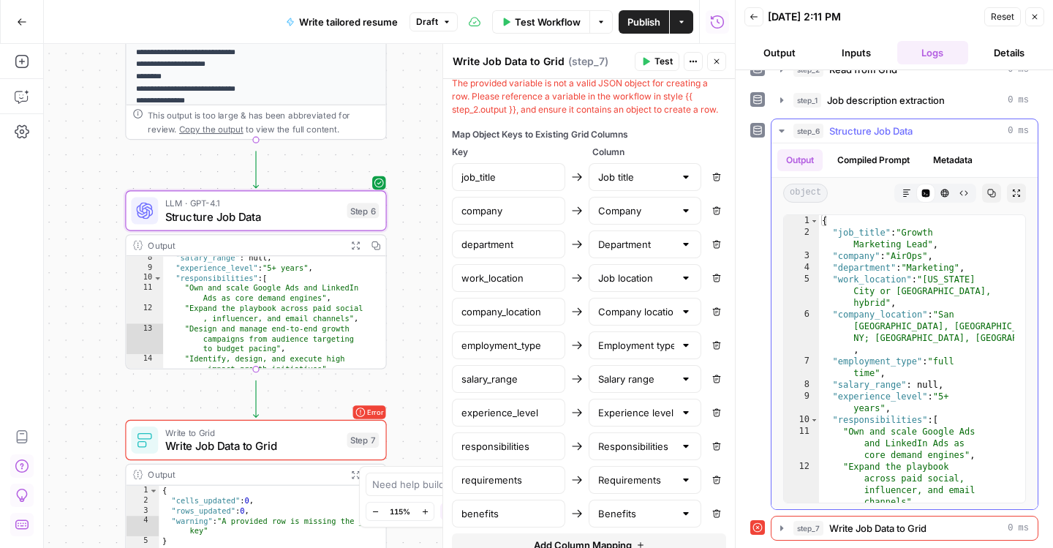
scroll to position [0, 0]
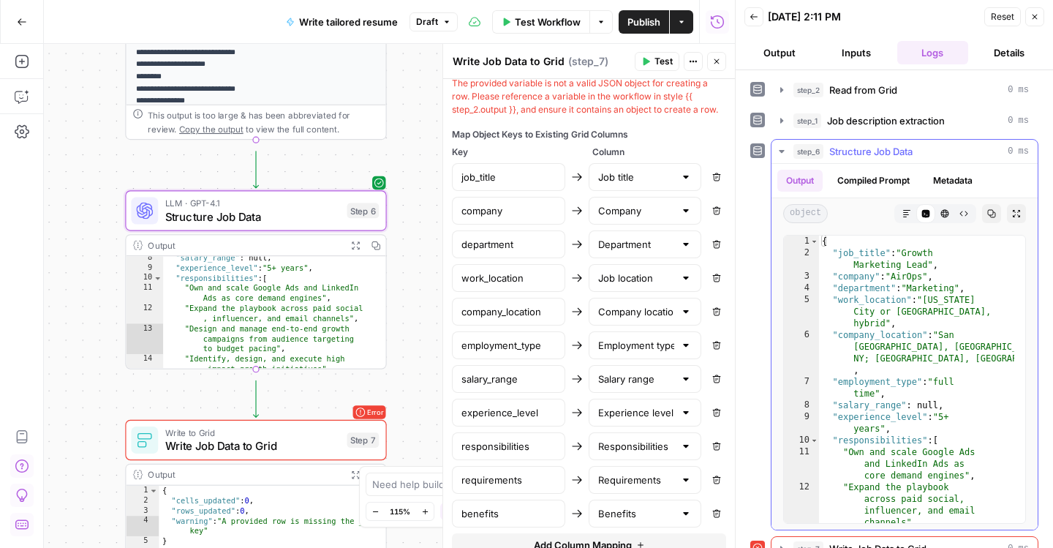
click at [828, 223] on span "object" at bounding box center [805, 213] width 45 height 19
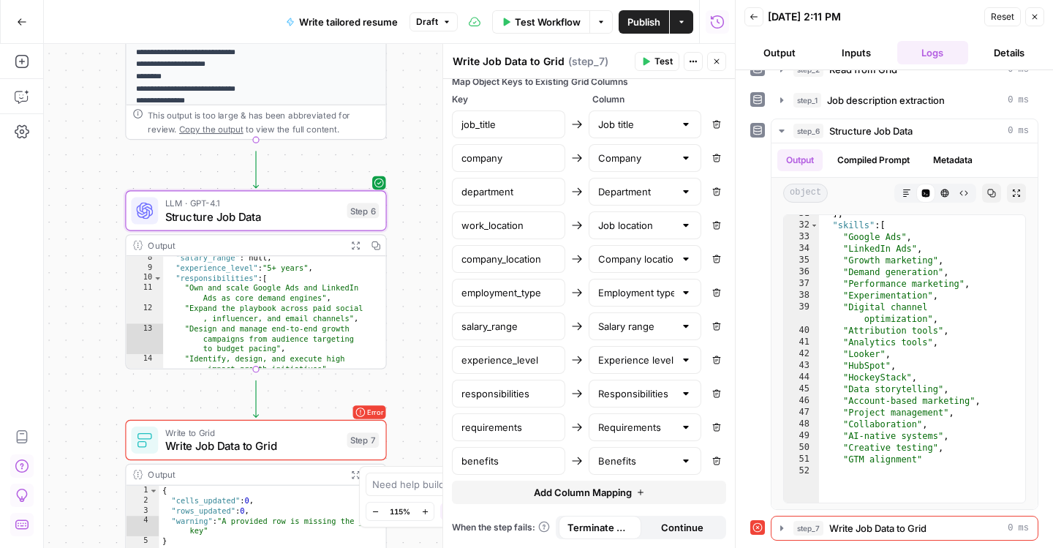
scroll to position [1494, 0]
click at [550, 485] on span "Add Column Mapping" at bounding box center [583, 492] width 98 height 15
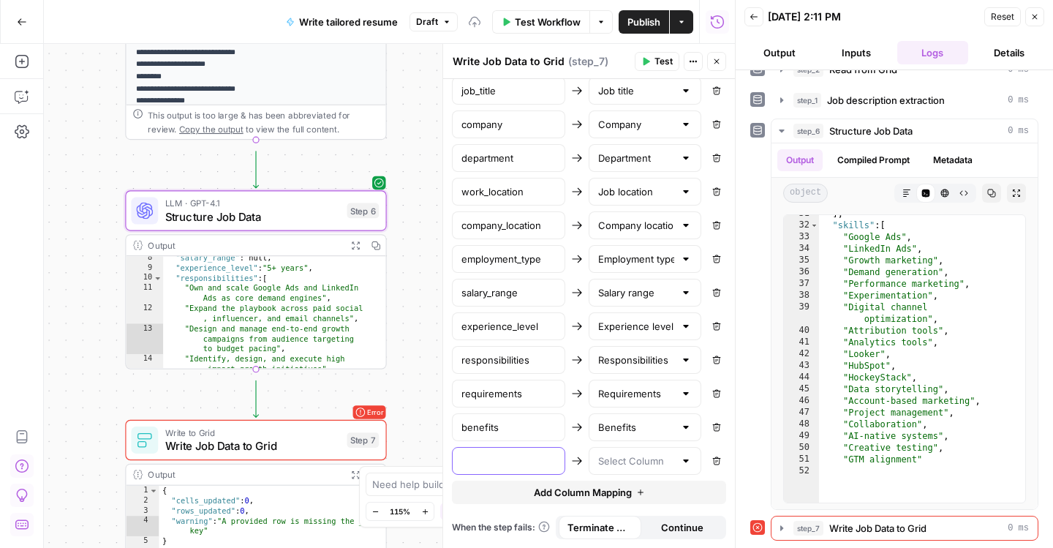
click at [494, 468] on input "text" at bounding box center [508, 460] width 94 height 15
type input "skills"
click at [619, 469] on div at bounding box center [645, 461] width 113 height 28
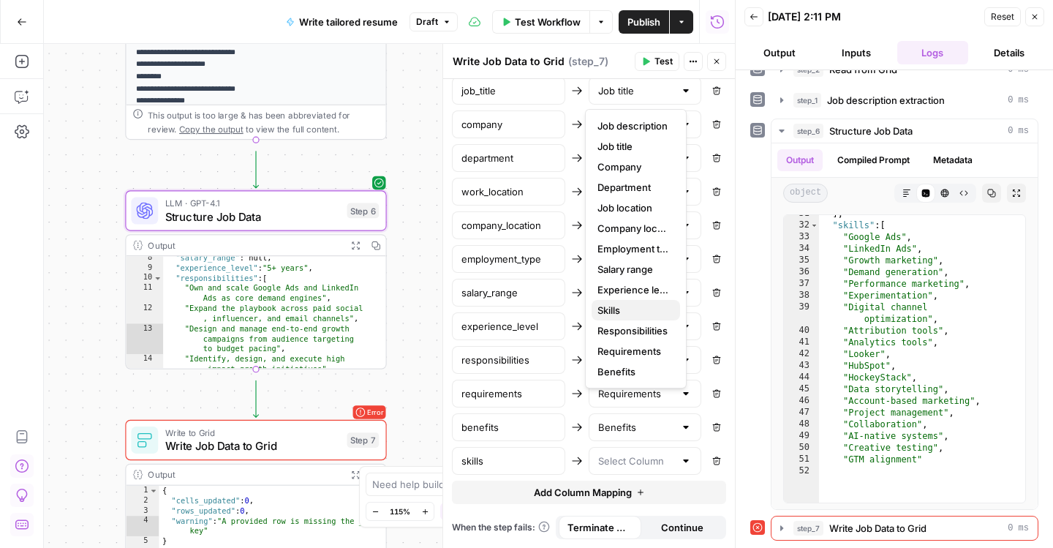
click at [616, 317] on span "Skills" at bounding box center [632, 310] width 71 height 15
type input "Skills"
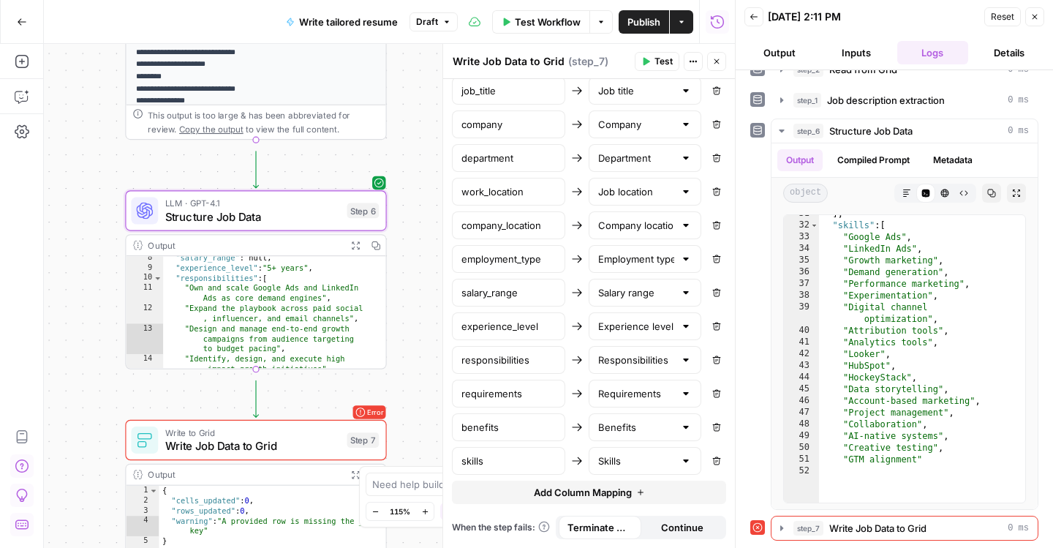
click at [692, 504] on button "Add Column Mapping" at bounding box center [589, 491] width 274 height 23
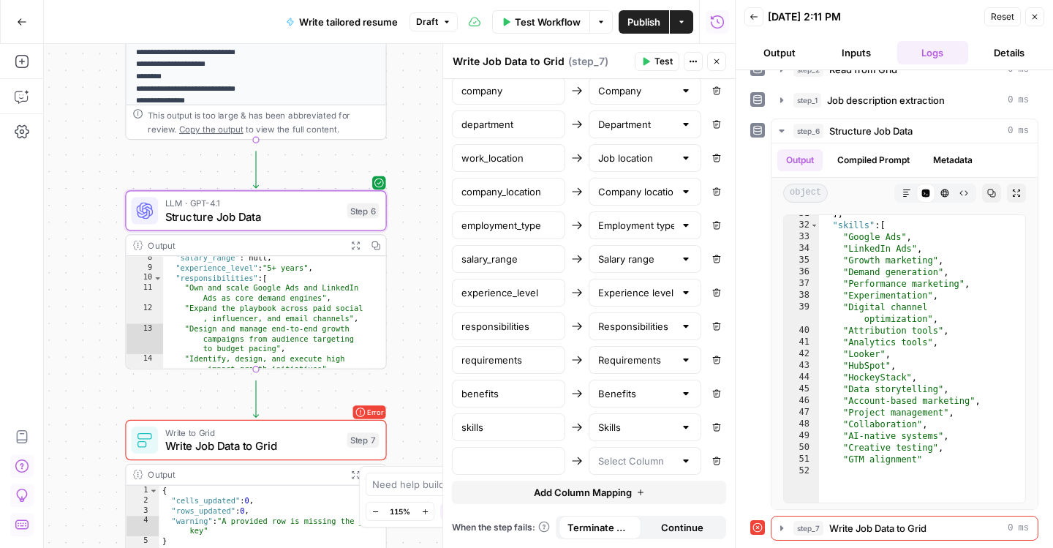
click at [712, 465] on icon "button" at bounding box center [716, 460] width 9 height 9
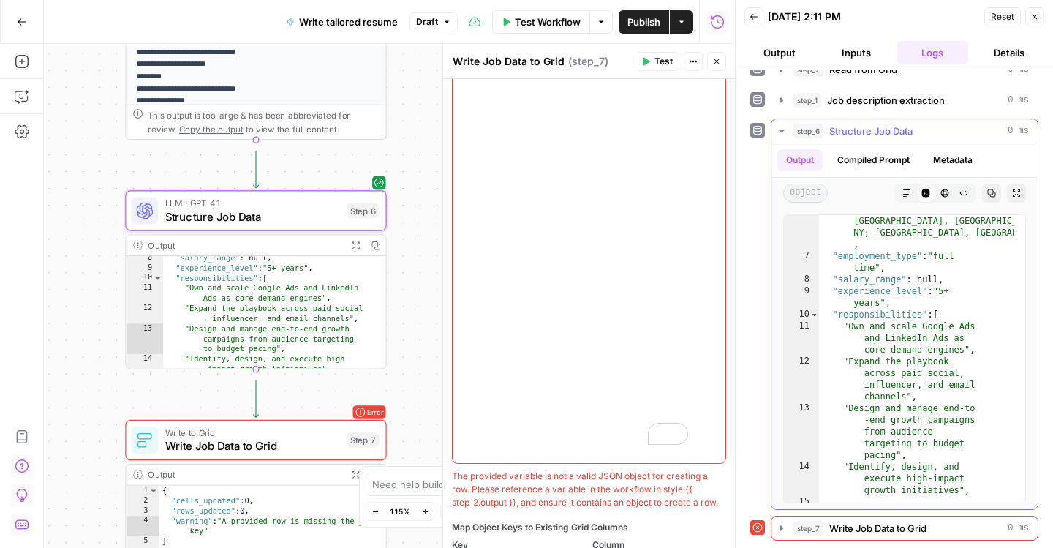
scroll to position [113, 0]
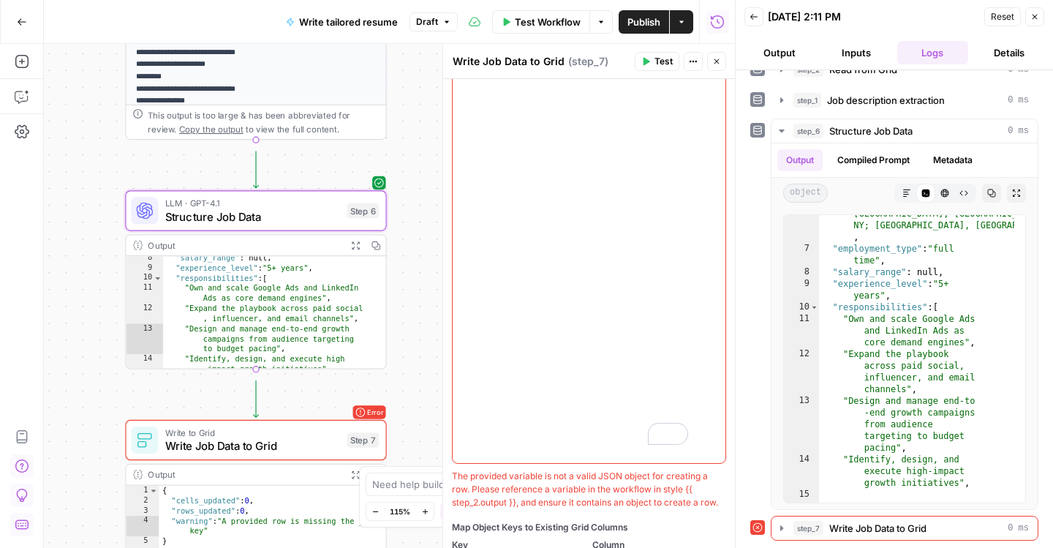
click at [543, 457] on p "**********" at bounding box center [573, 45] width 224 height 823
click at [572, 455] on p "**********" at bounding box center [573, 45] width 224 height 823
click at [544, 436] on p "**********" at bounding box center [573, 45] width 224 height 823
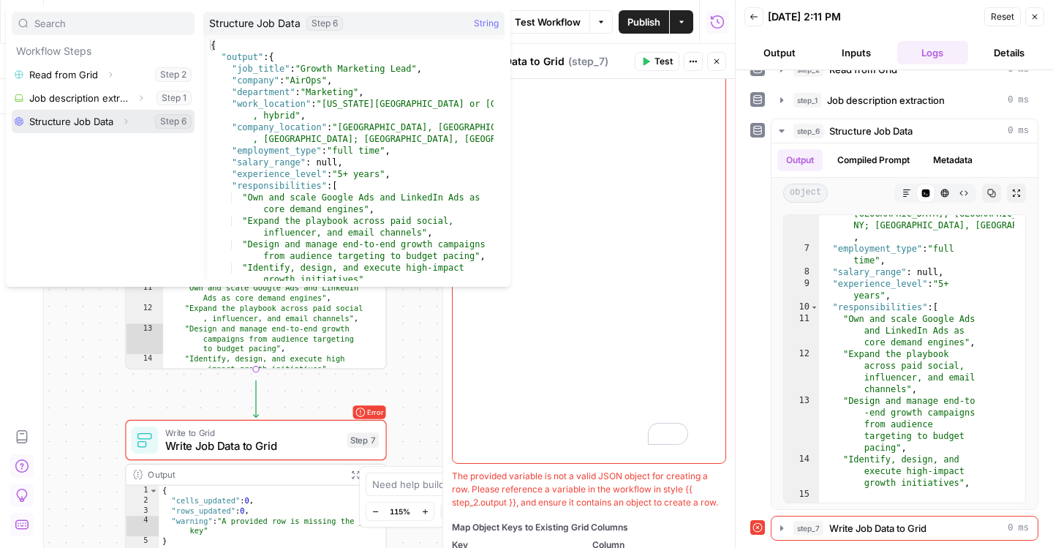
click at [128, 124] on icon "button" at bounding box center [126, 121] width 3 height 5
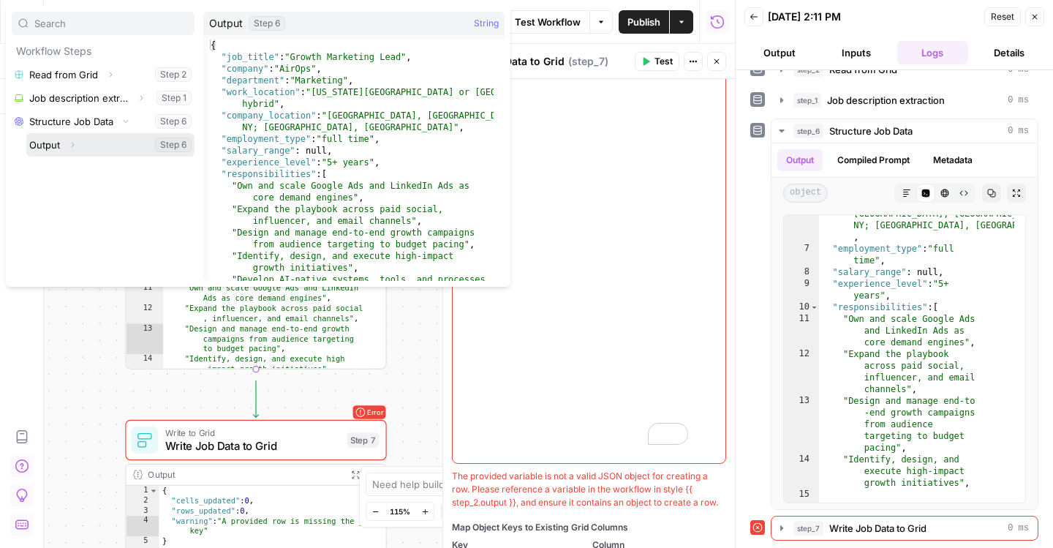
click at [77, 149] on icon "button" at bounding box center [72, 144] width 9 height 9
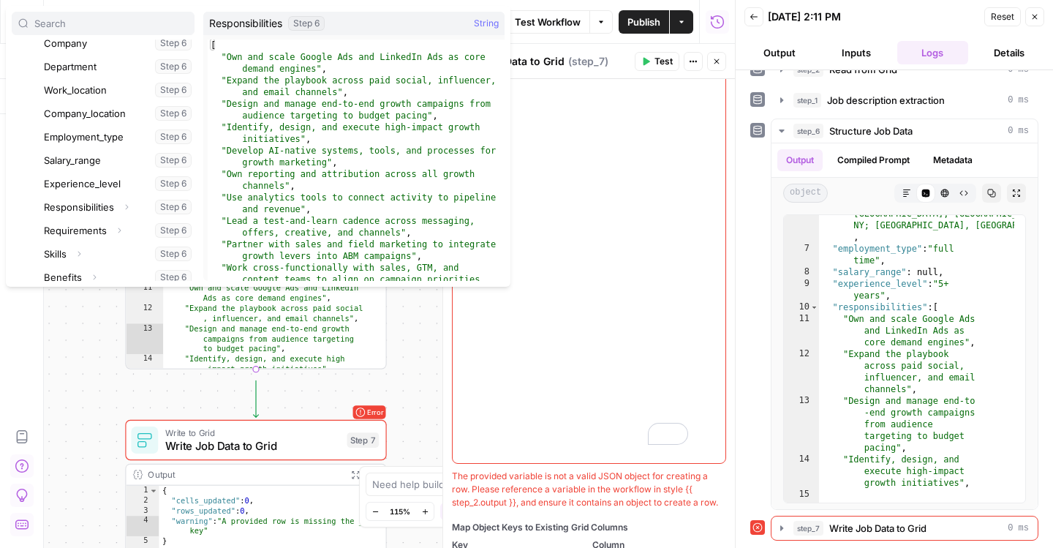
scroll to position [195, 0]
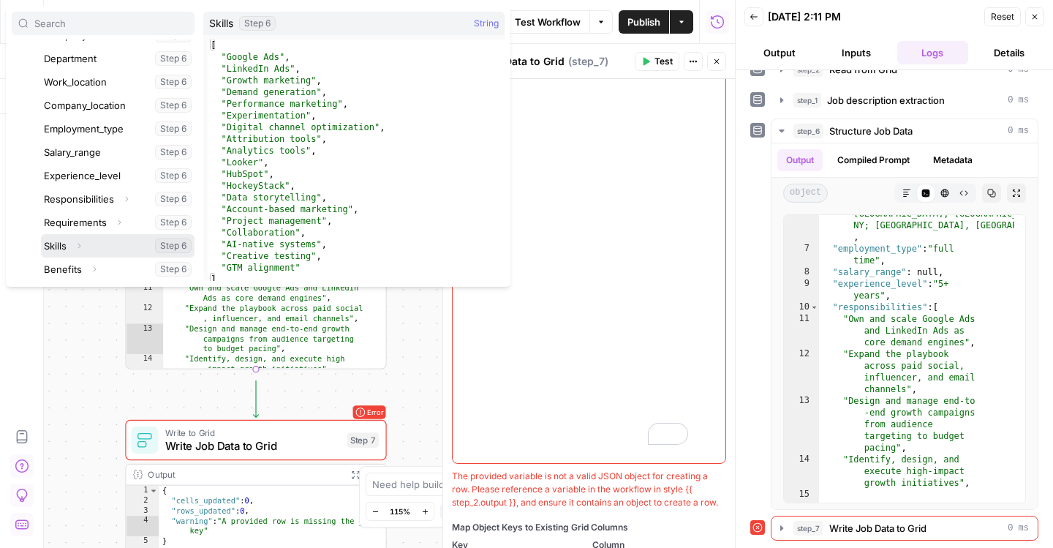
click at [73, 257] on button "Select variable Skills" at bounding box center [118, 245] width 154 height 23
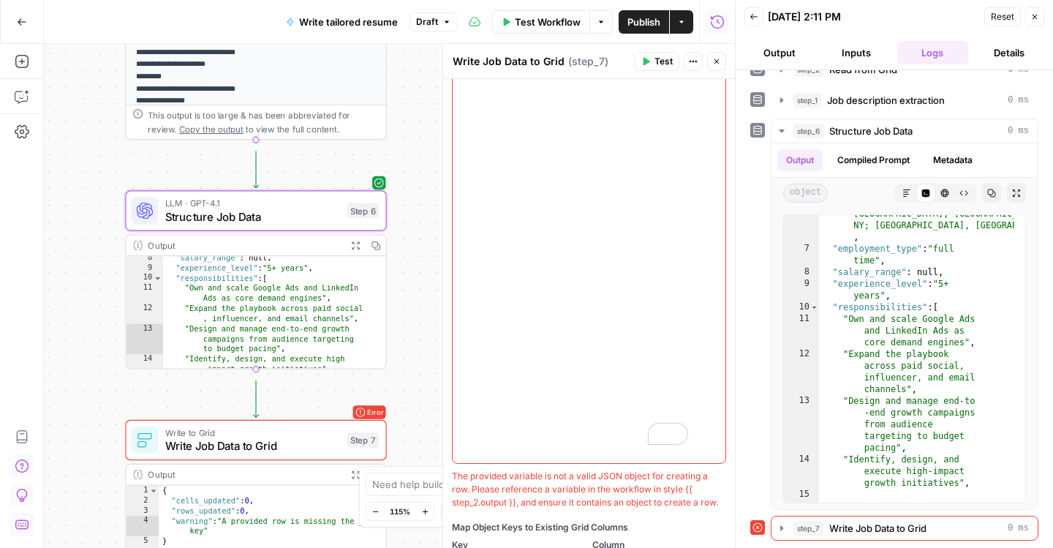
scroll to position [246, 0]
drag, startPoint x: 565, startPoint y: 451, endPoint x: 507, endPoint y: 450, distance: 57.8
click at [507, 450] on p "**********" at bounding box center [573, 32] width 224 height 859
click at [540, 419] on p "**********" at bounding box center [573, 36] width 224 height 841
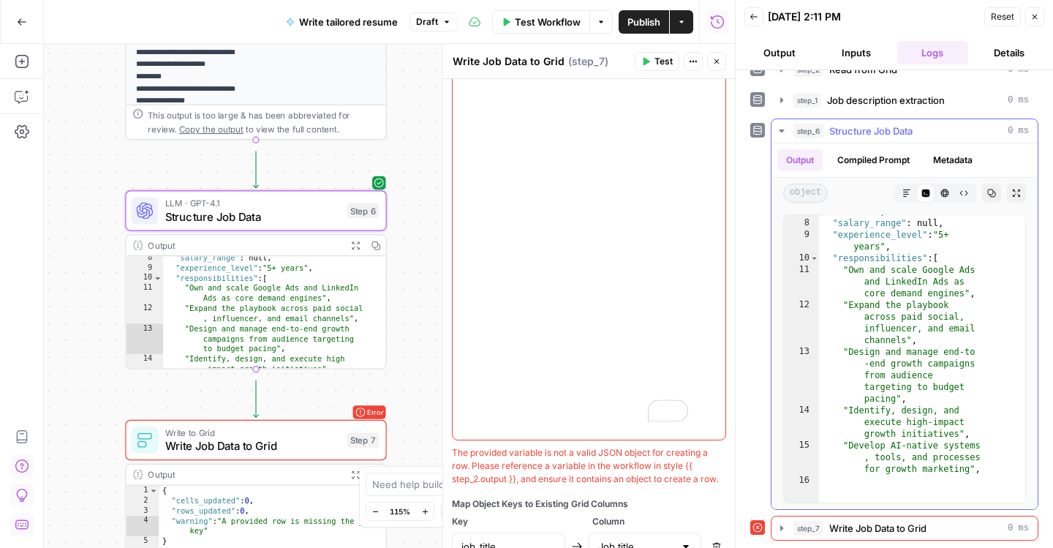
scroll to position [162, 0]
click at [654, 68] on span "Test" at bounding box center [663, 61] width 18 height 13
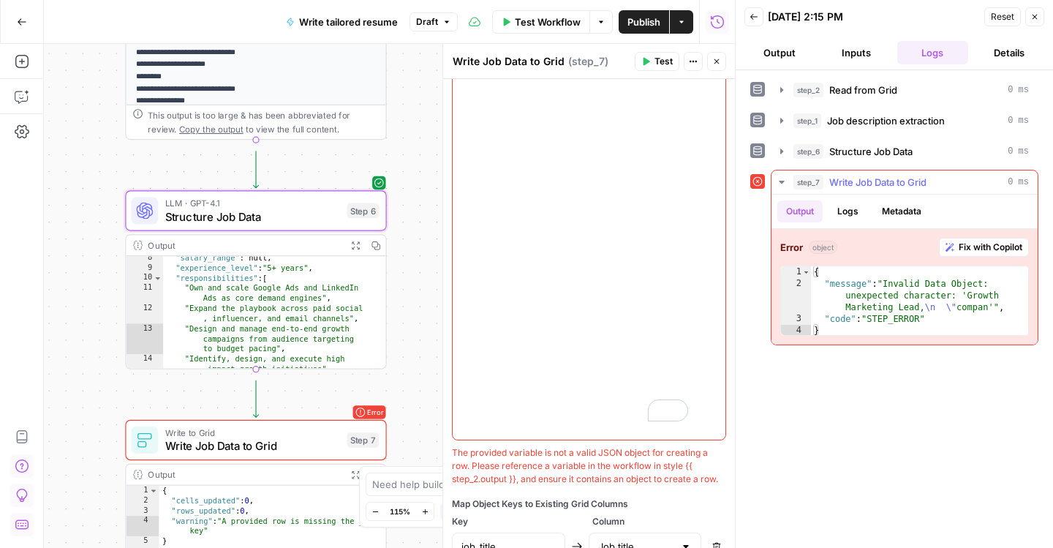
click at [960, 254] on span "Fix with Copilot" at bounding box center [991, 247] width 64 height 13
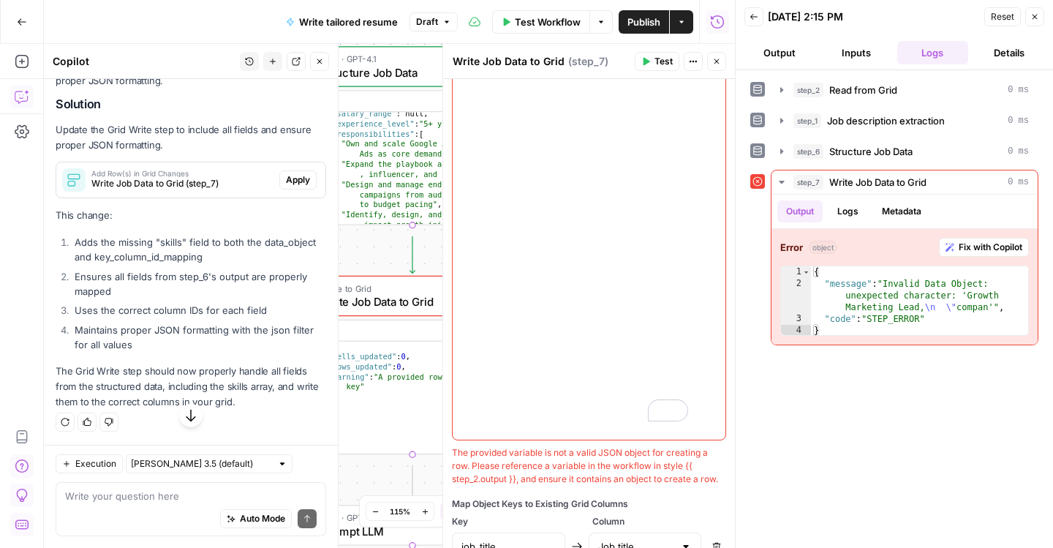
scroll to position [3960, 0]
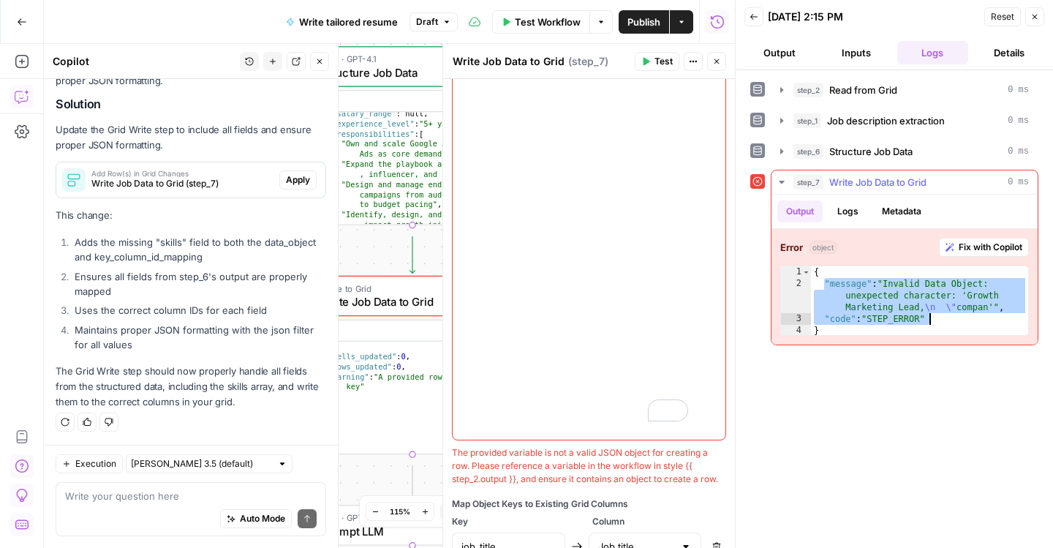
drag, startPoint x: 836, startPoint y: 348, endPoint x: 1013, endPoint y: 385, distance: 180.1
click at [1013, 360] on div "{ "message" : "Invalid Data Object: unexpected character: 'Growth Marketing Lea…" at bounding box center [919, 313] width 217 height 94
type textarea "**********"
click at [158, 488] on textarea at bounding box center [191, 495] width 252 height 15
paste textarea ""message": "Invalid Data Object: unexpected character: 'Growth Marketing Lead,\…"
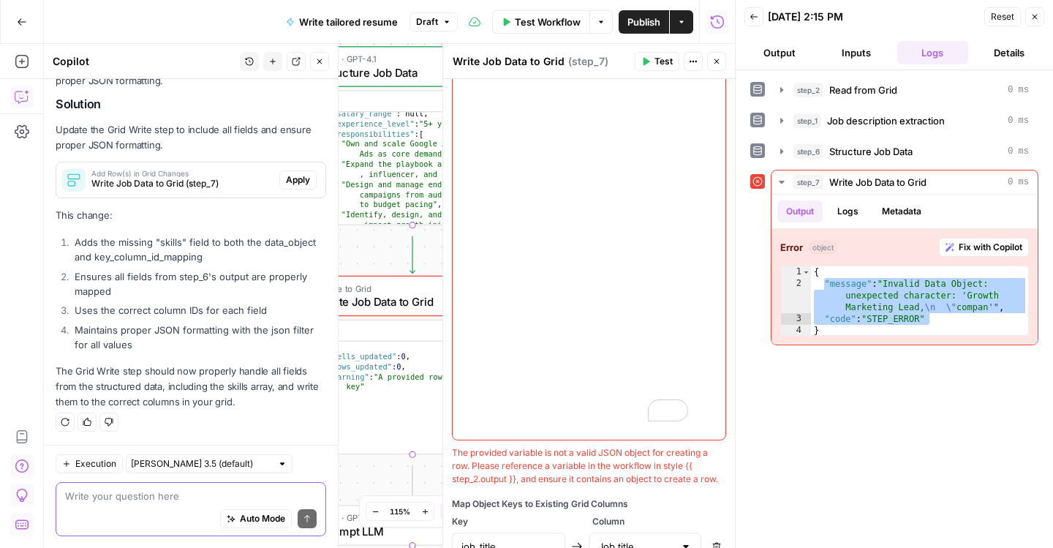
type textarea ""message": "Invalid Data Object: unexpected character: 'Growth Marketing Lead,\…"
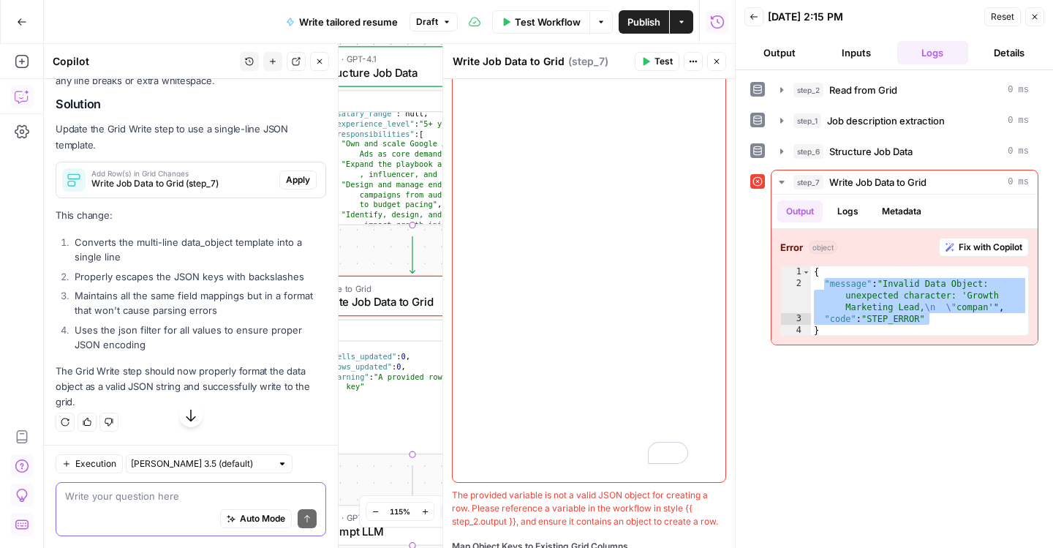
scroll to position [4332, 0]
click at [287, 186] on span "Apply" at bounding box center [298, 179] width 24 height 13
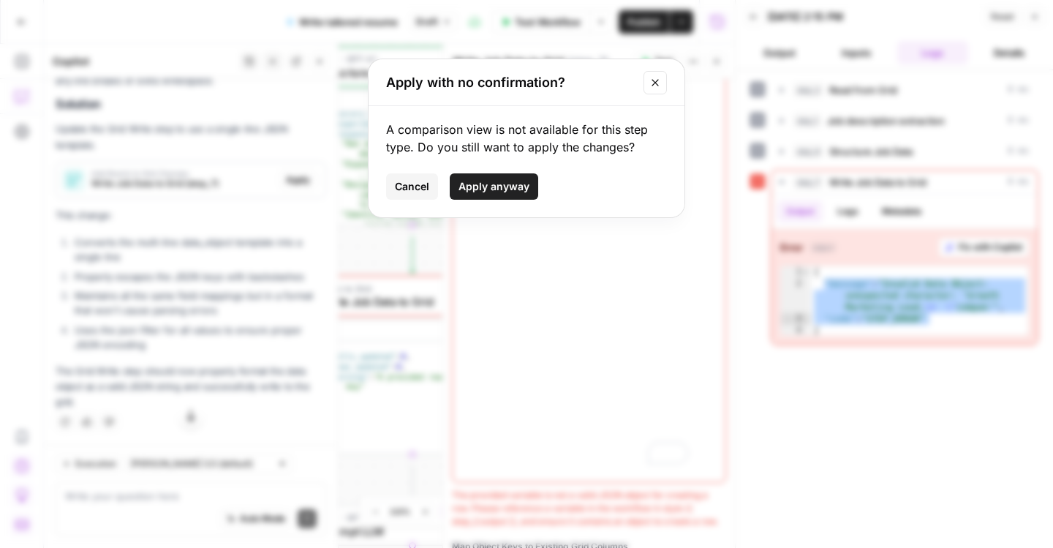
click at [482, 194] on span "Apply anyway" at bounding box center [493, 186] width 71 height 15
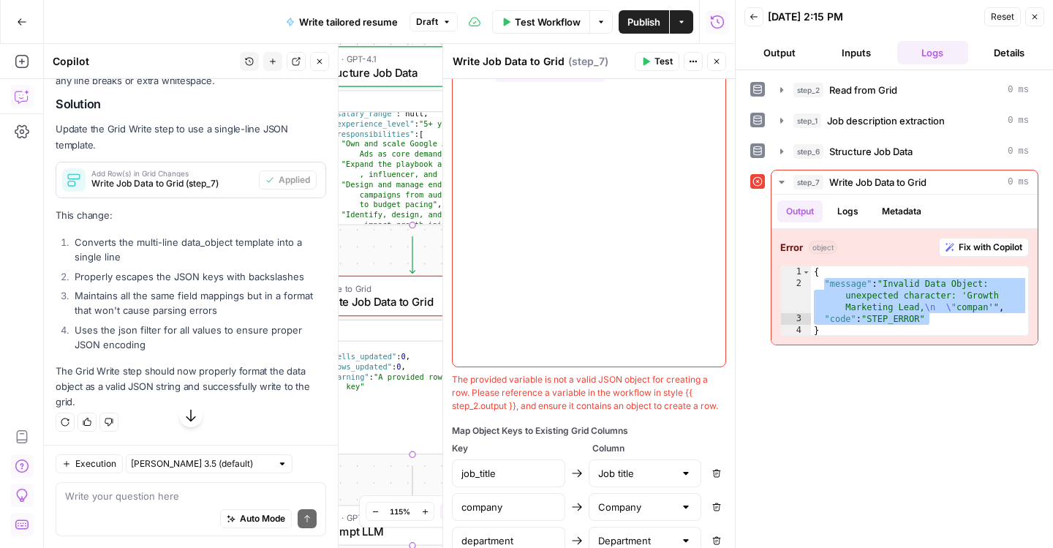
scroll to position [4677, 0]
click at [654, 67] on span "Test" at bounding box center [663, 61] width 18 height 13
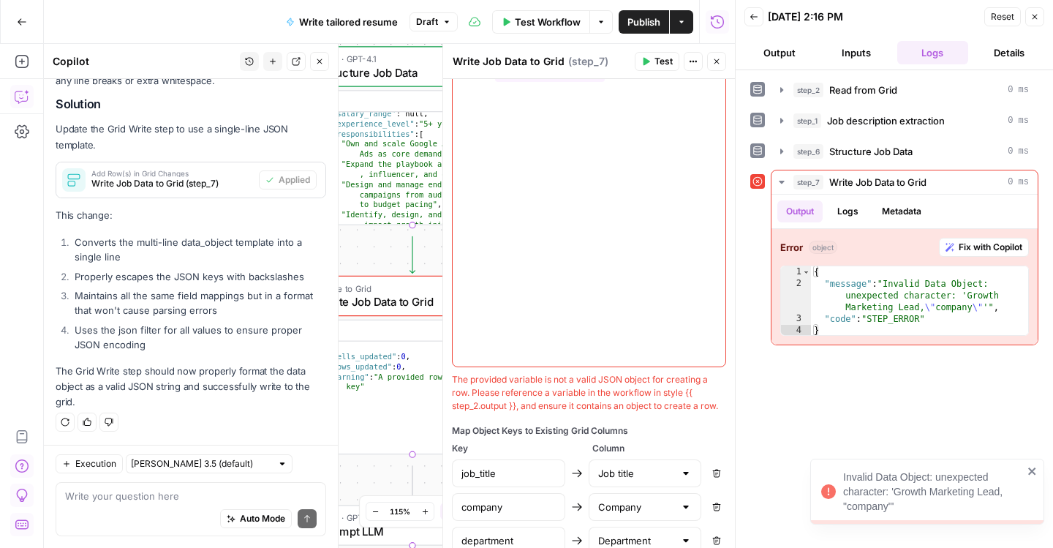
scroll to position [27, 0]
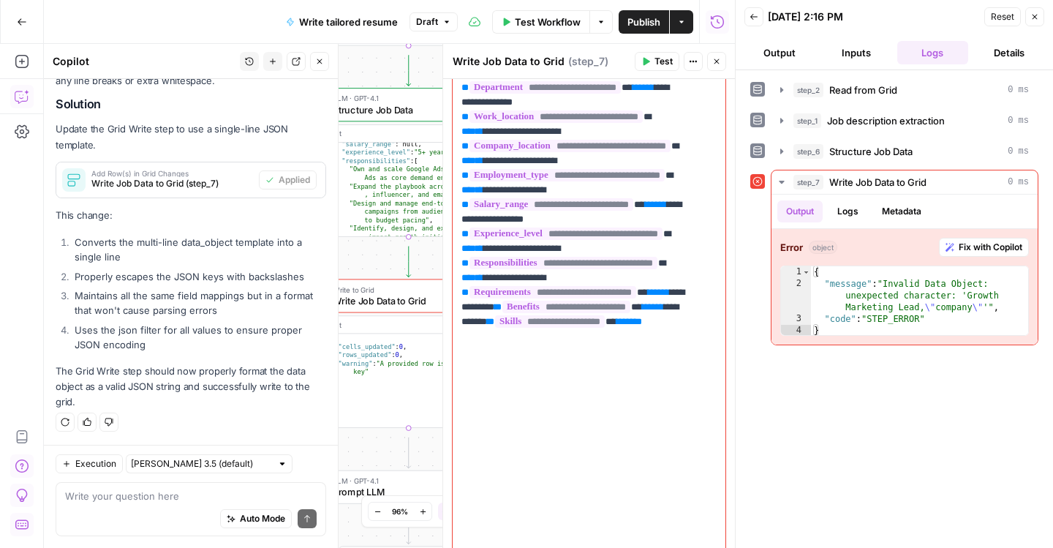
click at [552, 24] on label "Select Object Variable containing a Single JSON" at bounding box center [589, 17] width 274 height 15
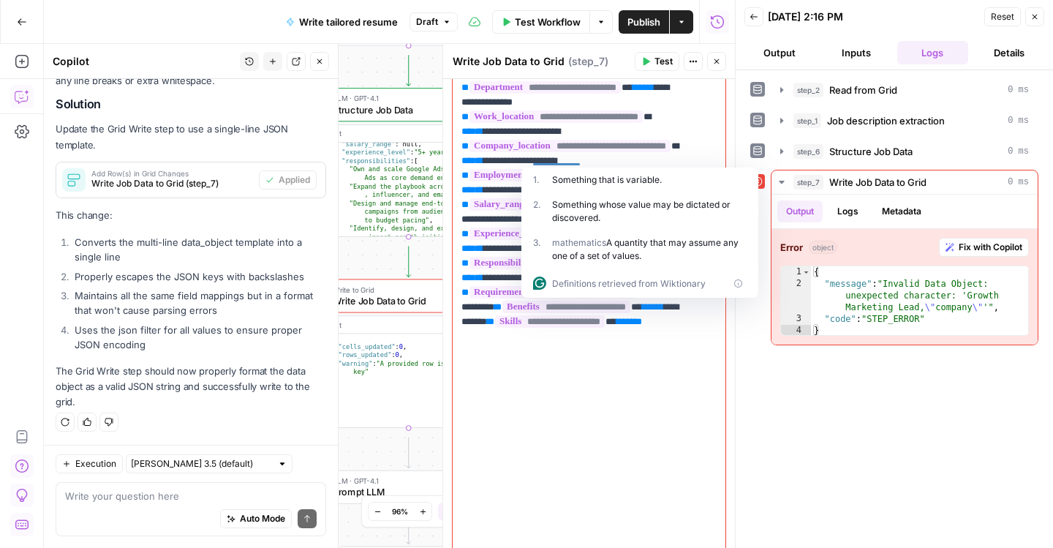
copy div "Select Object Variable containing a Single JSON"
click at [118, 488] on textarea at bounding box center [191, 495] width 252 height 15
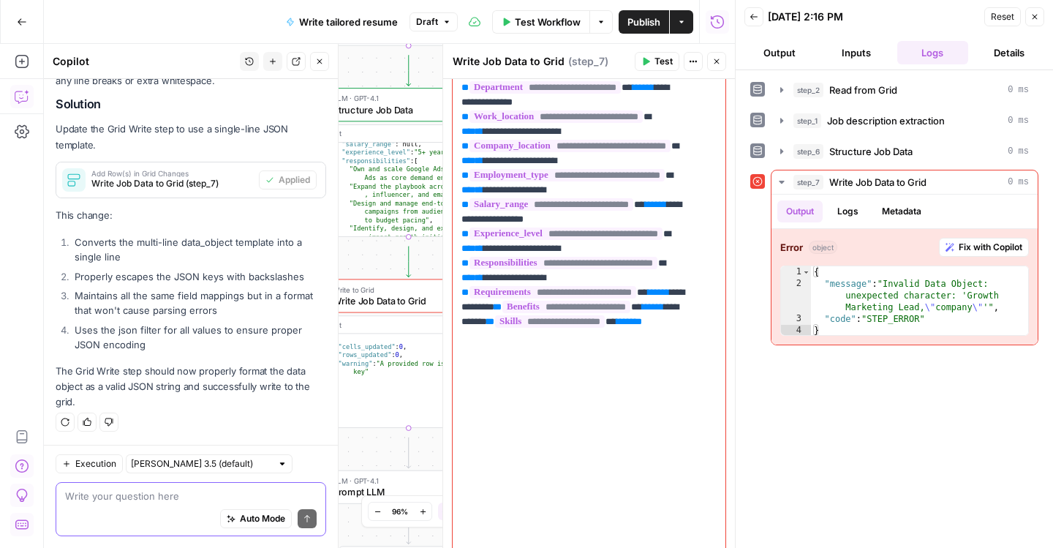
paste textarea "Select Object Variable containing a Single JSON"
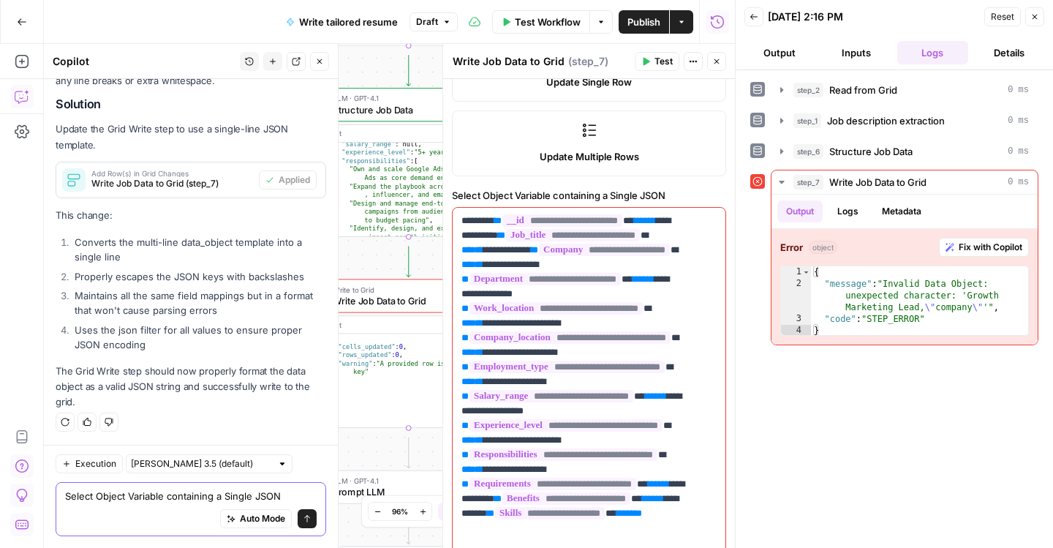
scroll to position [397, 0]
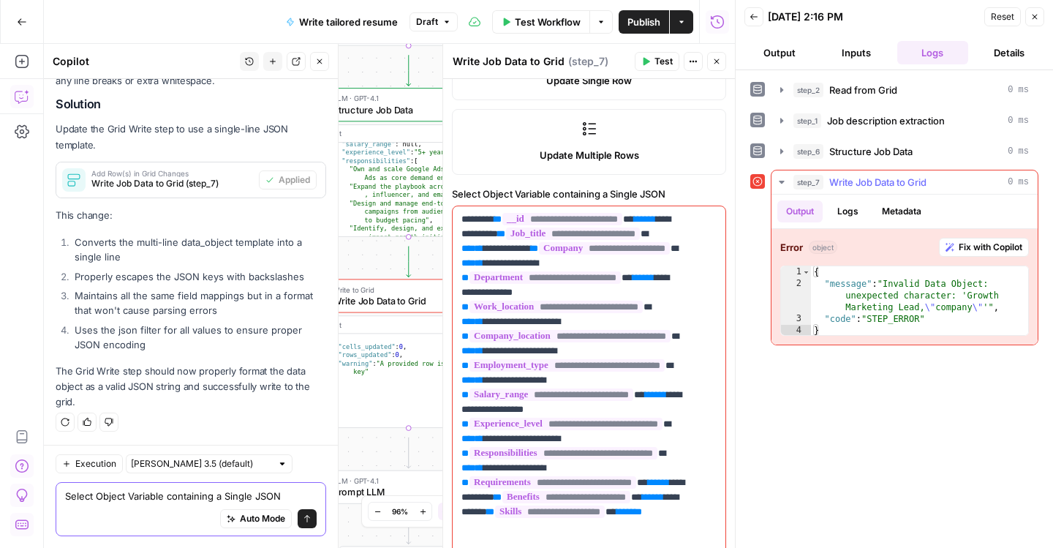
type textarea "Select Object Variable containing a Single JSON"
click at [867, 222] on button "Logs" at bounding box center [847, 211] width 39 height 22
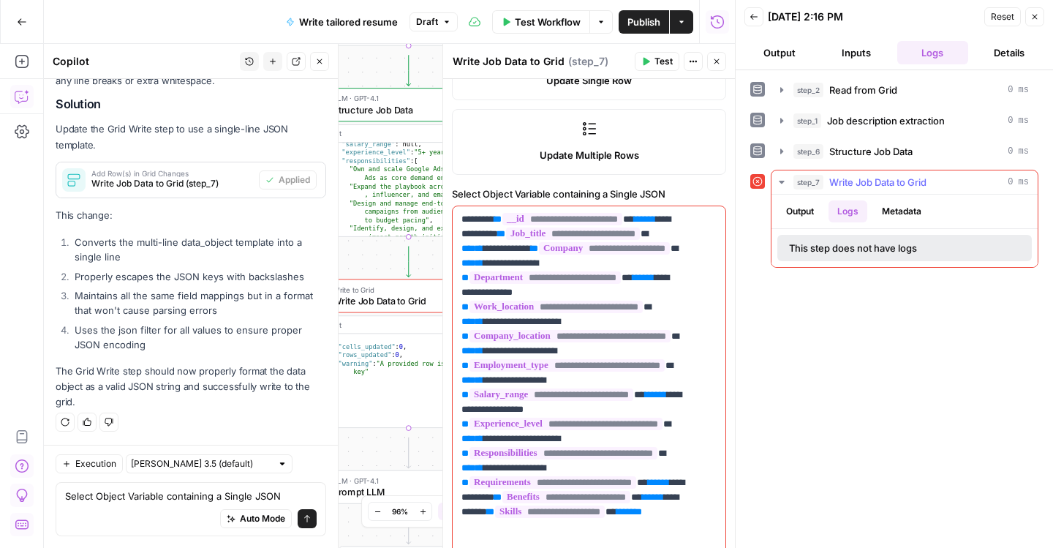
click at [930, 222] on button "Metadata" at bounding box center [901, 211] width 57 height 22
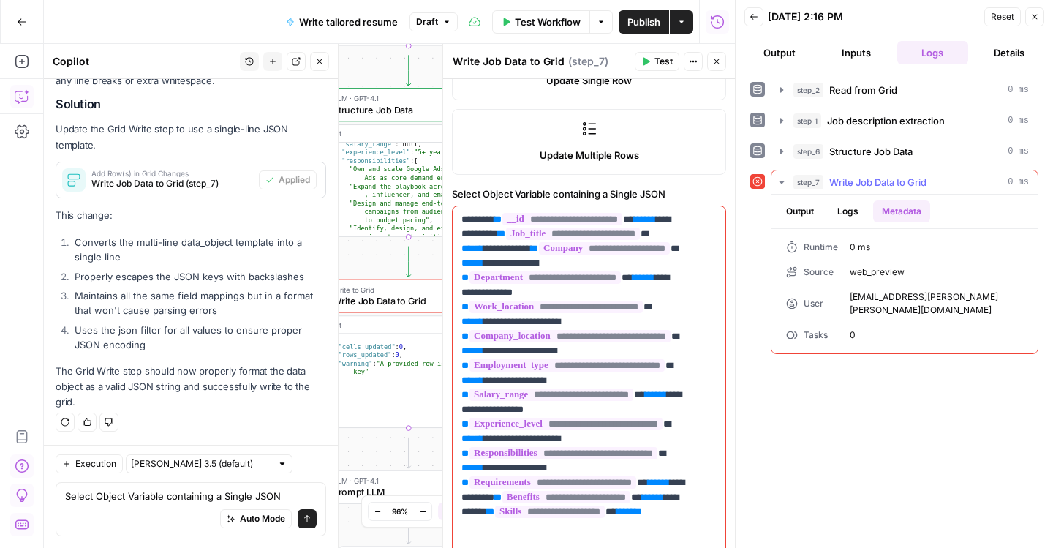
click at [808, 222] on button "Output" at bounding box center [799, 211] width 45 height 22
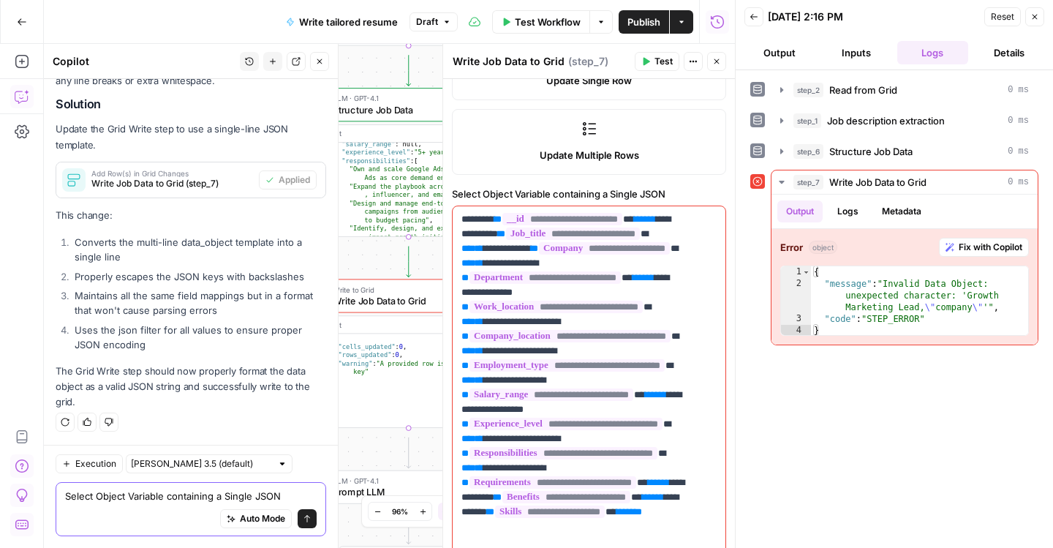
click at [212, 488] on textarea "Select Object Variable containing a Single JSON" at bounding box center [191, 495] width 252 height 15
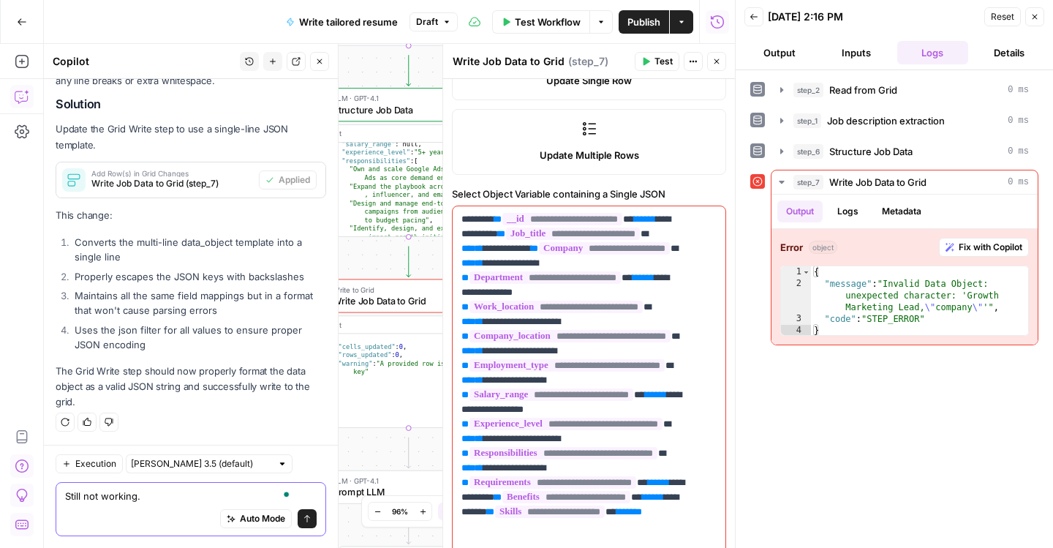
paste textarea "Select Object Variable containing a Single JSON"
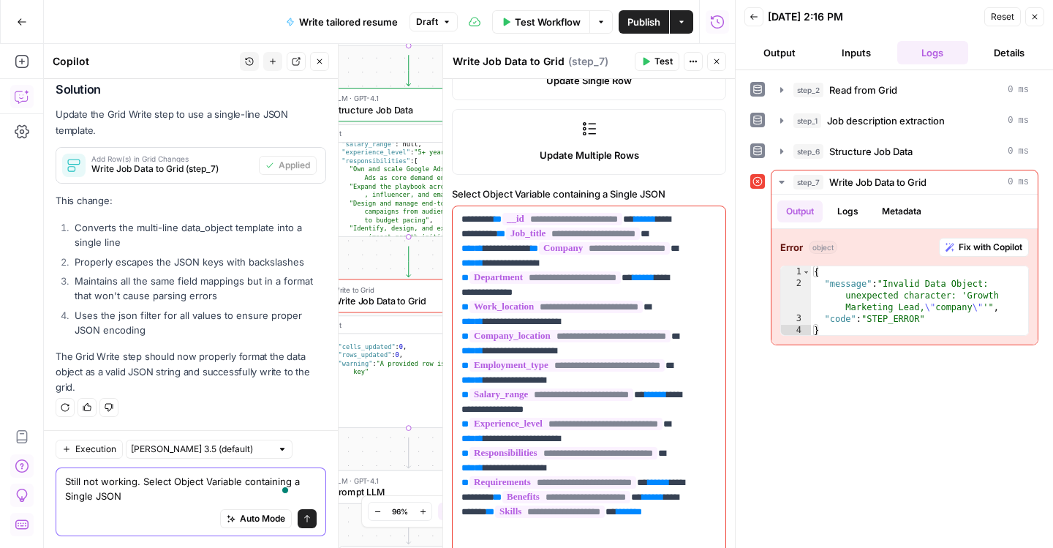
scroll to position [4695, 0]
click at [170, 474] on textarea "Still not working. Select Object Variable containing a Single JSON" at bounding box center [191, 488] width 252 height 29
type textarea "Still not working. Is there a problem with the "Select Object Variable containi…"
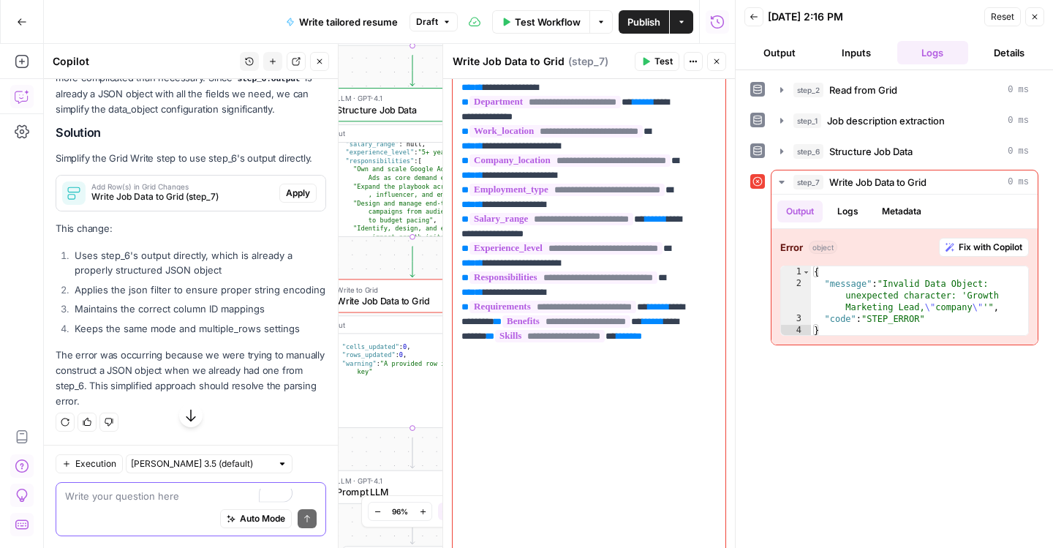
scroll to position [5219, 0]
click at [131, 198] on span "Write Job Data to Grid (step_7)" at bounding box center [182, 196] width 182 height 13
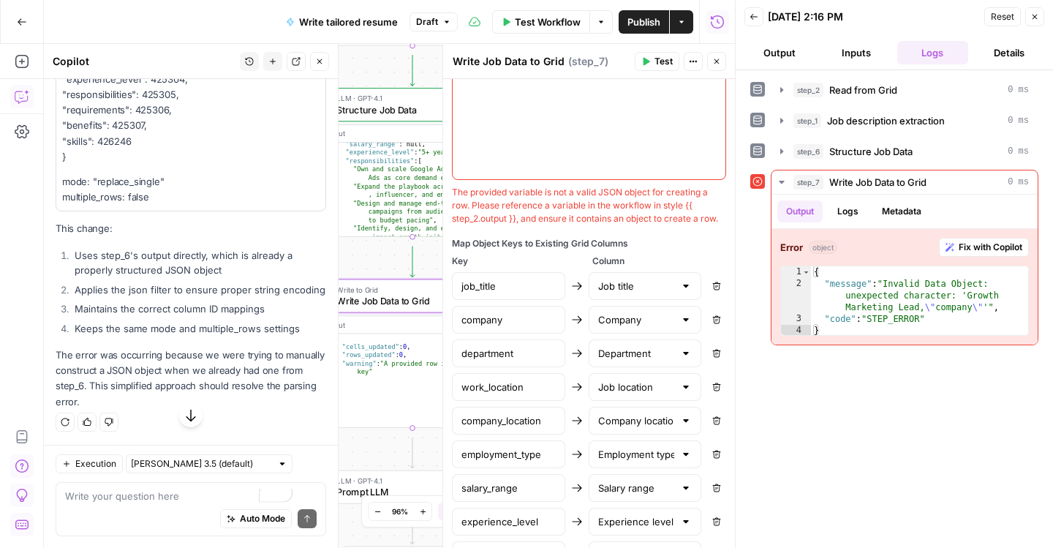
scroll to position [5201, 0]
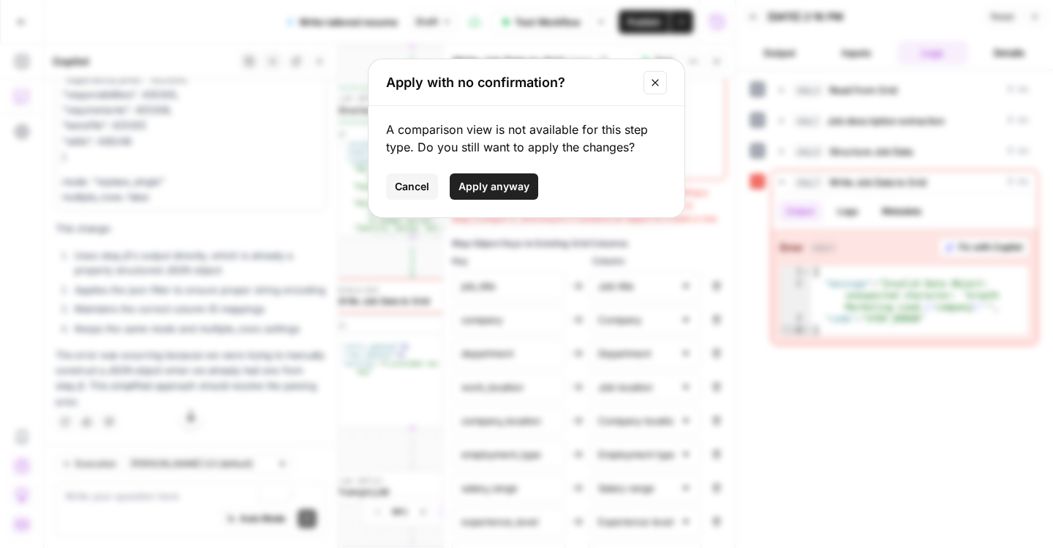
click at [491, 194] on span "Apply anyway" at bounding box center [493, 186] width 71 height 15
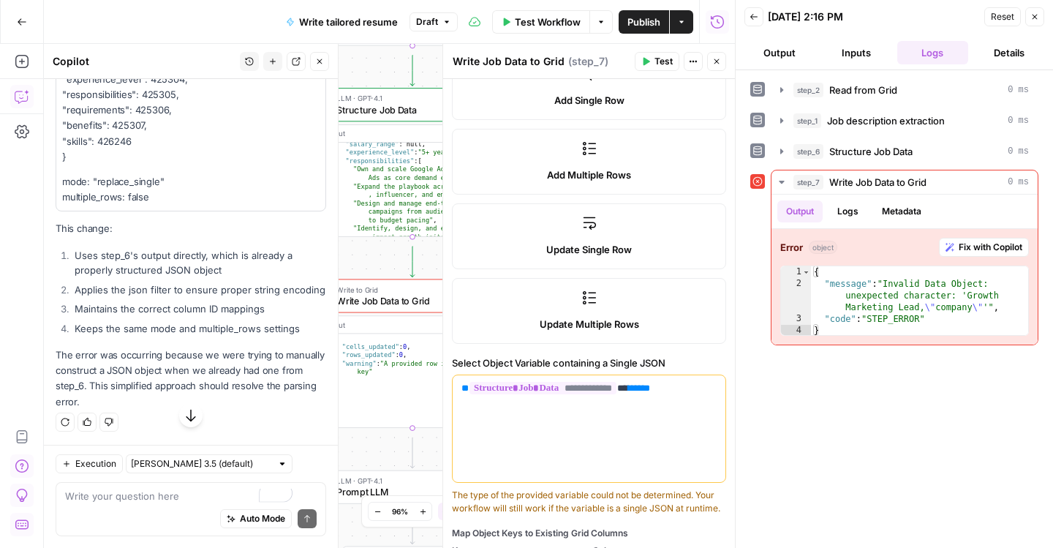
scroll to position [0, 0]
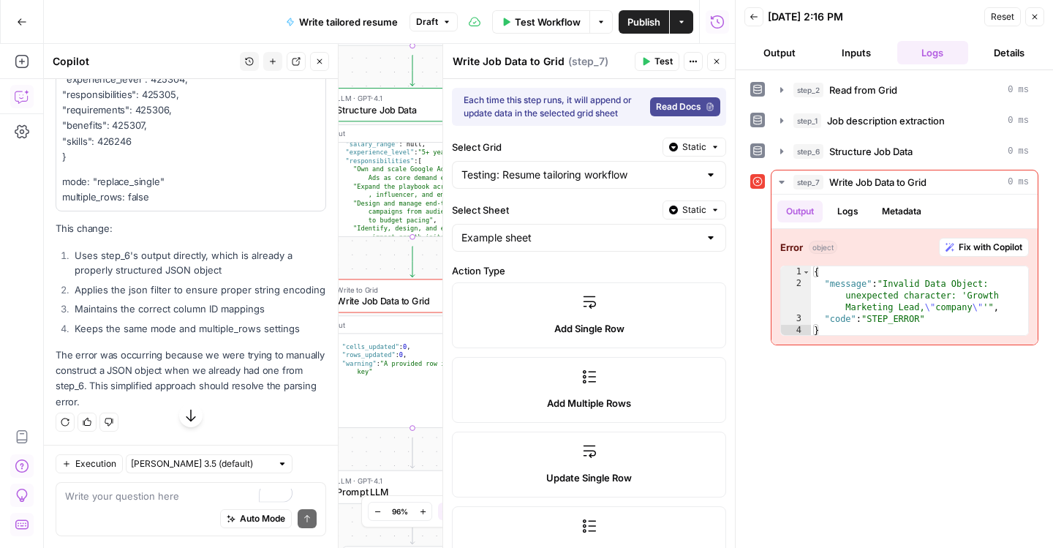
click at [654, 68] on span "Test" at bounding box center [663, 61] width 18 height 13
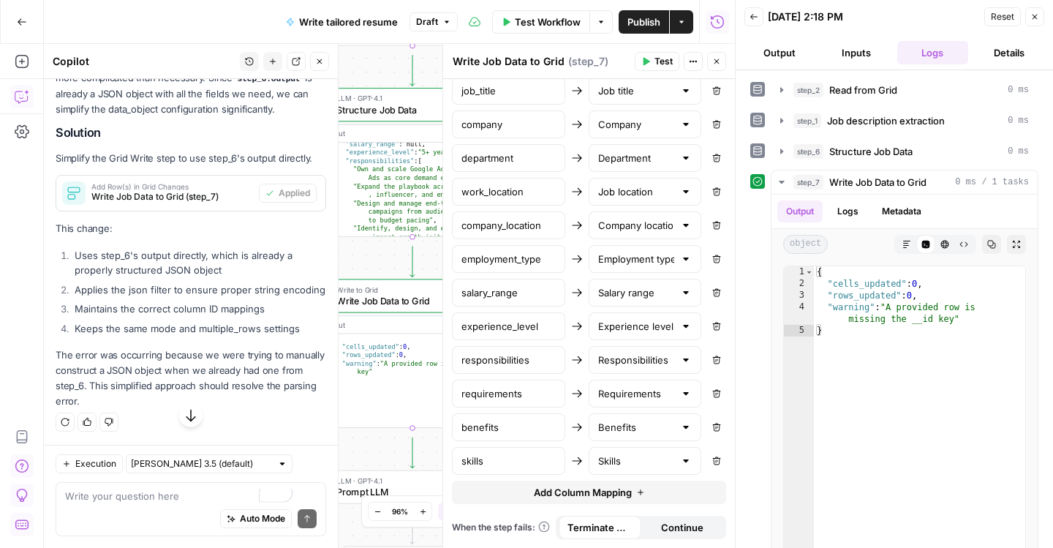
scroll to position [717, 0]
drag, startPoint x: 456, startPoint y: 156, endPoint x: 654, endPoint y: 203, distance: 203.1
copy div "The type of the provided variable could not be determined. Your workflow will s…"
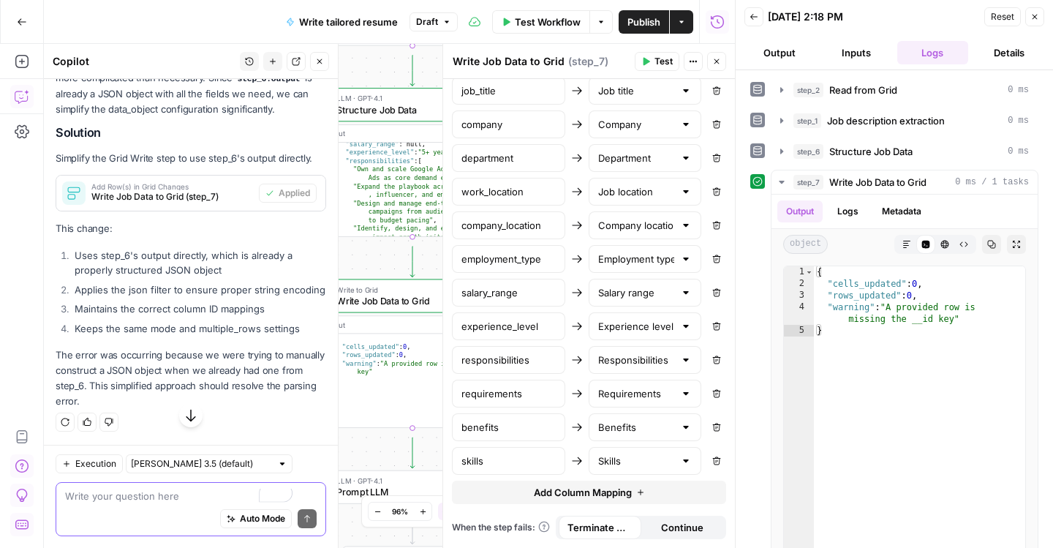
click at [142, 488] on textarea at bounding box center [191, 495] width 252 height 15
paste textarea "The type of the provided variable could not be determined. Your workflow will s…"
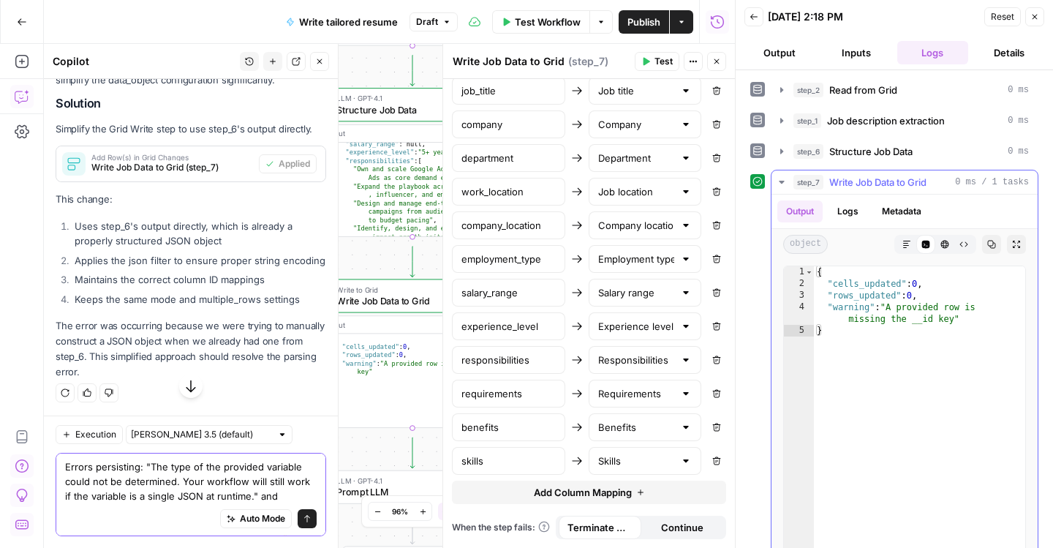
type textarea "Errors persisting: "The type of the provided variable could not be determined. …"
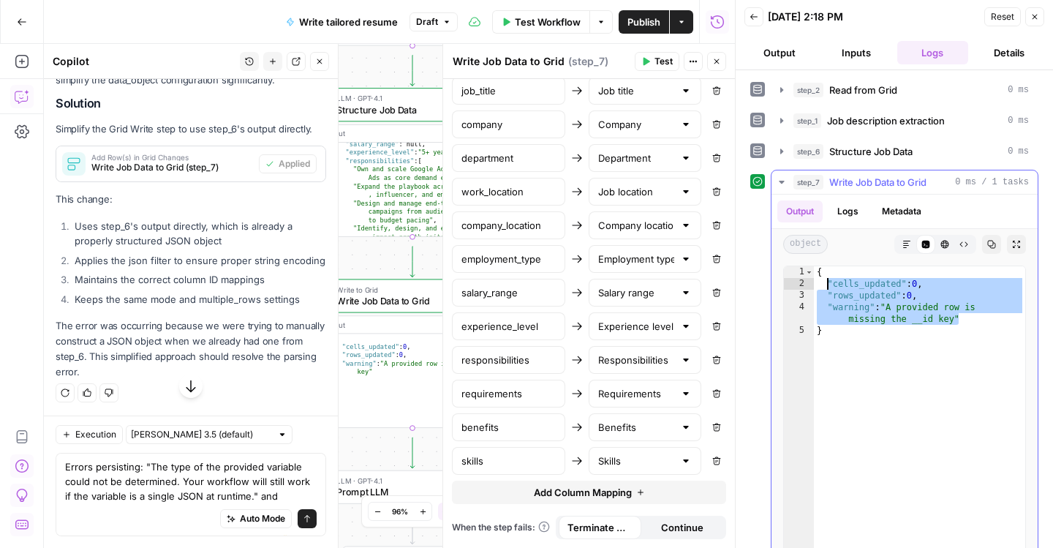
drag, startPoint x: 975, startPoint y: 382, endPoint x: 836, endPoint y: 344, distance: 143.1
click at [836, 344] on div "{ "cells_updated" : 0 , "rows_updated" : 0 , "warning" : "A provided row is mis…" at bounding box center [919, 413] width 211 height 294
type textarea "**********"
click at [222, 486] on textarea "Errors persisting: "The type of the provided variable could not be determined. …" at bounding box center [191, 481] width 252 height 44
paste textarea ""cells_updated": 0, "rows_updated": 0, "warning": "A provided row is missing th…"
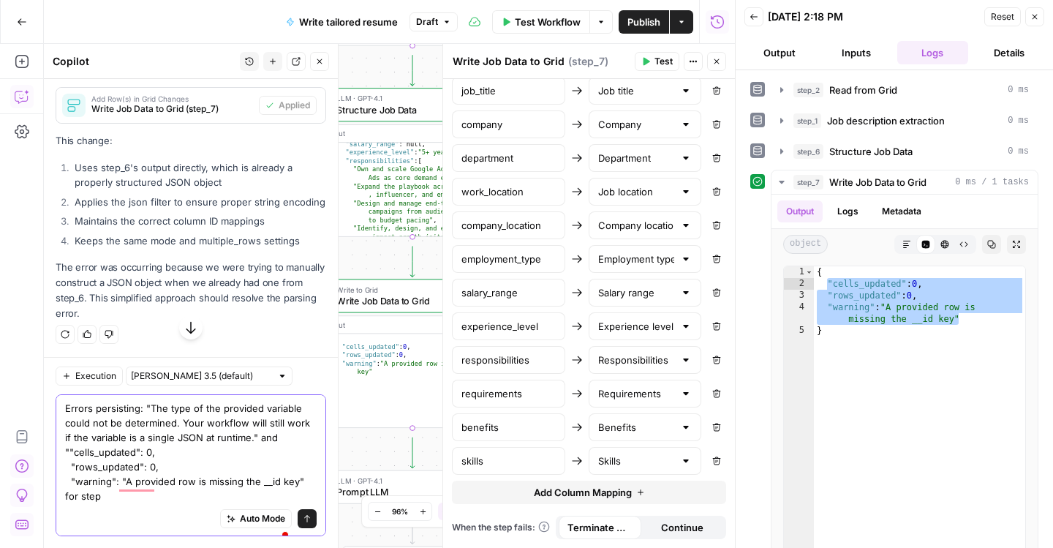
type textarea "Errors persisting: "The type of the provided variable could not be determined. …"
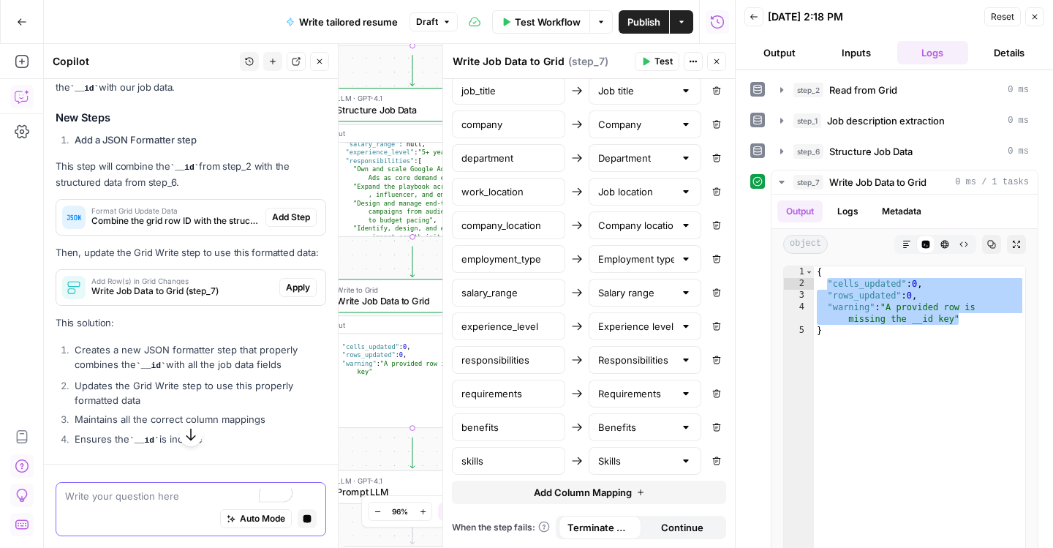
scroll to position [5895, 0]
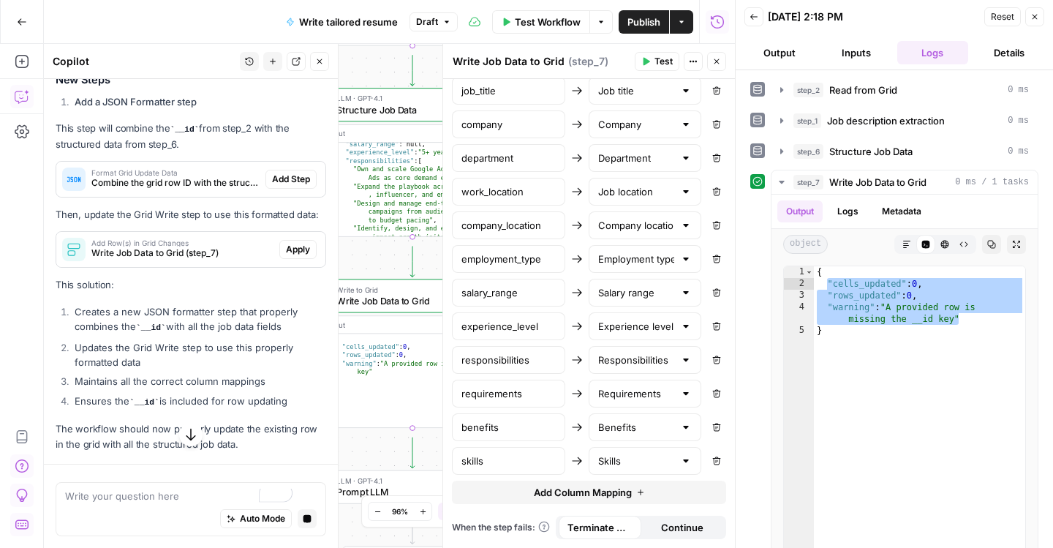
click at [279, 186] on span "Add Step" at bounding box center [291, 179] width 38 height 13
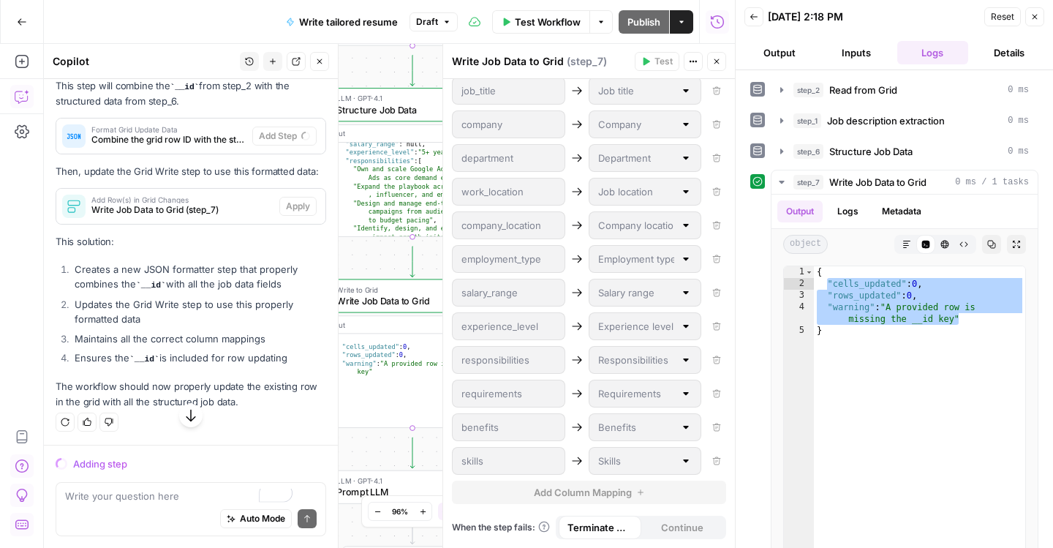
scroll to position [5990, 0]
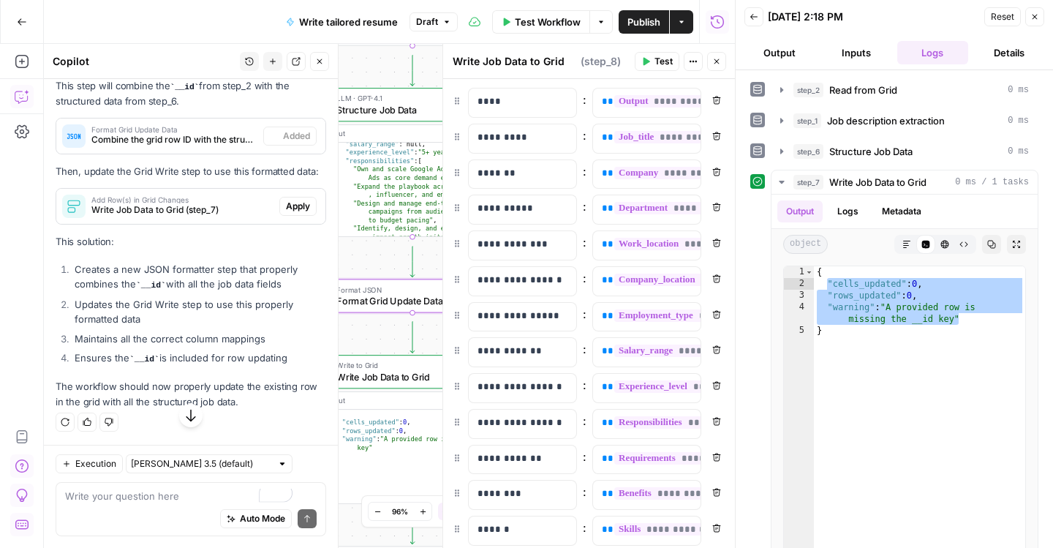
type textarea "Format Grid Update Data"
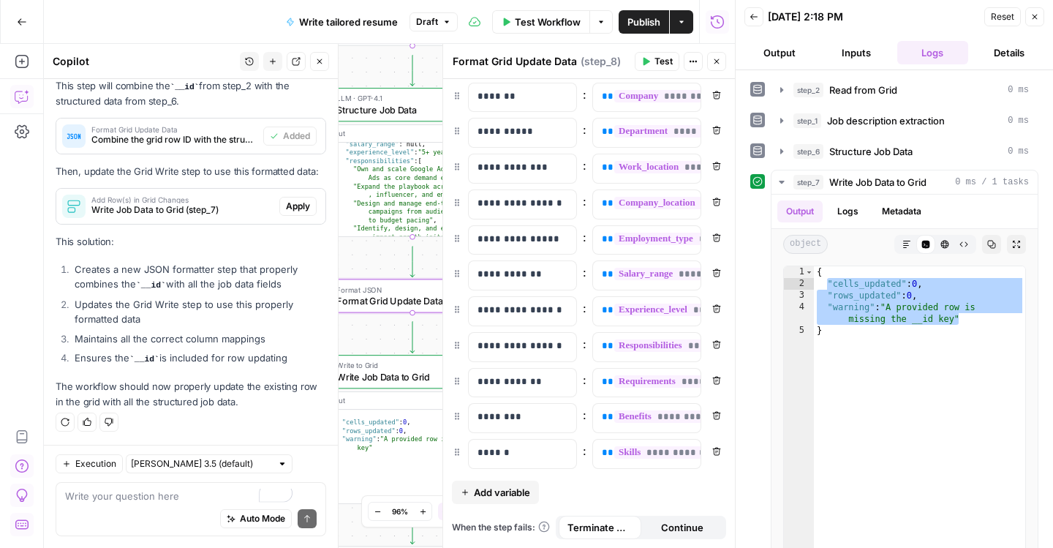
scroll to position [0, 0]
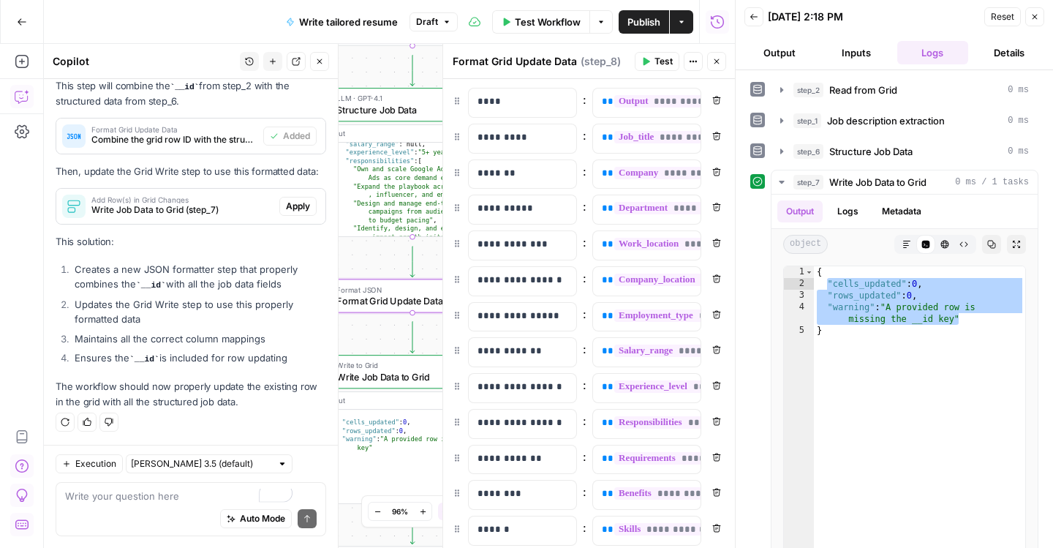
click at [654, 68] on span "Test" at bounding box center [663, 61] width 18 height 13
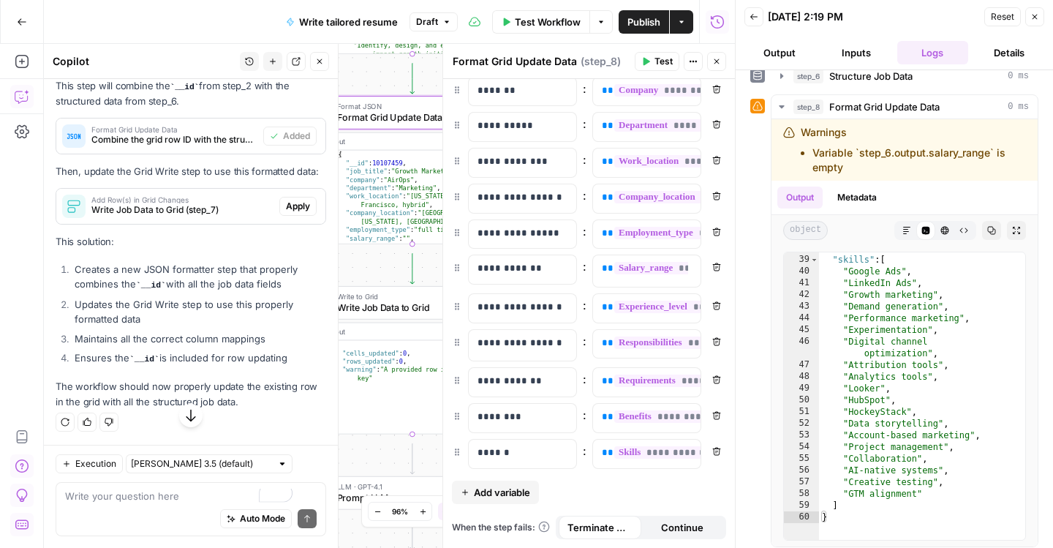
scroll to position [6198, 0]
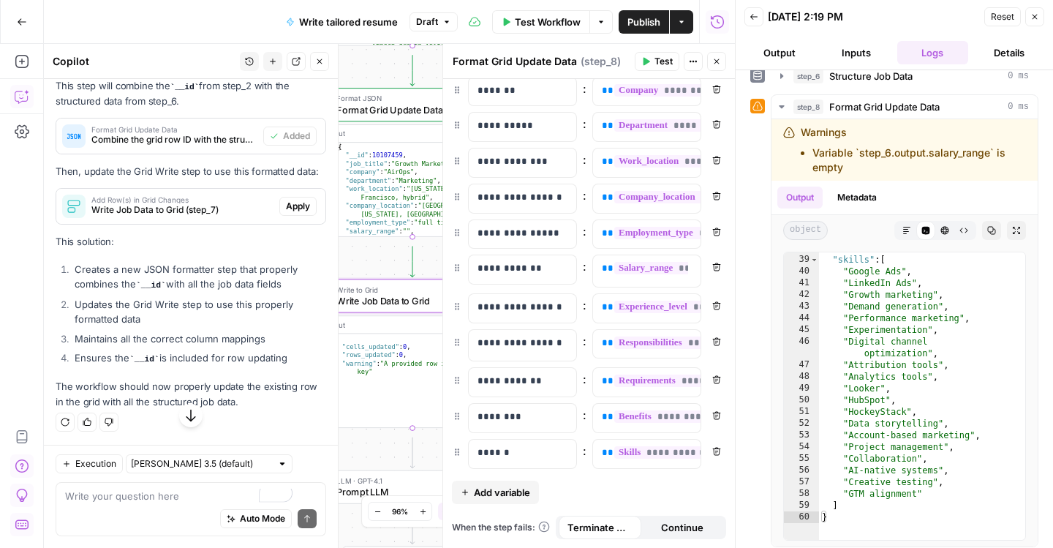
click at [287, 213] on span "Apply" at bounding box center [298, 206] width 24 height 13
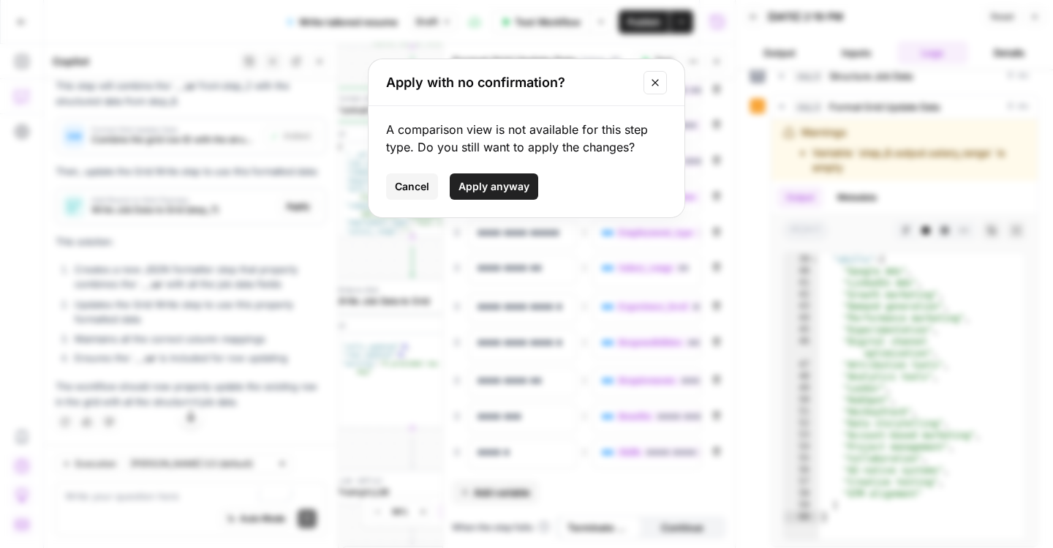
click at [488, 194] on span "Apply anyway" at bounding box center [493, 186] width 71 height 15
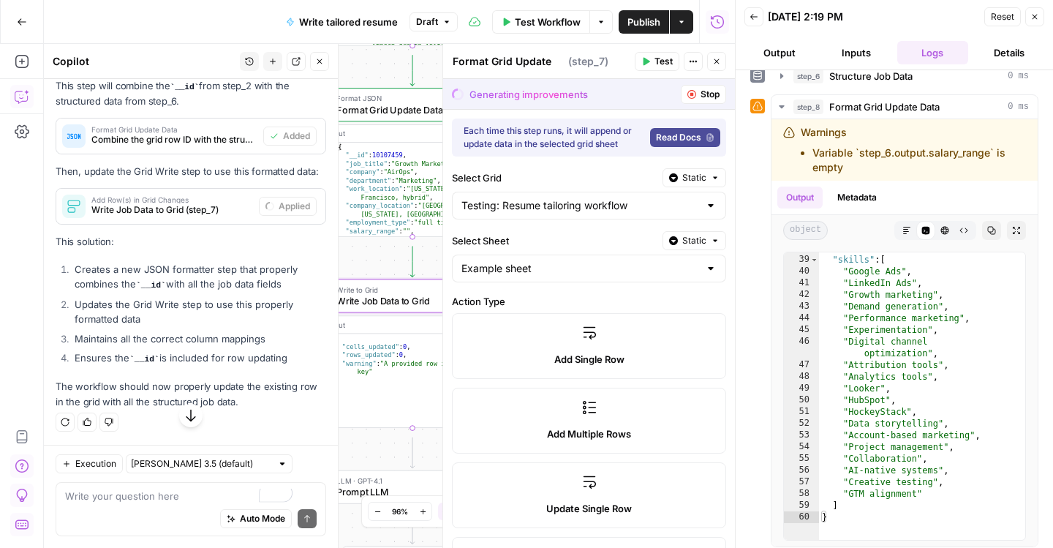
type textarea "Write Job Data to Grid"
click at [186, 216] on span "Write Job Data to Grid (step_7)" at bounding box center [172, 209] width 162 height 13
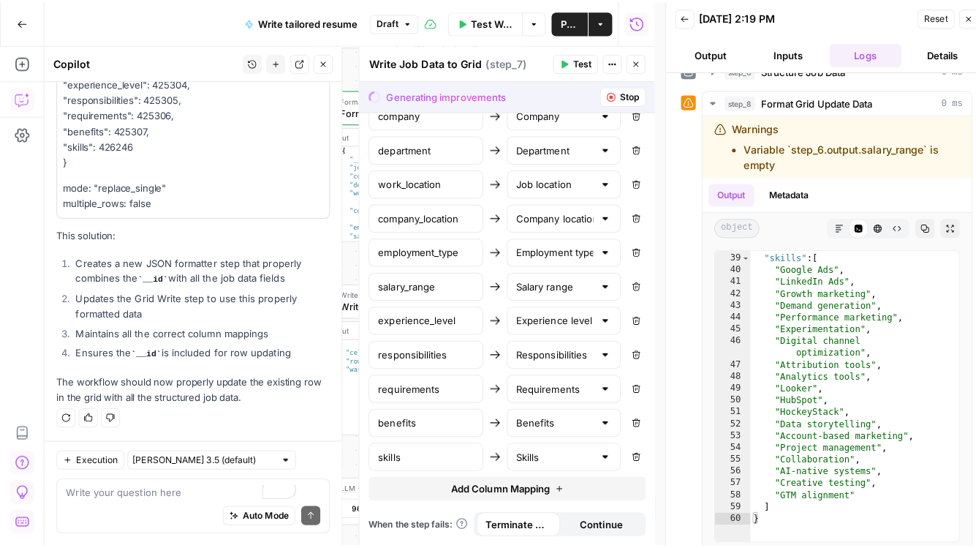
scroll to position [6828, 0]
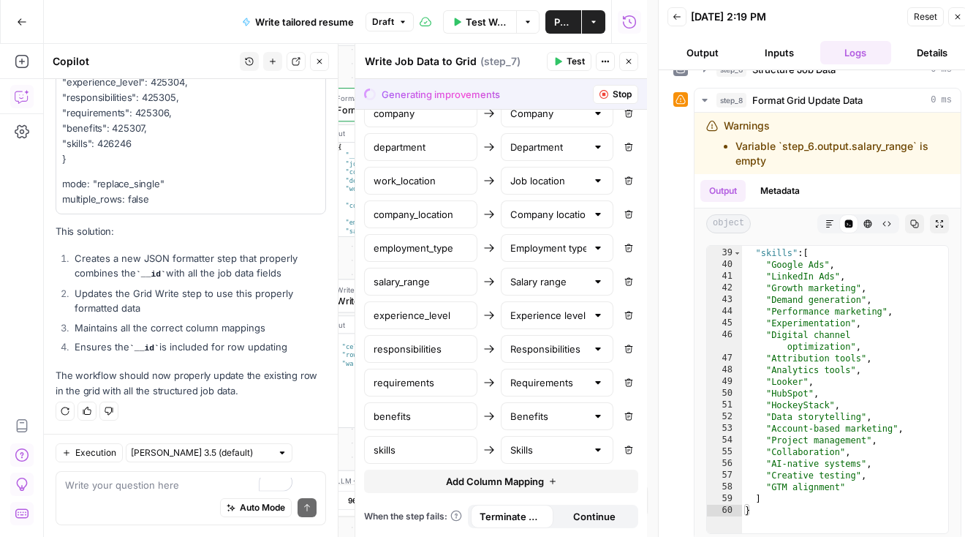
click at [600, 99] on icon "button" at bounding box center [604, 94] width 9 height 9
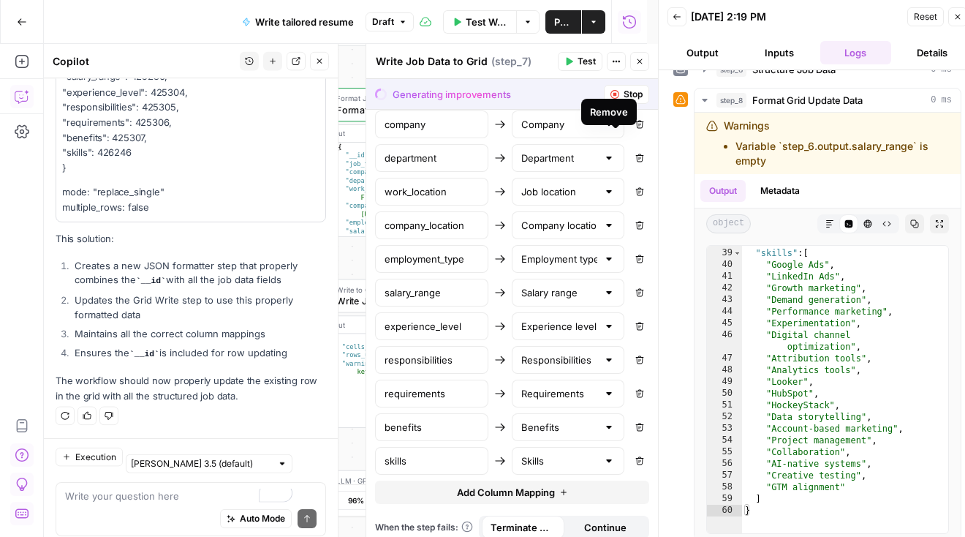
click at [593, 111] on div "Remove" at bounding box center [609, 112] width 38 height 15
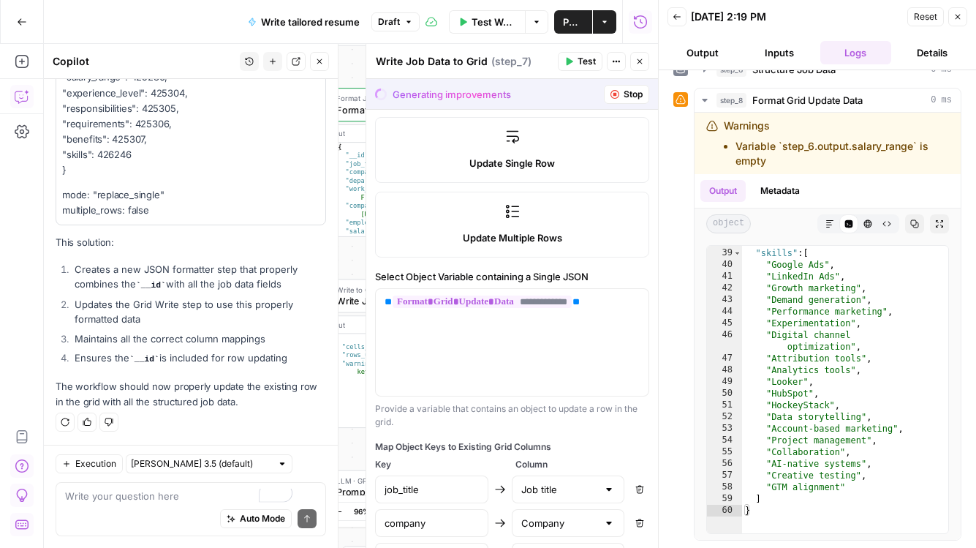
scroll to position [0, 0]
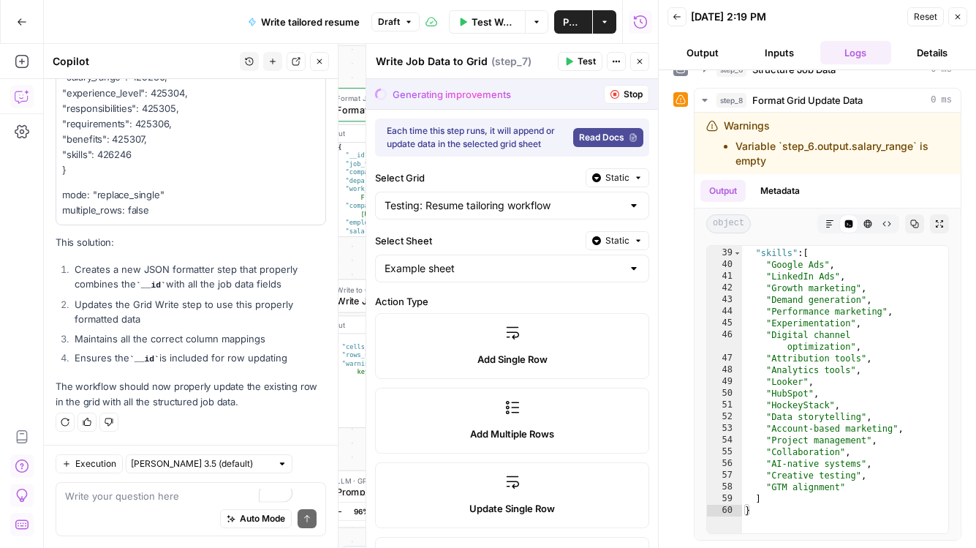
click at [624, 101] on span "Stop" at bounding box center [633, 94] width 19 height 13
click at [578, 68] on span "Test" at bounding box center [587, 61] width 18 height 13
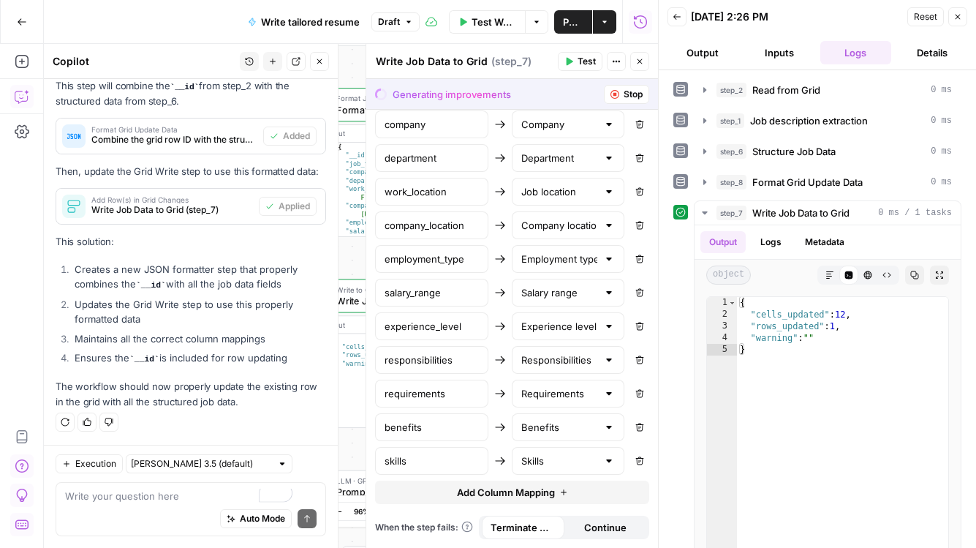
scroll to position [1027, 0]
click at [638, 64] on icon "button" at bounding box center [640, 61] width 5 height 5
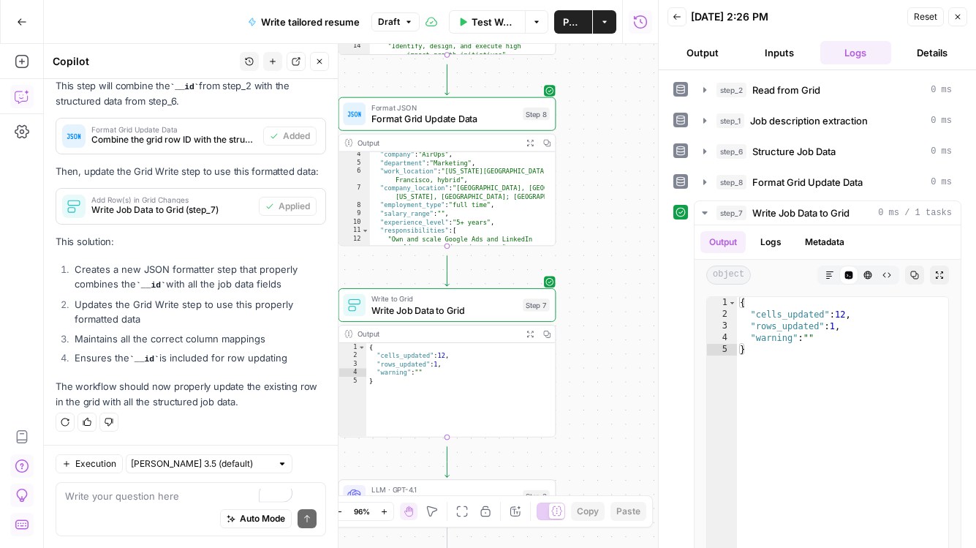
scroll to position [37, 0]
click at [190, 503] on div "Auto Mode Send" at bounding box center [191, 519] width 252 height 32
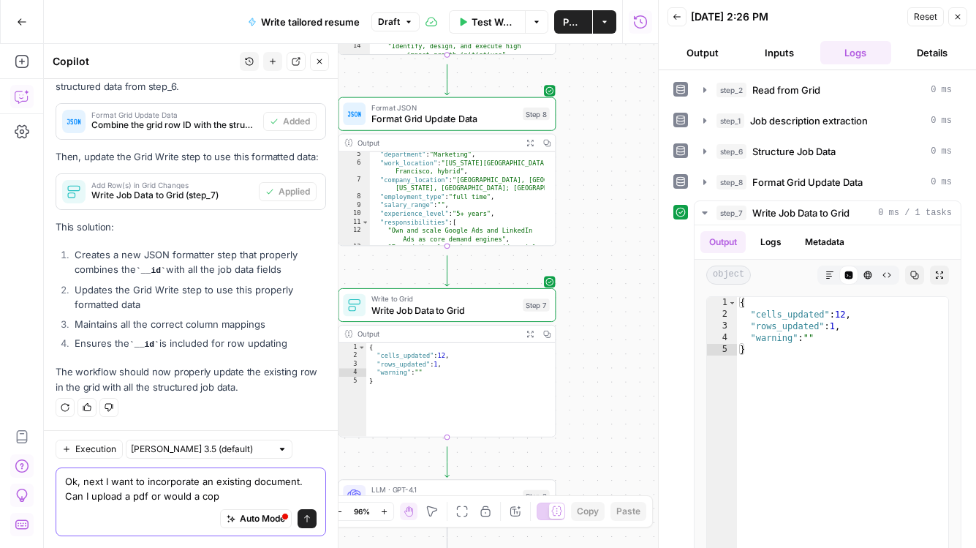
scroll to position [6486, 0]
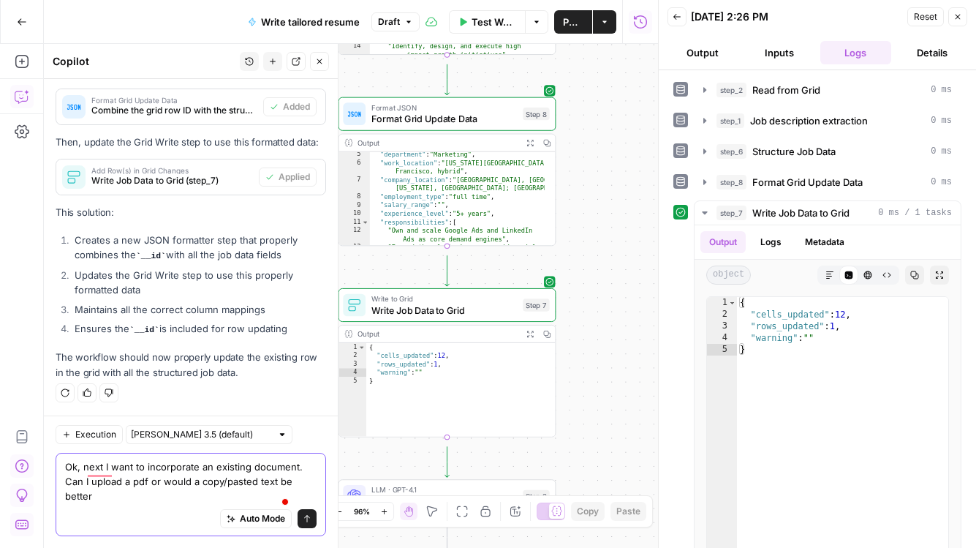
type textarea "Ok, next I want to incorporate an existing document. Can I upload a pdf or woul…"
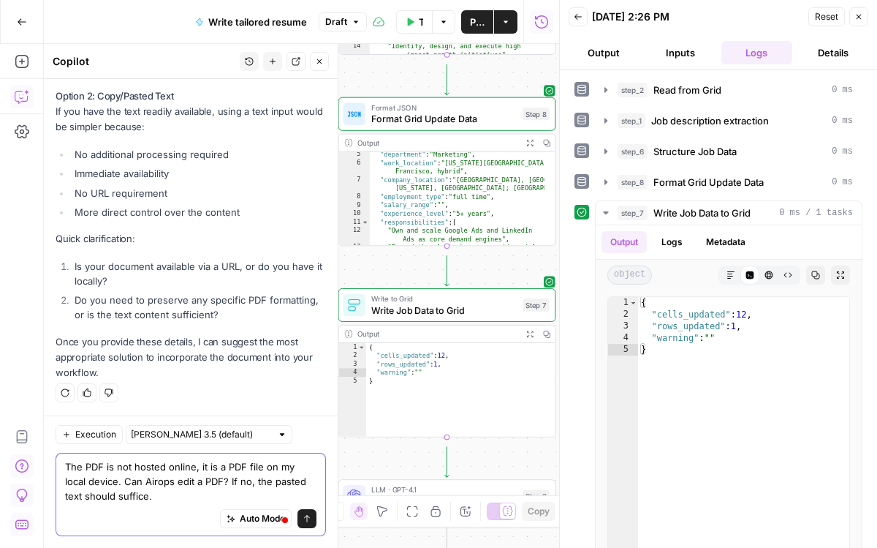
scroll to position [7256, 0]
click at [251, 467] on textarea "The PDF is not hosted online, it is a PDF file on my local device. Can Airops e…" at bounding box center [191, 481] width 252 height 44
type textarea "The PDF is not hosted online, it is a PDF file on my local device. Can Airops e…"
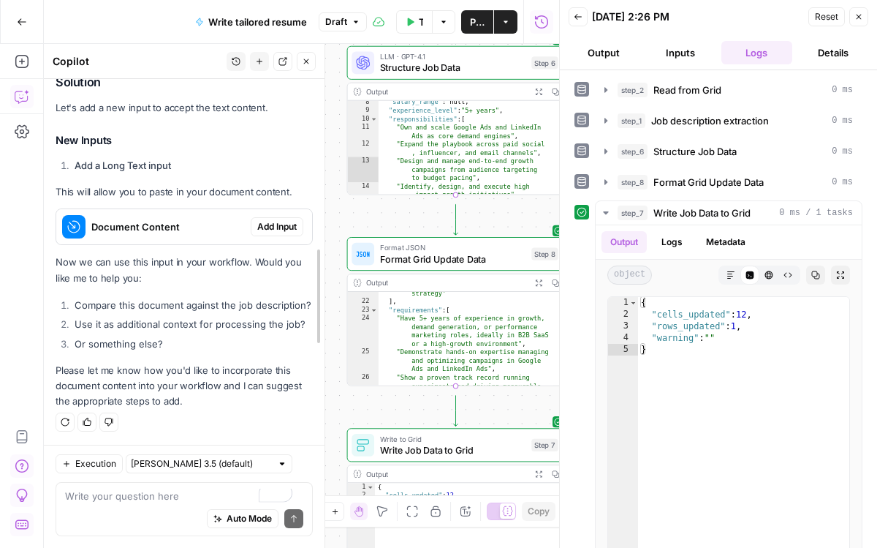
scroll to position [8424, 0]
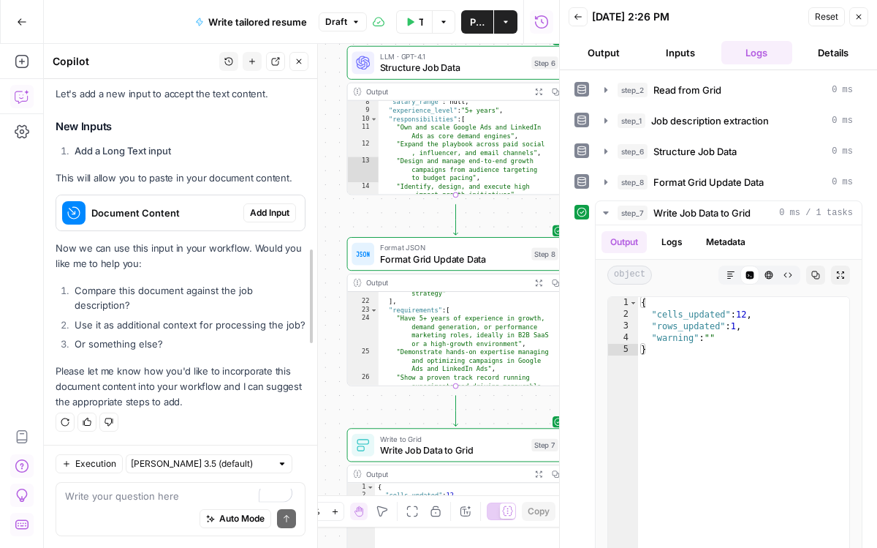
drag, startPoint x: 333, startPoint y: 186, endPoint x: 320, endPoint y: 120, distance: 67.3
click at [320, 120] on div at bounding box center [317, 296] width 15 height 504
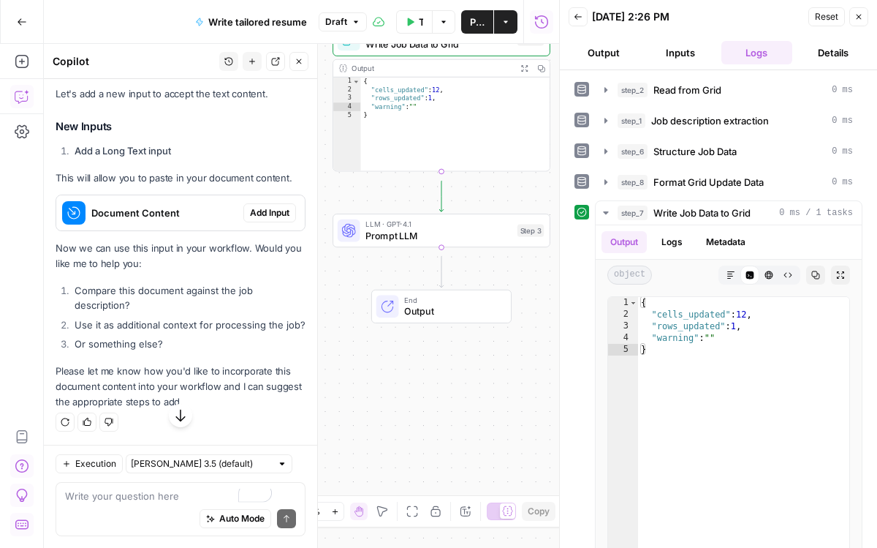
drag, startPoint x: 337, startPoint y: 410, endPoint x: 315, endPoint y: 35, distance: 375.7
click at [315, 36] on div "**********" at bounding box center [279, 274] width 559 height 548
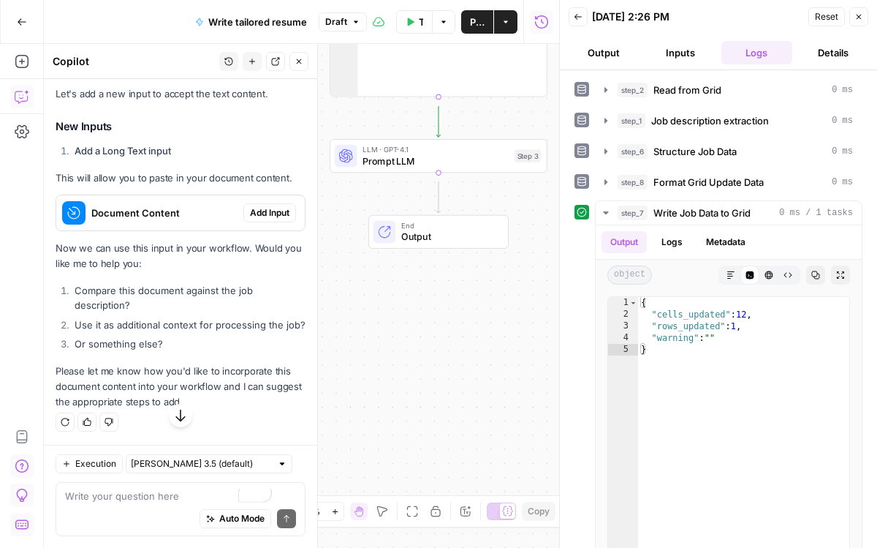
drag, startPoint x: 458, startPoint y: 413, endPoint x: 466, endPoint y: 345, distance: 68.5
click at [466, 345] on div "**********" at bounding box center [301, 296] width 515 height 504
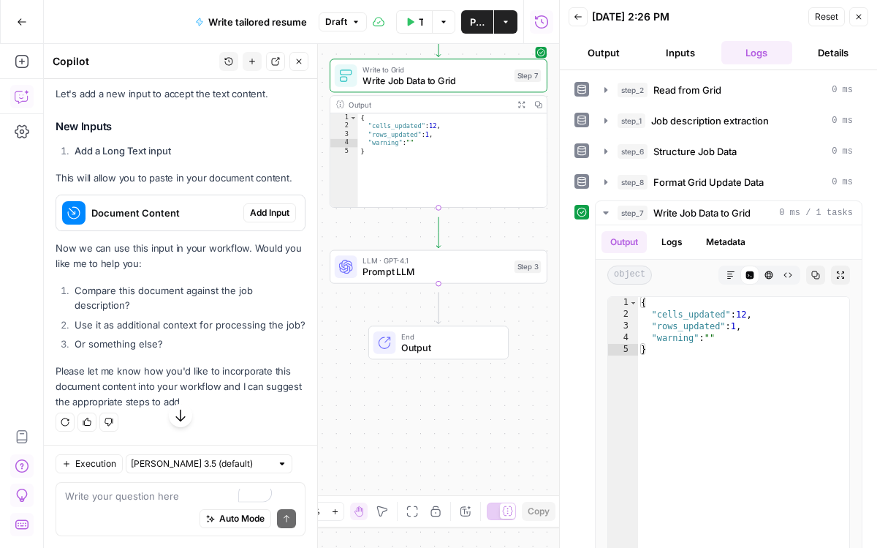
scroll to position [8375, 0]
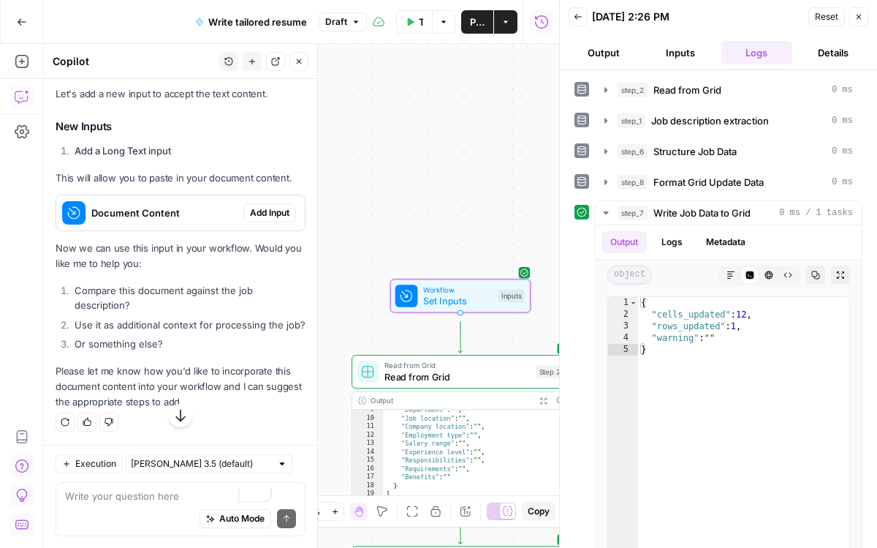
click at [147, 205] on span "Document Content" at bounding box center [164, 212] width 146 height 15
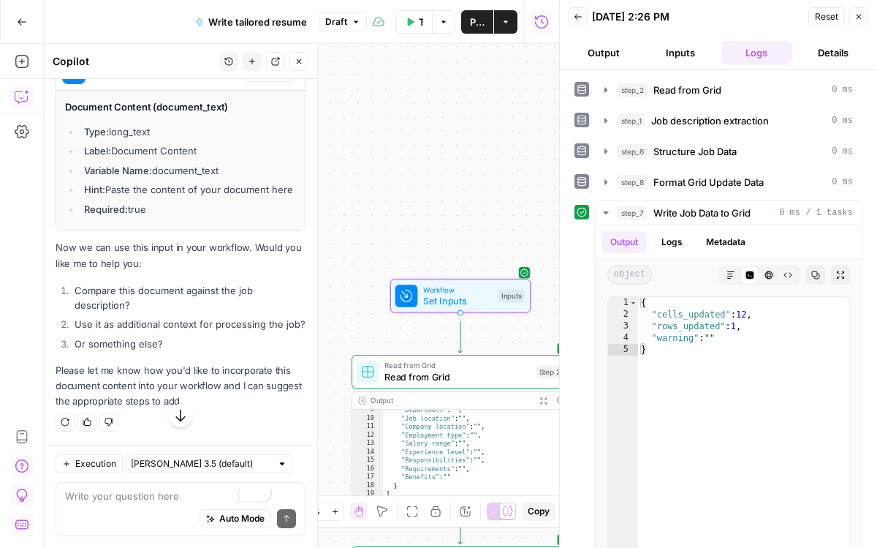
click at [250, 79] on span "Add Input" at bounding box center [269, 72] width 39 height 13
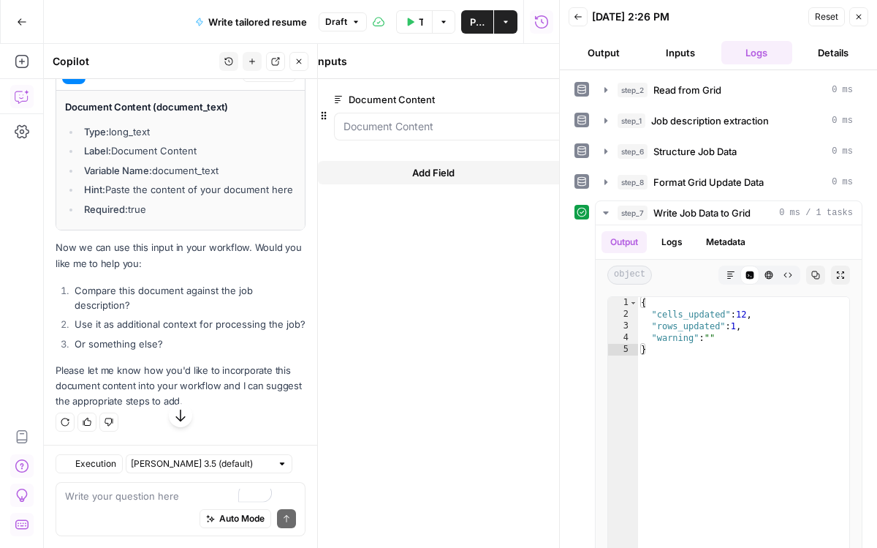
scroll to position [8434, 0]
click at [175, 197] on li "Hint: Paste the content of your document here" at bounding box center [188, 189] width 216 height 15
click at [415, 134] on Content "Document Content" at bounding box center [421, 126] width 233 height 15
click at [477, 105] on span "edit field" at bounding box center [493, 100] width 32 height 12
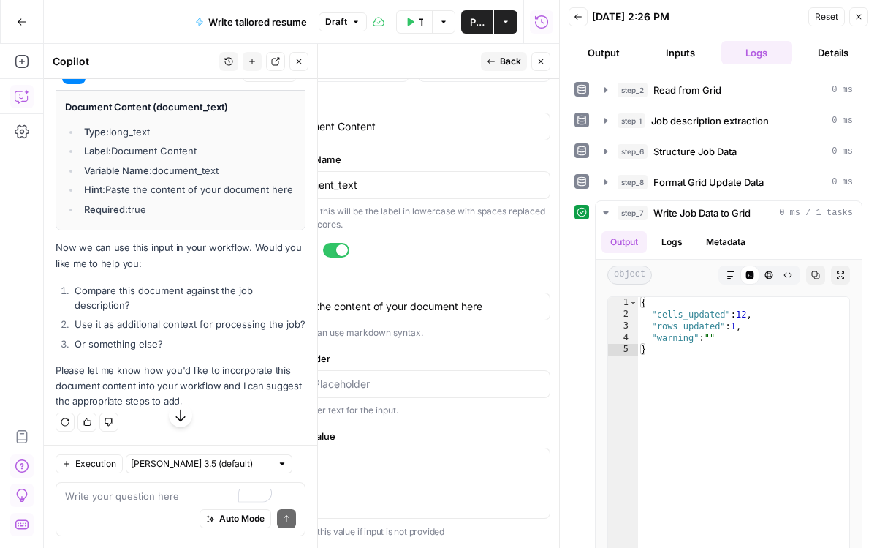
scroll to position [686, 0]
click at [392, 299] on textarea "Paste the content of your document here" at bounding box center [413, 306] width 255 height 15
drag, startPoint x: 392, startPoint y: 267, endPoint x: 447, endPoint y: 243, distance: 60.6
click at [447, 299] on textarea "Paste the content of your document here" at bounding box center [413, 306] width 255 height 15
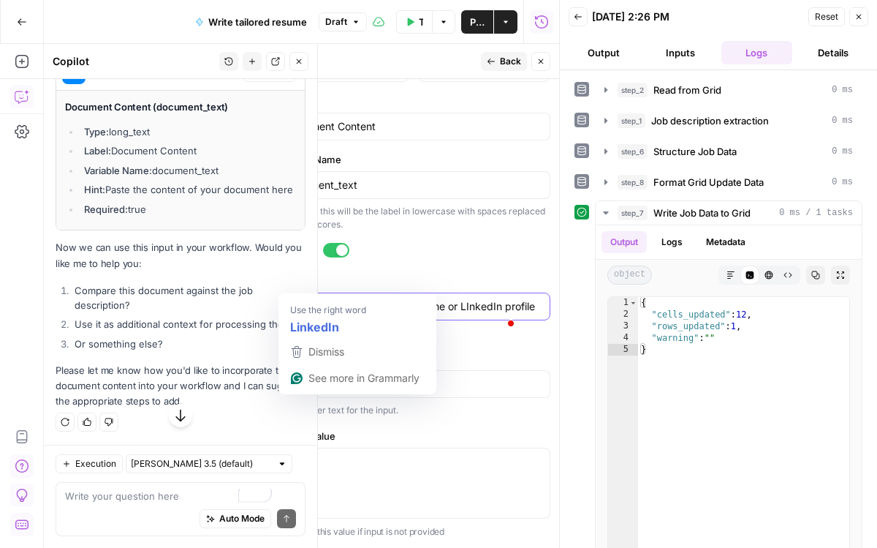
click at [303, 299] on textarea "Paste the content of your resume or LInkedIn profile" at bounding box center [413, 306] width 255 height 15
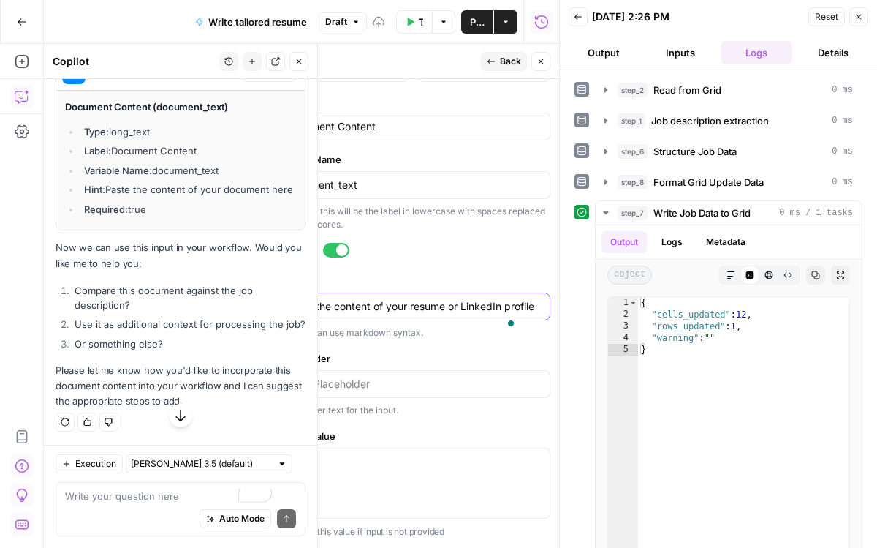
click at [417, 299] on textarea "Paste the content of your resume or LinkedIn profile" at bounding box center [413, 306] width 255 height 15
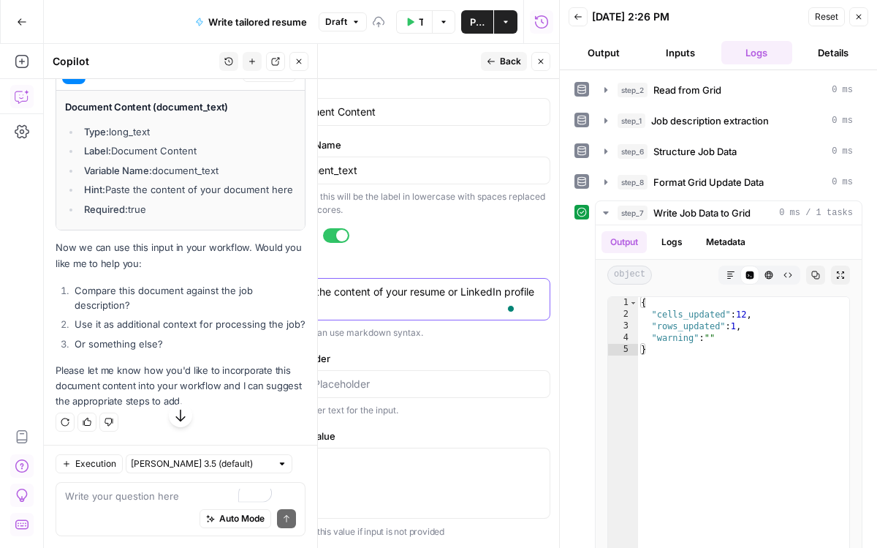
scroll to position [686, 0]
click at [454, 284] on textarea "Paste the content of your resume or LinkedIn profile here" at bounding box center [413, 298] width 255 height 29
drag, startPoint x: 383, startPoint y: 265, endPoint x: 491, endPoint y: 242, distance: 110.0
click at [491, 284] on textarea "Paste the content of your resume or LinkedIn profile here" at bounding box center [413, 298] width 255 height 29
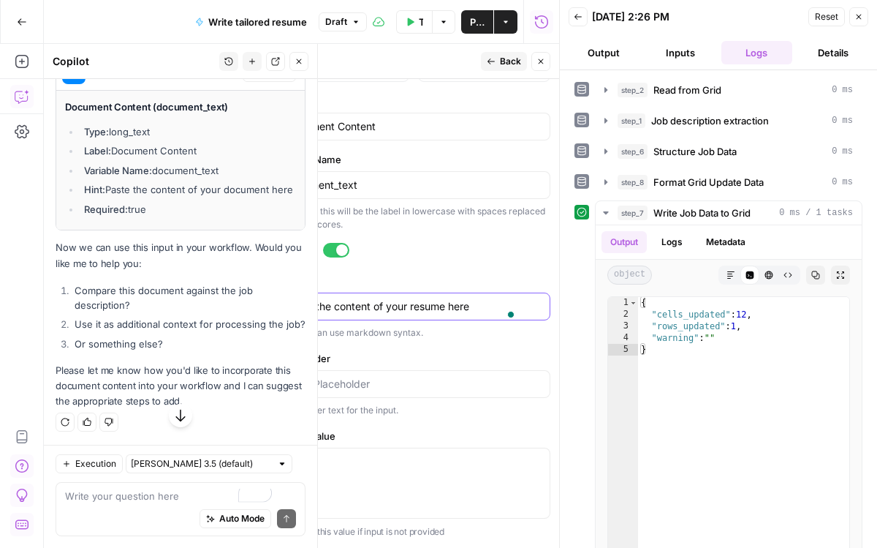
scroll to position [668, 0]
type textarea "Paste the content of your resume here"
click at [445, 326] on div "The hint can use markdown syntax." at bounding box center [413, 332] width 274 height 13
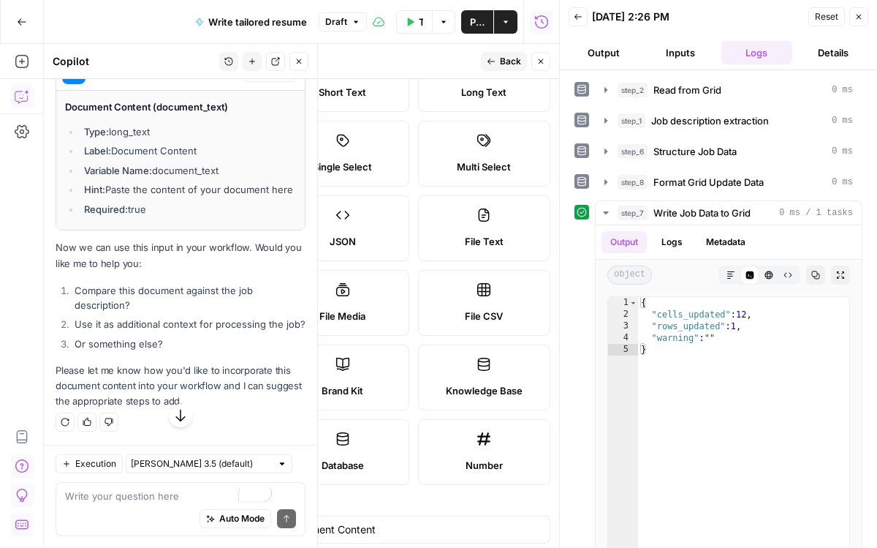
scroll to position [0, 0]
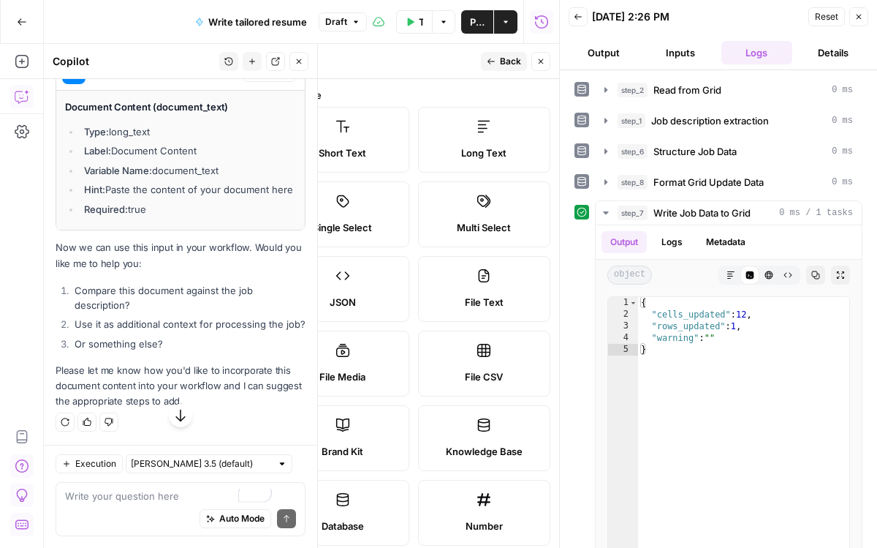
click at [481, 63] on button "Back" at bounding box center [504, 61] width 46 height 19
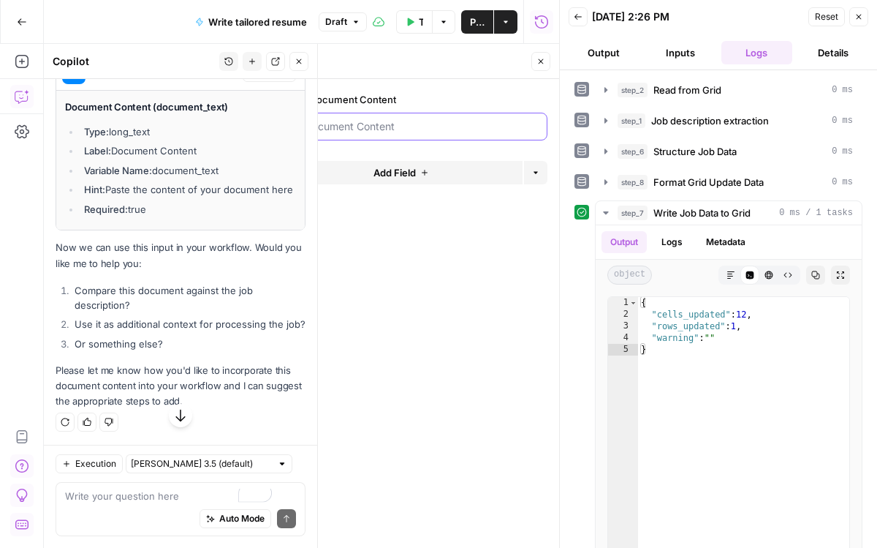
click at [420, 134] on Content "Document Content" at bounding box center [421, 126] width 233 height 15
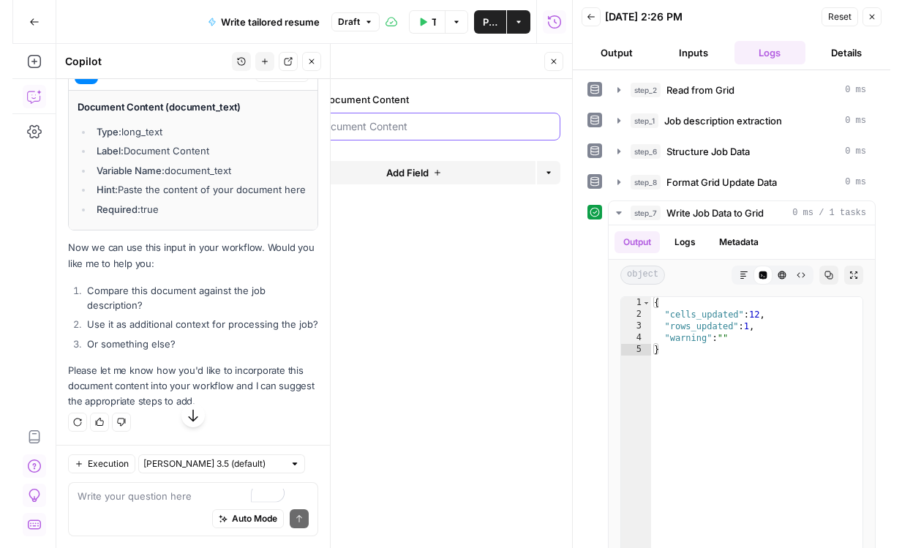
scroll to position [8702, 0]
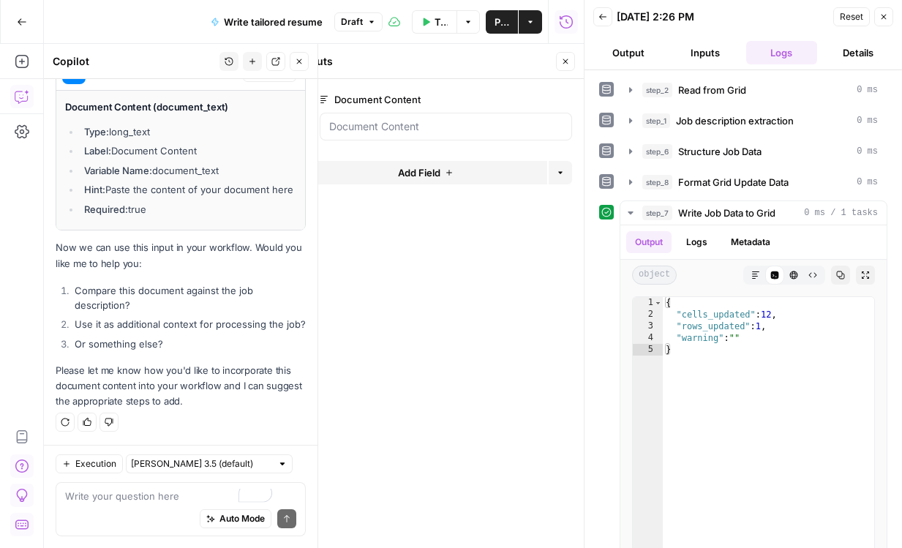
click at [513, 105] on span "edit field" at bounding box center [517, 100] width 32 height 12
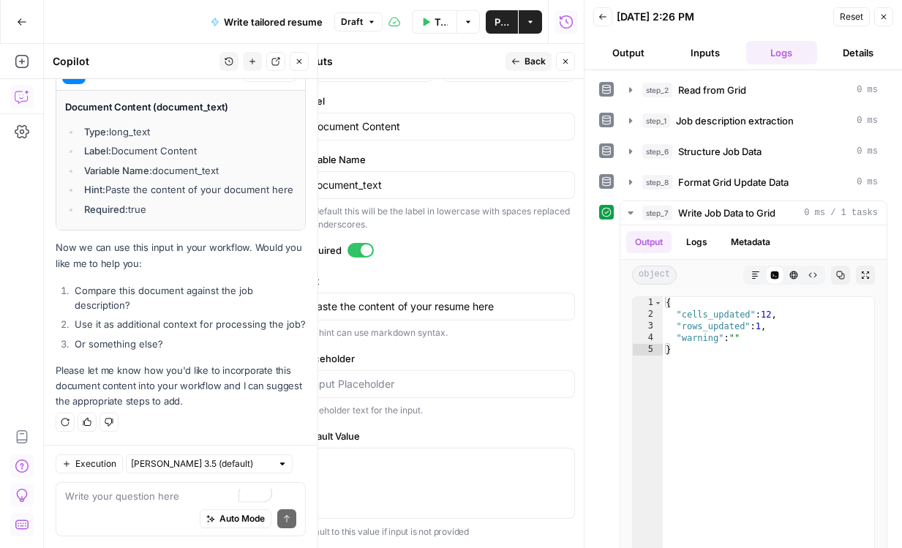
scroll to position [553, 0]
click at [444, 134] on input "Document Content" at bounding box center [437, 126] width 255 height 15
type input "Resume text"
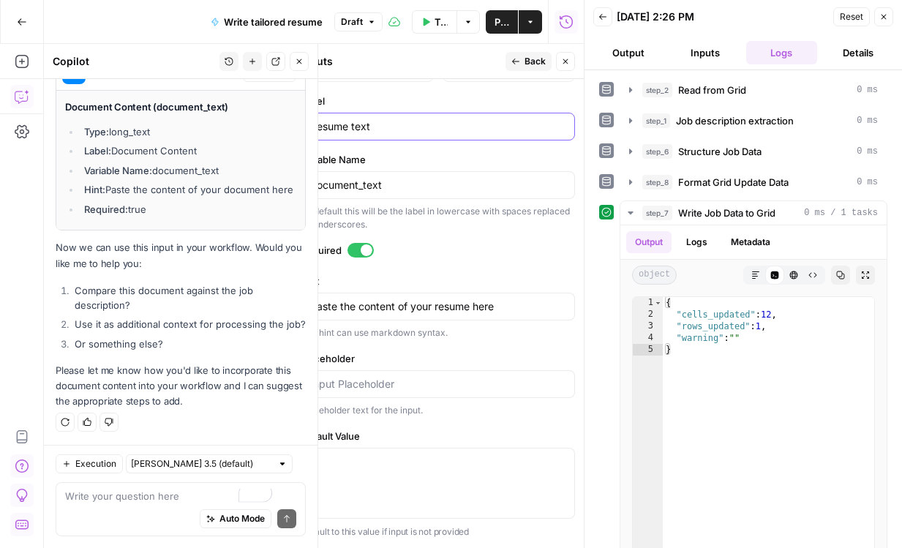
scroll to position [668, 0]
click at [524, 68] on span "Back" at bounding box center [534, 61] width 21 height 13
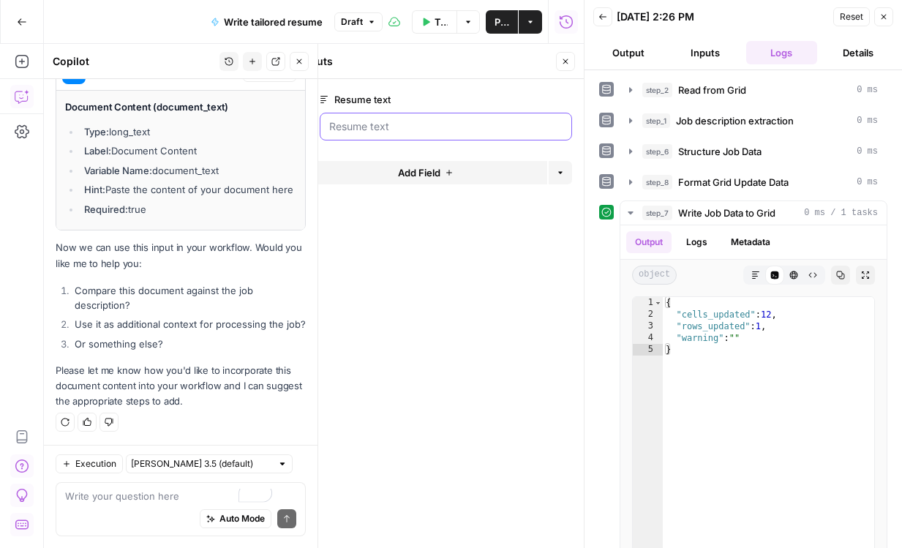
click at [411, 134] on text "Resume text" at bounding box center [445, 126] width 233 height 15
click at [175, 488] on textarea at bounding box center [180, 495] width 231 height 15
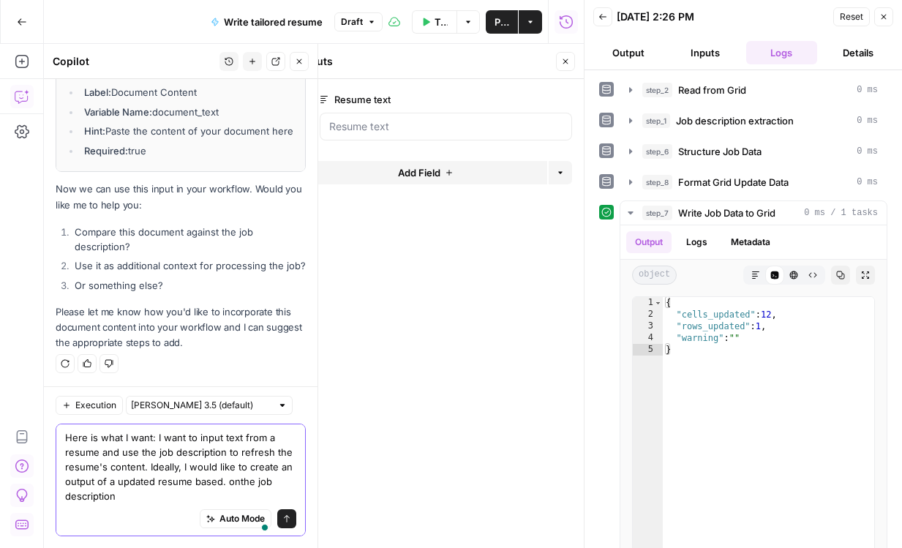
scroll to position [8794, 0]
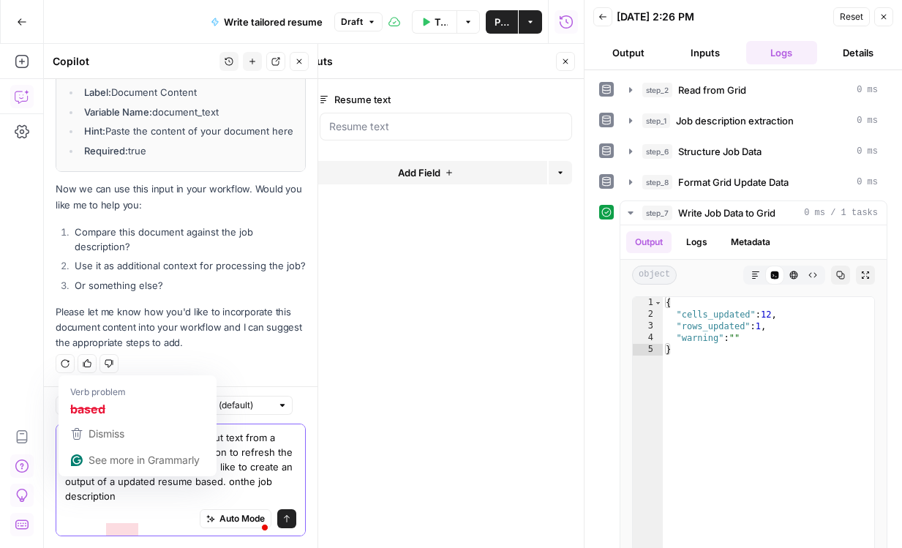
click at [125, 483] on textarea "Here is what I want: I want to input text from a resume and use the job descrip…" at bounding box center [180, 466] width 231 height 73
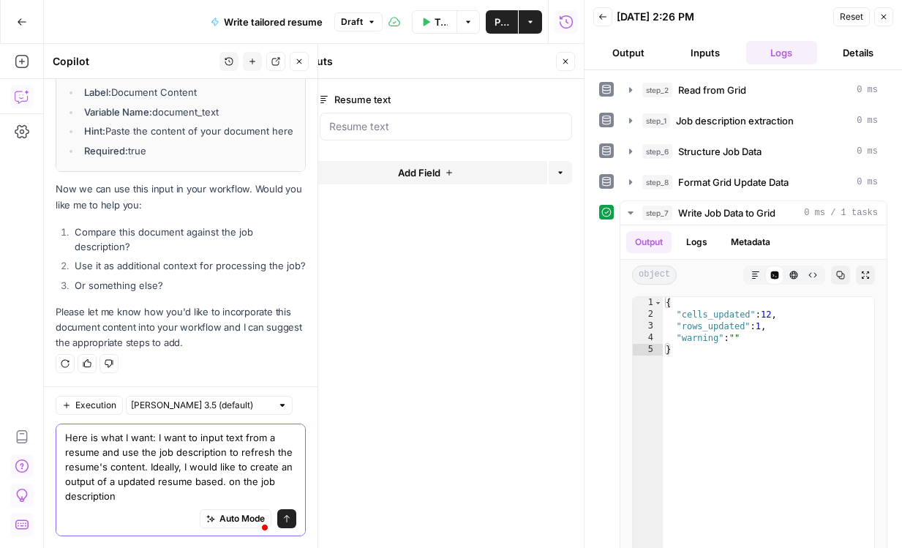
click at [110, 485] on textarea "Here is what I want: I want to input text from a resume and use the job descrip…" at bounding box center [180, 466] width 231 height 73
type textarea "Here is what I want: I want to input text from a resume and use the job descrip…"
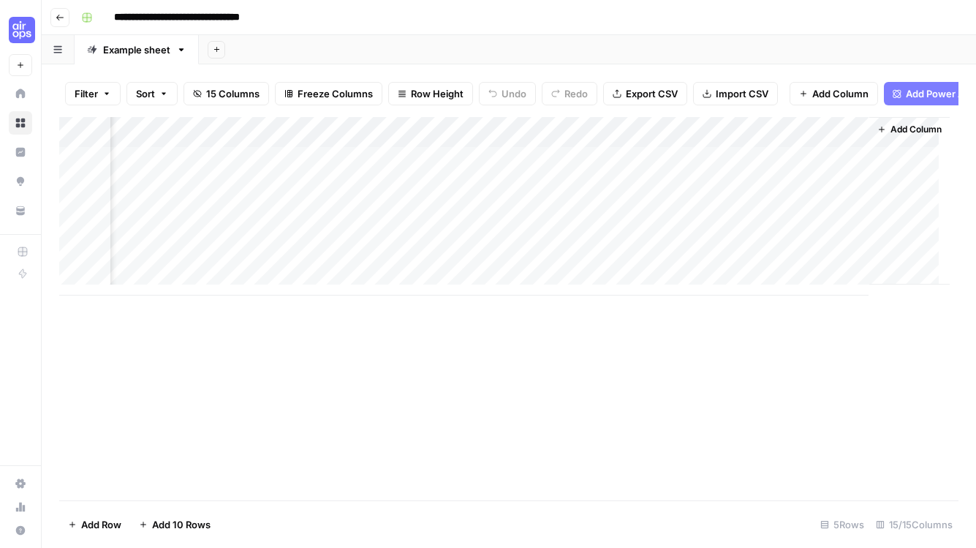
scroll to position [0, 2229]
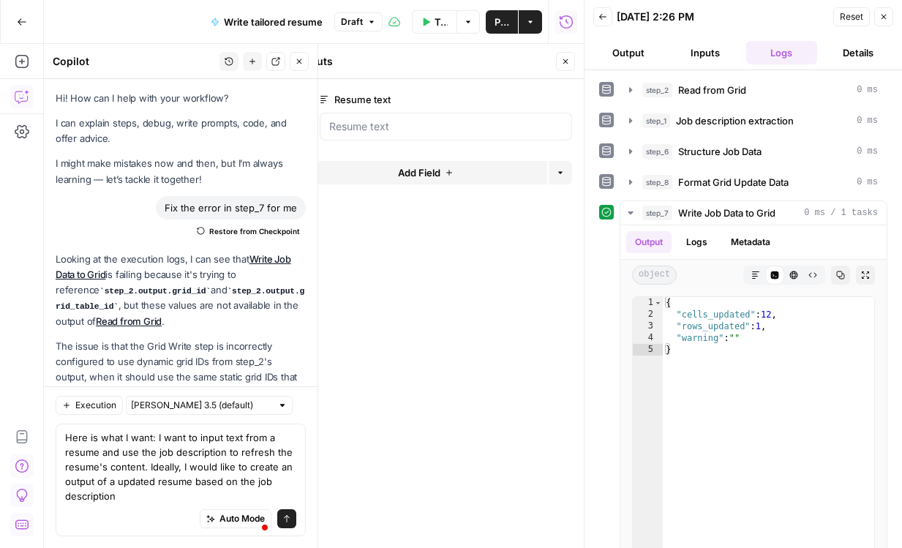
click at [242, 485] on textarea "Here is what I want: I want to input text from a resume and use the job descrip…" at bounding box center [180, 466] width 231 height 73
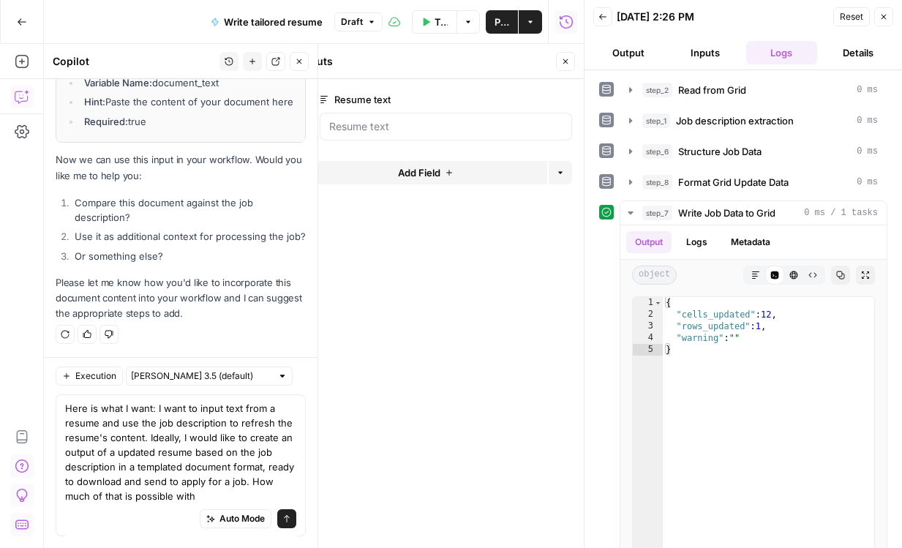
scroll to position [8867, 0]
type textarea "Here is what I want: I want to input text from a resume and use the job descrip…"
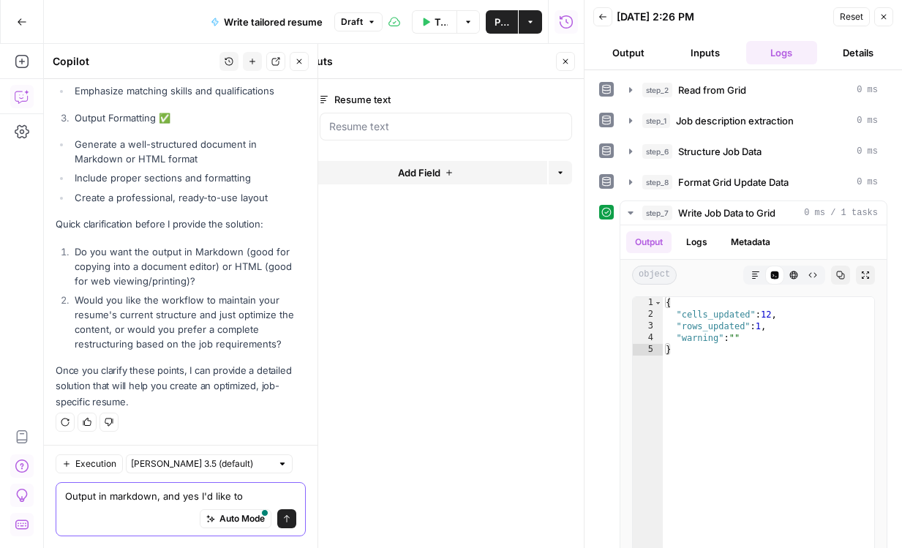
scroll to position [10058, 0]
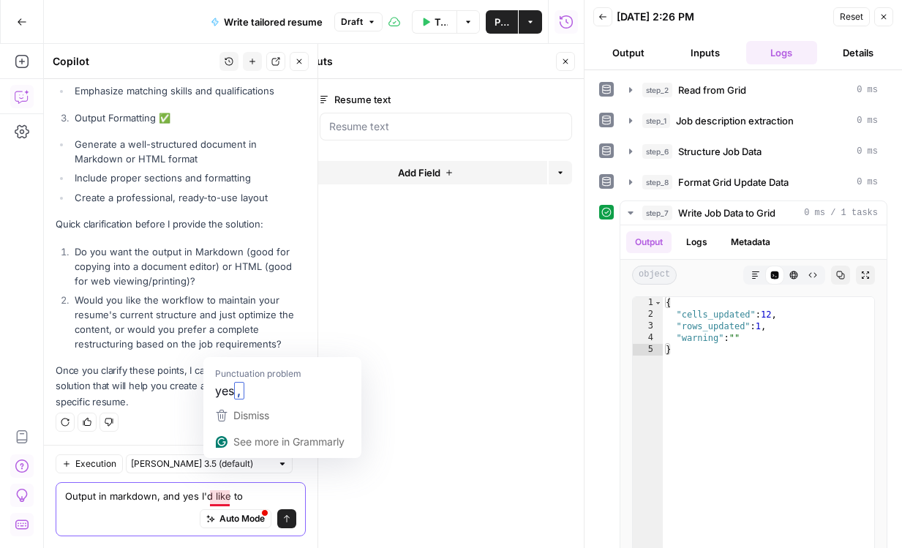
click at [216, 488] on textarea "Output in markdown, and yes I'd like to" at bounding box center [180, 495] width 231 height 15
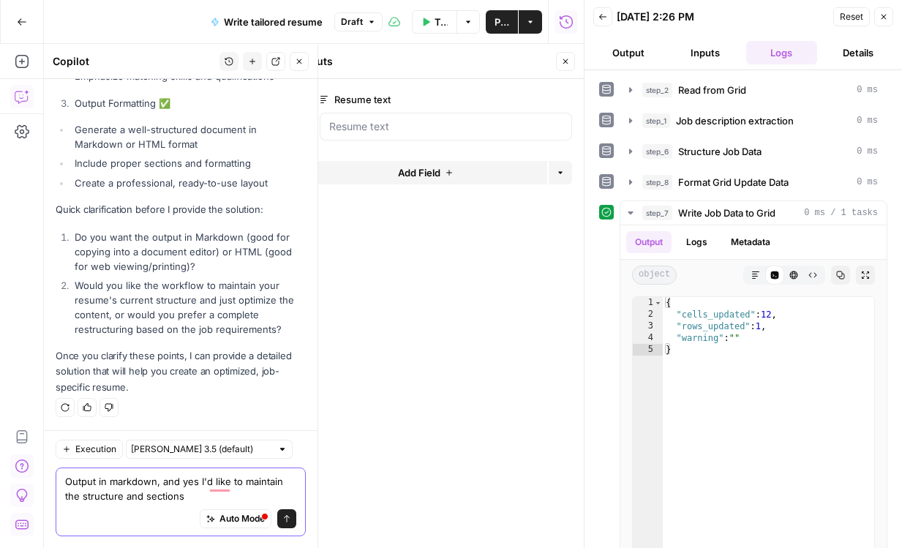
scroll to position [10076, 0]
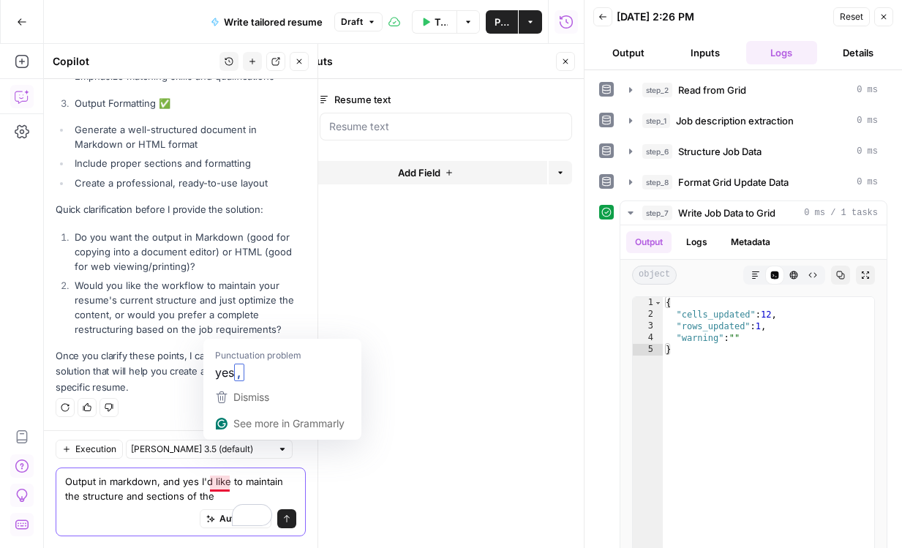
click at [214, 474] on textarea "Output in markdown, and yes I'd like to maintain the structure and sections of …" at bounding box center [180, 488] width 231 height 29
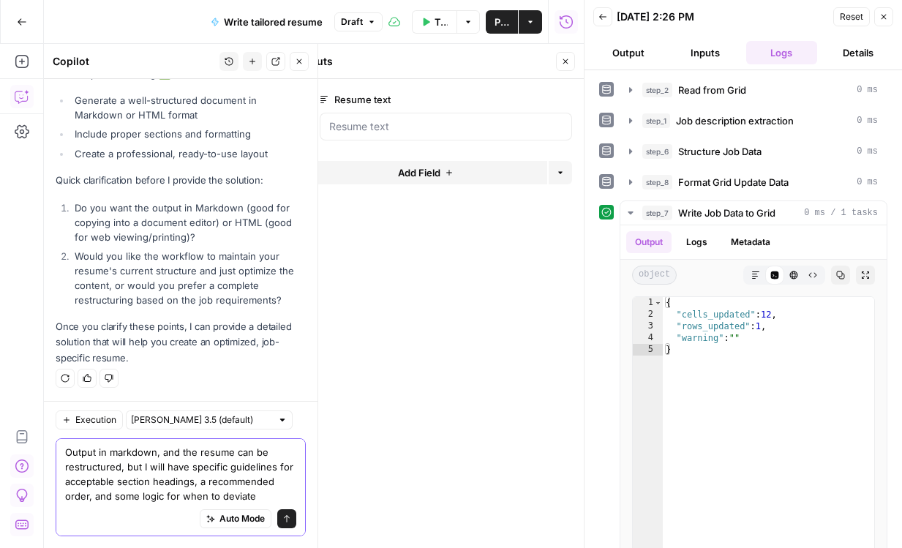
scroll to position [10131, 0]
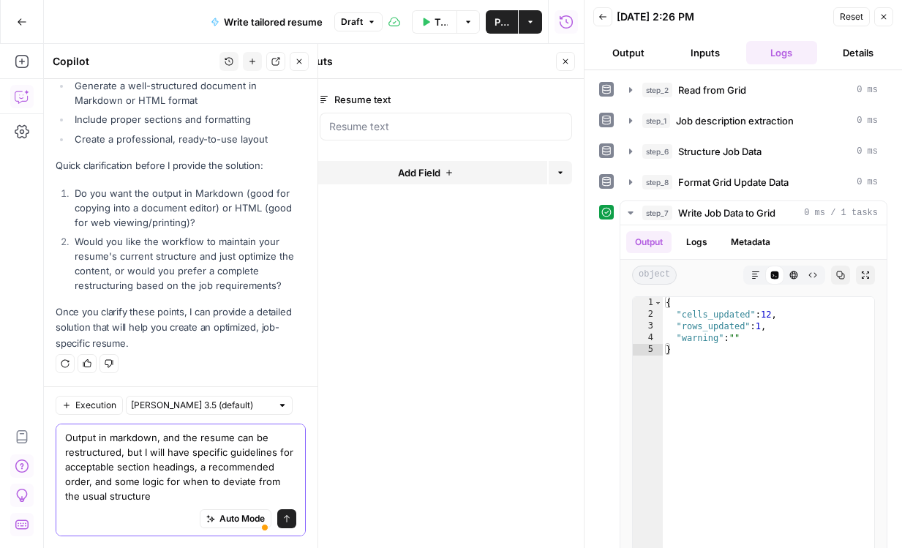
type textarea "Output in markdown, and the resume can be restructured, but I will have specifi…"
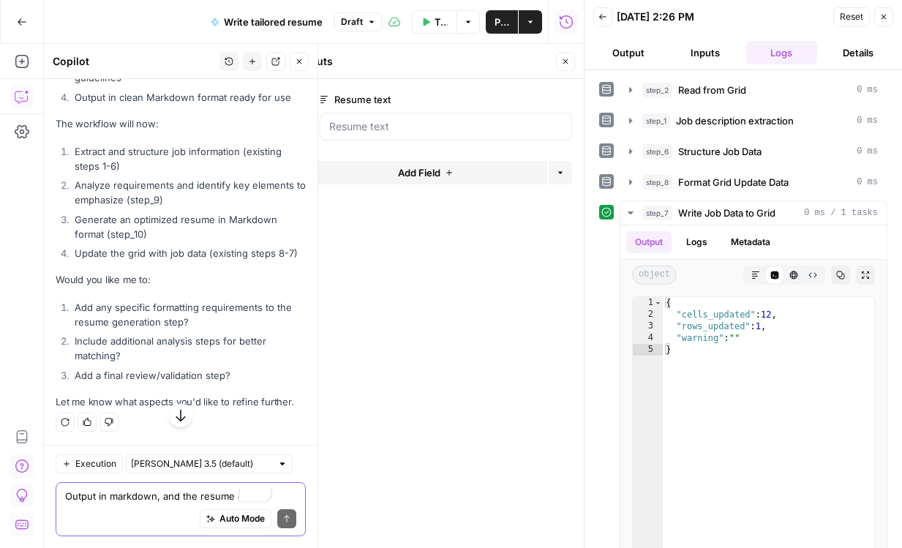
scroll to position [10583, 0]
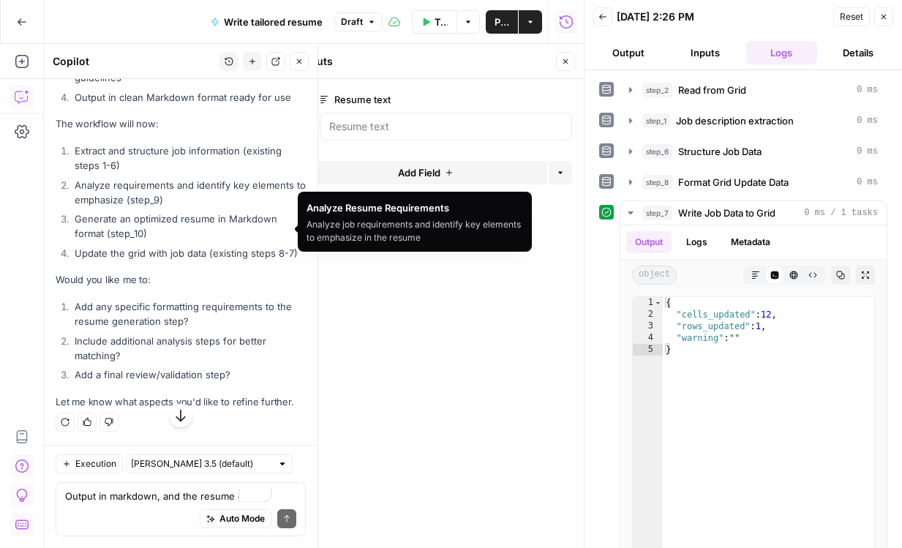
scroll to position [11028, 0]
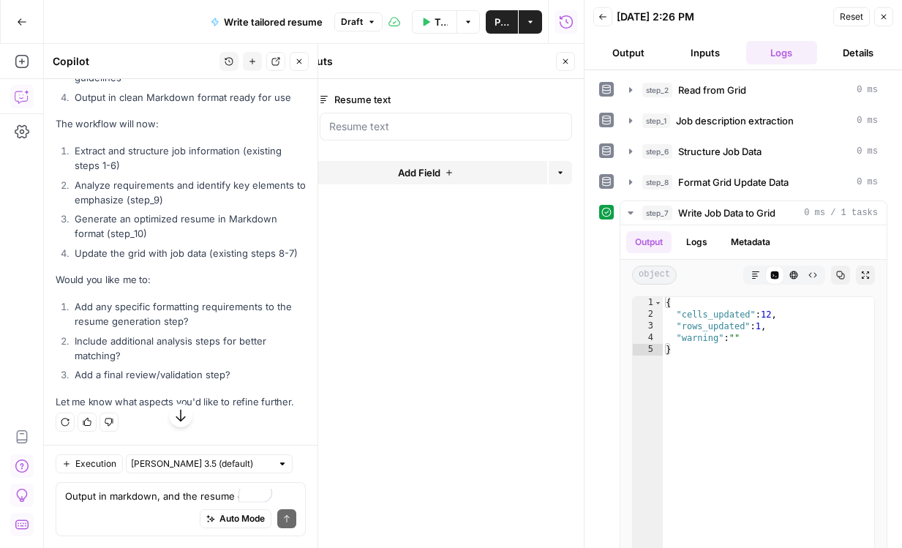
click at [563, 64] on icon "button" at bounding box center [565, 61] width 5 height 5
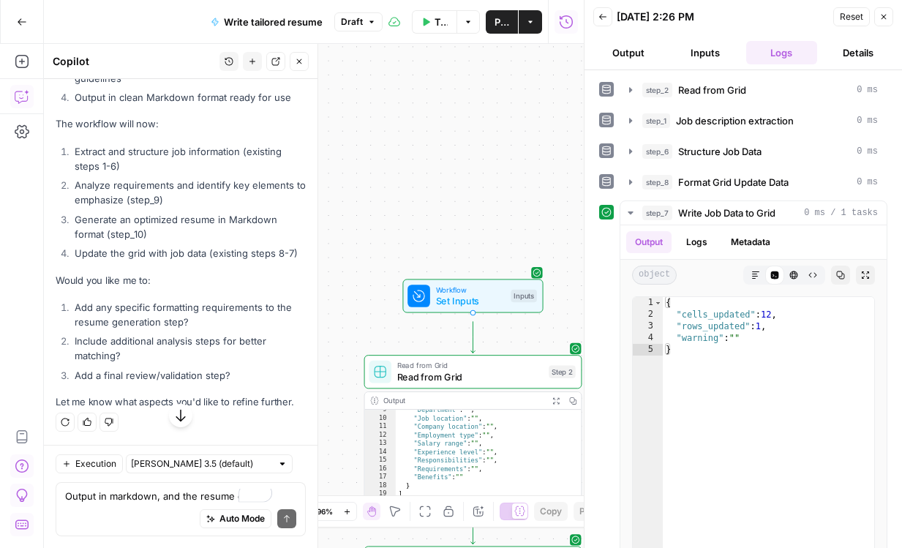
scroll to position [11095, 0]
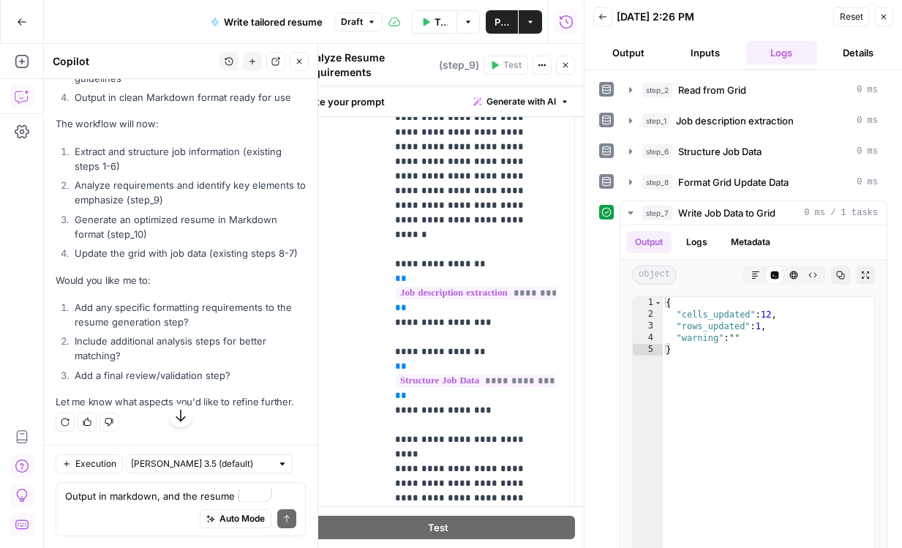
scroll to position [15, 0]
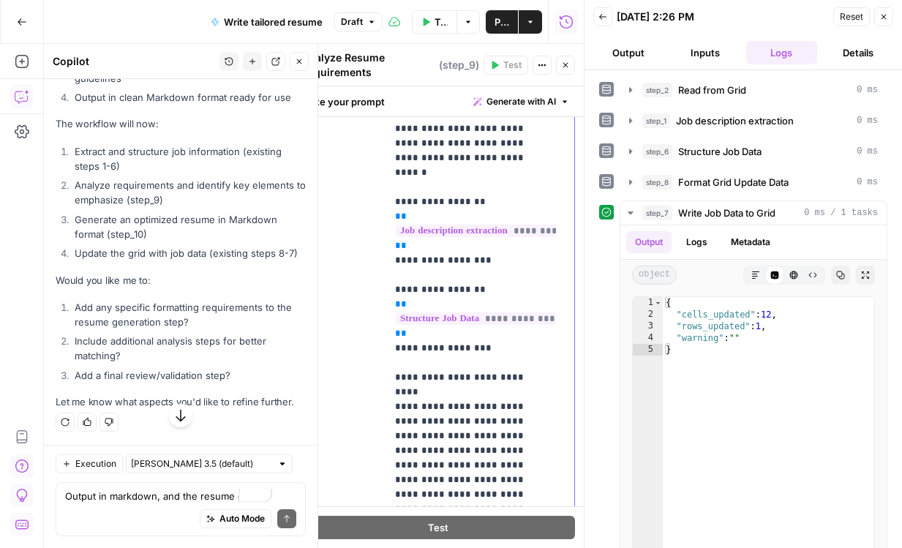
scroll to position [80, 0]
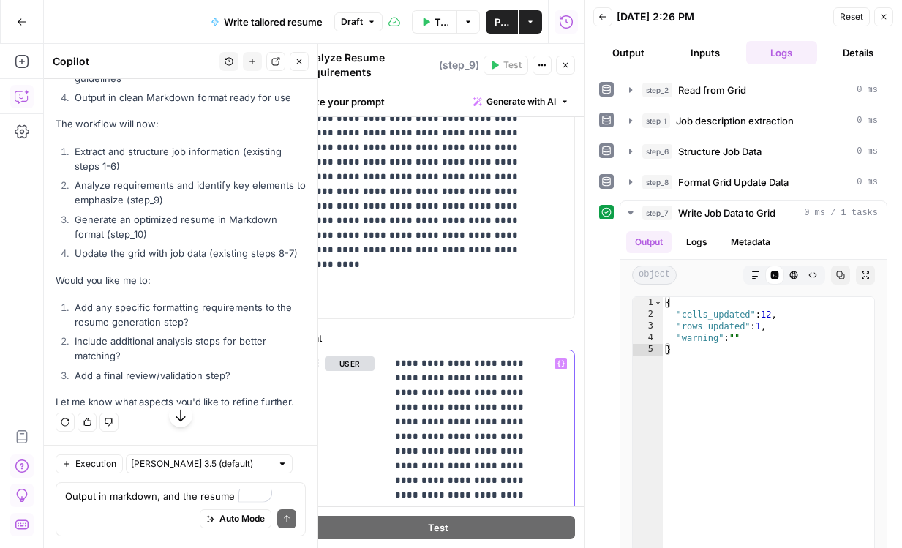
scroll to position [0, 0]
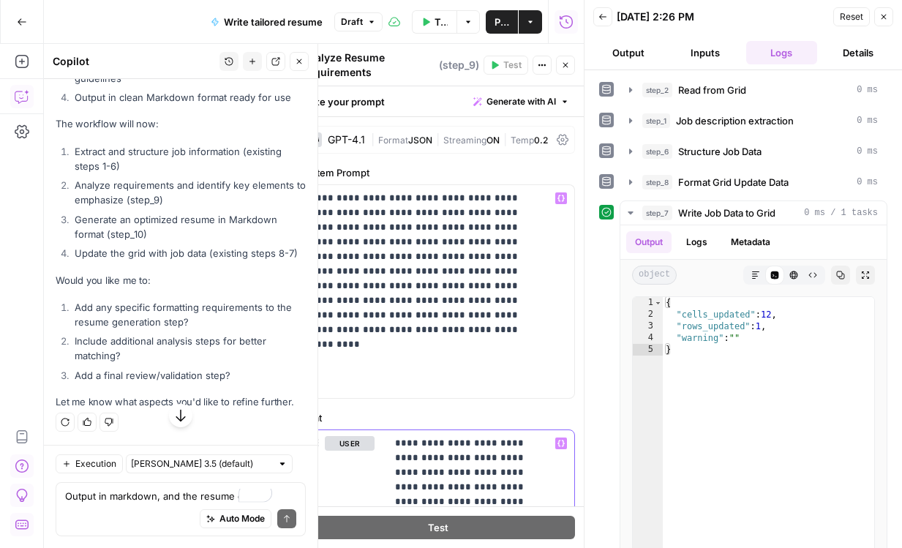
drag, startPoint x: 517, startPoint y: 322, endPoint x: 400, endPoint y: 256, distance: 134.2
click at [0, 0] on form "**********" at bounding box center [0, 0] width 0 height 0
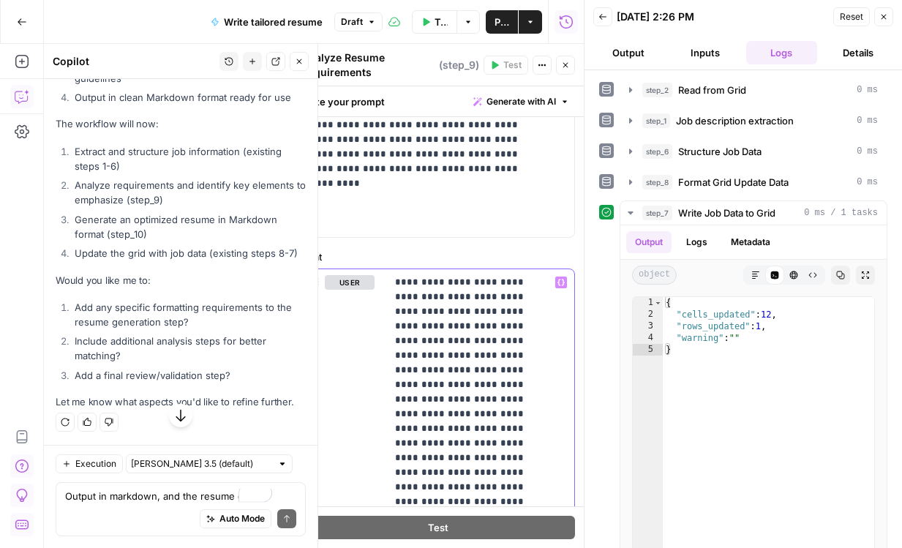
scroll to position [165, 0]
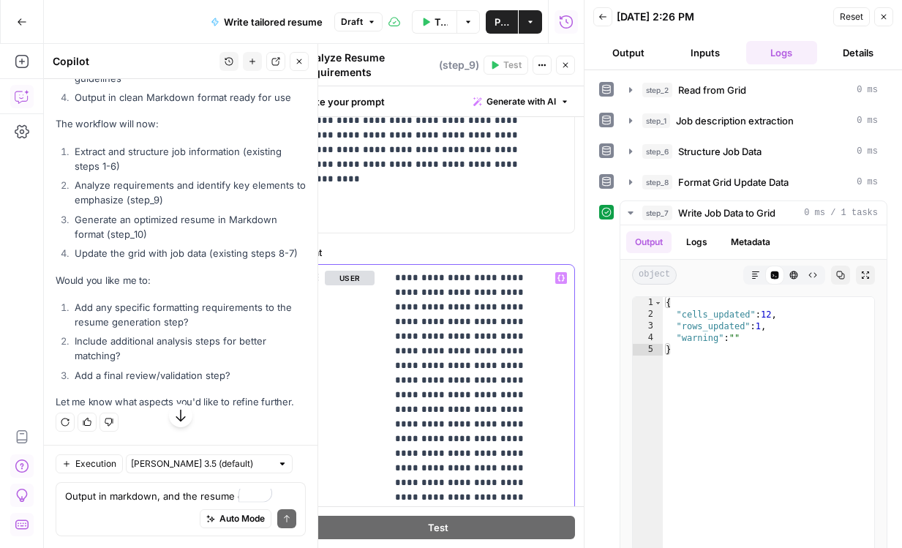
copy p "**********"
click at [417, 227] on p "**********" at bounding box center [427, 126] width 235 height 201
drag, startPoint x: 412, startPoint y: 243, endPoint x: 346, endPoint y: 117, distance: 142.6
click at [346, 116] on div "**********" at bounding box center [438, 316] width 292 height 461
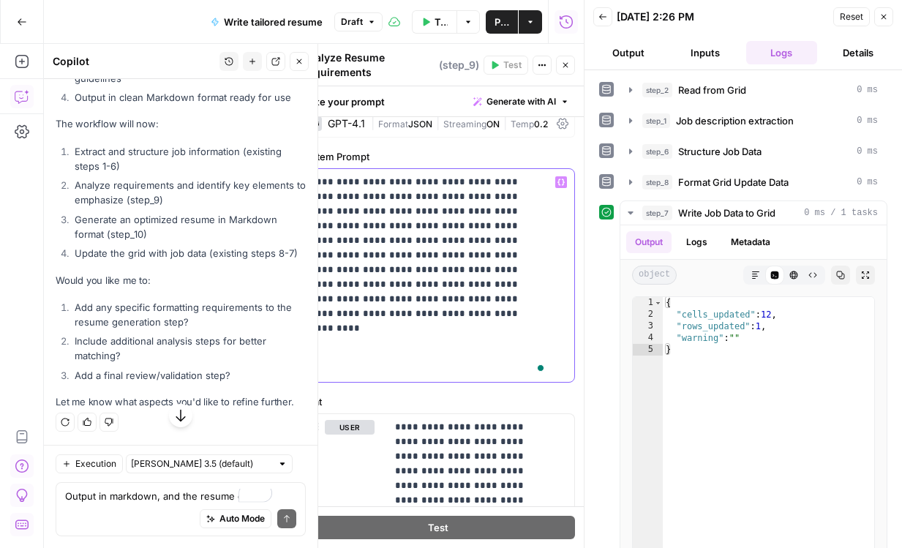
scroll to position [9, 0]
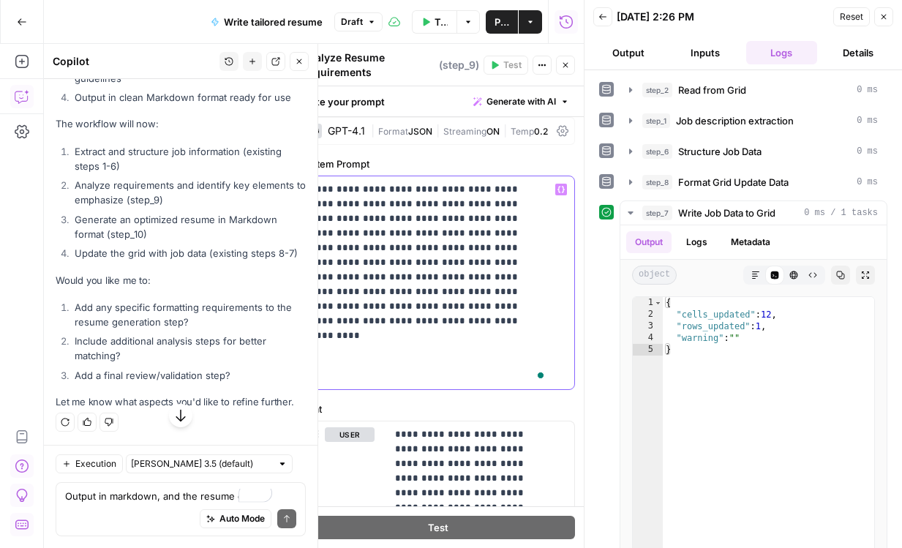
click at [316, 217] on p "**********" at bounding box center [427, 282] width 235 height 201
copy p "**********"
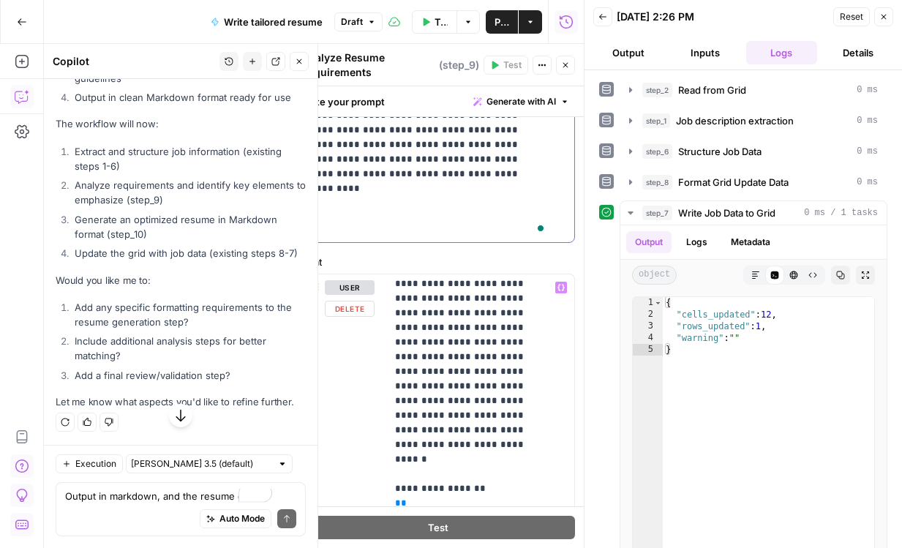
scroll to position [63, 0]
paste div
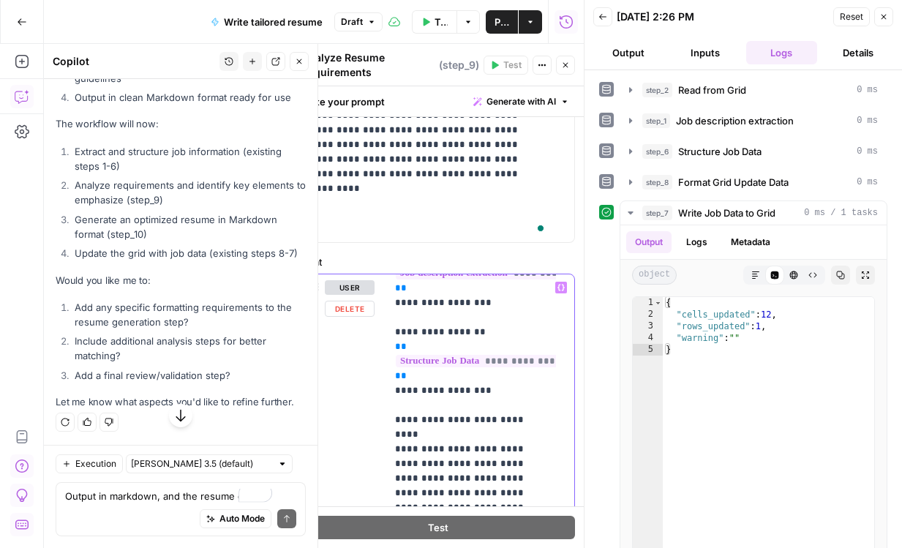
scroll to position [366, 0]
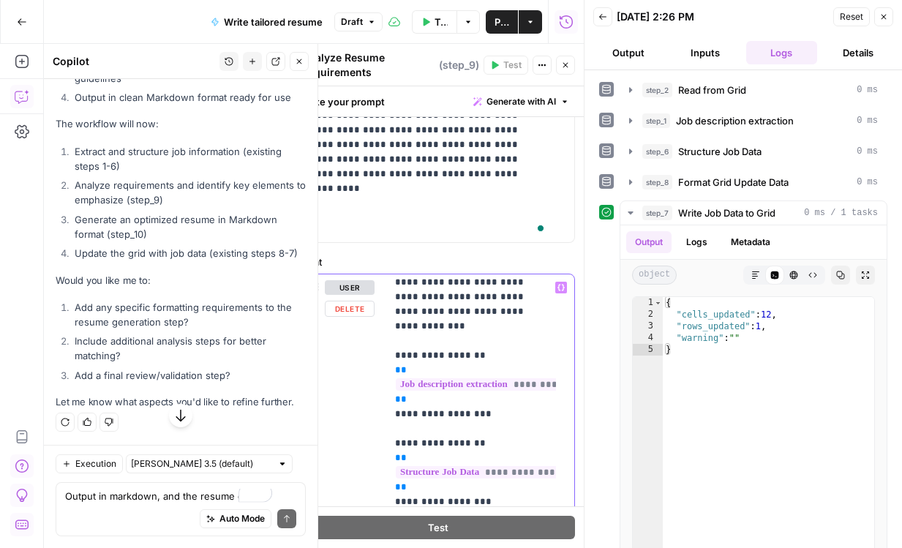
scroll to position [539, 0]
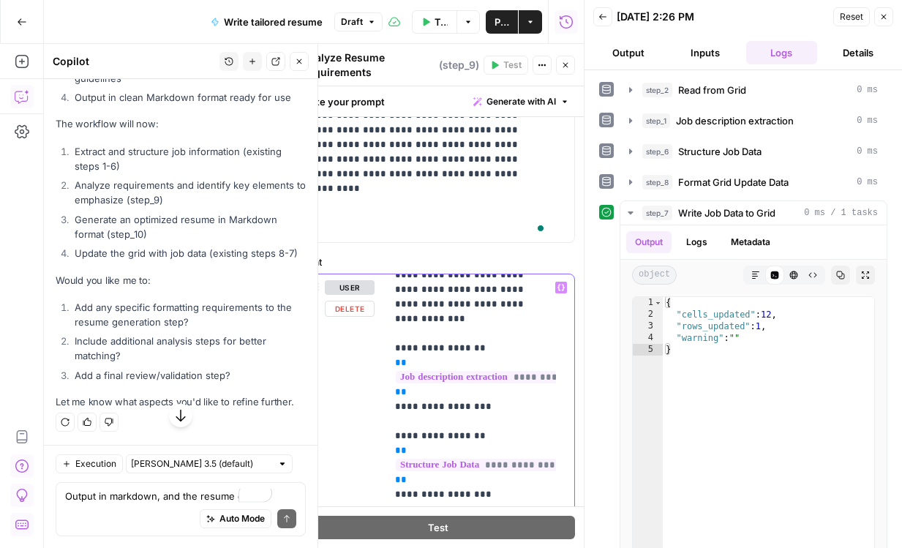
drag, startPoint x: 506, startPoint y: 410, endPoint x: 397, endPoint y: 376, distance: 114.2
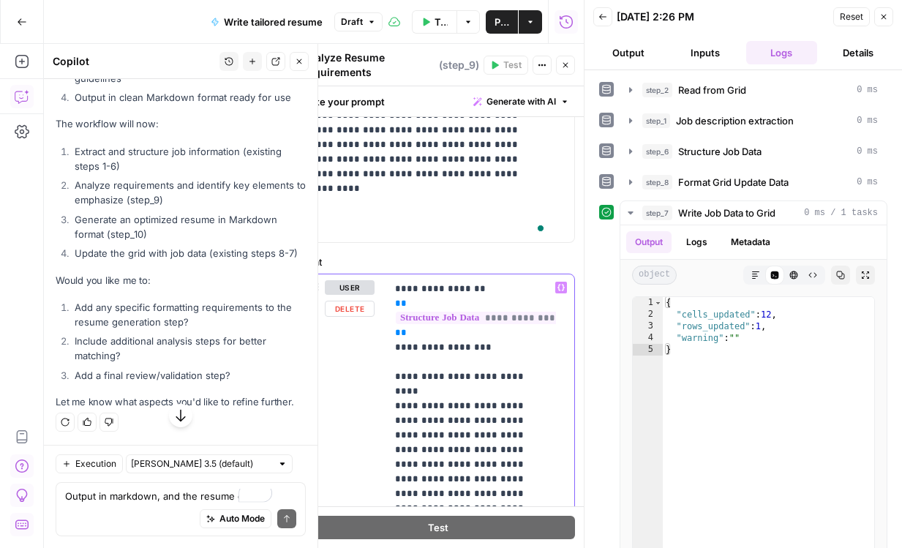
scroll to position [649, 0]
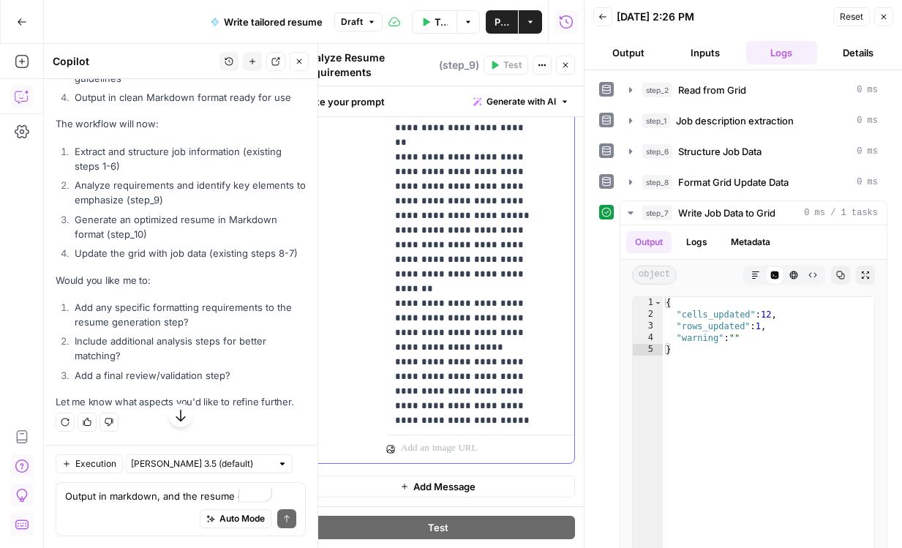
scroll to position [511, 0]
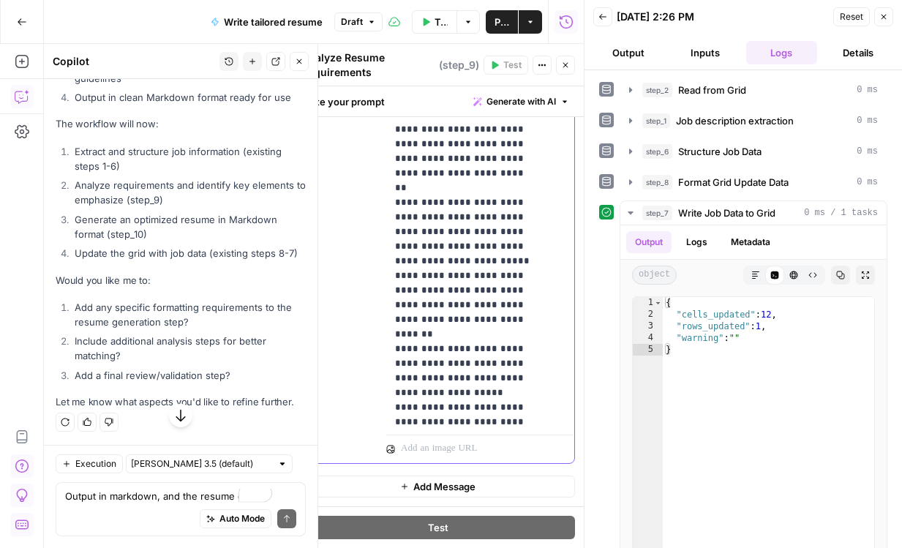
drag, startPoint x: 399, startPoint y: 227, endPoint x: 520, endPoint y: 308, distance: 145.0
click at [520, 308] on div "**********" at bounding box center [471, 118] width 170 height 620
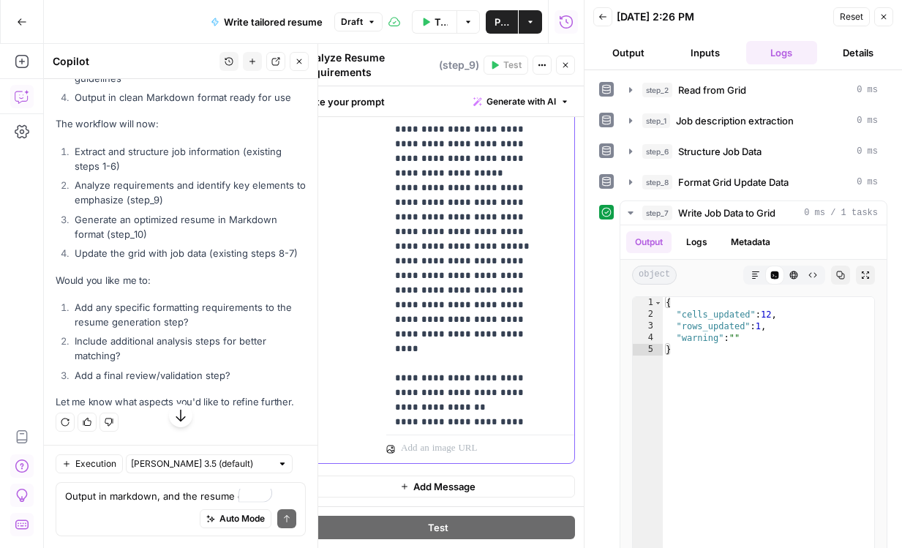
scroll to position [644, 0]
drag, startPoint x: 472, startPoint y: 152, endPoint x: 485, endPoint y: 170, distance: 22.5
click at [485, 170] on p "**********" at bounding box center [463, 550] width 137 height 2760
drag, startPoint x: 485, startPoint y: 170, endPoint x: 469, endPoint y: 145, distance: 29.8
click at [469, 145] on p "**********" at bounding box center [463, 550] width 137 height 2760
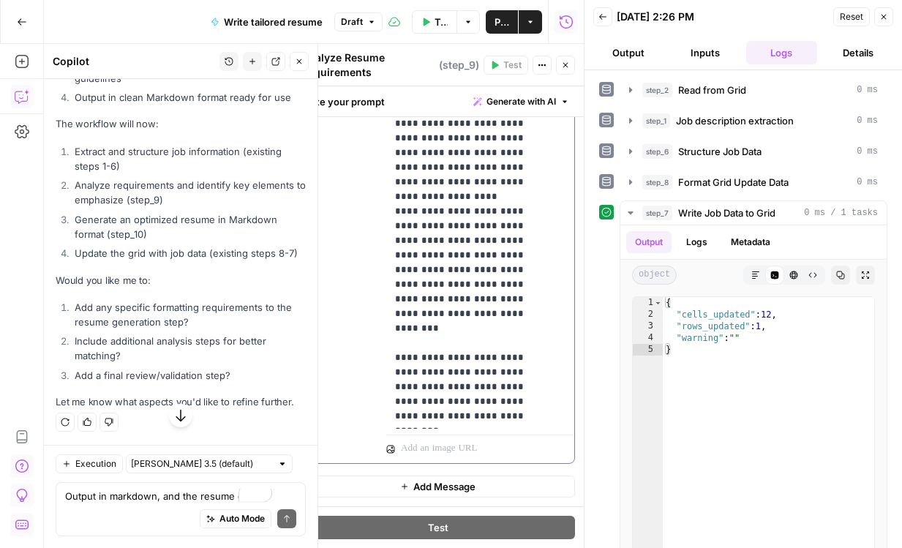
scroll to position [1206, 0]
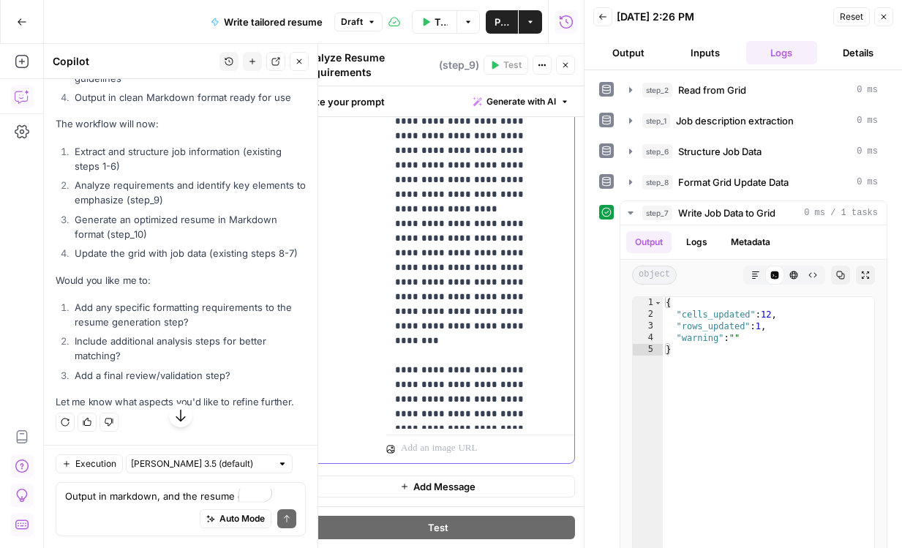
drag, startPoint x: 527, startPoint y: 301, endPoint x: 388, endPoint y: 188, distance: 179.4
click at [388, 188] on div "**********" at bounding box center [437, 135] width 273 height 654
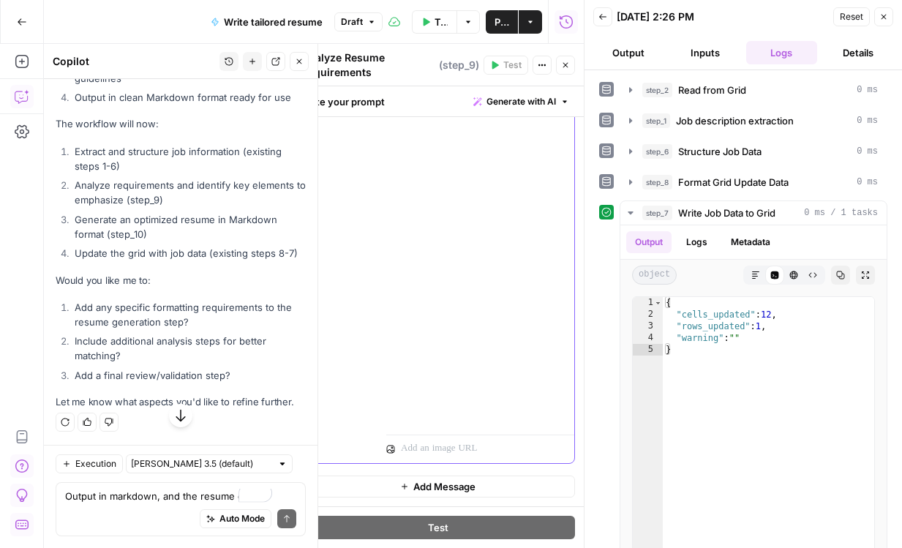
scroll to position [1922, 0]
drag, startPoint x: 496, startPoint y: 333, endPoint x: 374, endPoint y: 169, distance: 203.8
click at [374, 168] on div "**********" at bounding box center [437, 135] width 273 height 654
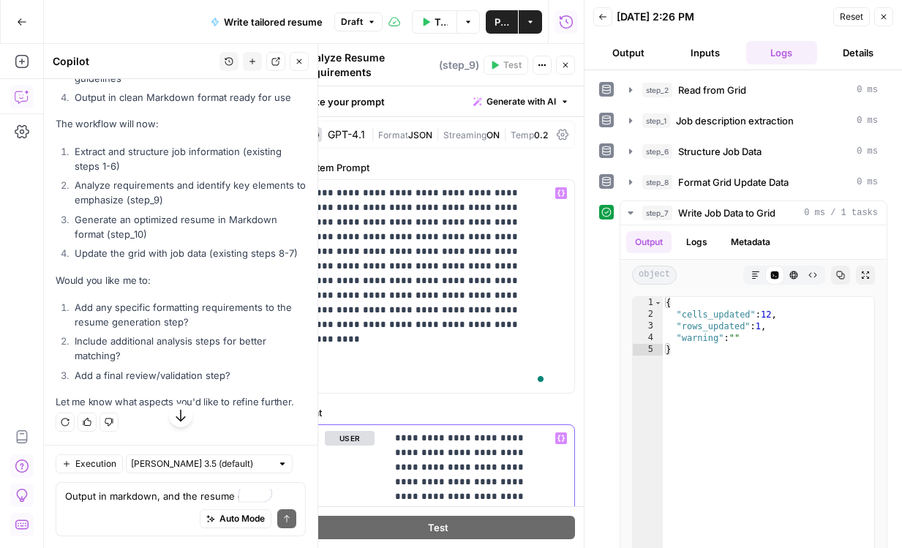
scroll to position [0, 0]
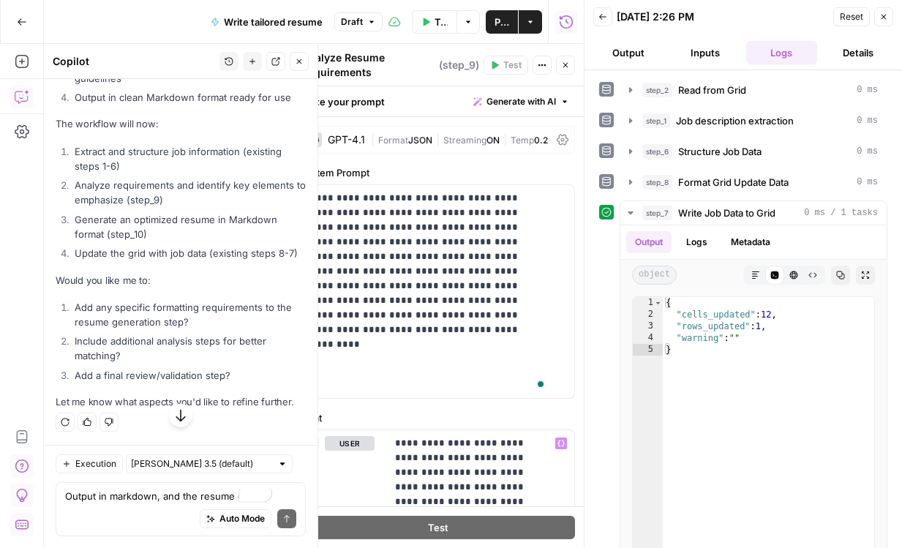
click at [556, 145] on icon at bounding box center [562, 140] width 12 height 11
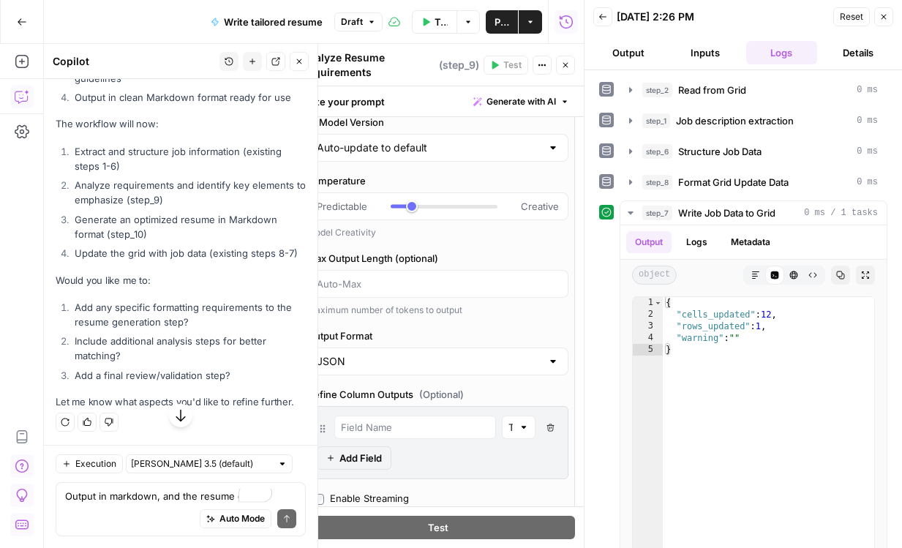
scroll to position [78, 0]
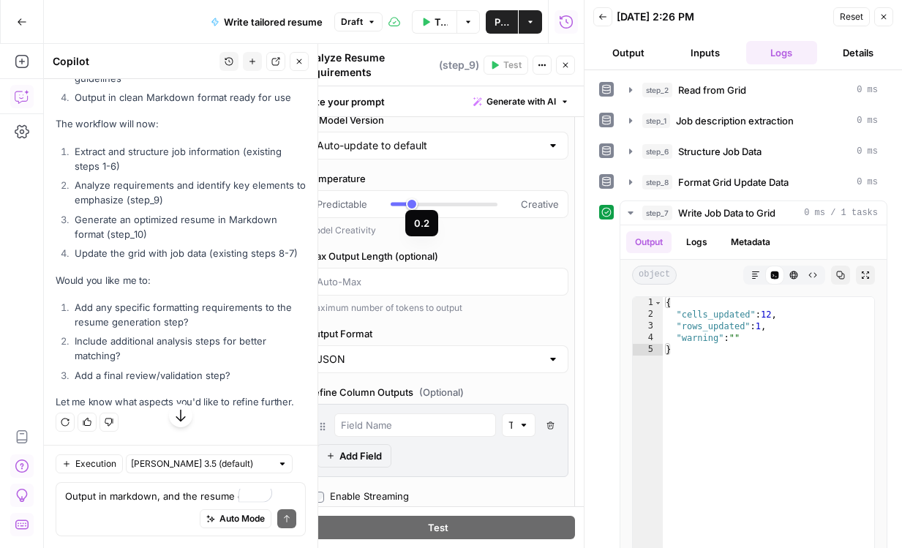
click at [447, 206] on div at bounding box center [443, 205] width 107 height 4
type input "***"
click at [442, 206] on div at bounding box center [443, 205] width 107 height 4
click at [482, 299] on div "Temperature Predictable Creative Model Creativity Max Output Length (optional) …" at bounding box center [437, 242] width 261 height 143
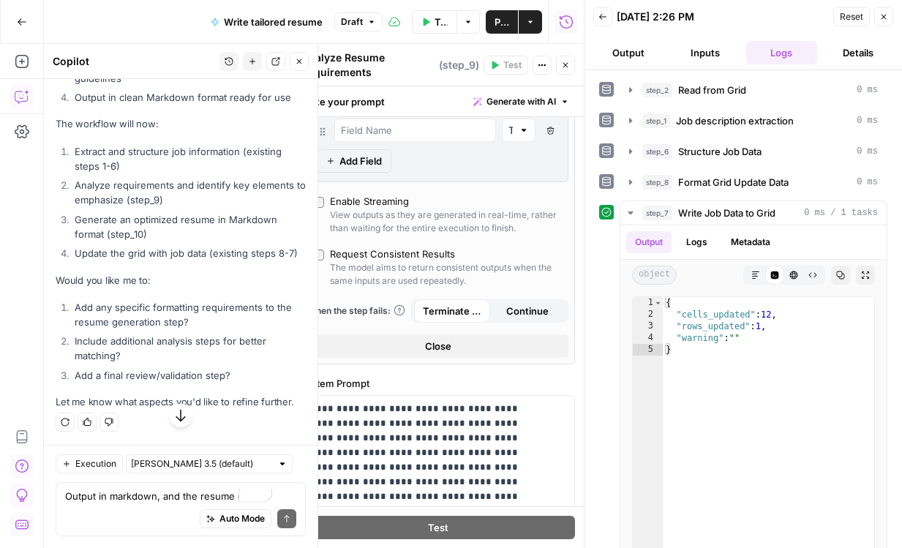
scroll to position [382, 0]
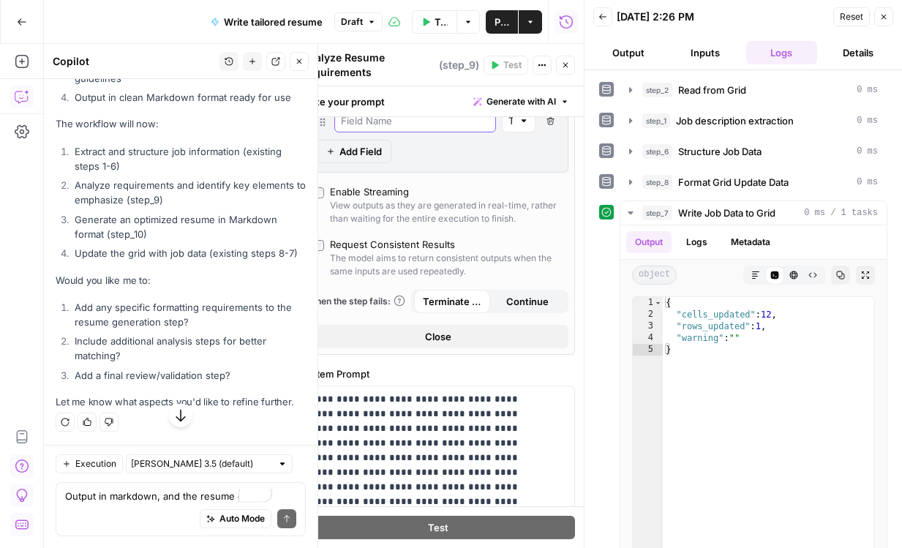
click at [454, 128] on input "text" at bounding box center [415, 120] width 148 height 15
click at [382, 159] on span "Add Field" at bounding box center [360, 151] width 42 height 15
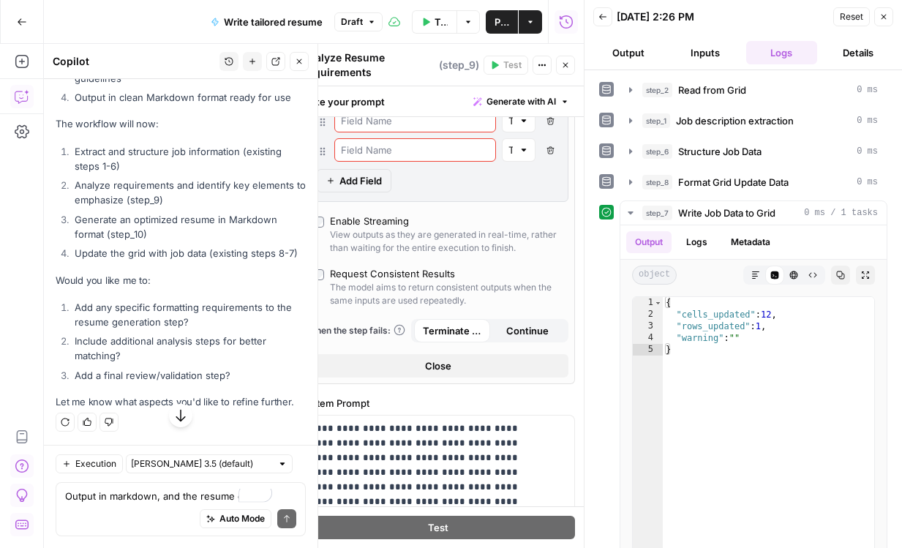
click at [415, 128] on input "text" at bounding box center [415, 120] width 148 height 15
click at [518, 128] on div at bounding box center [523, 120] width 10 height 15
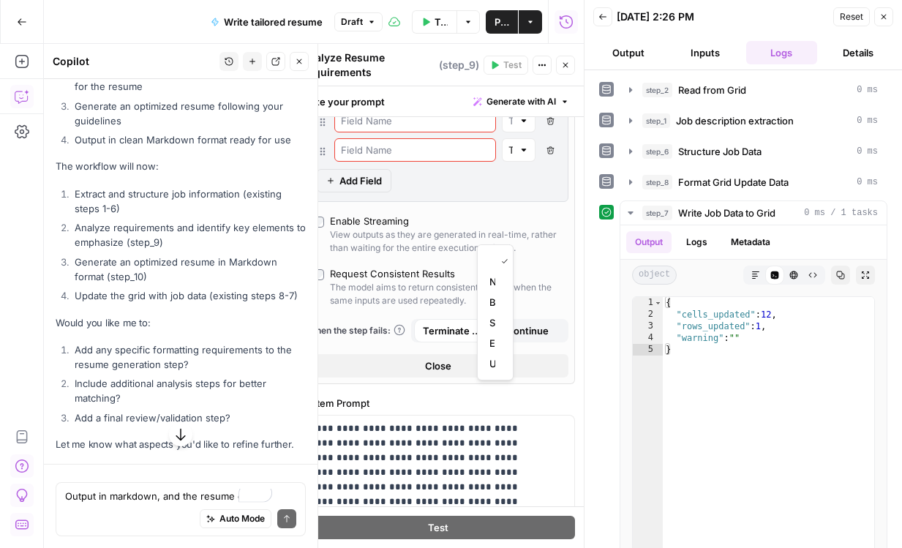
click at [399, 132] on div at bounding box center [415, 120] width 162 height 23
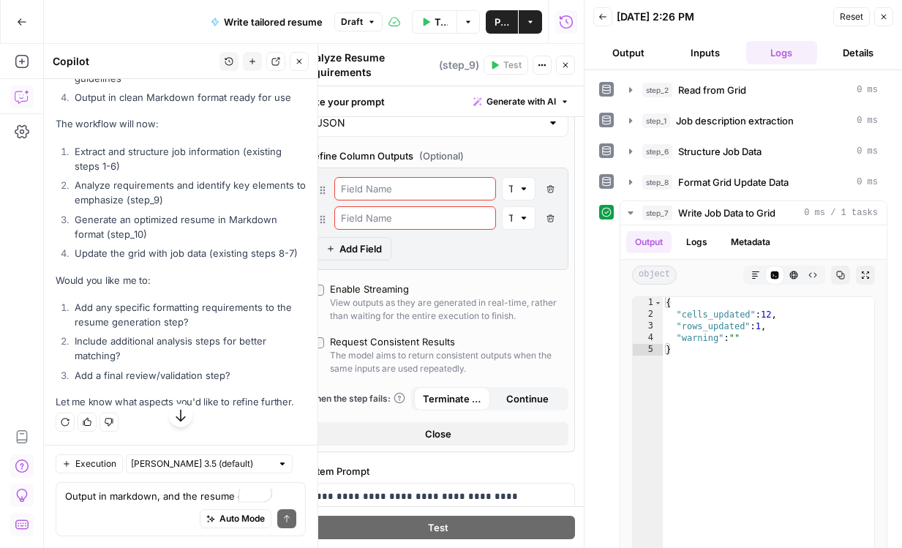
scroll to position [309, 0]
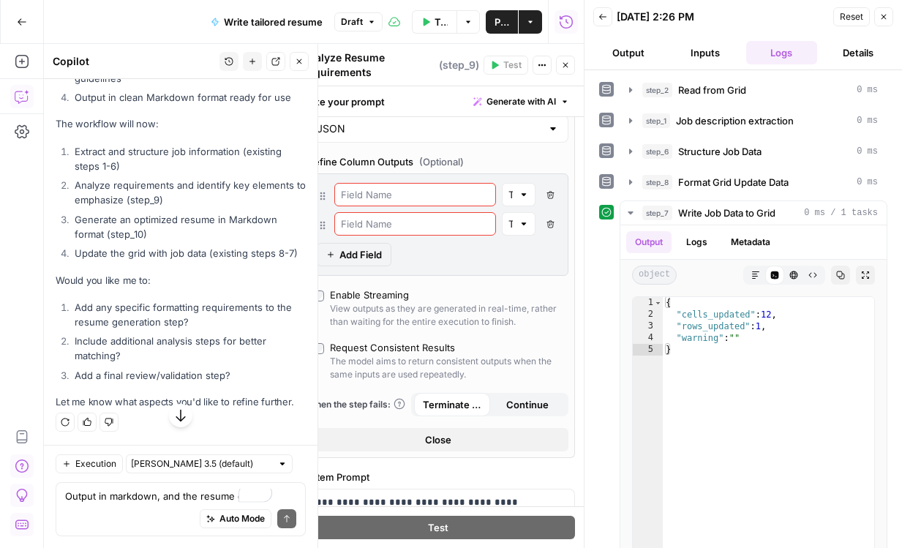
click at [546, 198] on icon "button" at bounding box center [549, 194] width 7 height 7
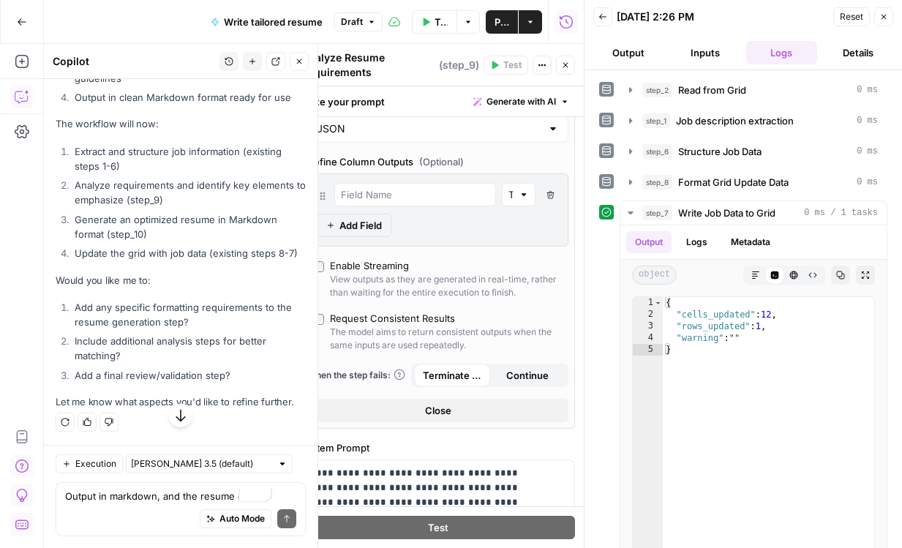
click at [518, 202] on div at bounding box center [523, 194] width 10 height 15
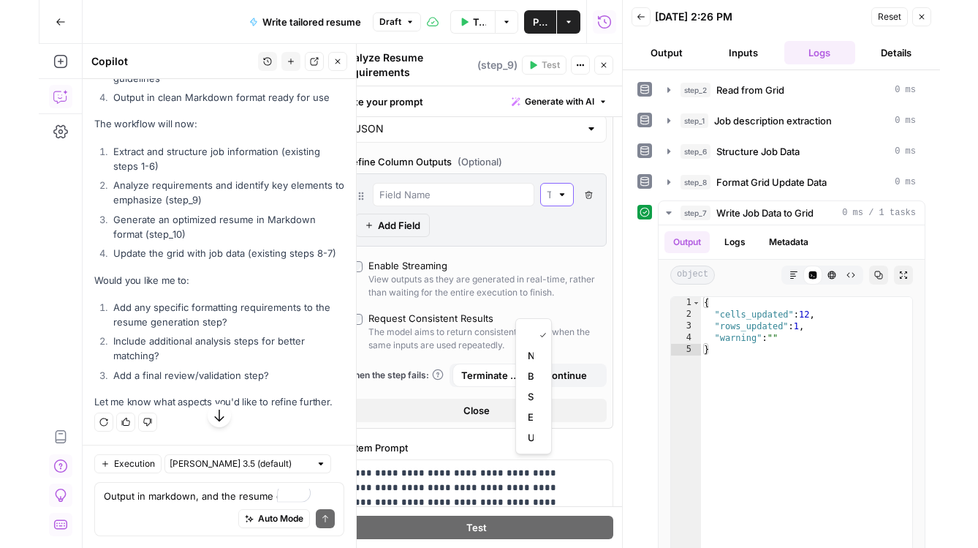
scroll to position [0, 0]
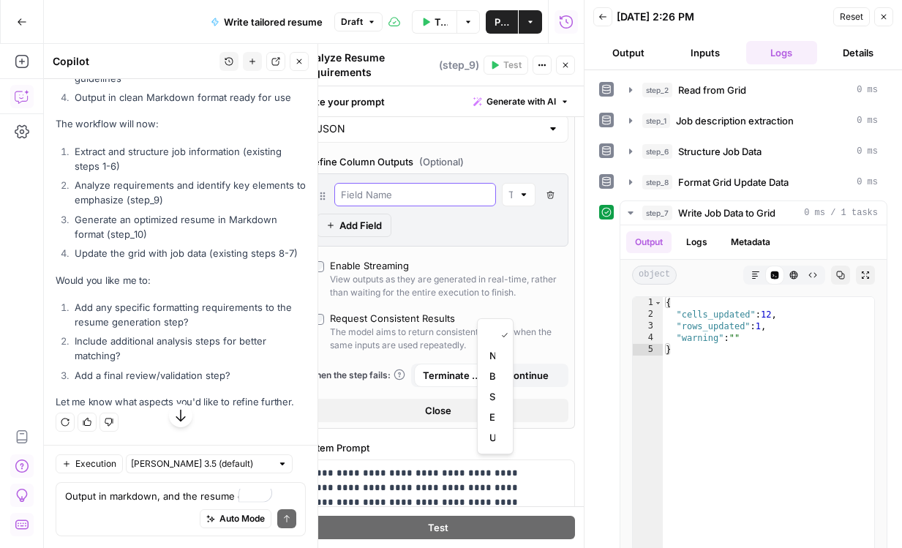
click at [398, 202] on input "text" at bounding box center [415, 194] width 148 height 15
click at [396, 202] on input "text" at bounding box center [415, 194] width 148 height 15
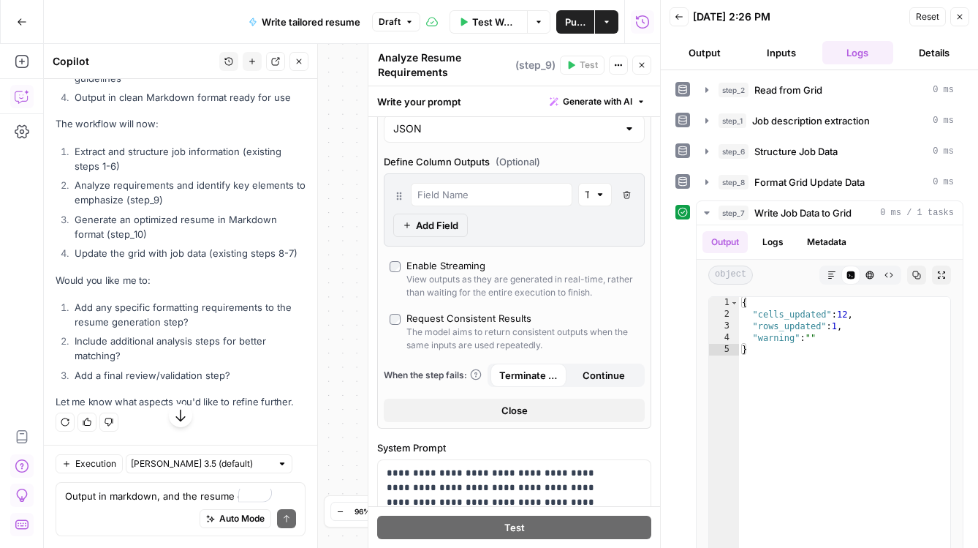
click at [595, 202] on div at bounding box center [600, 194] width 10 height 15
click at [624, 246] on div "Delete Field Add Field" at bounding box center [514, 209] width 261 height 73
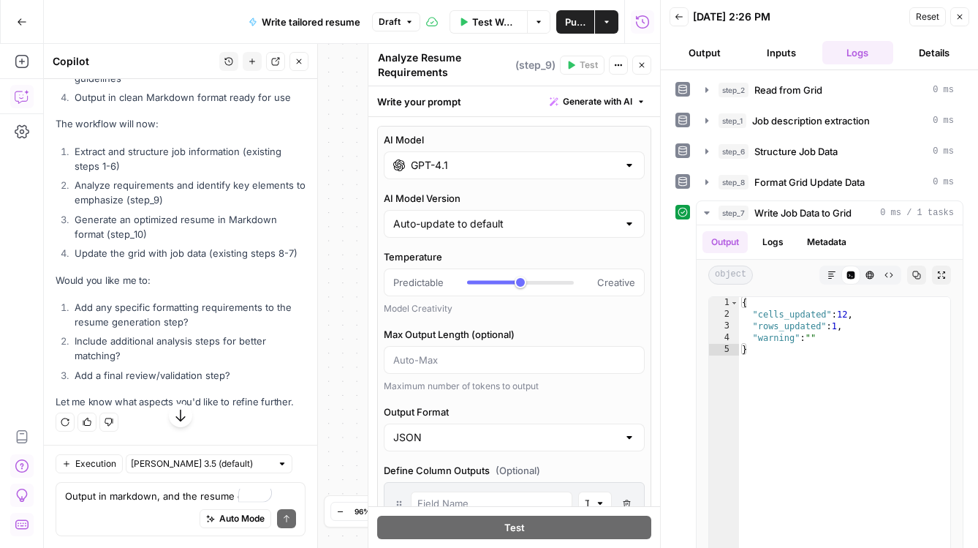
click at [439, 80] on textarea "Analyze Resume Requirements" at bounding box center [445, 64] width 134 height 29
click at [624, 173] on div at bounding box center [630, 165] width 12 height 15
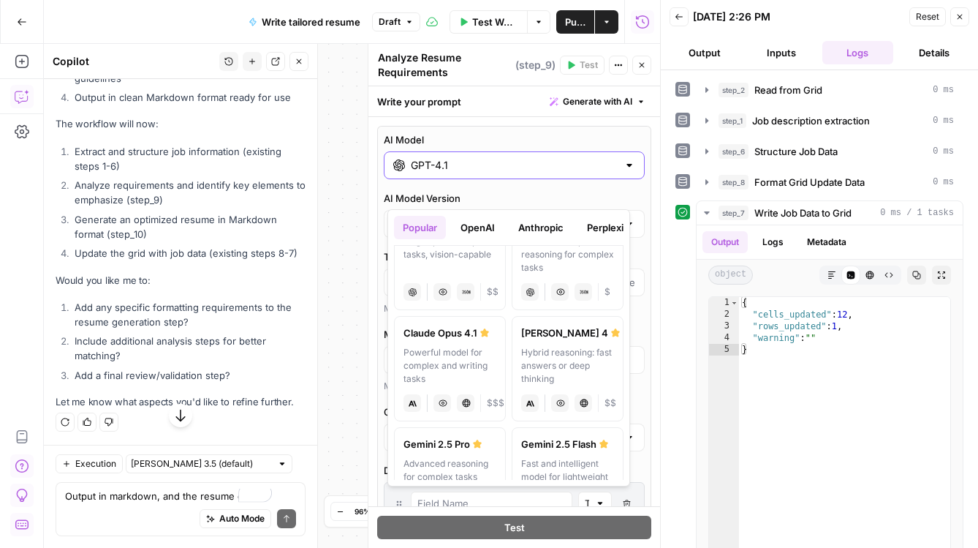
scroll to position [159, 0]
click at [562, 273] on div "Fast multi-step reasoning for complex tasks" at bounding box center [567, 253] width 93 height 39
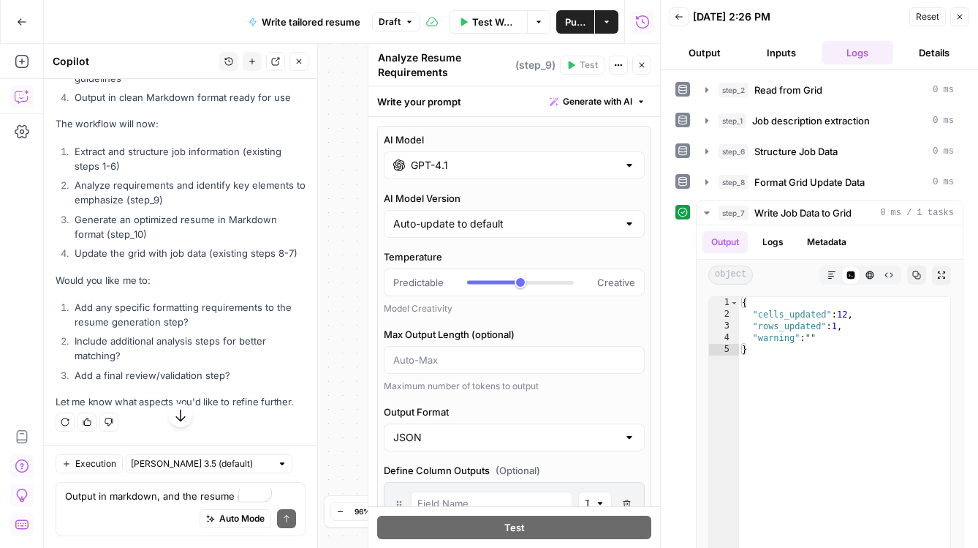
type input "O4 Mini"
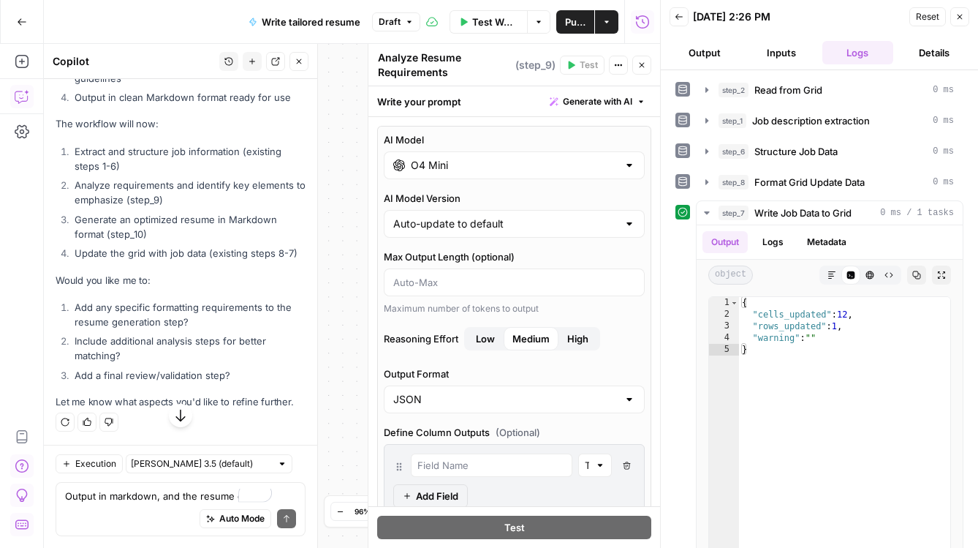
scroll to position [26, 0]
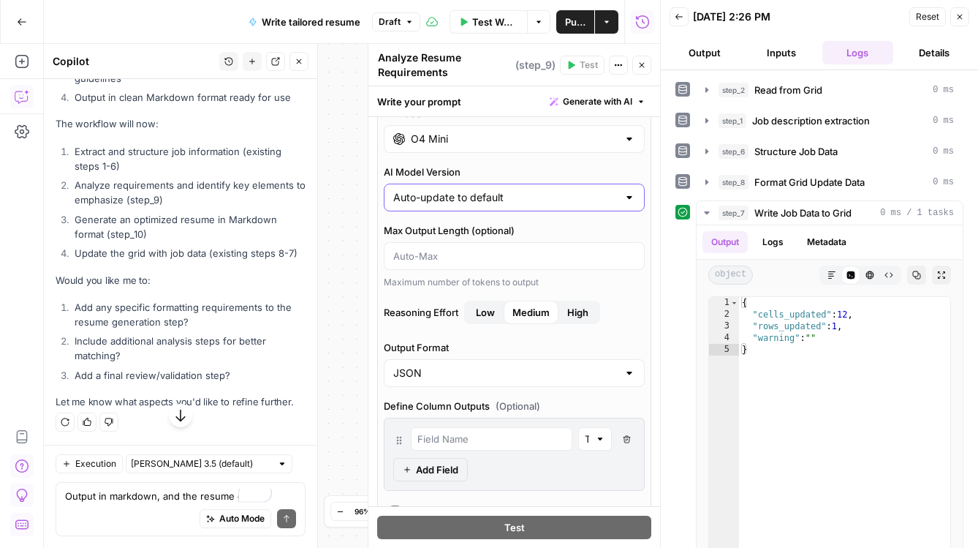
click at [564, 205] on input "Auto-update to default" at bounding box center [505, 197] width 224 height 15
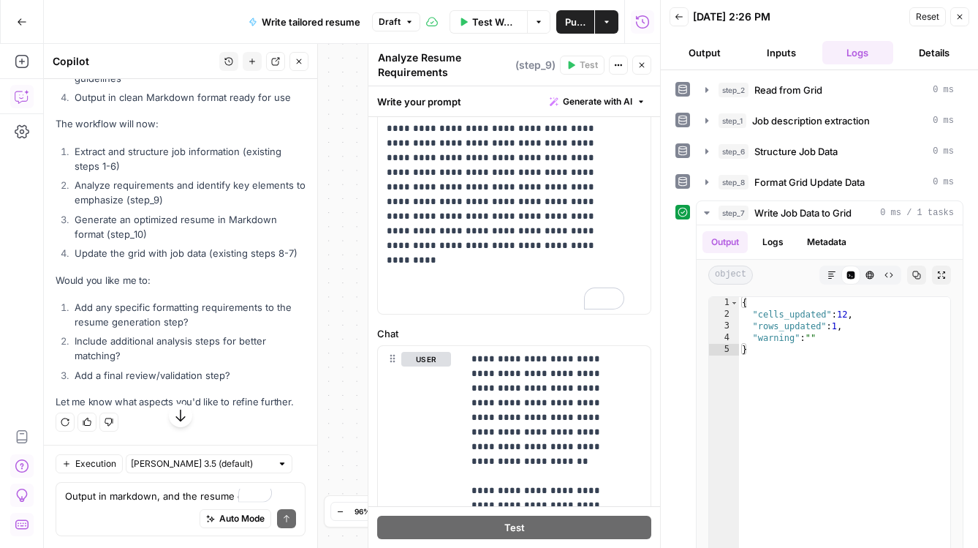
scroll to position [681, 0]
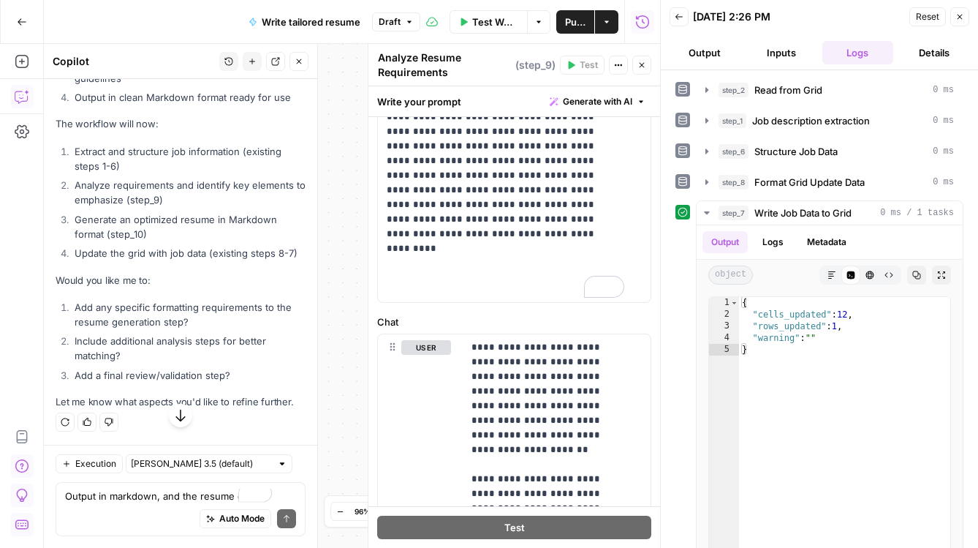
click at [528, 51] on button "Close" at bounding box center [514, 39] width 261 height 23
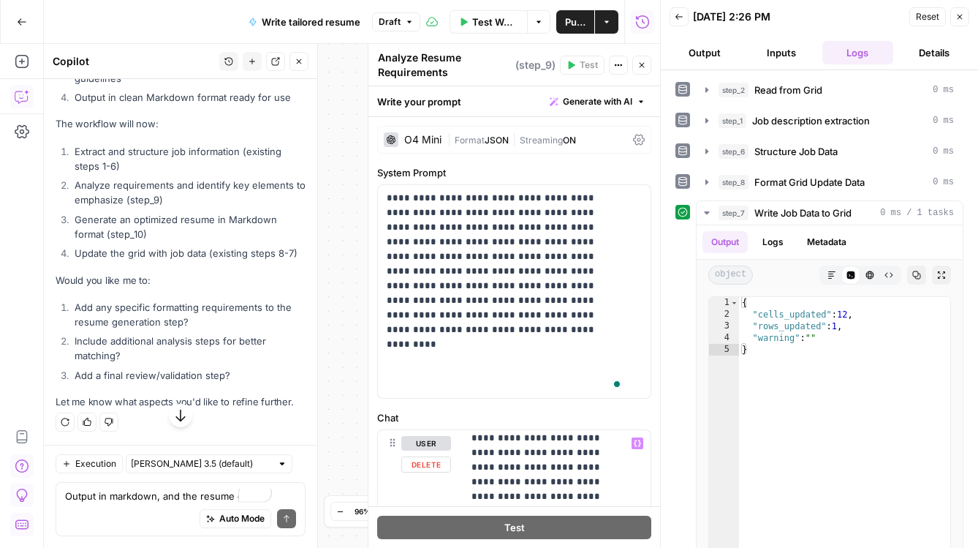
scroll to position [0, 0]
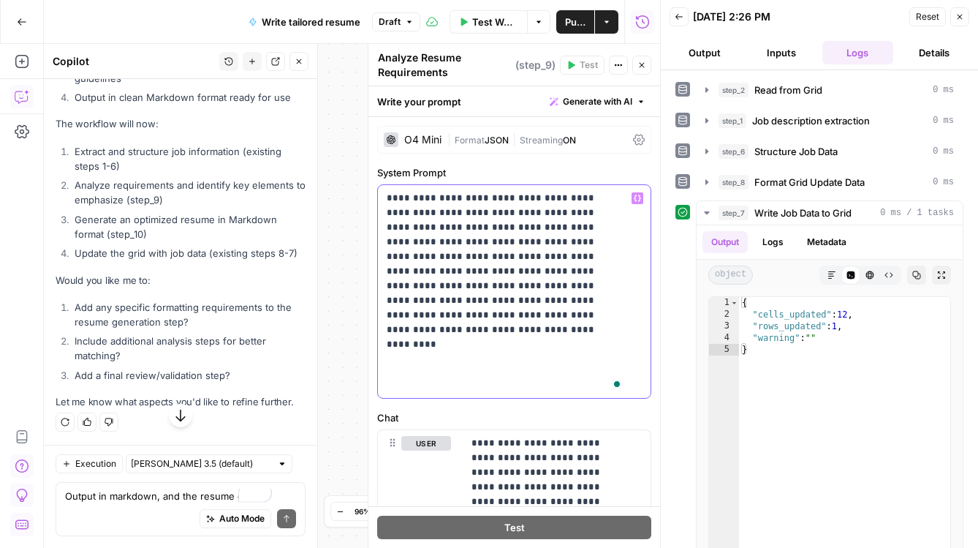
click at [502, 262] on p "**********" at bounding box center [504, 291] width 235 height 201
click at [410, 70] on textarea "Analyze Resume Requirements" at bounding box center [445, 64] width 134 height 29
drag, startPoint x: 438, startPoint y: 78, endPoint x: 370, endPoint y: 78, distance: 68.0
click at [370, 78] on div "**********" at bounding box center [514, 296] width 292 height 504
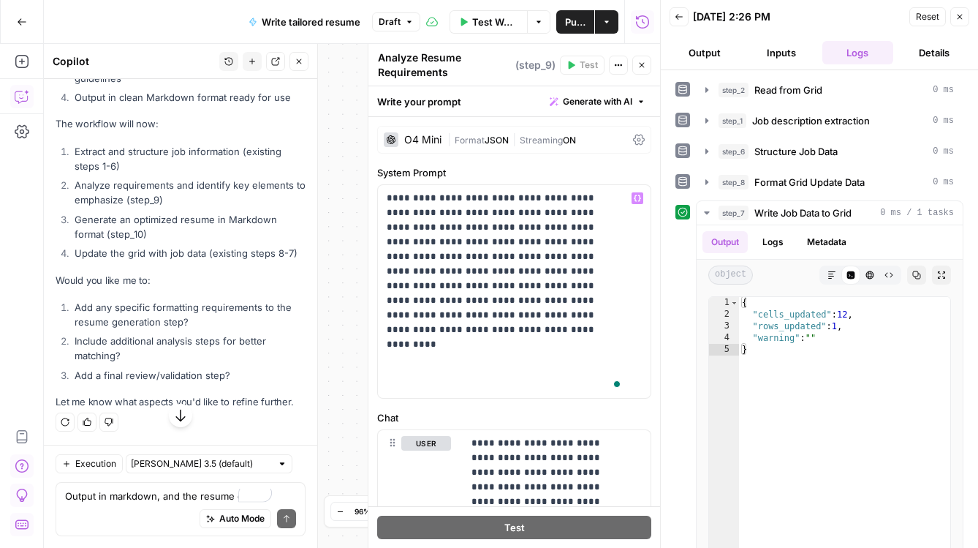
drag, startPoint x: 379, startPoint y: 80, endPoint x: 437, endPoint y: 90, distance: 59.3
click at [437, 86] on header "Analyze Resume Requirements Analyze Resume Requirements ( step_9 ) Test Actions…" at bounding box center [515, 65] width 292 height 42
click at [428, 61] on textarea "Analyze Resume Requirements" at bounding box center [445, 64] width 134 height 29
click at [388, 80] on textarea "Analyze Resume Requirements" at bounding box center [445, 64] width 134 height 29
drag, startPoint x: 449, startPoint y: 61, endPoint x: 368, endPoint y: 61, distance: 81.2
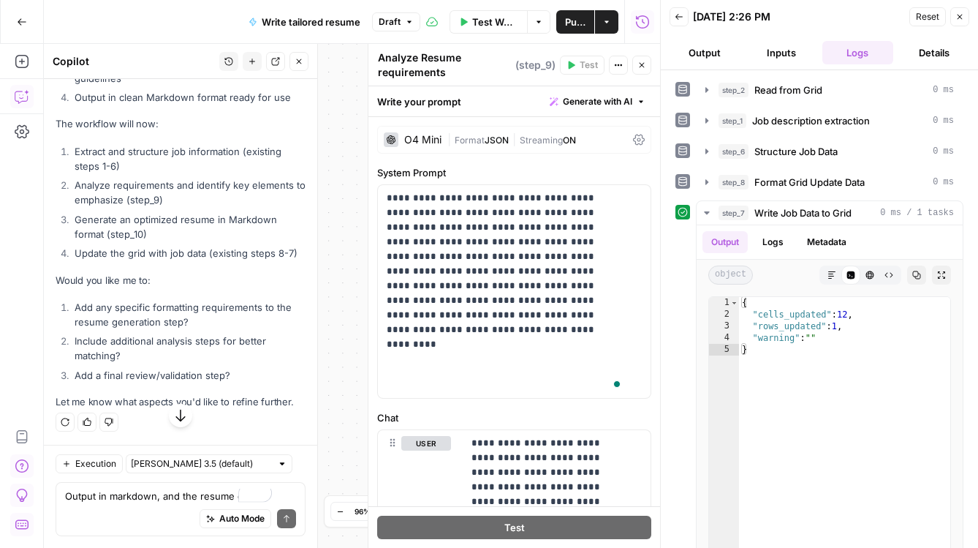
click at [368, 61] on div "**********" at bounding box center [514, 296] width 292 height 504
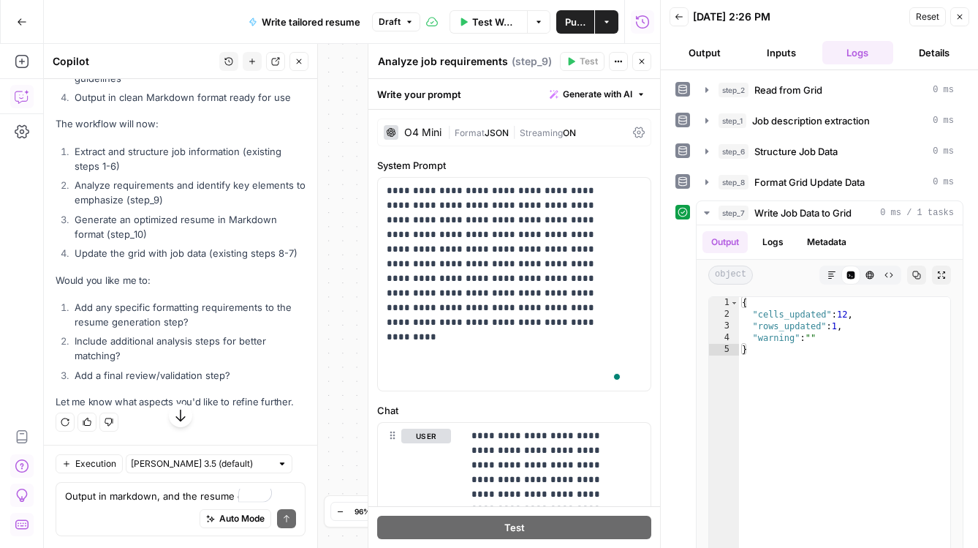
click at [450, 69] on textarea "Analyze job requirements" at bounding box center [443, 61] width 130 height 15
type textarea "Analyze job requirements"
click at [452, 271] on p "**********" at bounding box center [504, 284] width 235 height 201
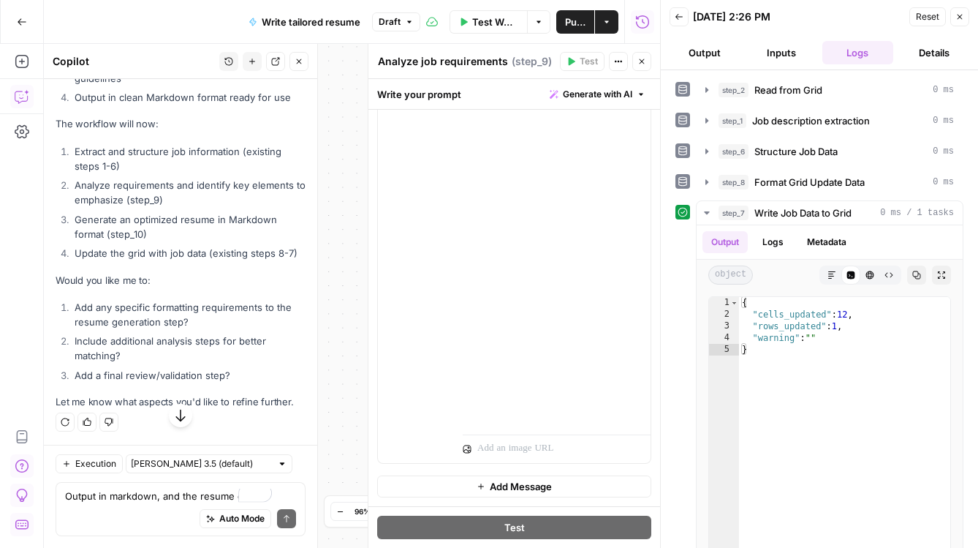
scroll to position [11149, 0]
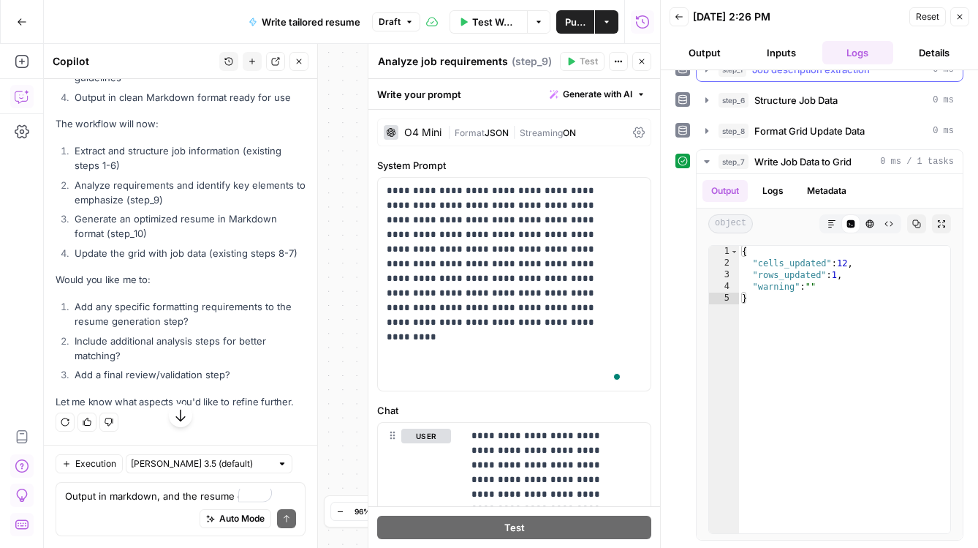
scroll to position [60, 0]
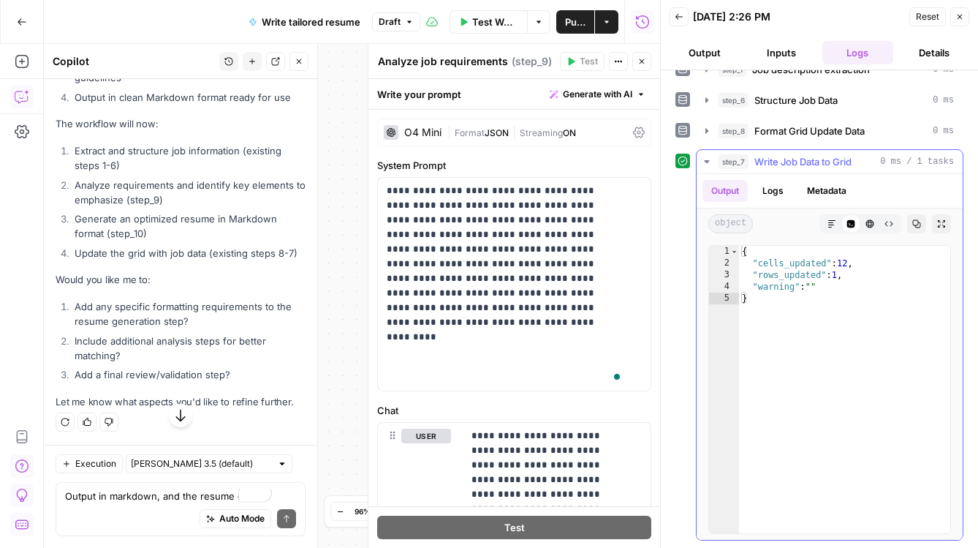
click at [713, 167] on icon "button" at bounding box center [707, 162] width 12 height 12
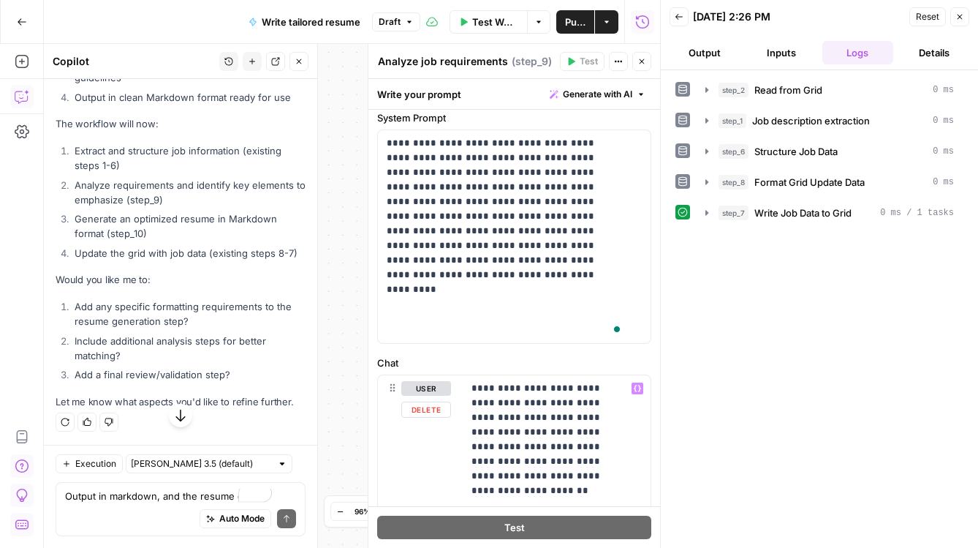
scroll to position [0, 0]
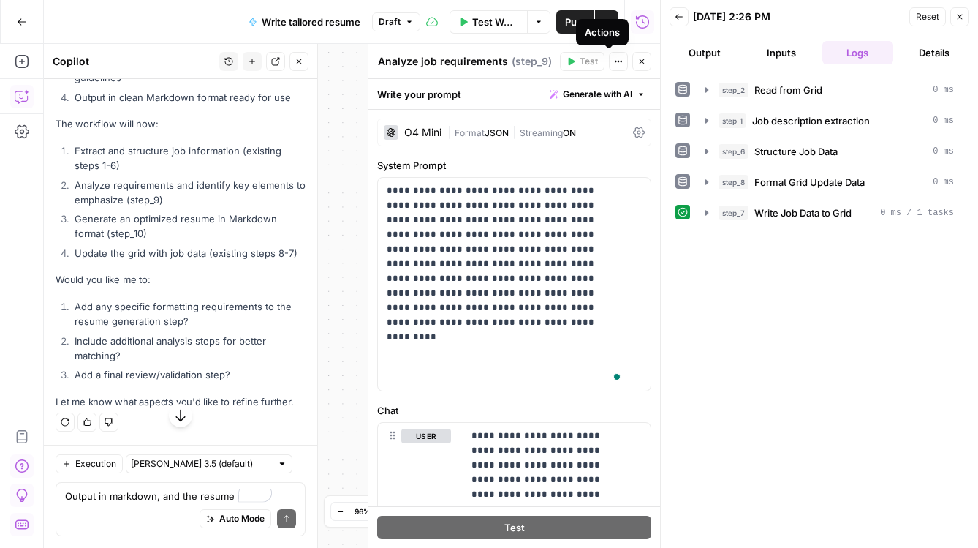
click at [614, 66] on icon "button" at bounding box center [618, 61] width 9 height 9
click at [712, 64] on button "Output" at bounding box center [705, 52] width 71 height 23
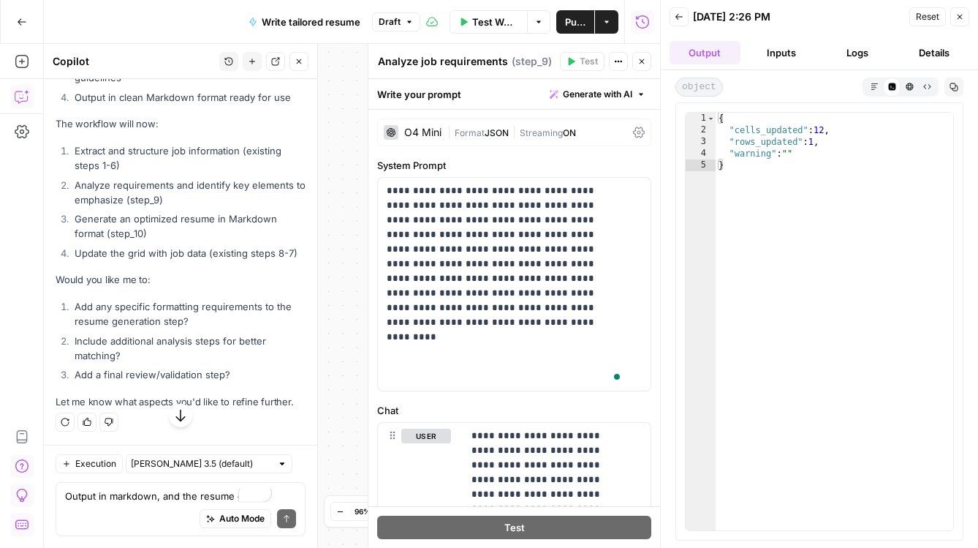
click at [774, 64] on button "Inputs" at bounding box center [782, 52] width 71 height 23
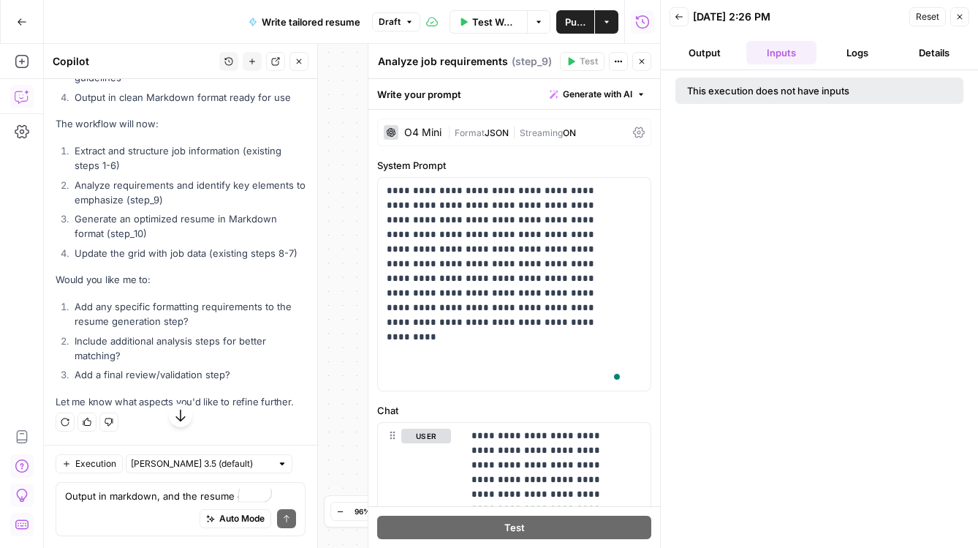
click at [858, 64] on button "Logs" at bounding box center [858, 52] width 71 height 23
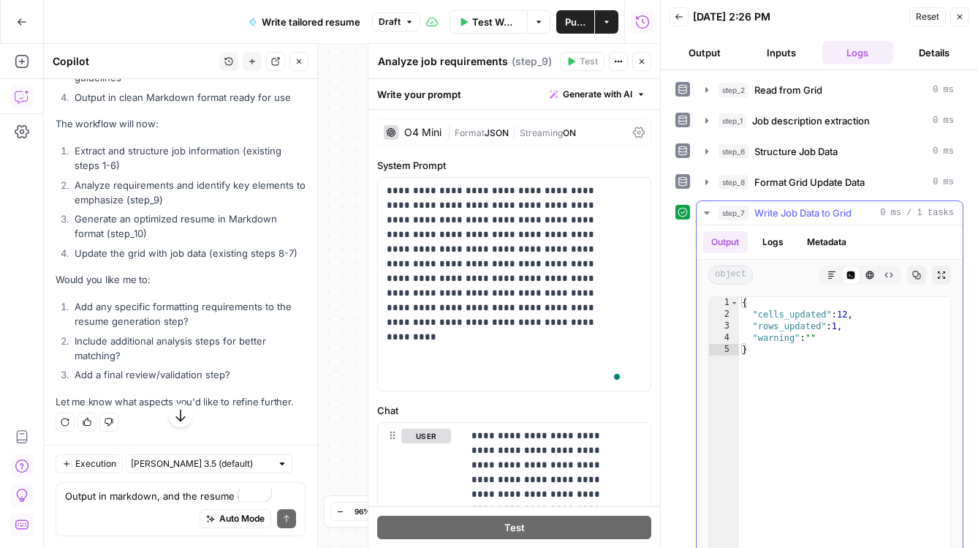
click at [793, 253] on button "Logs" at bounding box center [773, 242] width 39 height 22
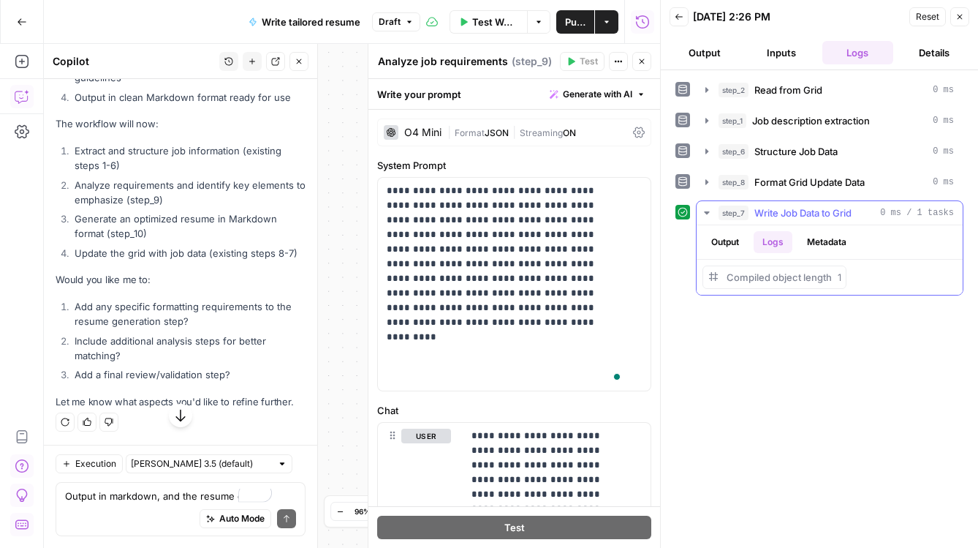
click at [855, 253] on button "Metadata" at bounding box center [826, 242] width 57 height 22
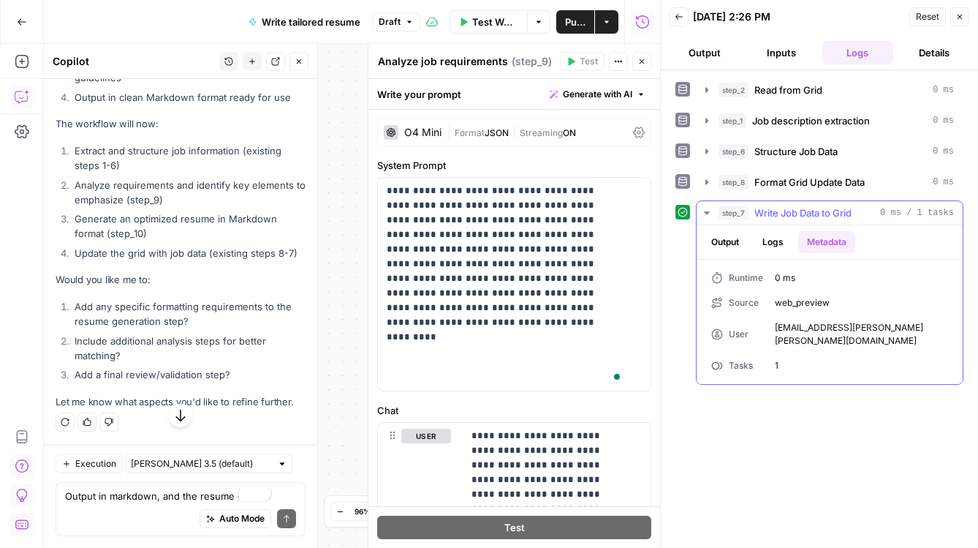
click at [733, 253] on button "Output" at bounding box center [725, 242] width 45 height 22
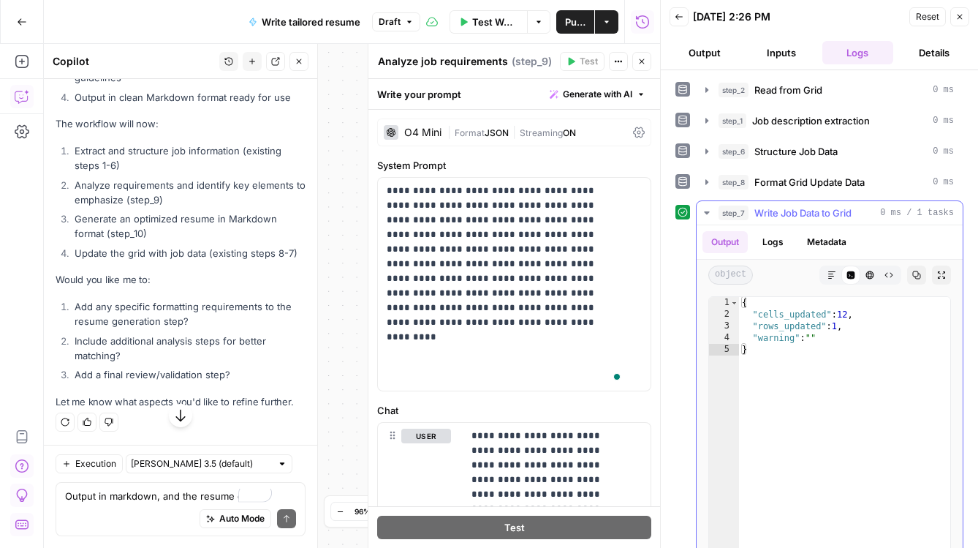
click at [709, 214] on icon "button" at bounding box center [706, 212] width 5 height 3
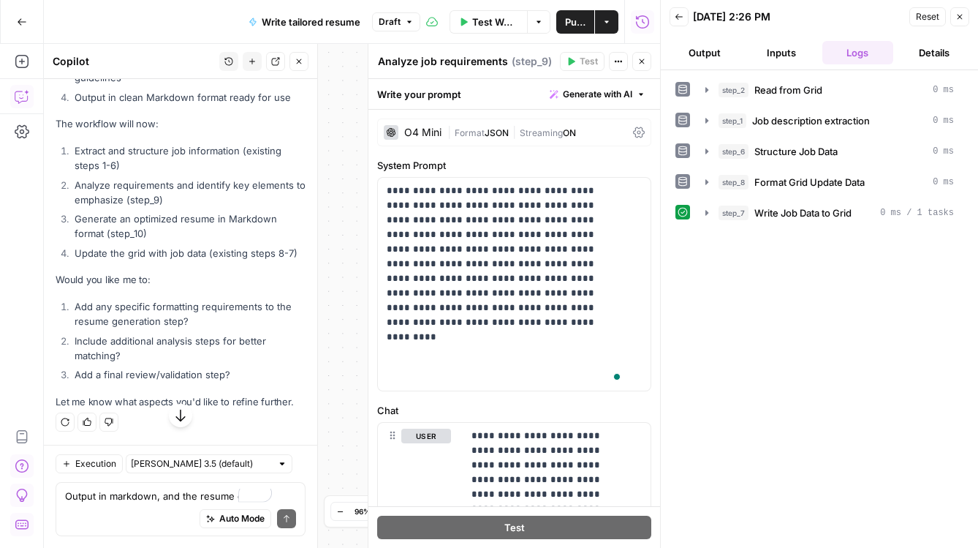
scroll to position [11196, 0]
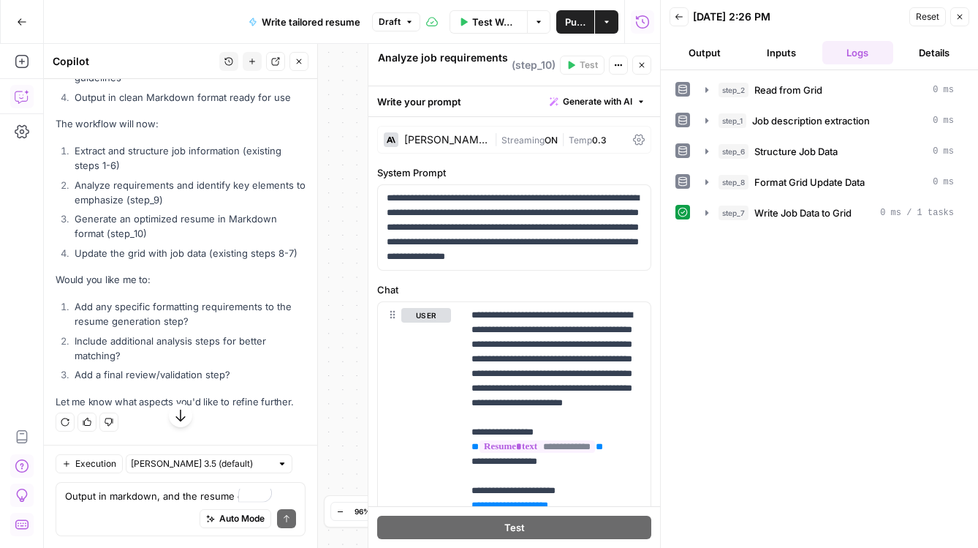
type textarea "Generate Optimized Resume"
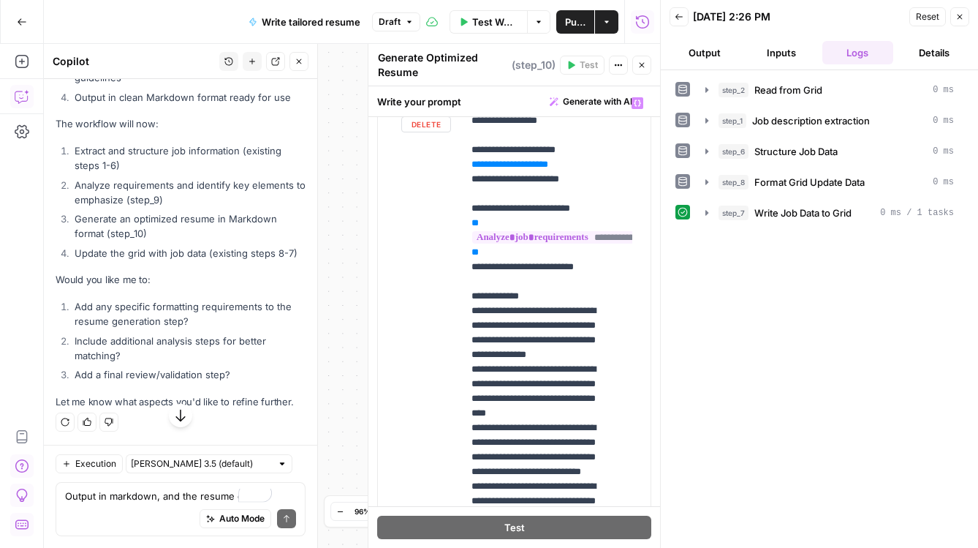
scroll to position [144, 0]
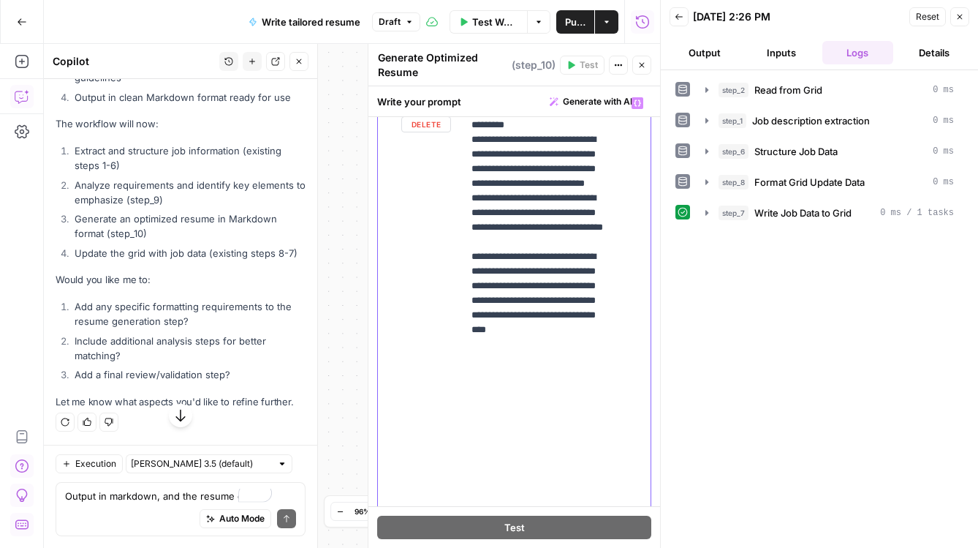
scroll to position [836, 0]
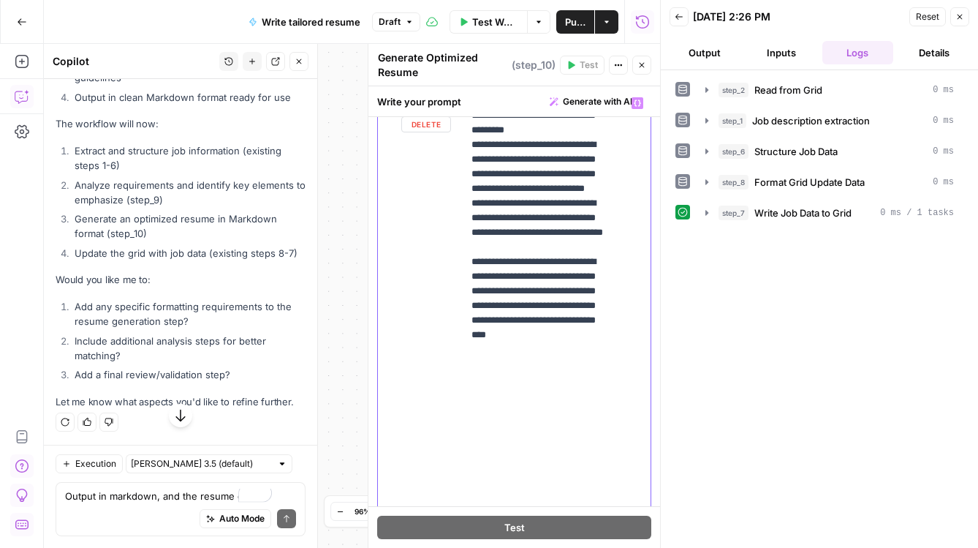
click at [601, 188] on p "**********" at bounding box center [540, 311] width 137 height 2102
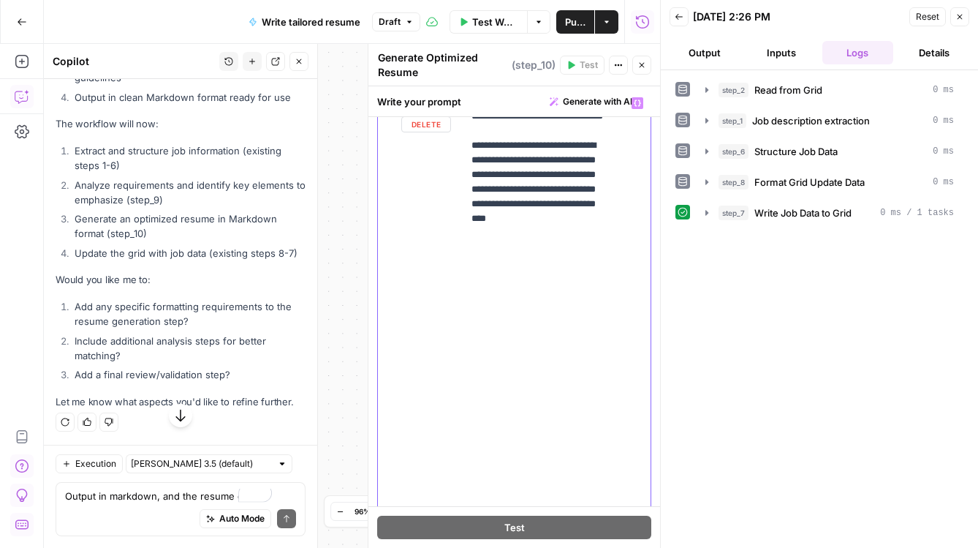
scroll to position [966, 0]
click at [530, 276] on p "**********" at bounding box center [540, 190] width 137 height 2120
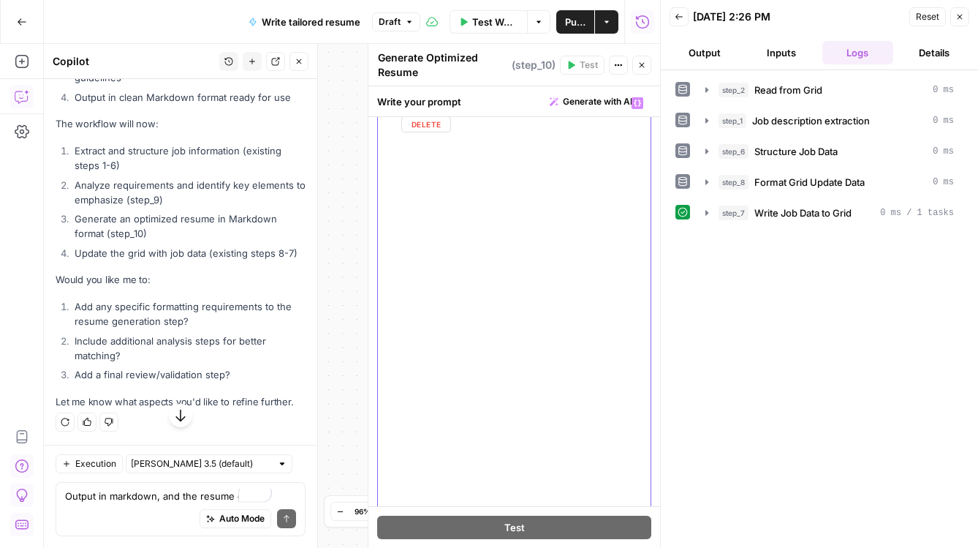
scroll to position [1133, 0]
click at [604, 196] on p "**********" at bounding box center [540, 22] width 137 height 2120
drag, startPoint x: 478, startPoint y: 180, endPoint x: 565, endPoint y: 267, distance: 123.0
click at [565, 267] on div "**********" at bounding box center [548, 355] width 170 height 620
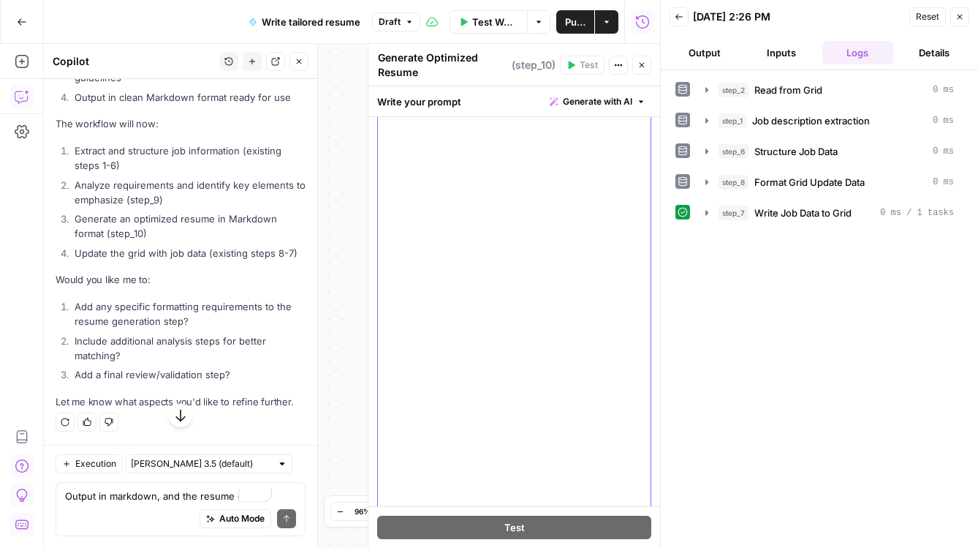
scroll to position [1544, 0]
drag, startPoint x: 565, startPoint y: 273, endPoint x: 585, endPoint y: 219, distance: 57.6
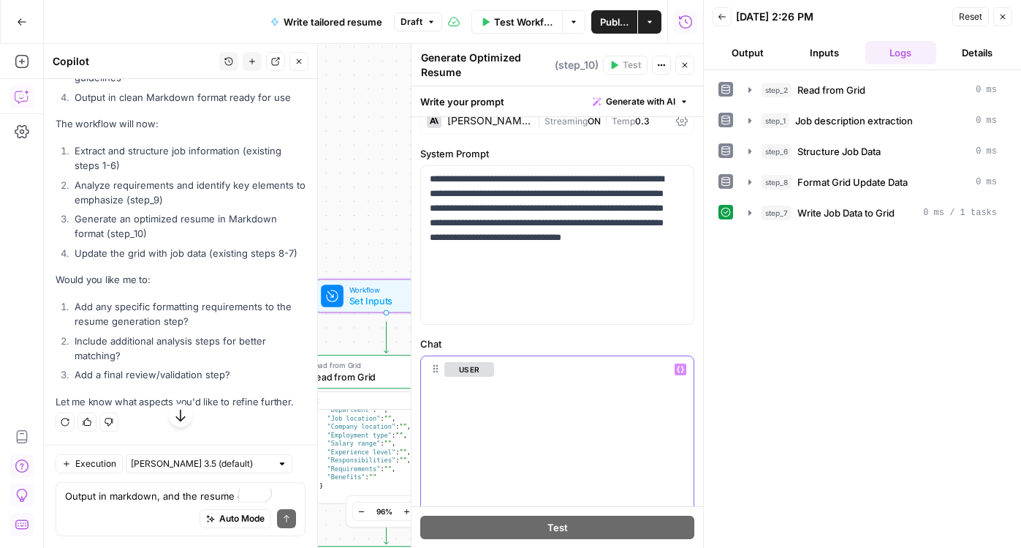
scroll to position [10632, 0]
click at [178, 488] on textarea "Output in markdown, and the resume can be restructured, but I will have specifi…" at bounding box center [180, 495] width 231 height 15
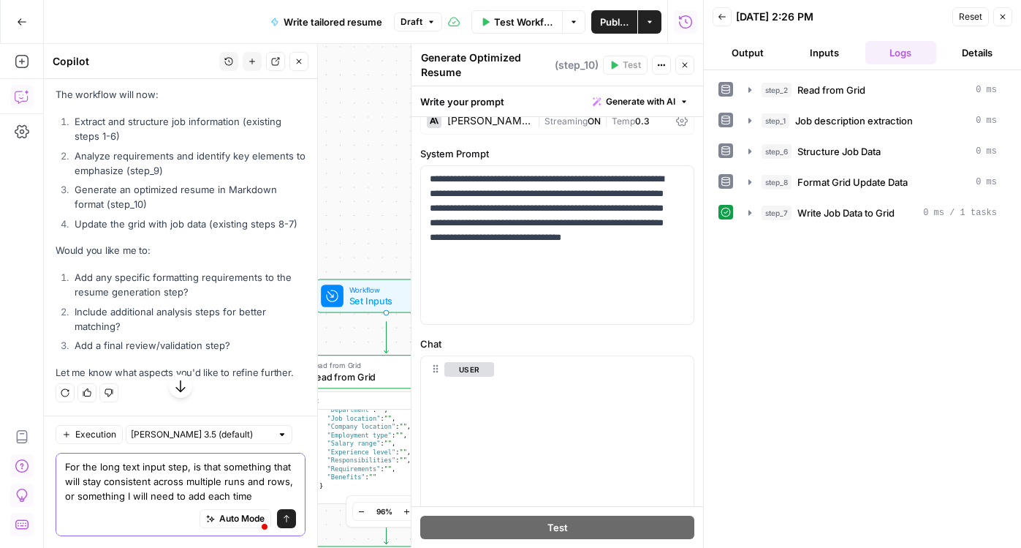
type textarea "For the long text input step, is that something that will stay consistent acros…"
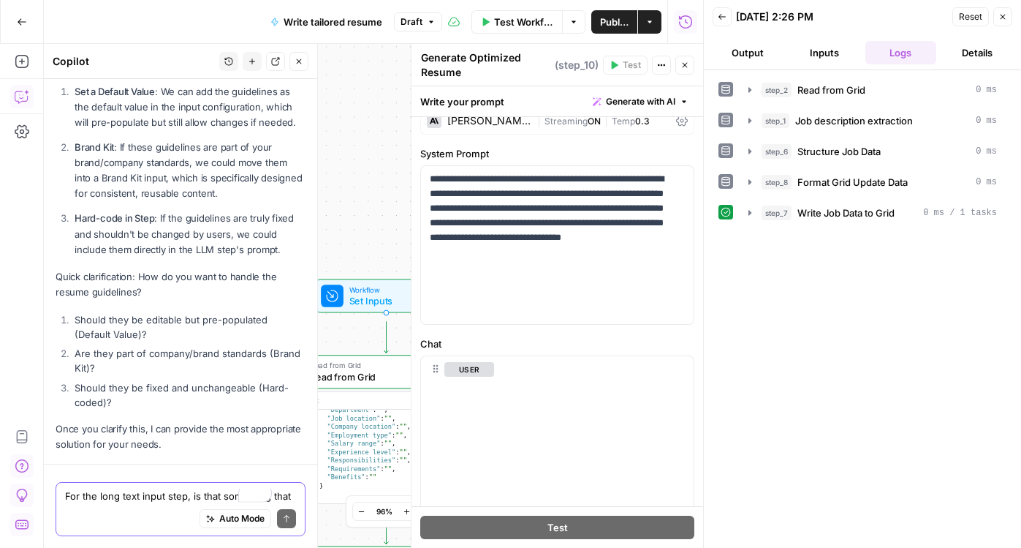
scroll to position [12570, 0]
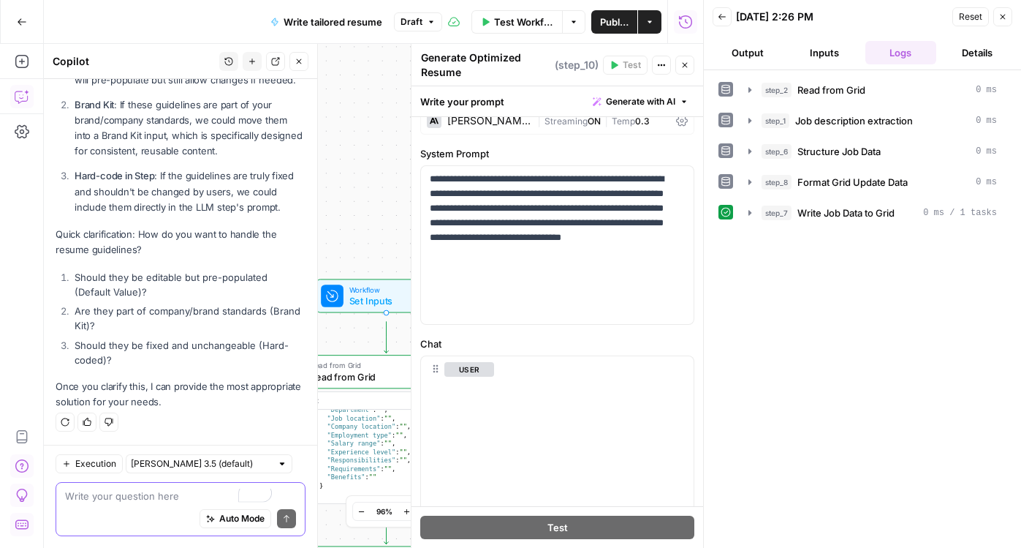
type textarea "1"
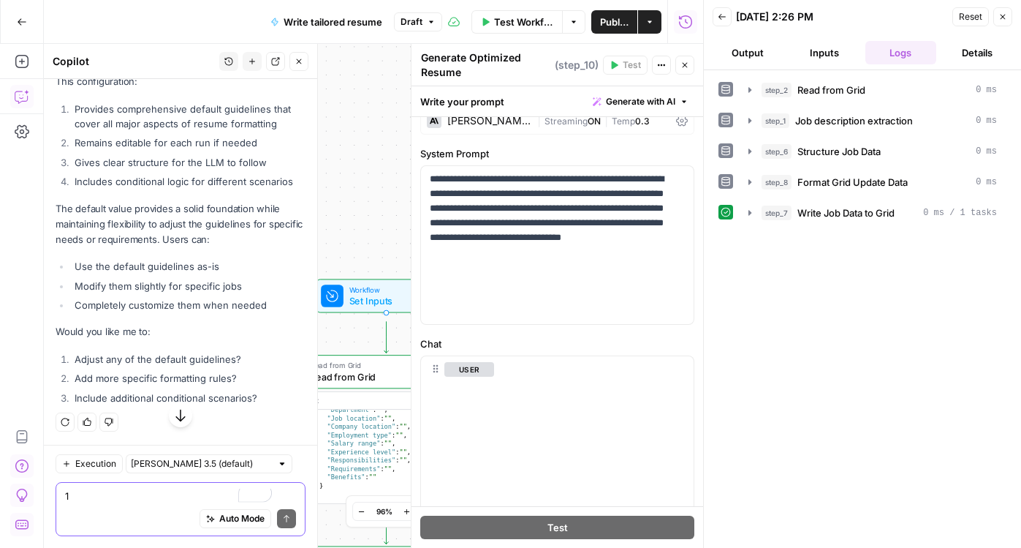
scroll to position [12895, 0]
click at [250, 53] on span "Add Input" at bounding box center [269, 45] width 39 height 13
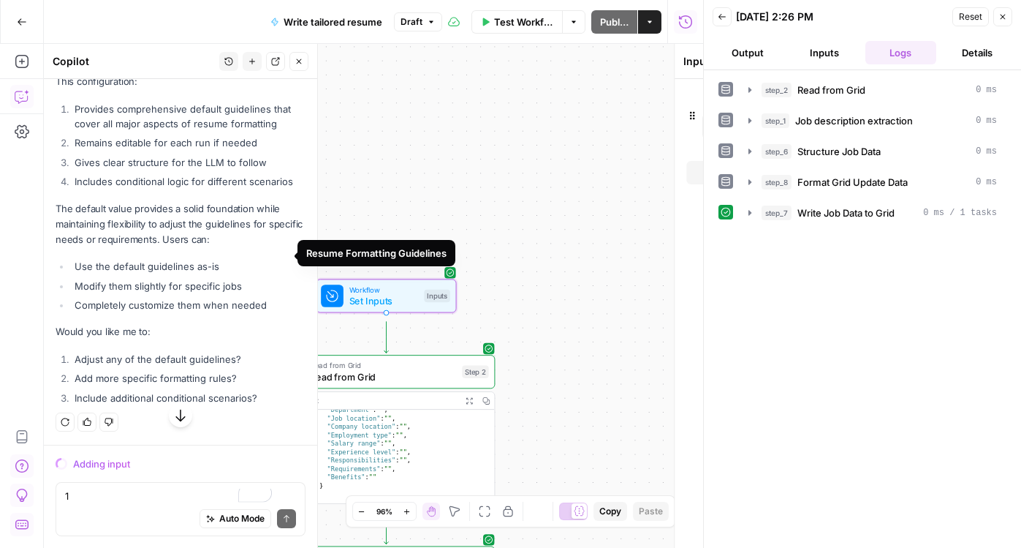
scroll to position [12514, 0]
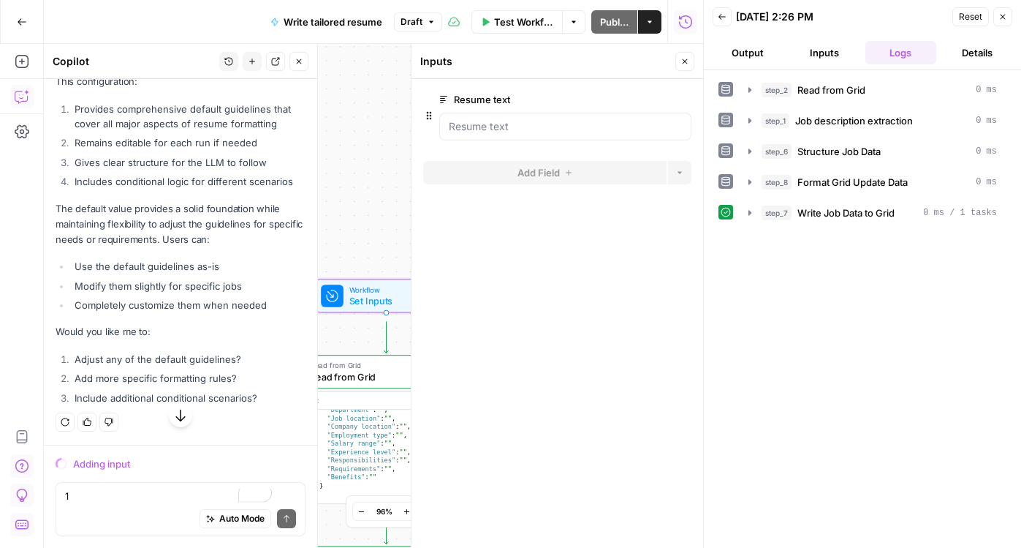
click at [142, 53] on span "Resume Formatting Guidelines" at bounding box center [157, 46] width 133 height 15
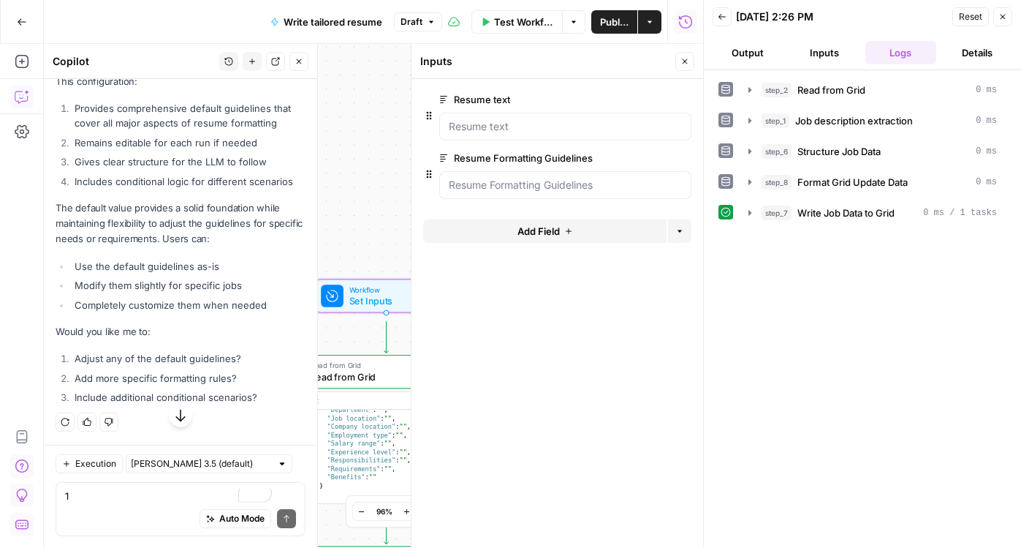
scroll to position [14244, 0]
click at [499, 165] on label "Resume Formatting Guidelines" at bounding box center [524, 158] width 170 height 15
click at [499, 191] on Guidelines "Resume Formatting Guidelines" at bounding box center [565, 185] width 233 height 15
click at [510, 199] on div at bounding box center [565, 185] width 252 height 28
click at [627, 164] on span "edit field" at bounding box center [637, 158] width 32 height 12
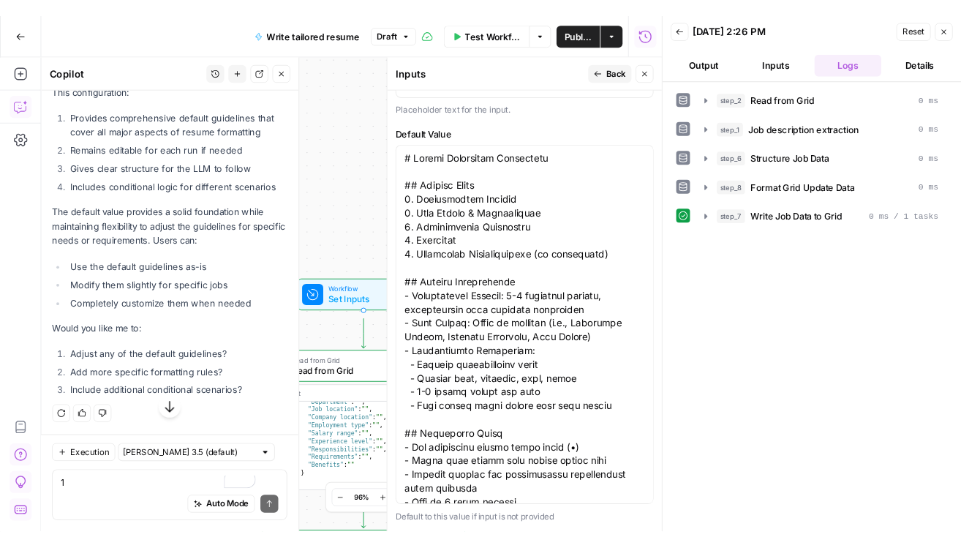
scroll to position [4, 0]
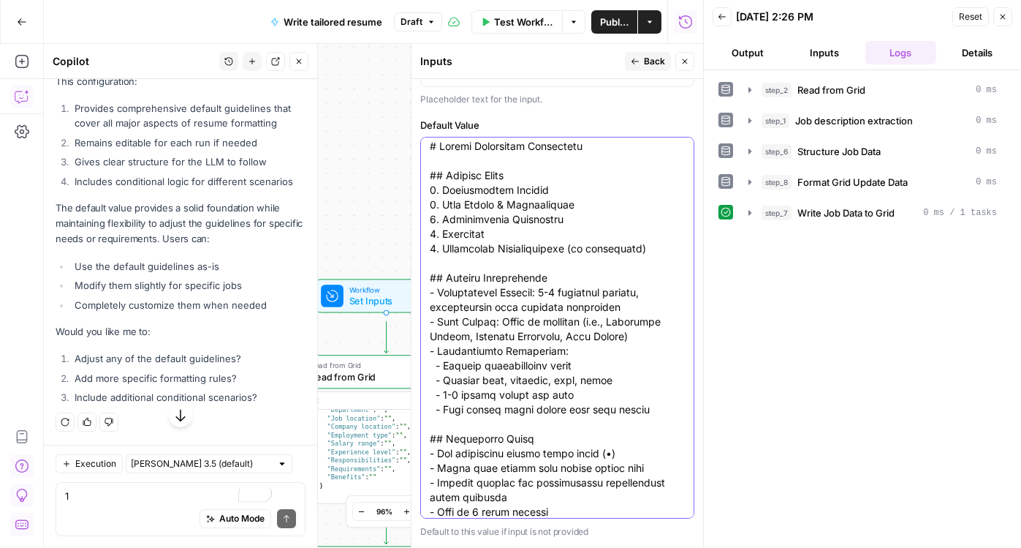
click at [447, 205] on textarea "Default Value" at bounding box center [557, 409] width 255 height 541
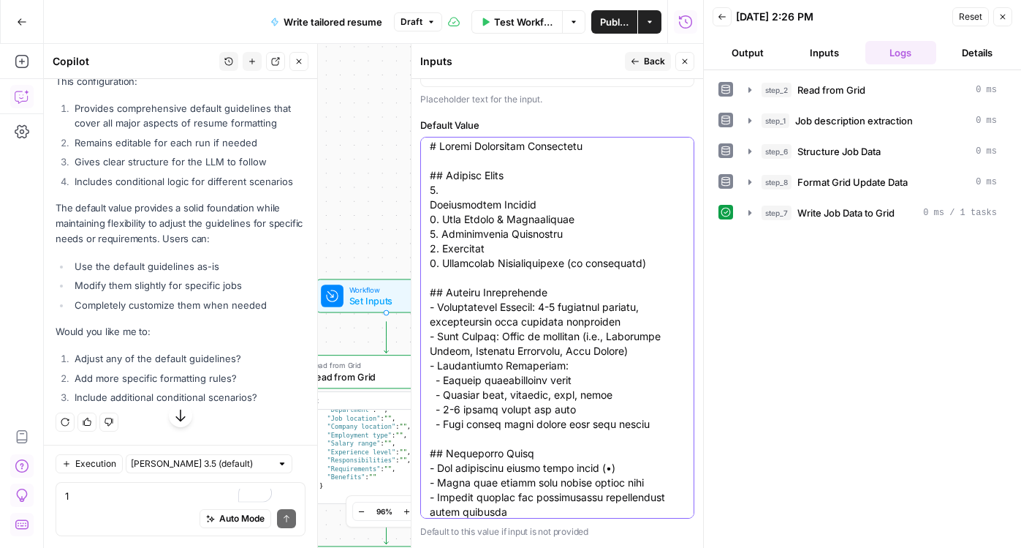
click at [510, 210] on textarea "Default Value" at bounding box center [557, 417] width 255 height 556
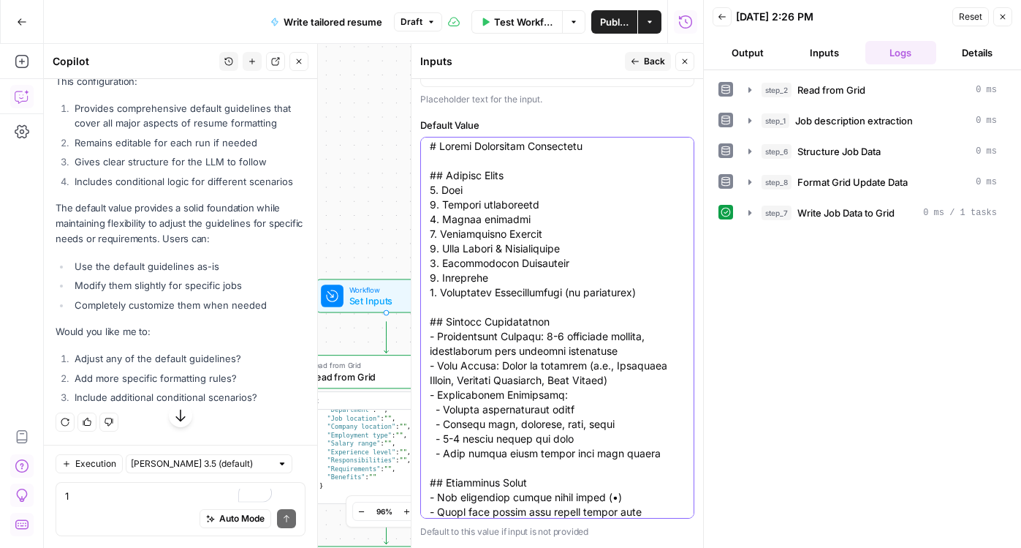
drag, startPoint x: 442, startPoint y: 279, endPoint x: 423, endPoint y: 279, distance: 18.3
click at [423, 279] on div at bounding box center [557, 328] width 274 height 382
drag, startPoint x: 482, startPoint y: 278, endPoint x: 453, endPoint y: 277, distance: 29.3
click at [453, 277] on textarea "Default Value" at bounding box center [557, 431] width 255 height 585
click at [444, 300] on textarea "Default Value" at bounding box center [557, 431] width 255 height 585
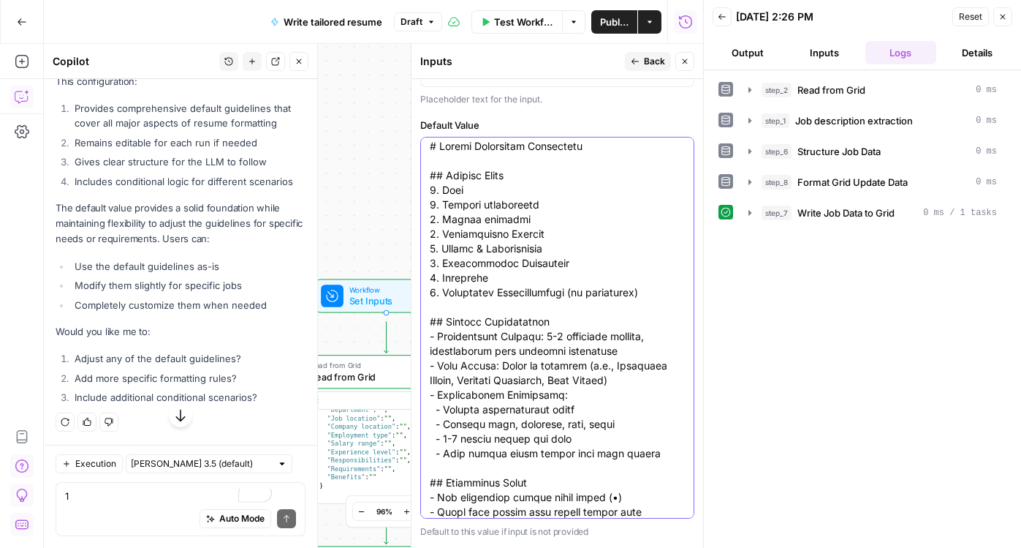
click at [442, 298] on textarea "Default Value" at bounding box center [557, 431] width 255 height 585
click at [442, 314] on textarea "Default Value" at bounding box center [557, 431] width 255 height 585
click at [441, 334] on textarea "Default Value" at bounding box center [557, 431] width 255 height 585
click at [519, 351] on textarea "Default Value" at bounding box center [557, 431] width 255 height 585
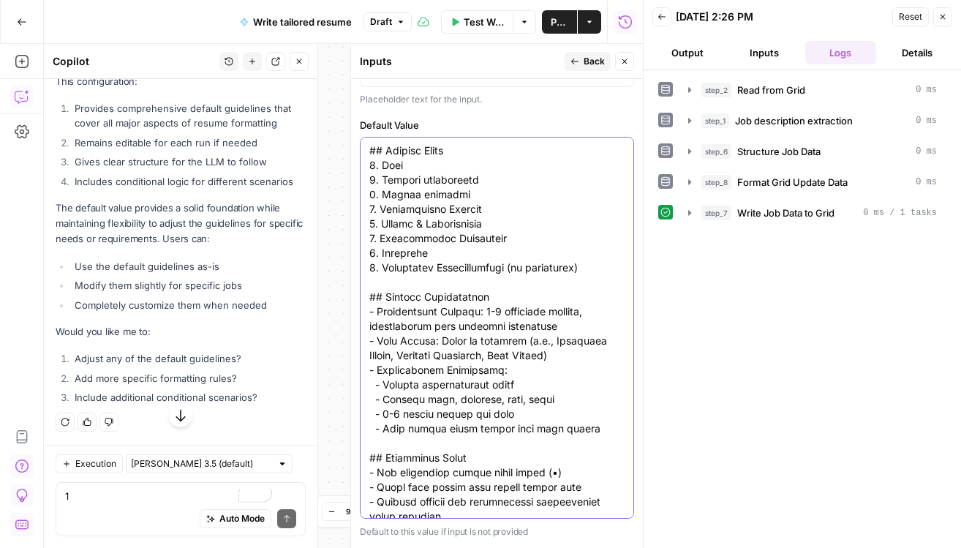
scroll to position [43, 0]
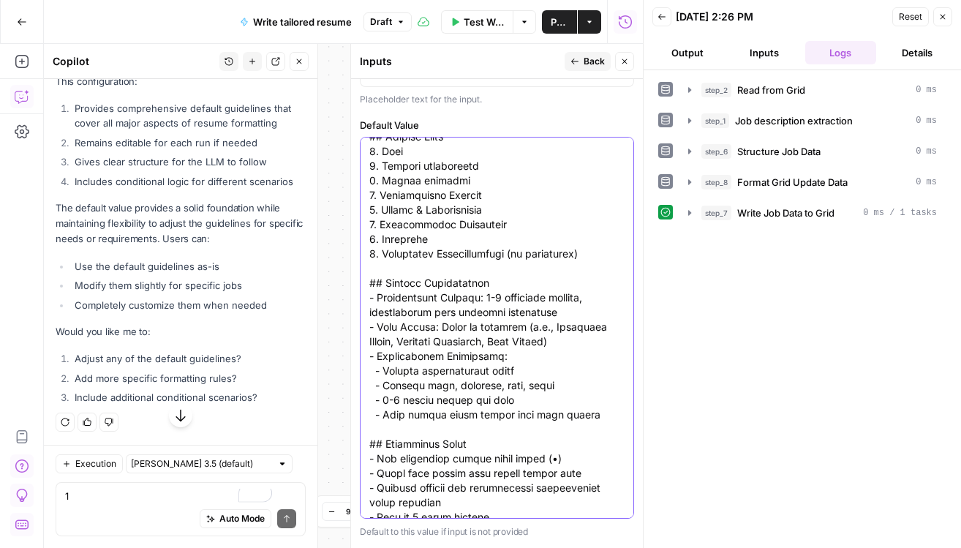
click at [382, 295] on textarea "Default Value" at bounding box center [496, 392] width 255 height 585
click at [517, 317] on textarea "Default Value" at bounding box center [496, 392] width 255 height 585
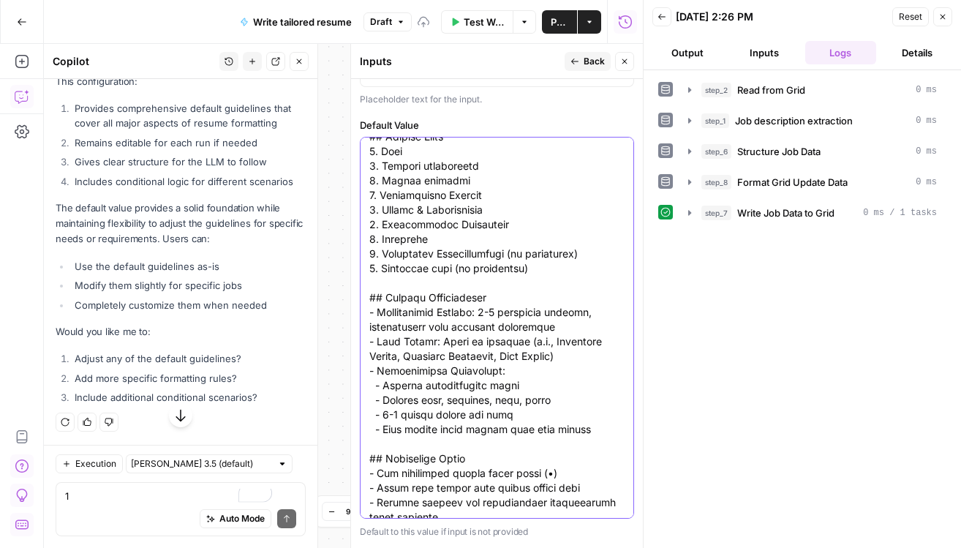
click at [457, 330] on textarea "Default Value" at bounding box center [496, 400] width 255 height 600
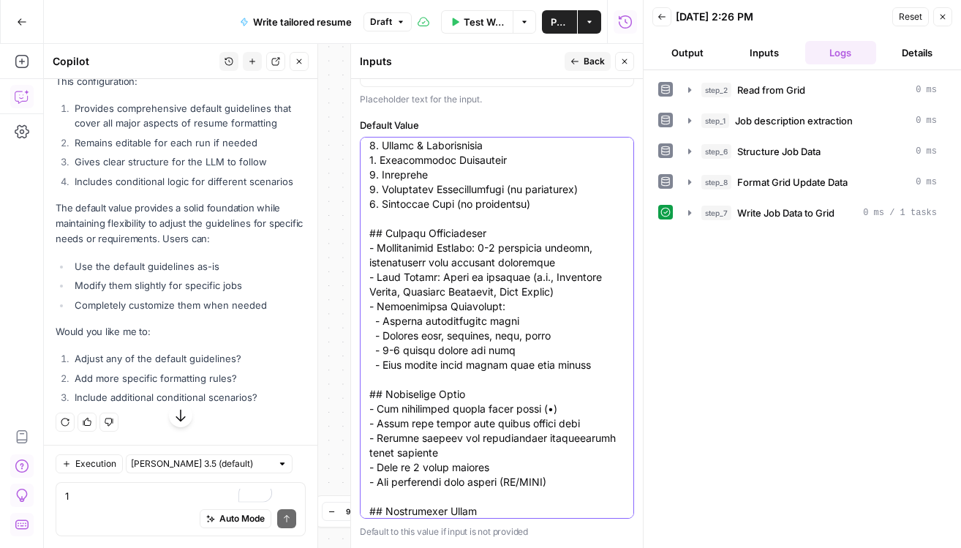
scroll to position [109, 0]
drag, startPoint x: 552, startPoint y: 321, endPoint x: 526, endPoint y: 323, distance: 26.4
click at [526, 323] on textarea "Default Value" at bounding box center [496, 334] width 255 height 600
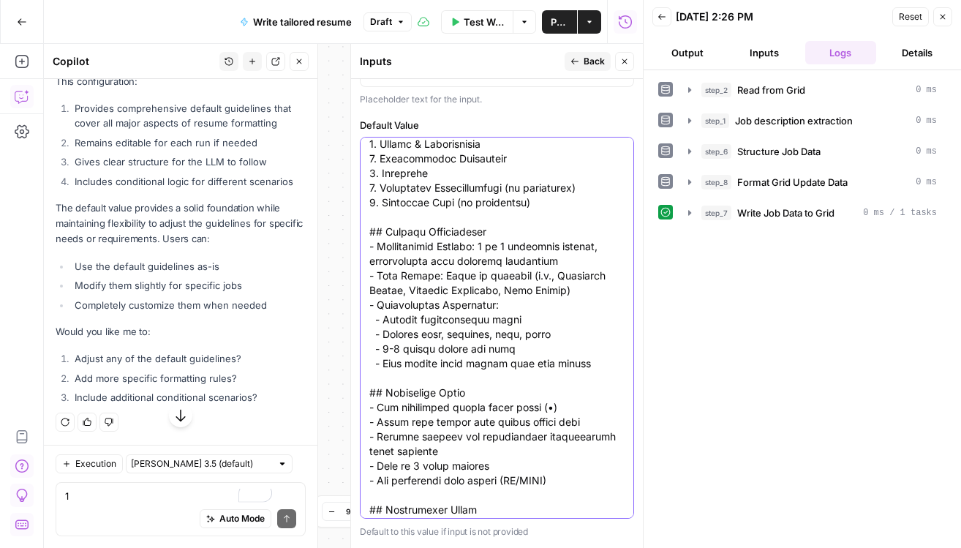
click at [541, 360] on textarea "Default Value" at bounding box center [496, 334] width 255 height 600
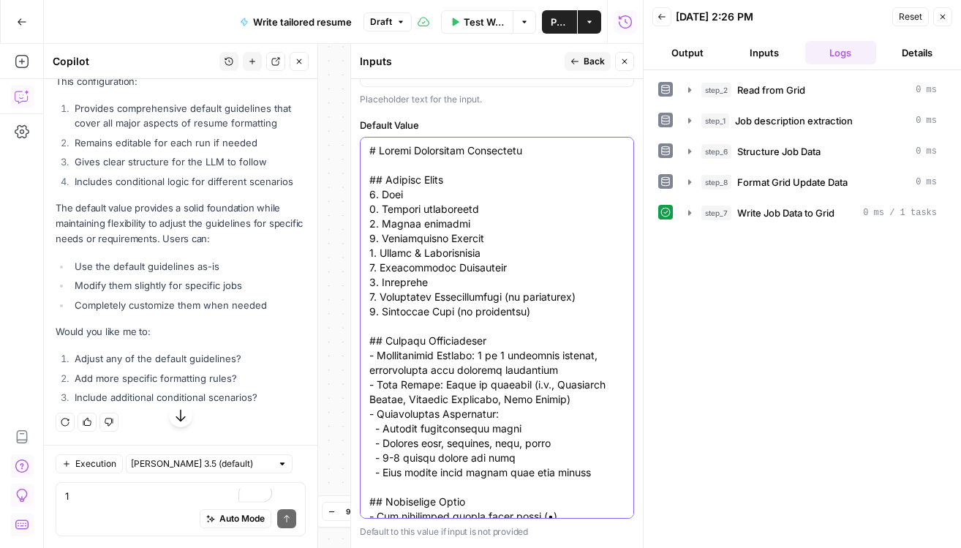
drag, startPoint x: 546, startPoint y: 465, endPoint x: 499, endPoint y: 447, distance: 50.2
click at [499, 447] on textarea "Default Value" at bounding box center [496, 443] width 255 height 600
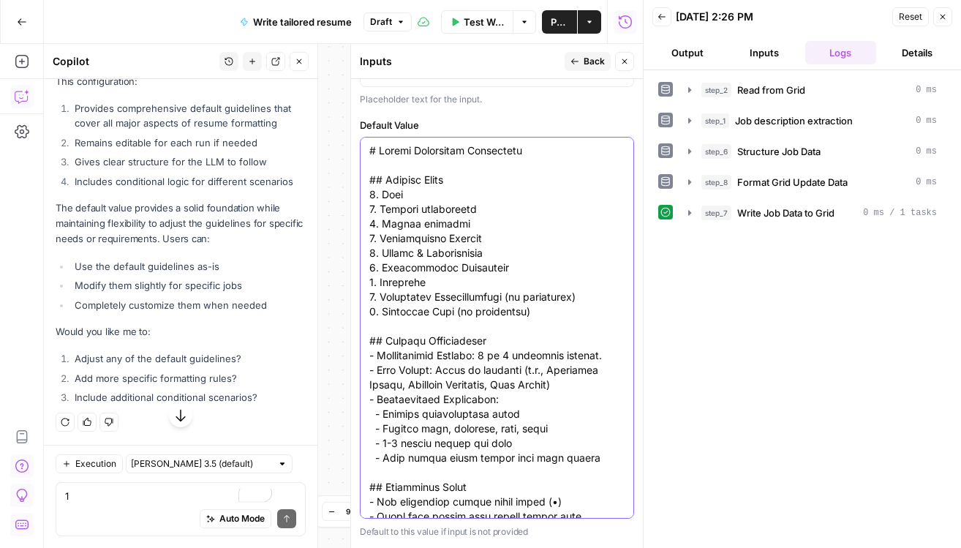
paste textarea "Brief summary of candidate’s most compelling qualifications for this job based …"
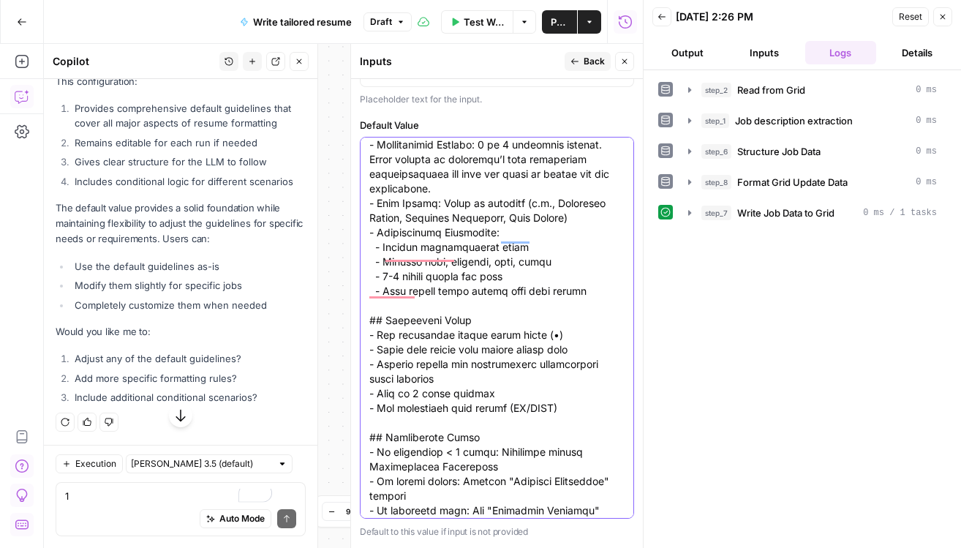
scroll to position [209, 0]
drag, startPoint x: 524, startPoint y: 347, endPoint x: 374, endPoint y: 327, distance: 151.2
click at [374, 327] on textarea "Default Value" at bounding box center [496, 248] width 255 height 629
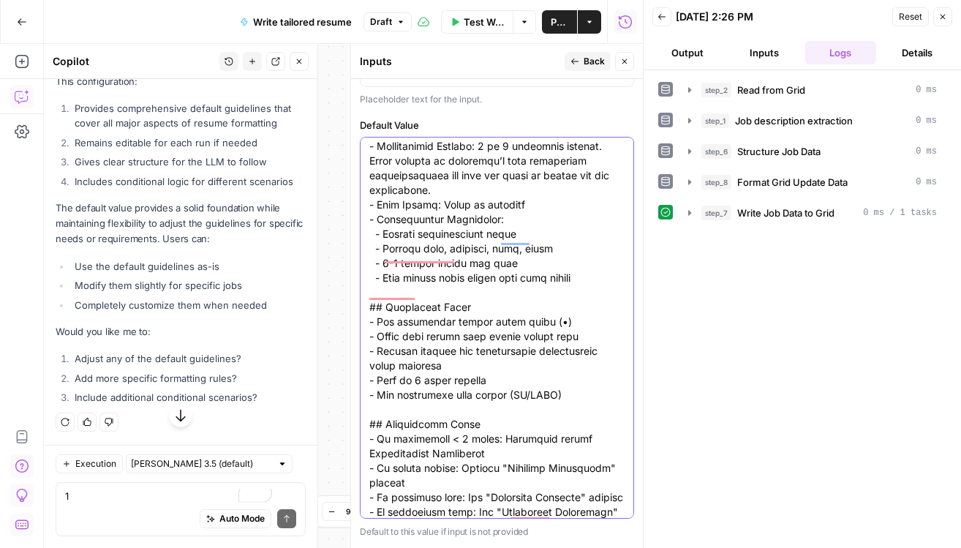
click at [456, 312] on textarea "Default Value" at bounding box center [496, 234] width 255 height 600
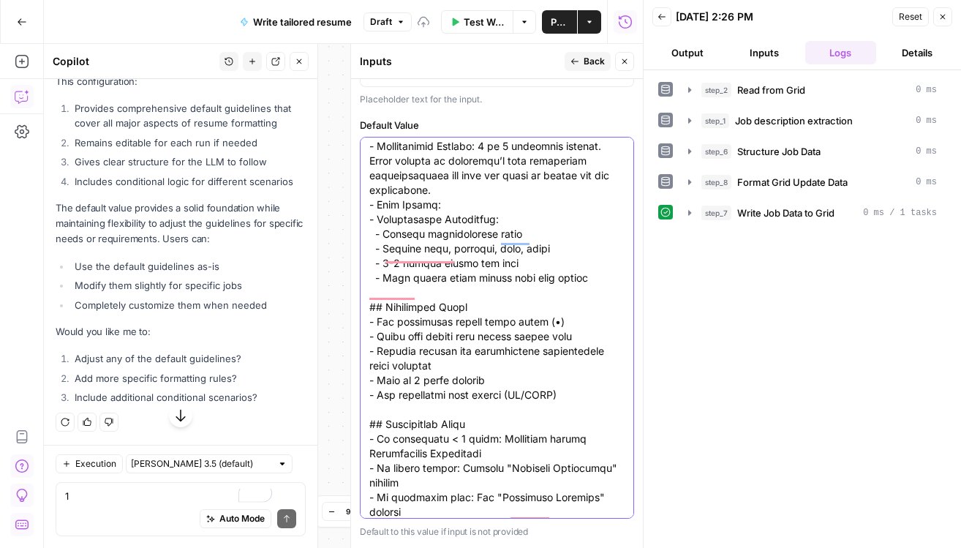
click at [401, 309] on textarea "Default Value" at bounding box center [496, 241] width 255 height 614
click at [432, 309] on textarea "Default Value" at bounding box center [496, 241] width 255 height 614
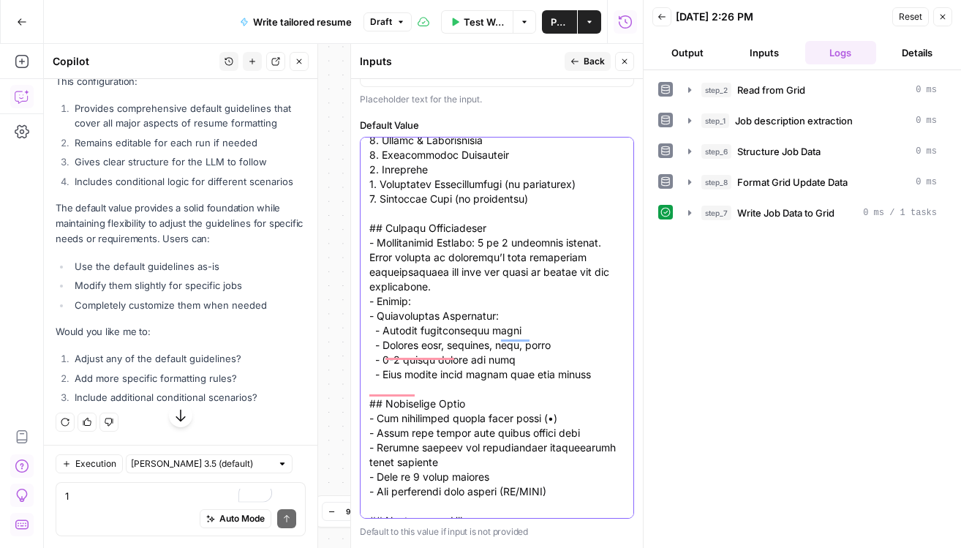
scroll to position [157, 0]
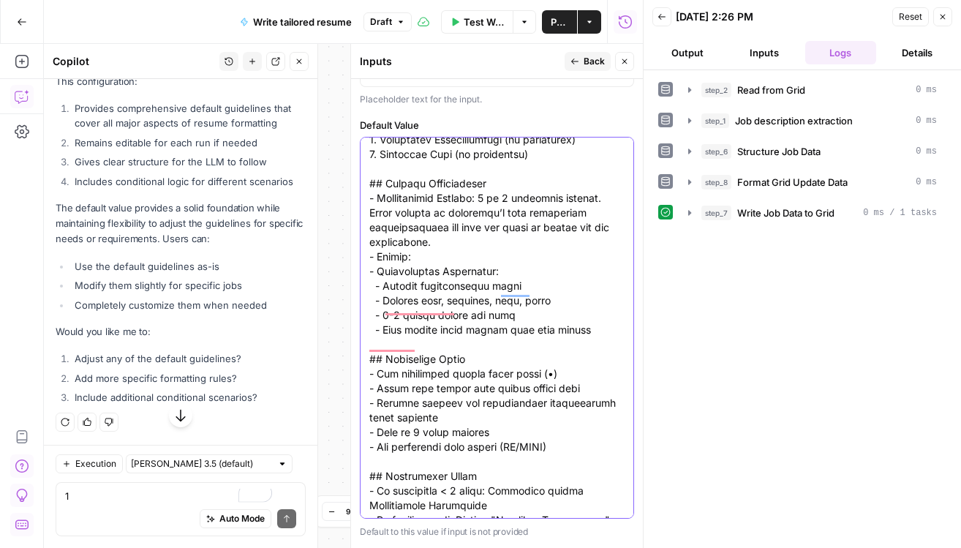
paste textarea "Only include skills from the resume that match the job description, or are near…"
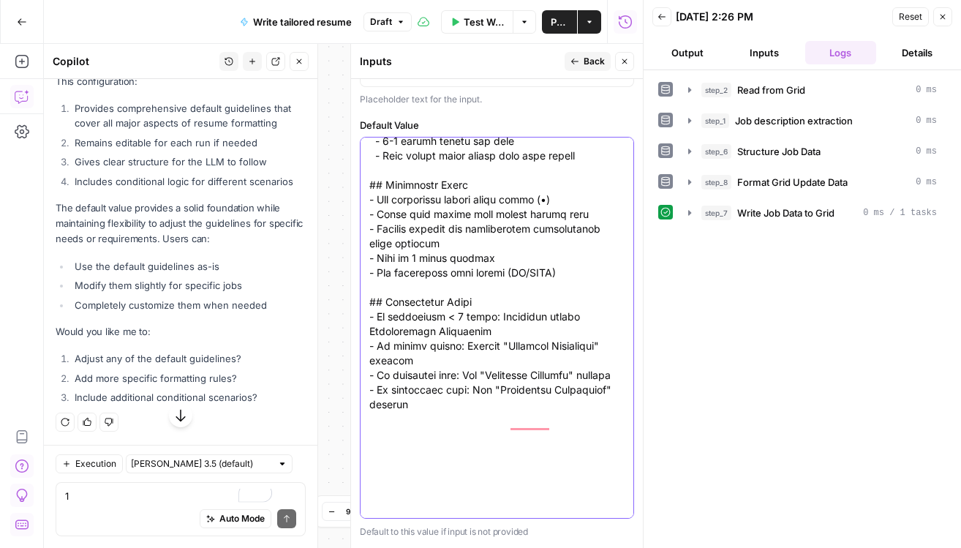
scroll to position [396, 0]
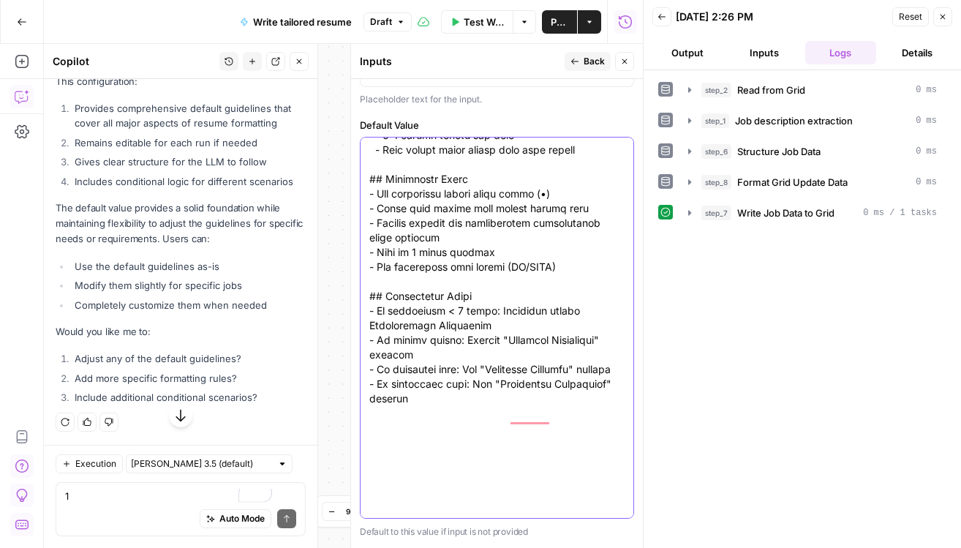
click at [477, 284] on textarea "Default Value" at bounding box center [496, 77] width 255 height 658
drag, startPoint x: 412, startPoint y: 311, endPoint x: 392, endPoint y: 310, distance: 19.8
click at [392, 310] on textarea "Default Value" at bounding box center [496, 77] width 255 height 658
click at [577, 309] on textarea "Default Value" at bounding box center [496, 77] width 255 height 658
click at [533, 339] on textarea "Default Value" at bounding box center [496, 77] width 255 height 658
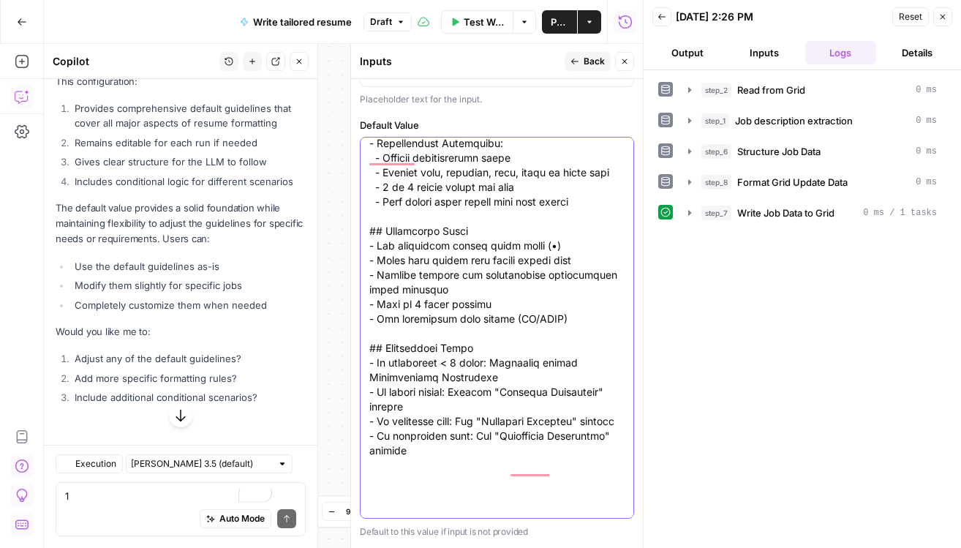
scroll to position [13713, 0]
drag, startPoint x: 478, startPoint y: 394, endPoint x: 393, endPoint y: 381, distance: 85.8
click at [393, 381] on textarea "Default Value" at bounding box center [496, 129] width 255 height 658
paste textarea "Jobs with longer tenure or more seniority should have more bullet points, while…"
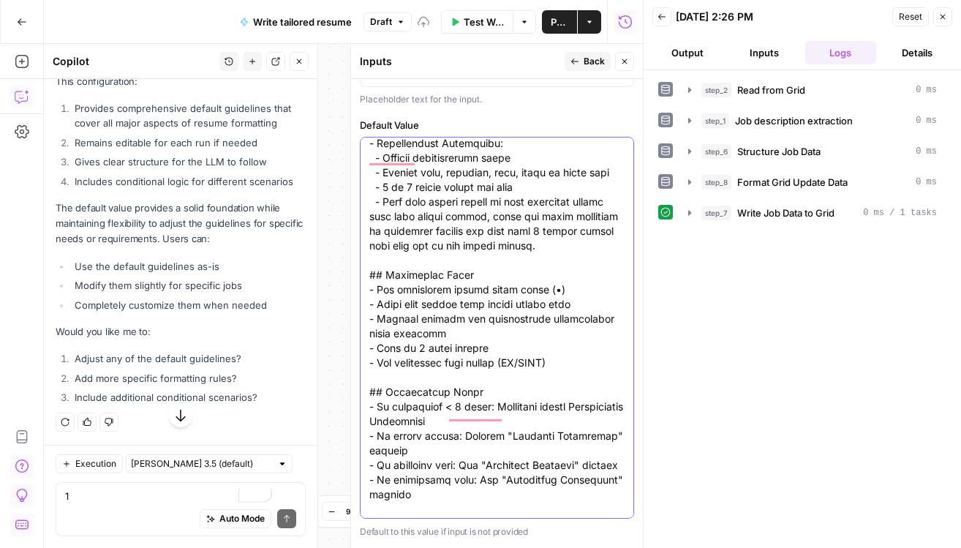
click at [538, 356] on textarea "Default Value" at bounding box center [496, 151] width 255 height 702
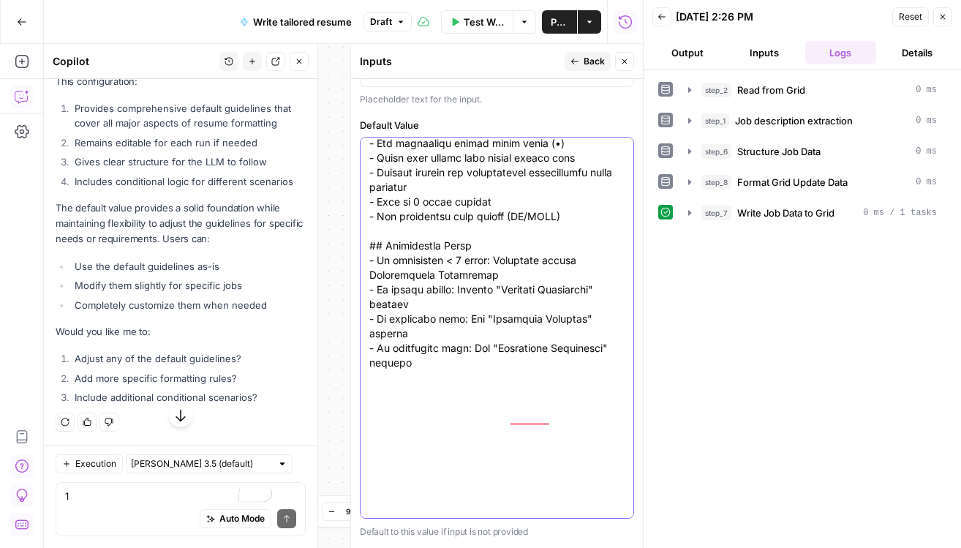
scroll to position [505, 0]
click at [497, 346] on textarea "Default Value" at bounding box center [496, 3] width 255 height 731
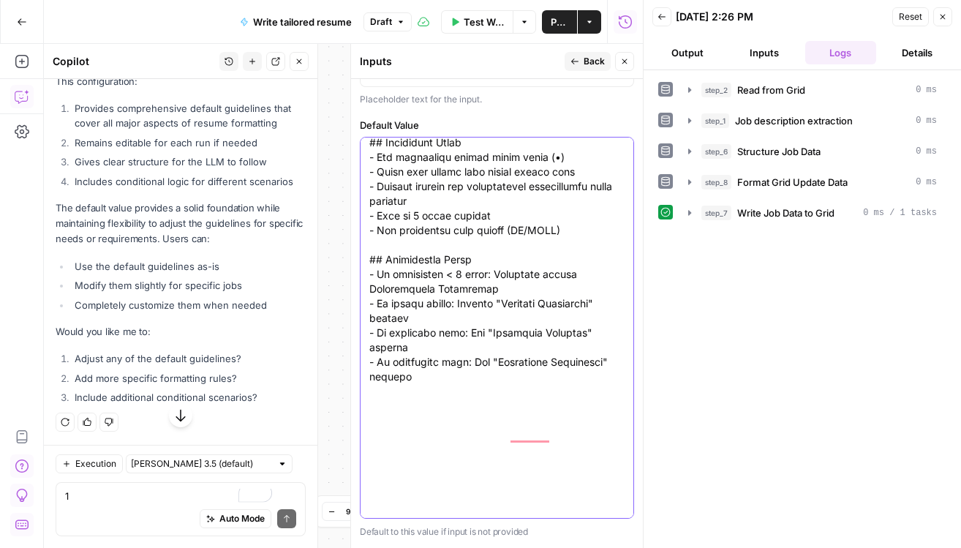
paste textarea "Each bullet point should be formatted in one of these formulas: STAR format: si…"
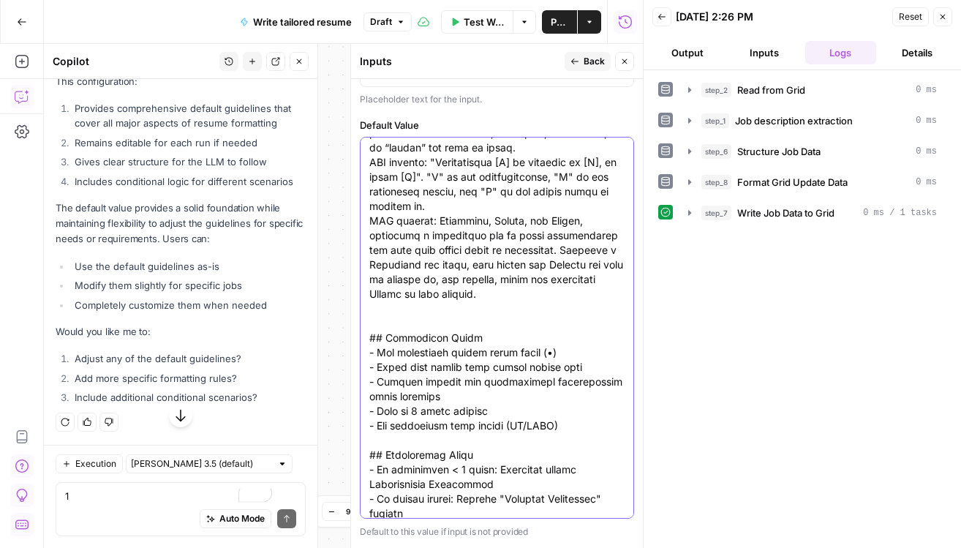
scroll to position [551, 0]
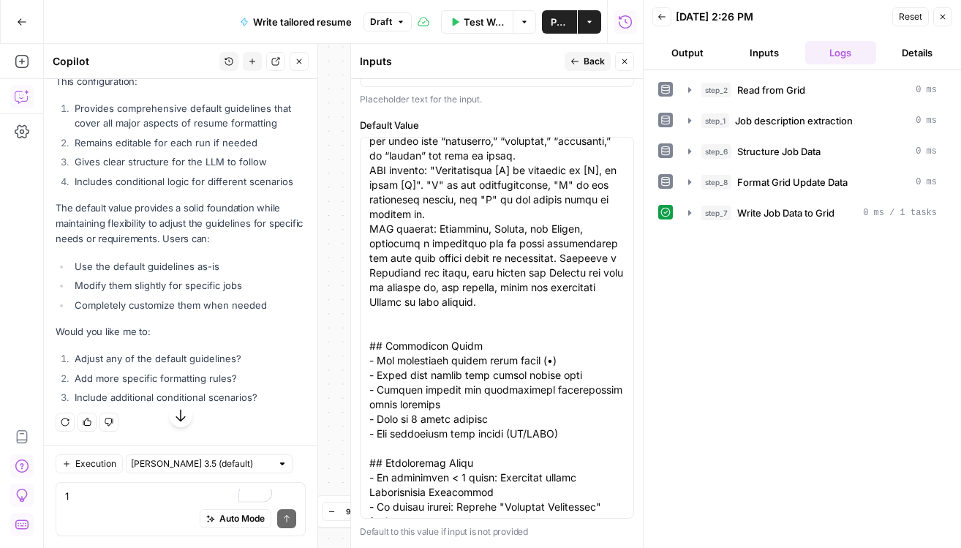
click at [372, 318] on div at bounding box center [497, 328] width 274 height 382
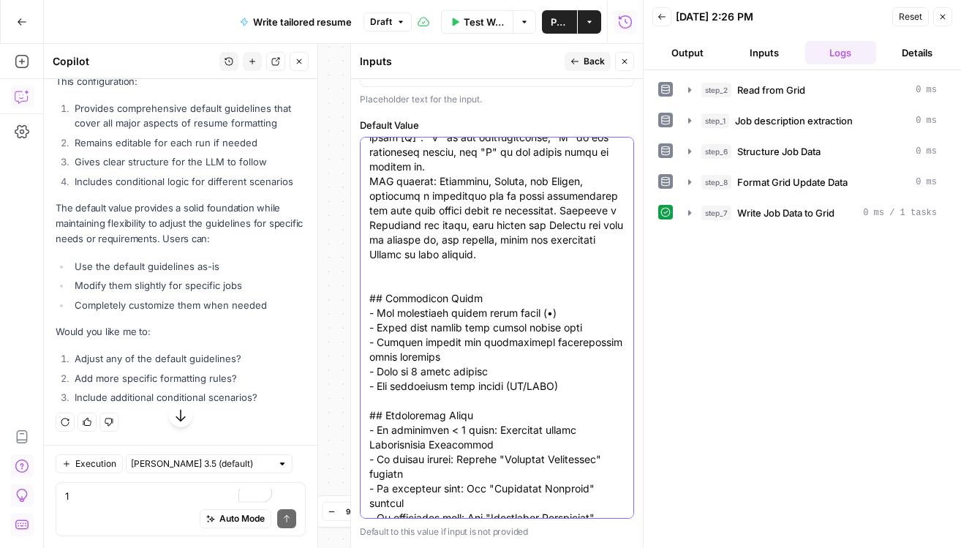
scroll to position [596, 0]
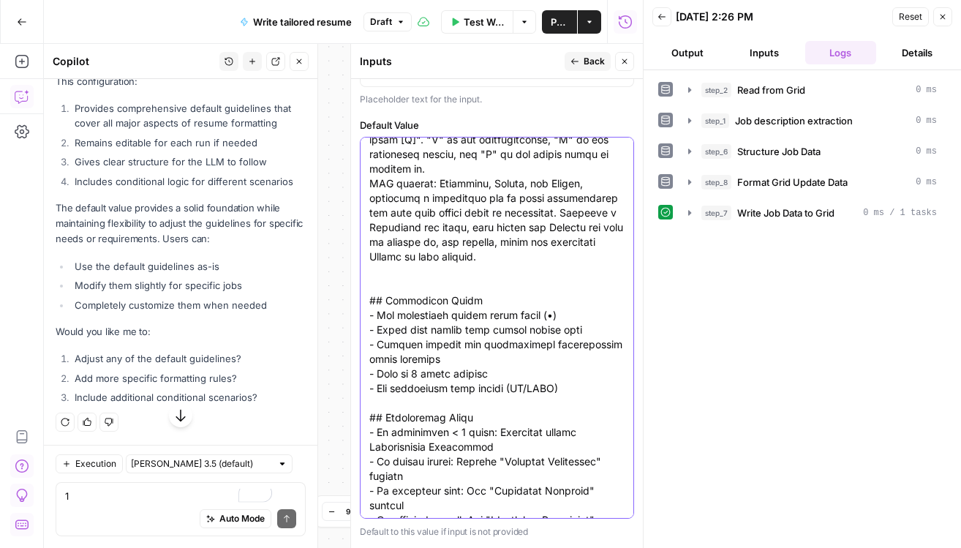
click at [374, 271] on textarea "Default Value" at bounding box center [496, 44] width 255 height 994
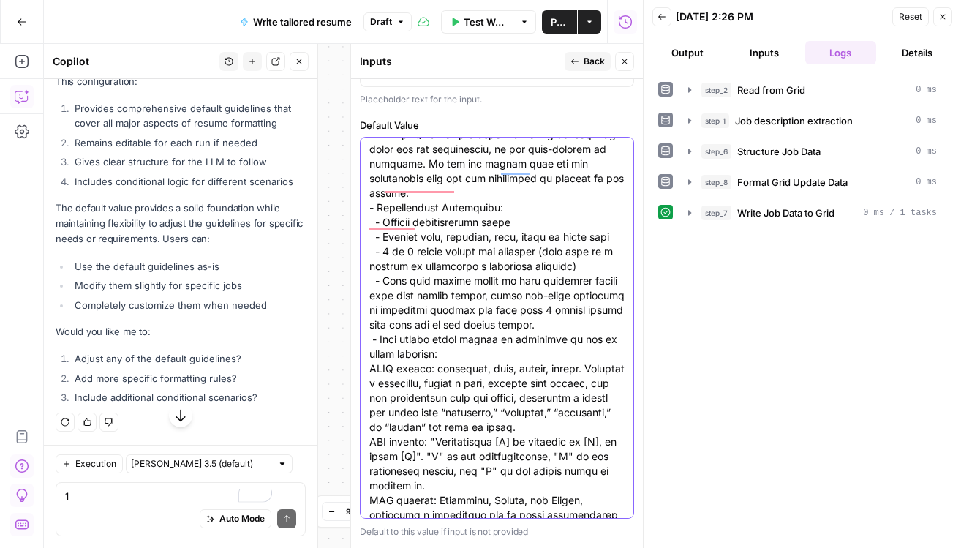
scroll to position [292, 0]
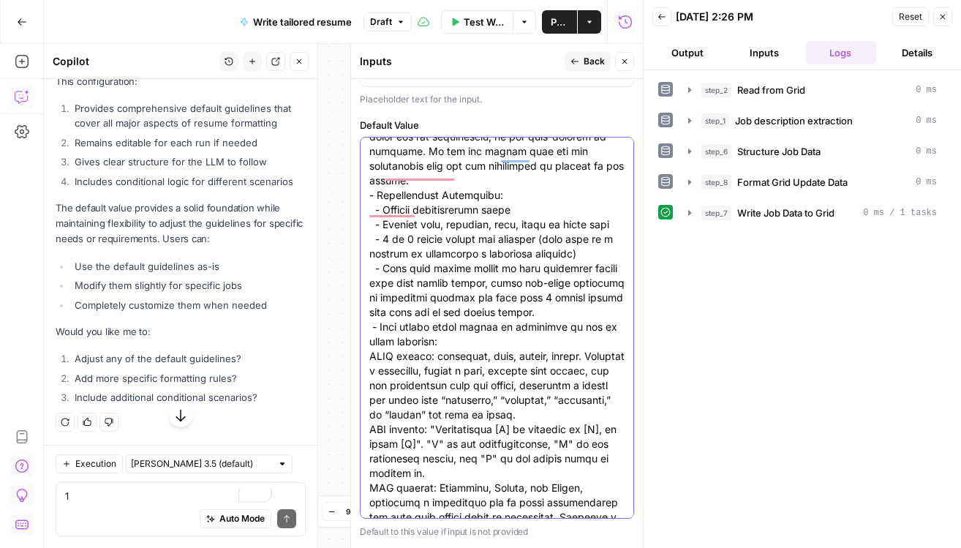
click at [382, 351] on textarea "Default Value" at bounding box center [496, 349] width 255 height 994
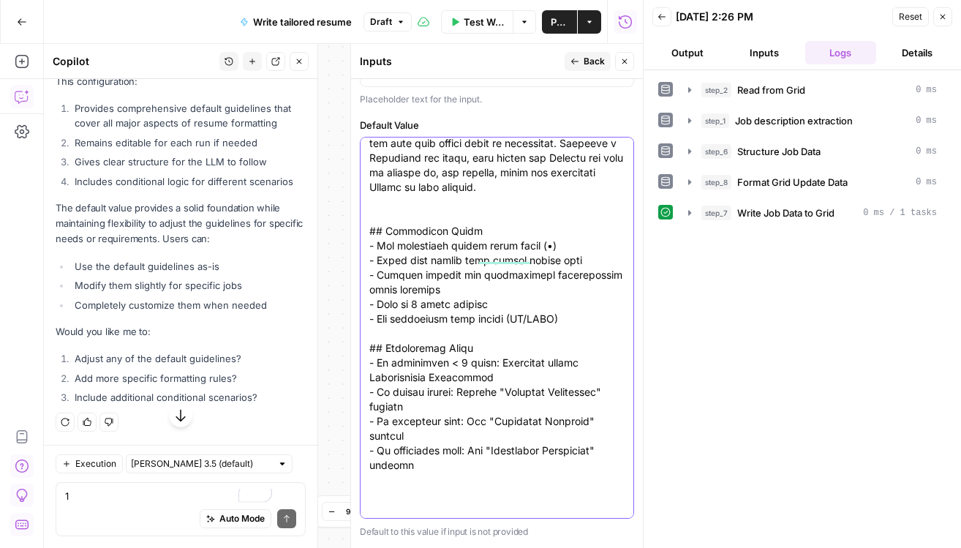
scroll to position [670, 0]
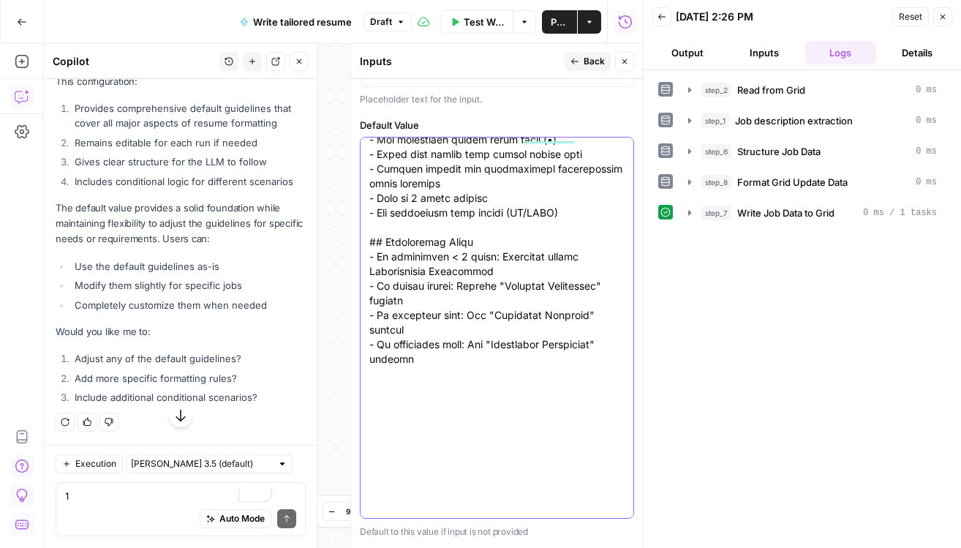
scroll to position [816, 0]
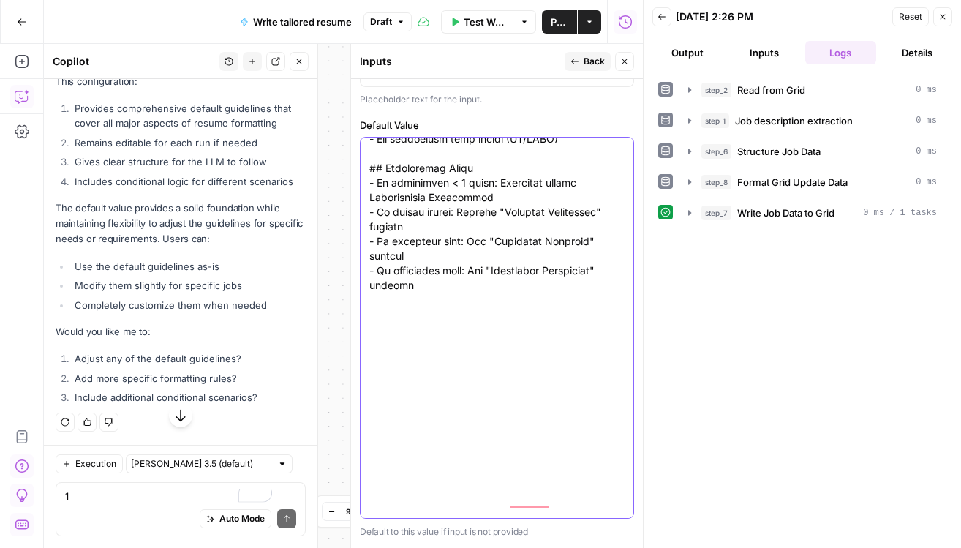
scroll to position [870, 0]
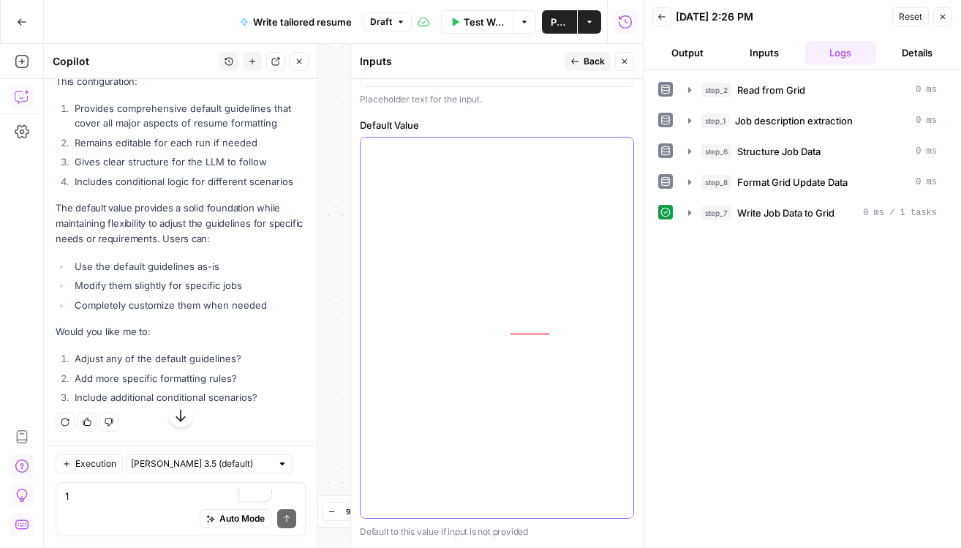
scroll to position [1037, 0]
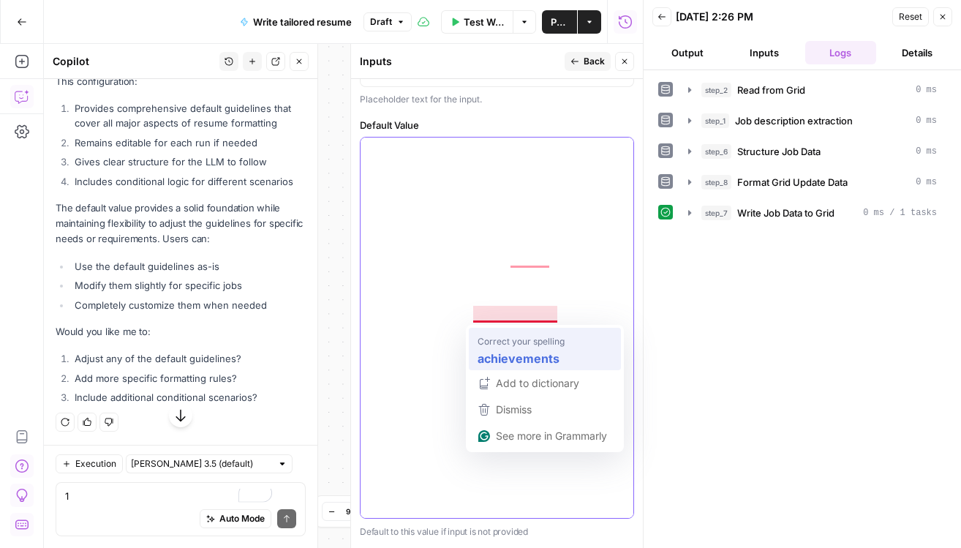
type textarea "# Loremi Dolorsitam Consectetu ## Adipisc Elits 2. Doei 5. Tempori utlaboreetd …"
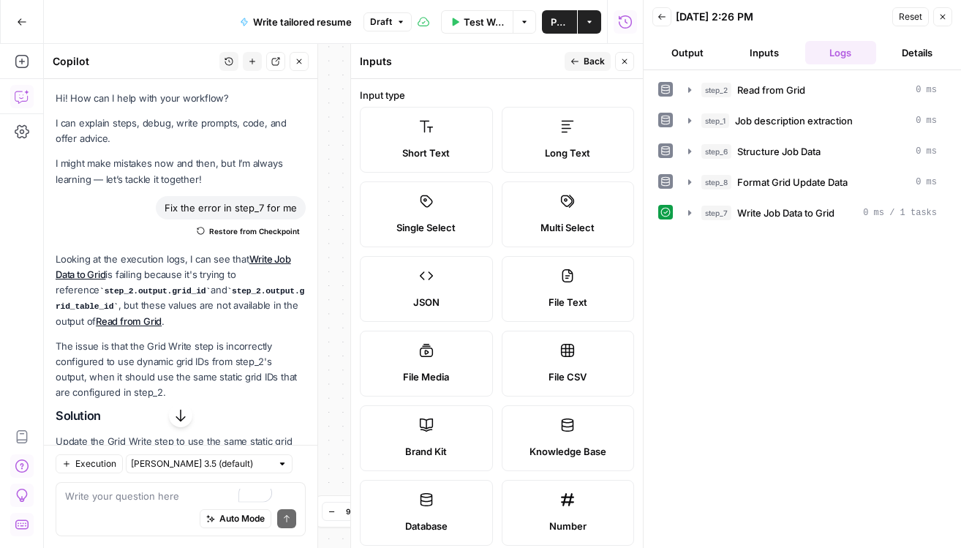
scroll to position [1133, 0]
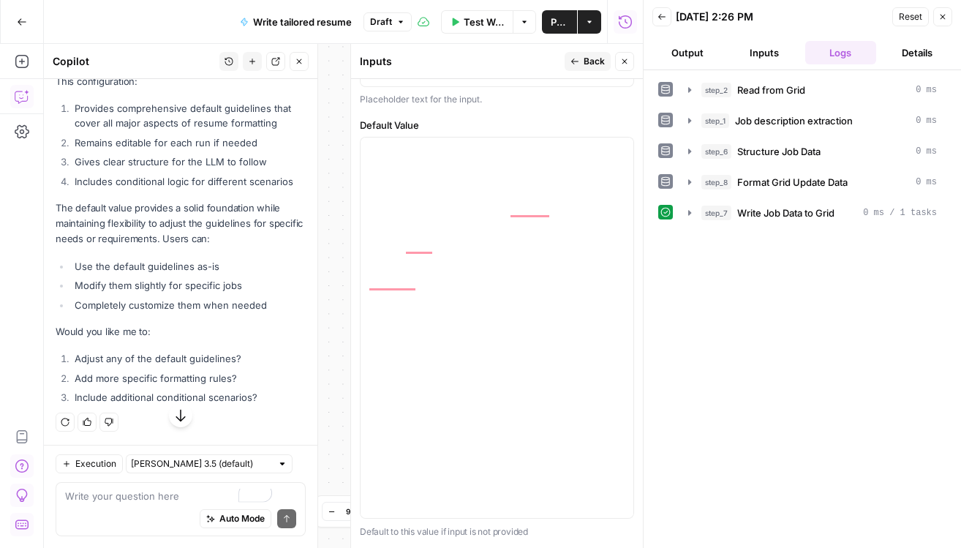
drag, startPoint x: 481, startPoint y: 341, endPoint x: 435, endPoint y: 339, distance: 46.2
drag, startPoint x: 409, startPoint y: 329, endPoint x: 379, endPoint y: 329, distance: 30.0
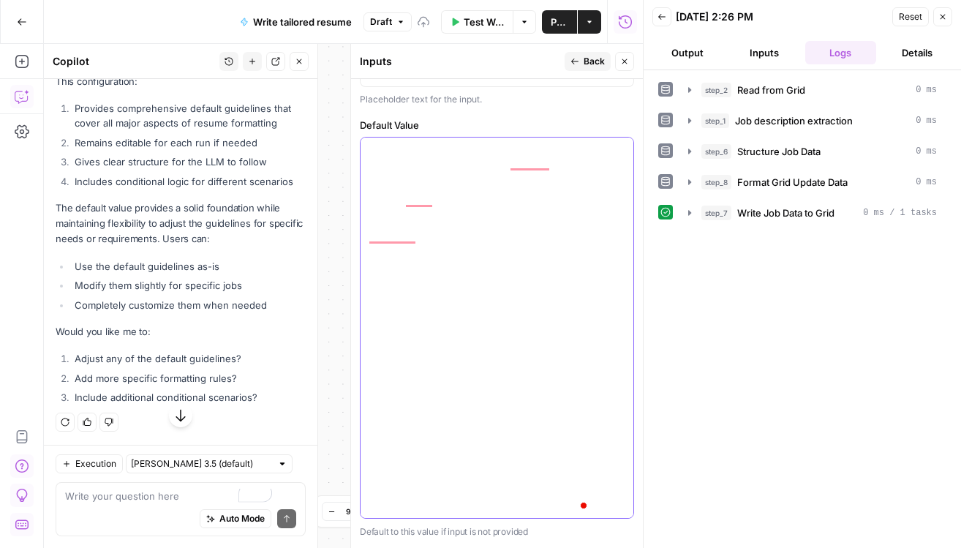
drag, startPoint x: 511, startPoint y: 497, endPoint x: 373, endPoint y: 442, distance: 148.7
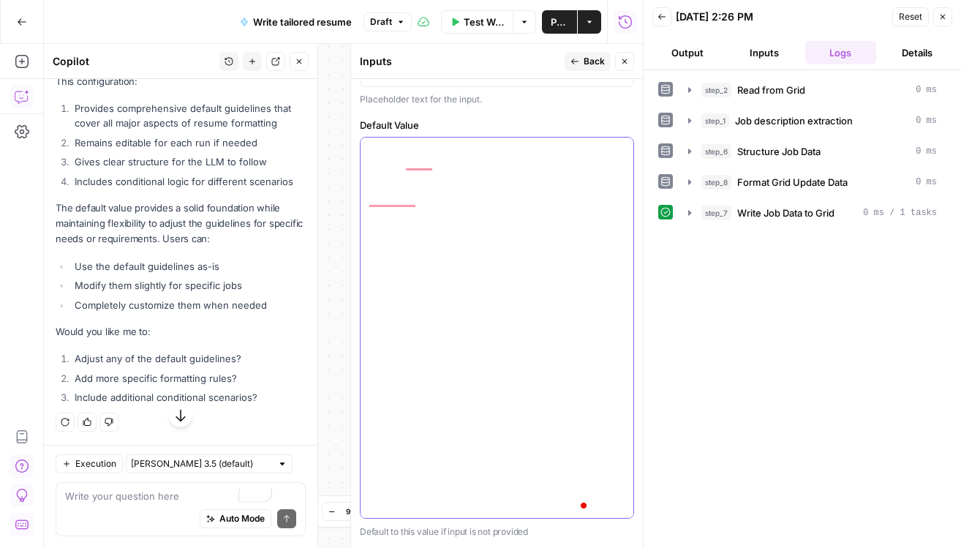
type textarea "# Loremi Dolorsitam Consectetu ## Adipisc Elits 2. Doei 5. Tempori utlaboreetd …"
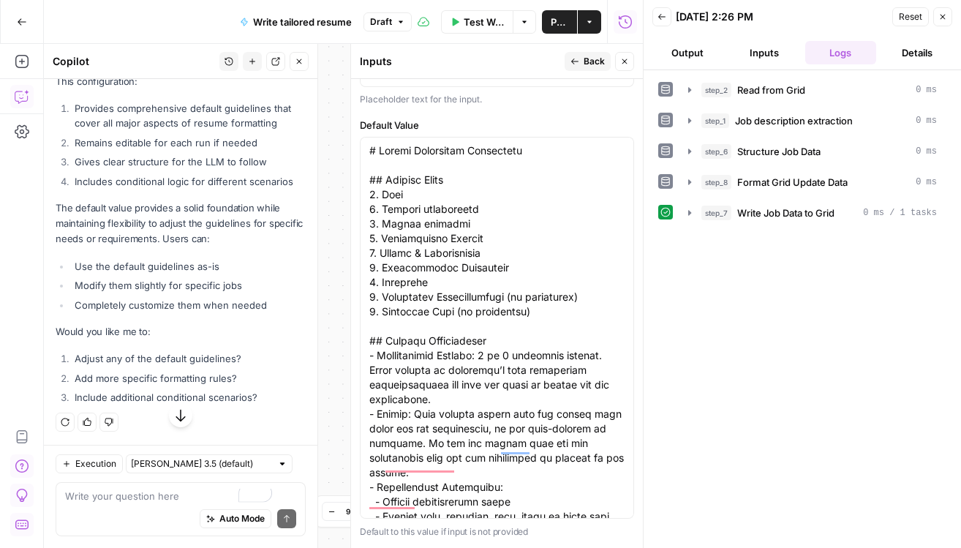
click at [600, 348] on div at bounding box center [497, 328] width 274 height 382
